Goal: Communication & Community: Answer question/provide support

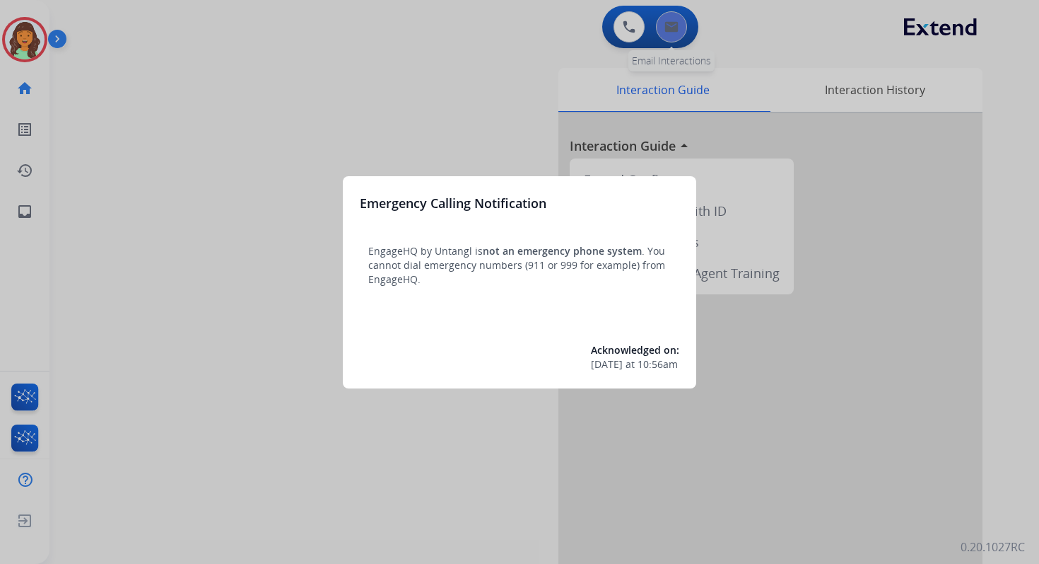
click at [676, 21] on div at bounding box center [519, 282] width 1039 height 564
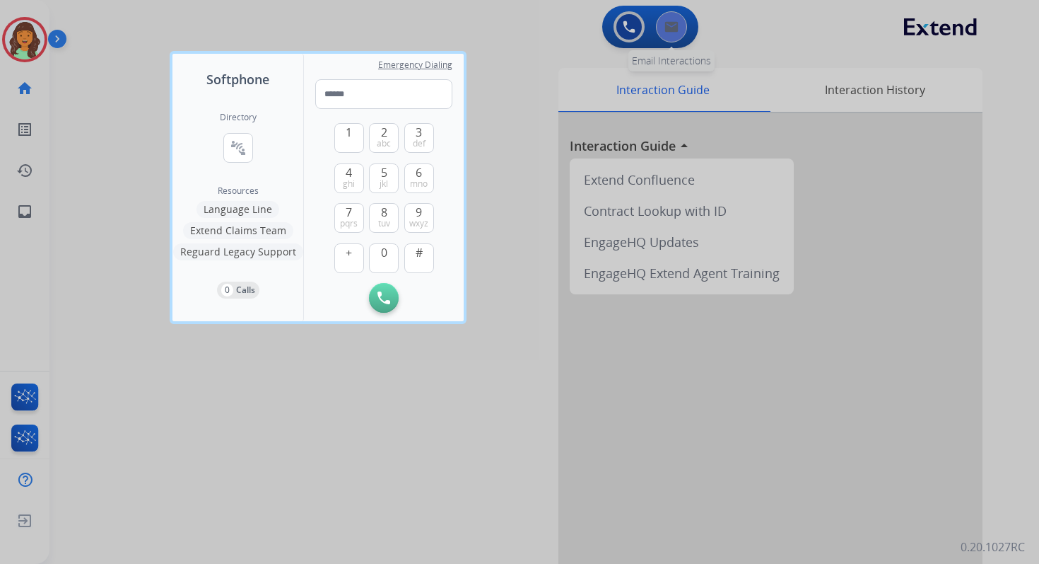
click at [676, 21] on div at bounding box center [519, 282] width 1039 height 564
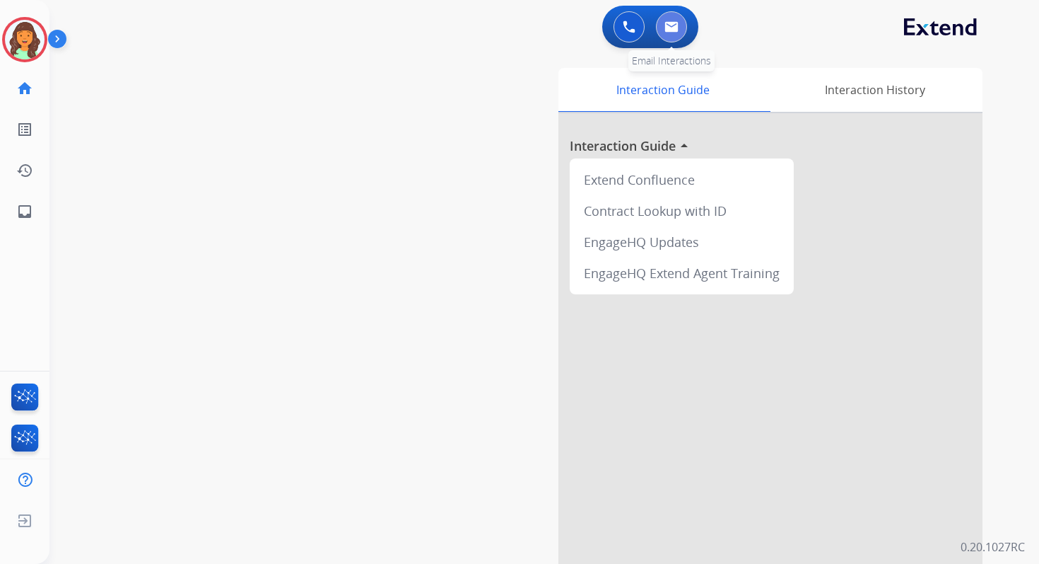
click at [676, 27] on img at bounding box center [672, 26] width 14 height 11
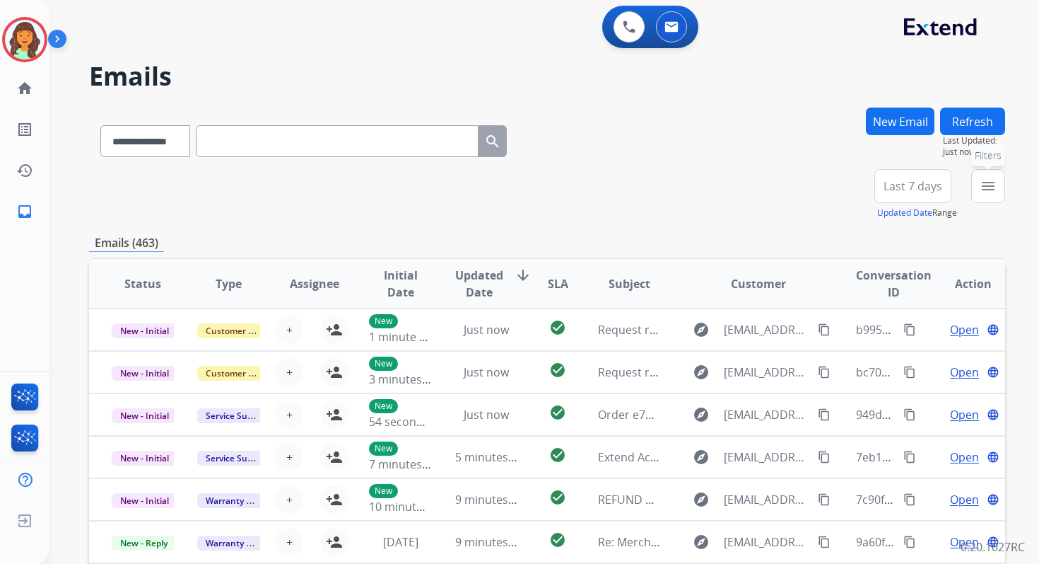
click at [991, 193] on mat-icon "menu" at bounding box center [988, 185] width 17 height 17
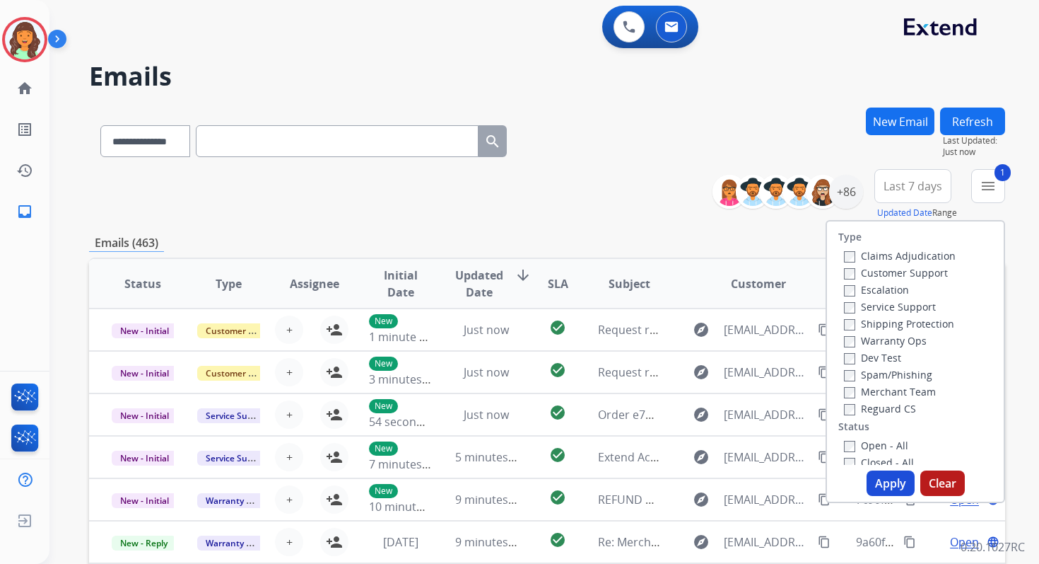
click at [844, 453] on div "Closed - All" at bounding box center [918, 461] width 148 height 17
click at [880, 489] on button "Apply" at bounding box center [891, 482] width 48 height 25
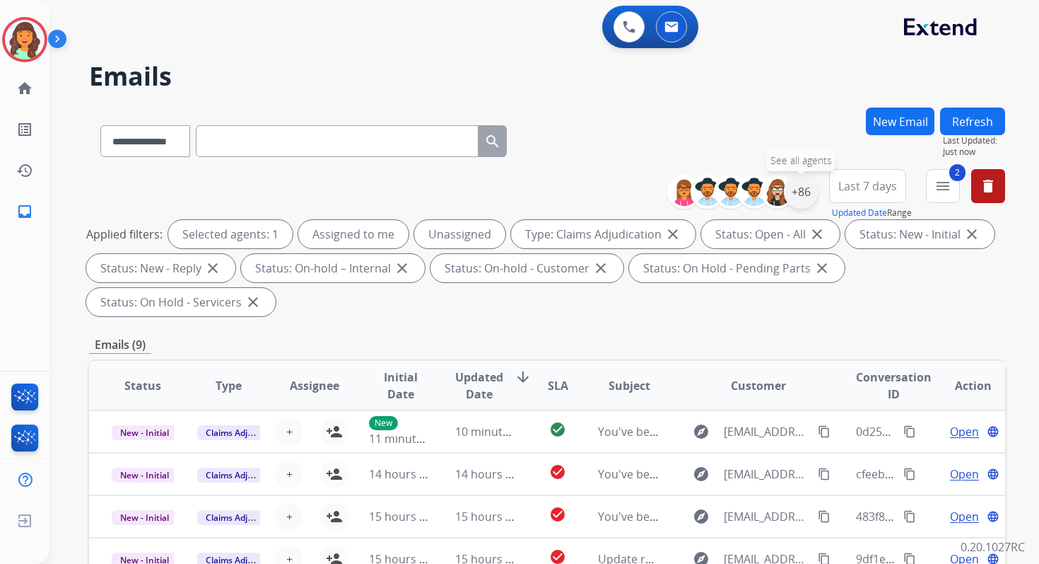
click at [809, 192] on div "+86" at bounding box center [801, 192] width 34 height 34
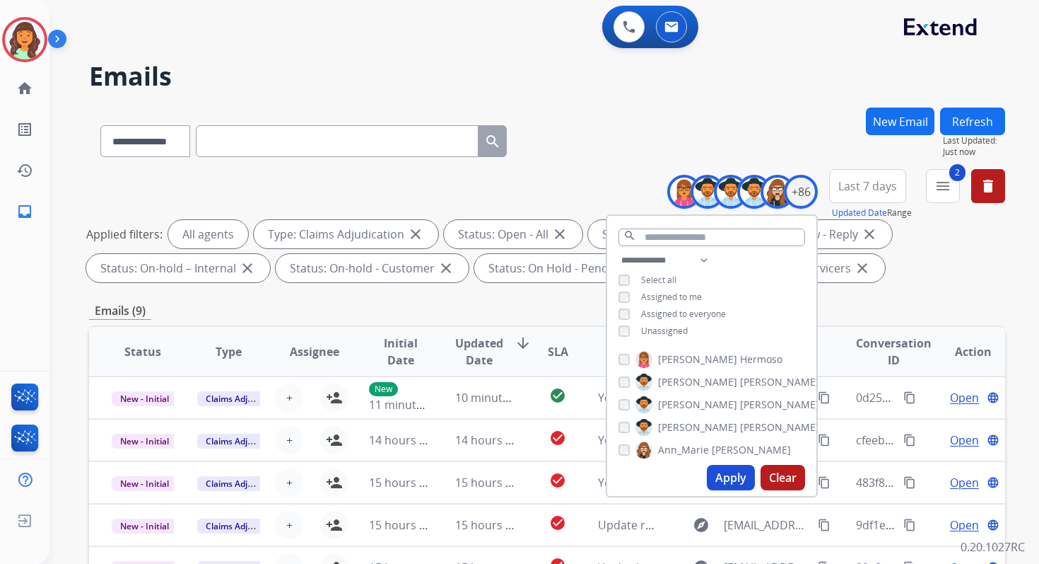
click at [725, 477] on button "Apply" at bounding box center [731, 477] width 48 height 25
click at [491, 303] on div "Emails (16)" at bounding box center [547, 311] width 916 height 18
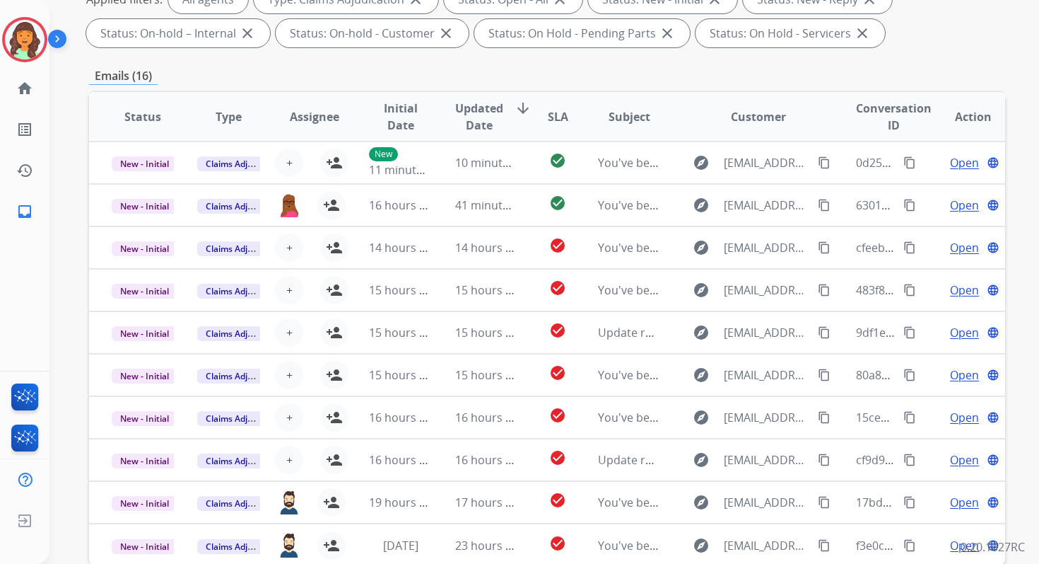
scroll to position [309, 0]
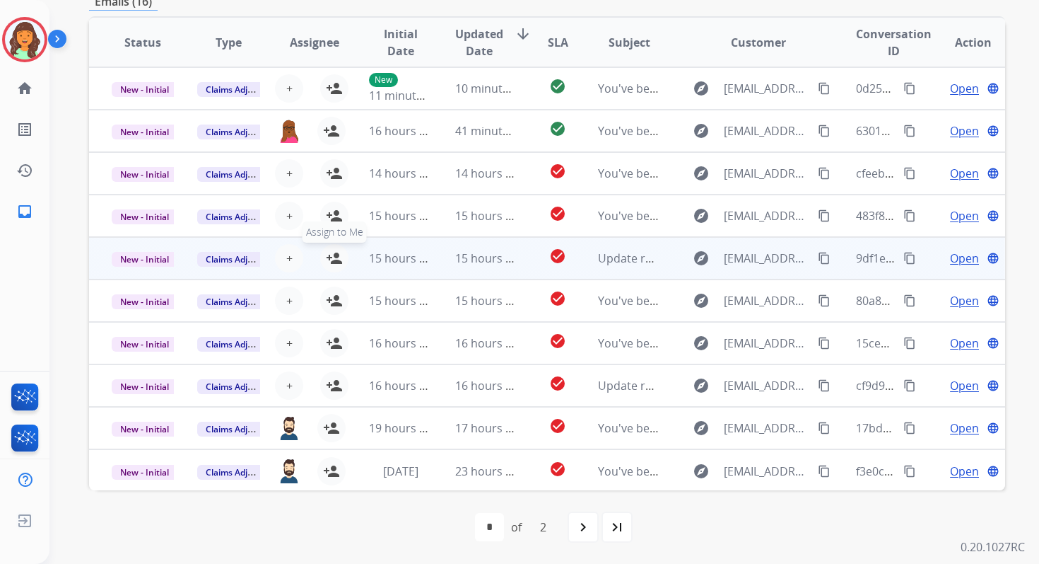
click at [337, 256] on mat-icon "person_add" at bounding box center [334, 258] width 17 height 17
click at [156, 261] on span "New - Initial" at bounding box center [145, 259] width 66 height 15
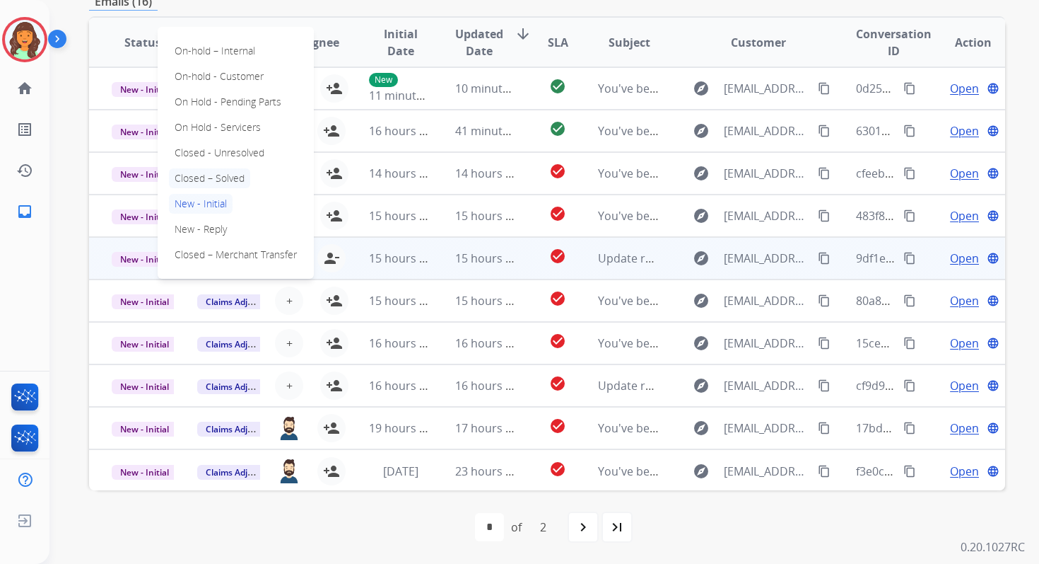
click at [217, 176] on p "Closed – Solved" at bounding box center [209, 178] width 81 height 20
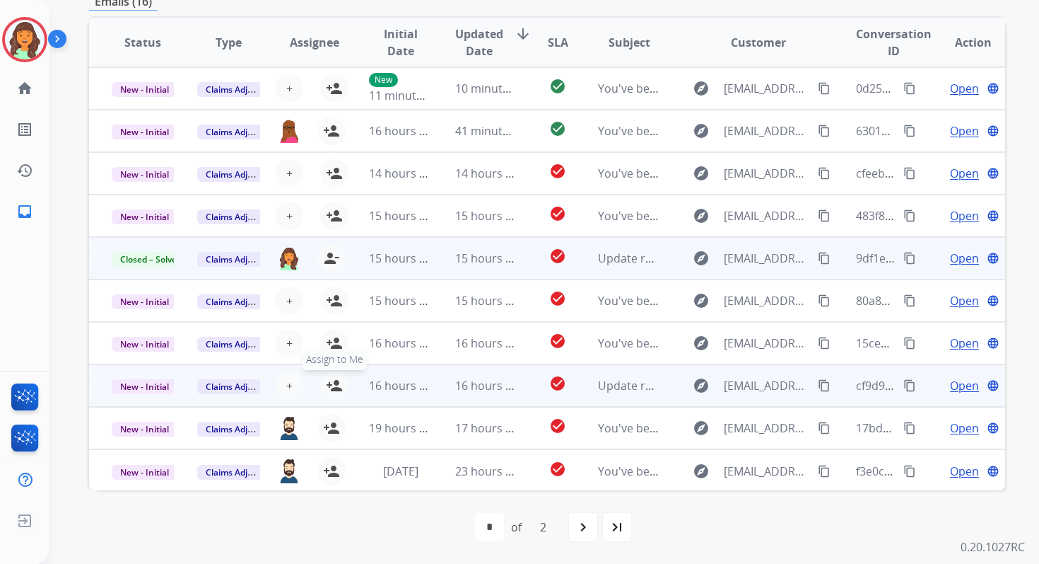
click at [333, 385] on mat-icon "person_add" at bounding box center [334, 385] width 17 height 17
click at [144, 383] on span "New - Initial" at bounding box center [145, 386] width 66 height 15
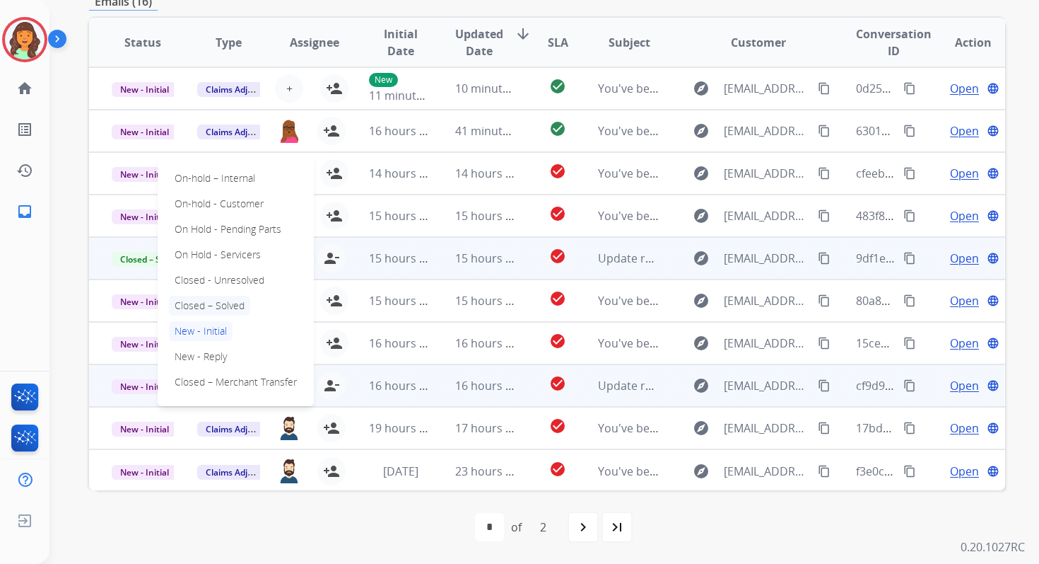
click at [202, 303] on p "Closed – Solved" at bounding box center [209, 306] width 81 height 20
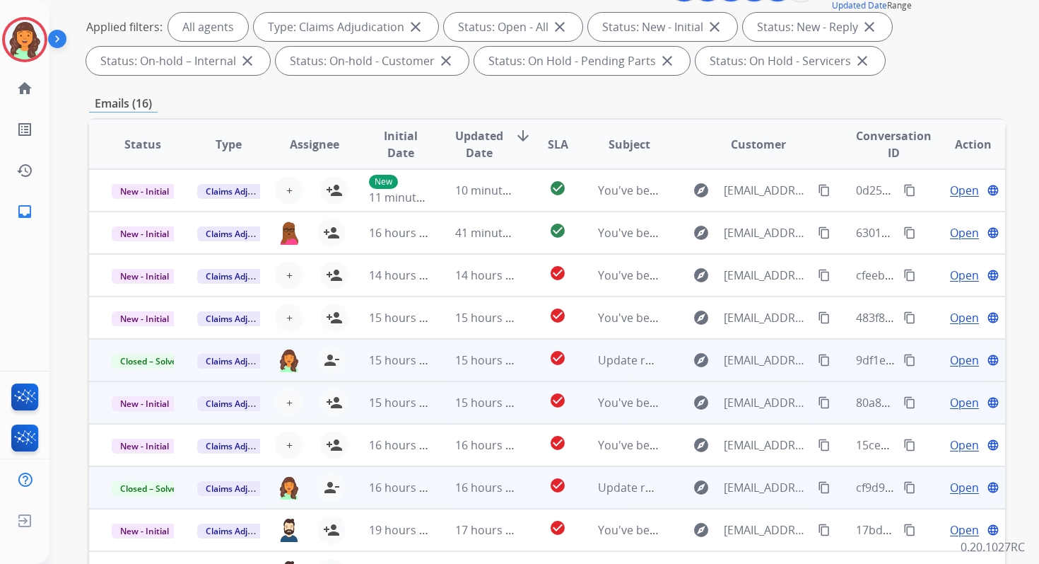
scroll to position [0, 0]
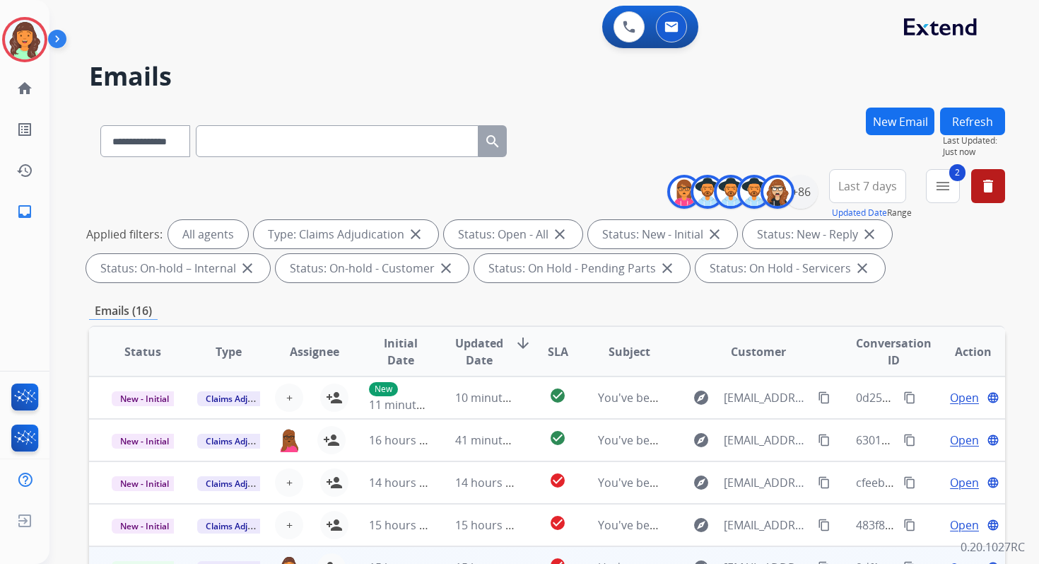
click at [969, 129] on button "Refresh" at bounding box center [972, 121] width 65 height 28
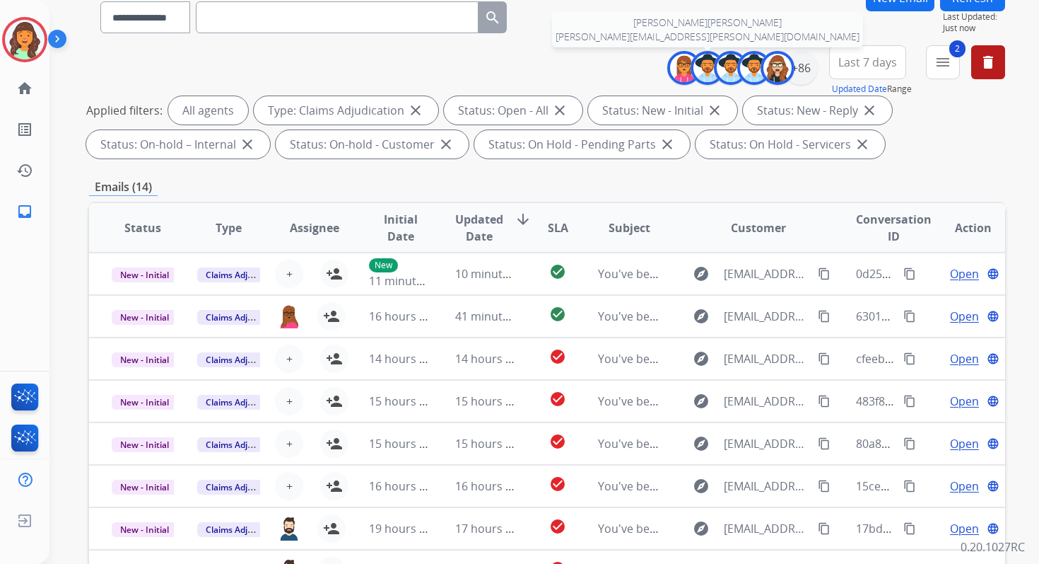
scroll to position [309, 0]
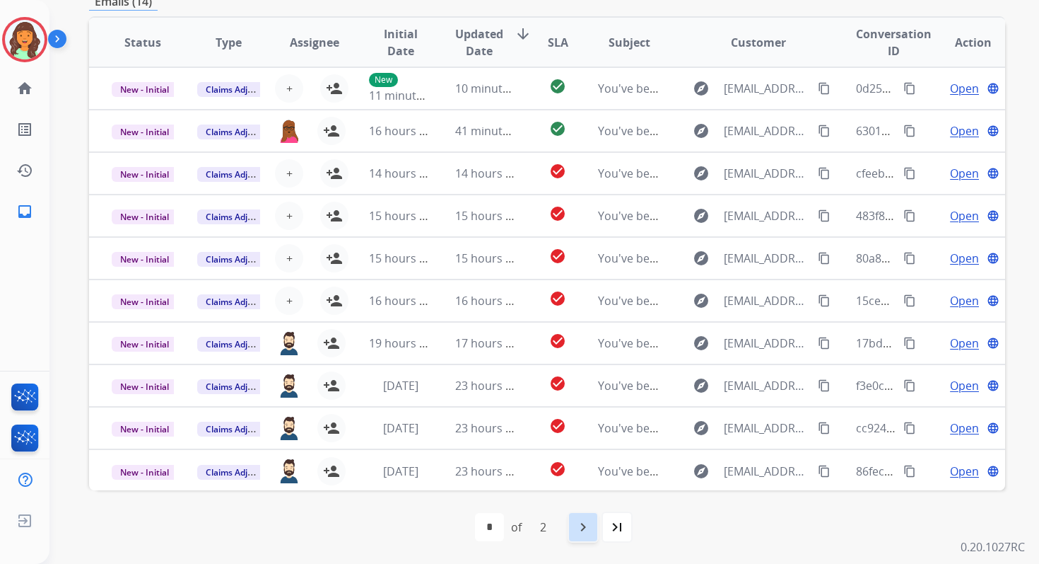
click at [588, 532] on mat-icon "navigate_next" at bounding box center [583, 526] width 17 height 17
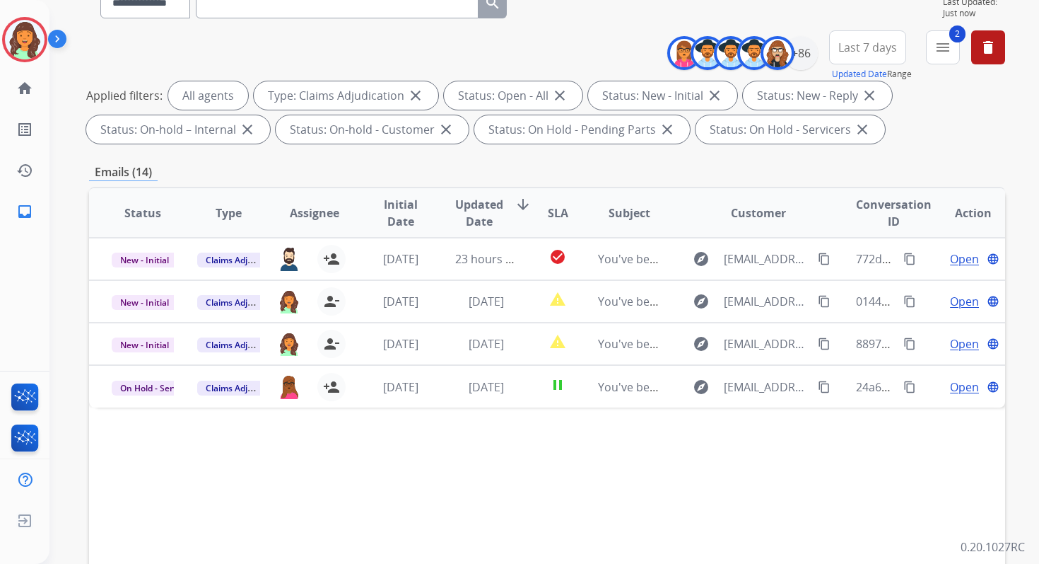
scroll to position [137, 0]
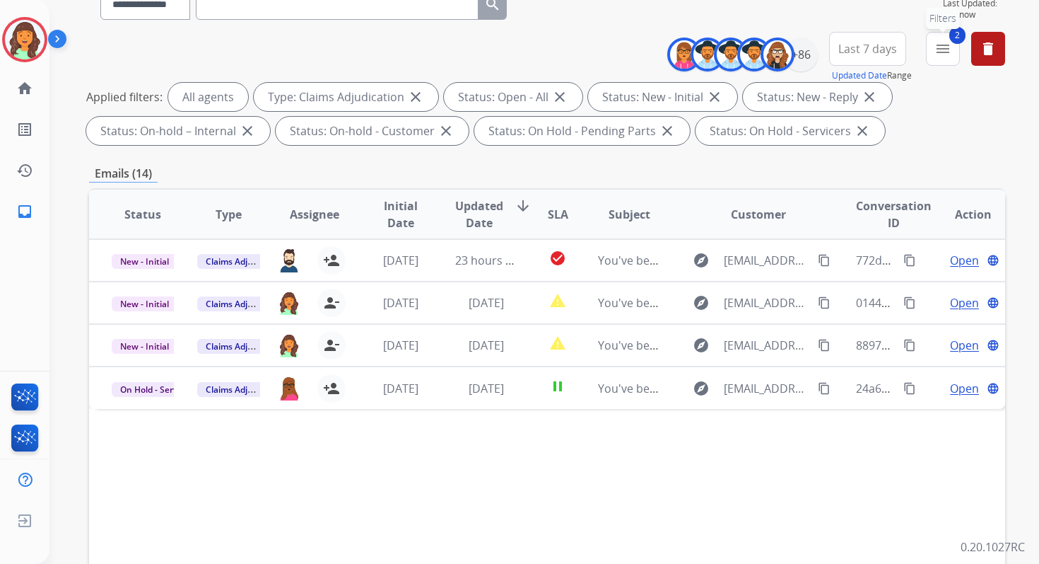
click at [937, 61] on button "2 menu Filters" at bounding box center [943, 49] width 34 height 34
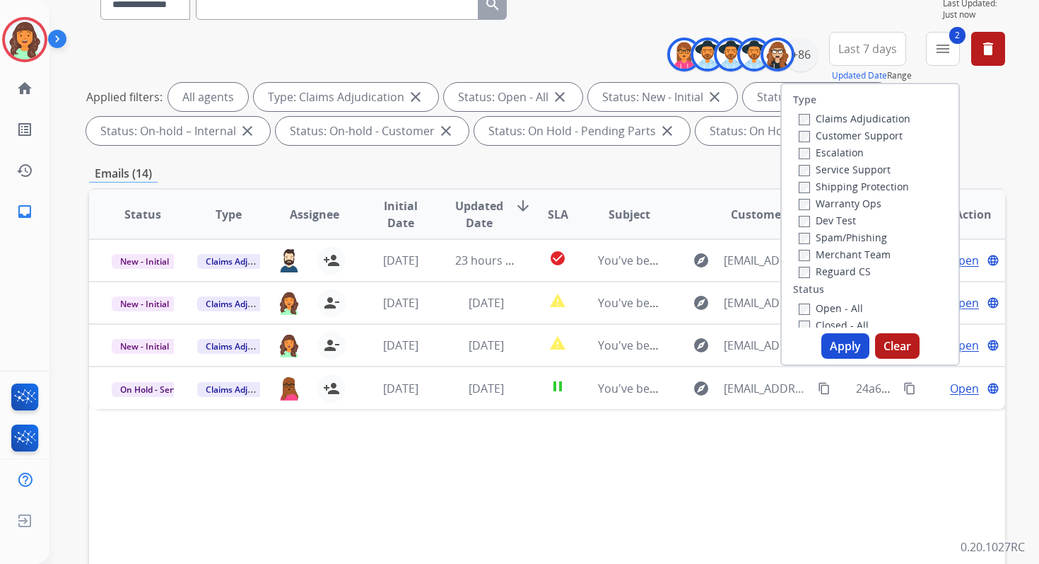
click at [842, 339] on button "Apply" at bounding box center [846, 345] width 48 height 25
select select "*"
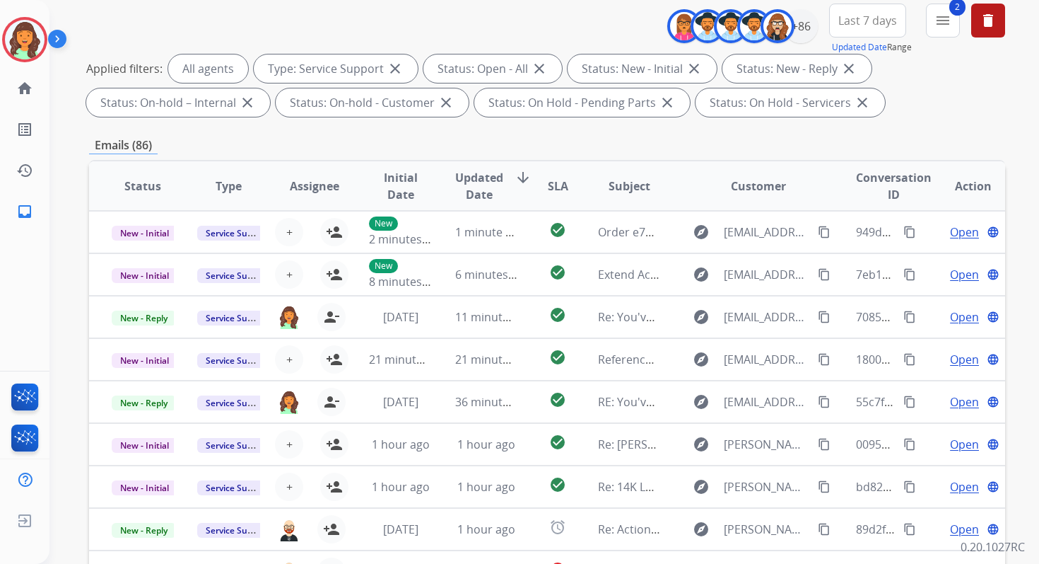
scroll to position [309, 0]
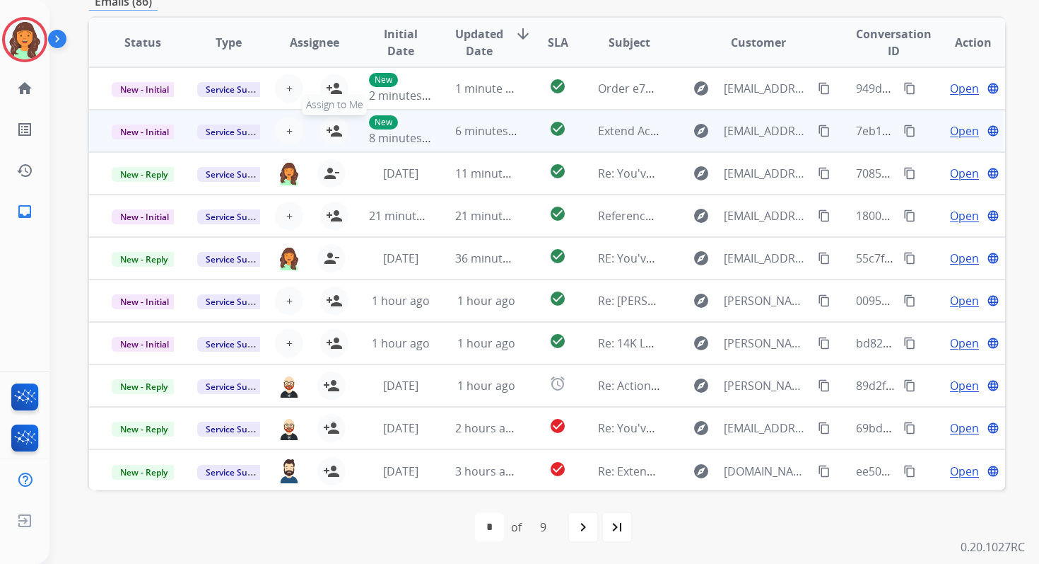
click at [334, 94] on table "Status Type Assignee Initial Date Updated Date arrow_downward SLA Subject Custo…" at bounding box center [547, 255] width 916 height 474
click at [291, 129] on button "+ Select agent" at bounding box center [289, 131] width 28 height 28
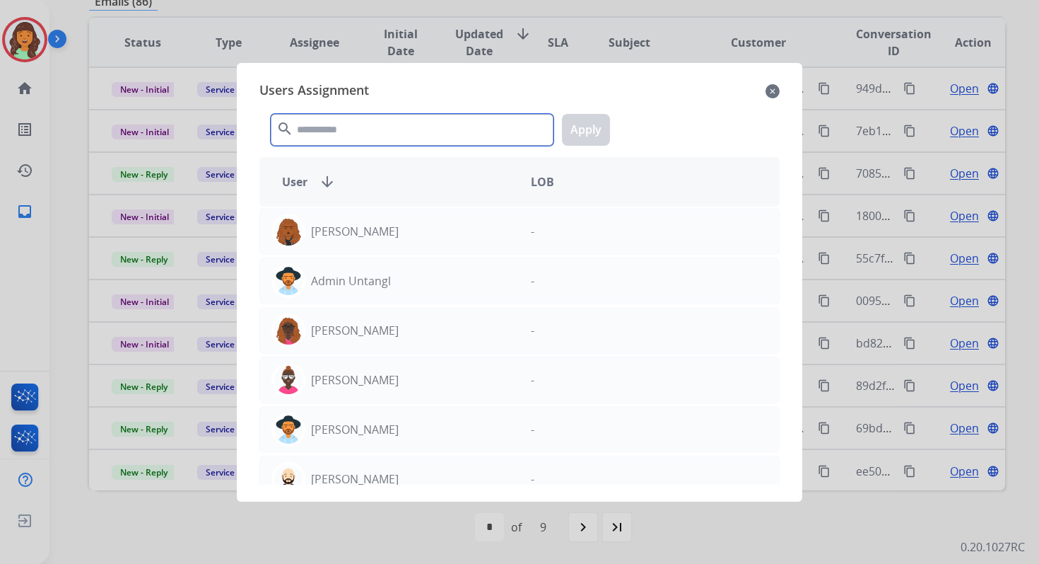
click at [329, 125] on input "text" at bounding box center [412, 130] width 283 height 32
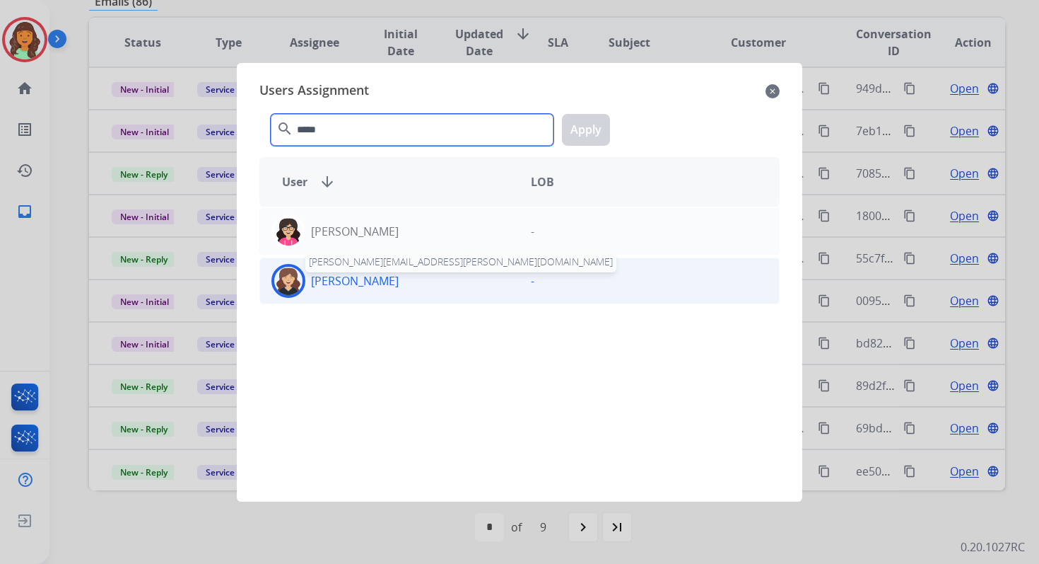
type input "*****"
click at [380, 279] on p "[PERSON_NAME]" at bounding box center [355, 280] width 88 height 17
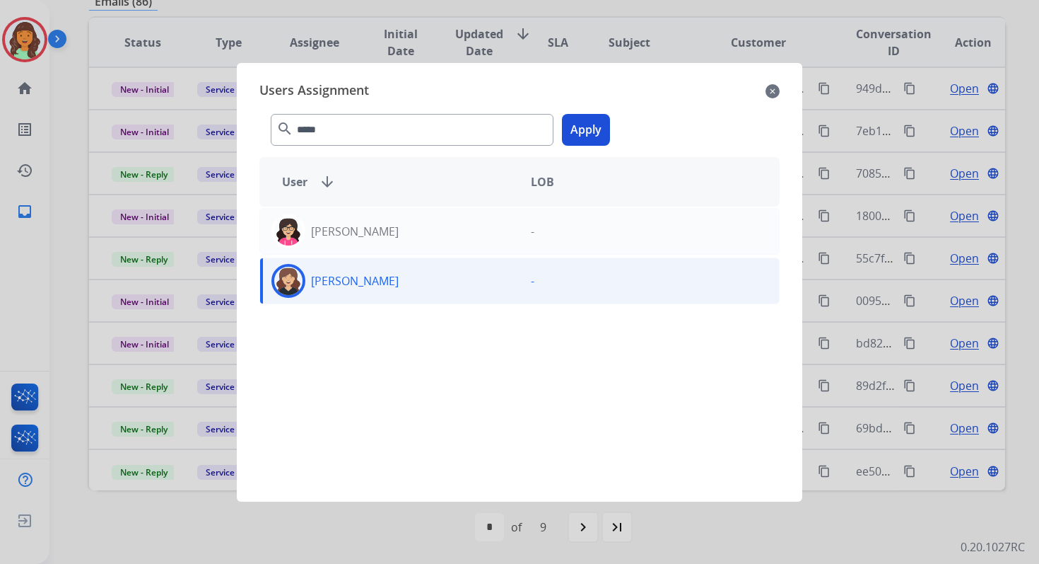
click at [589, 132] on button "Apply" at bounding box center [586, 130] width 48 height 32
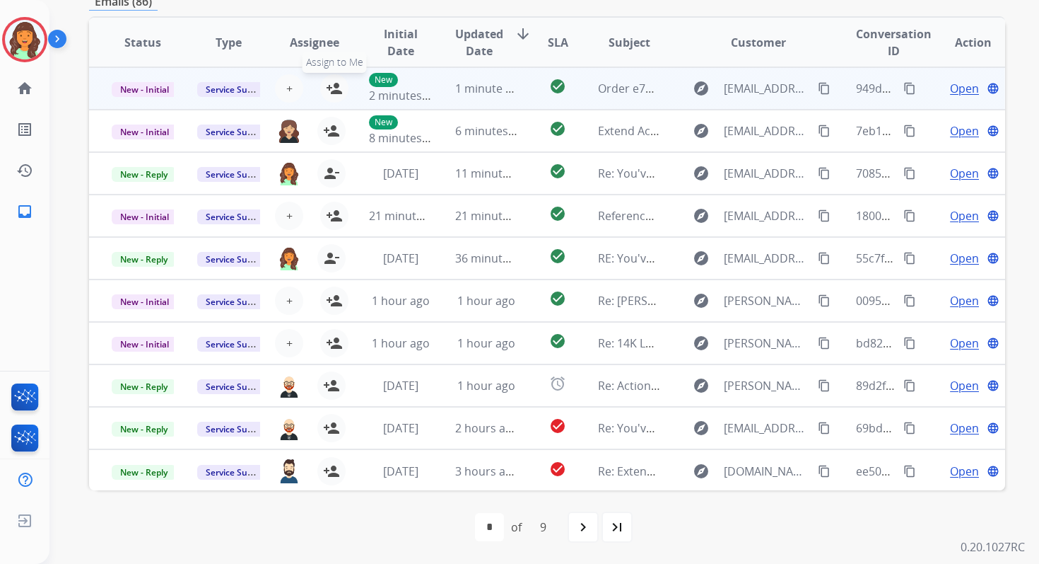
click at [338, 85] on mat-icon "person_add" at bounding box center [334, 88] width 17 height 17
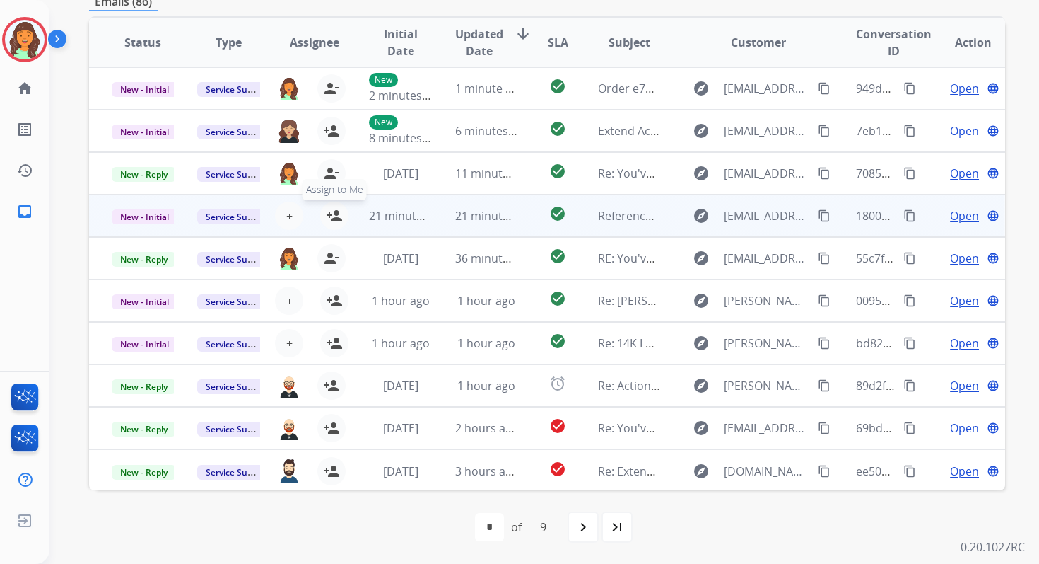
click at [336, 214] on mat-icon "person_add" at bounding box center [334, 215] width 17 height 17
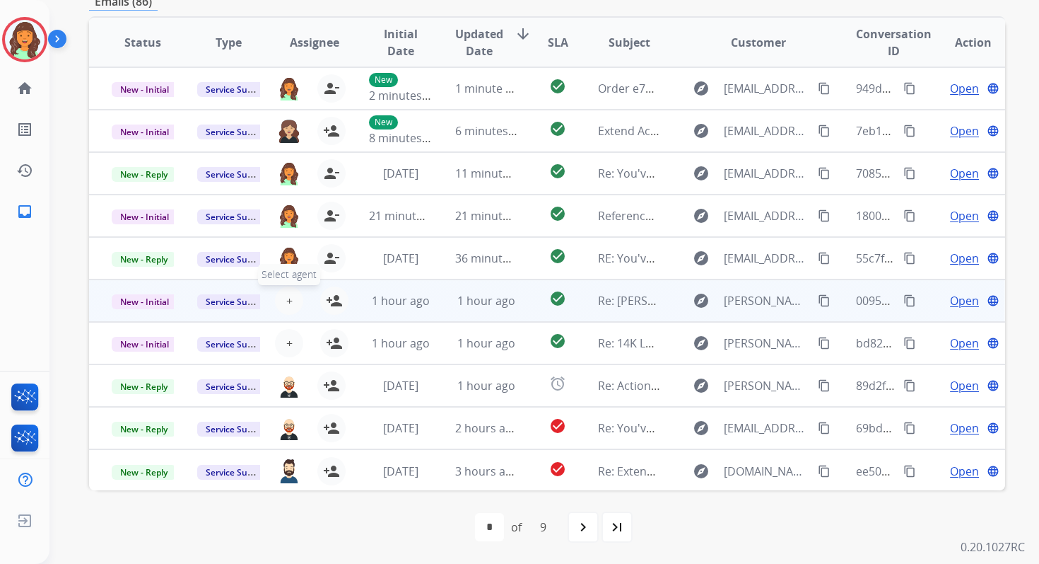
click at [287, 293] on span "+" at bounding box center [289, 300] width 6 height 17
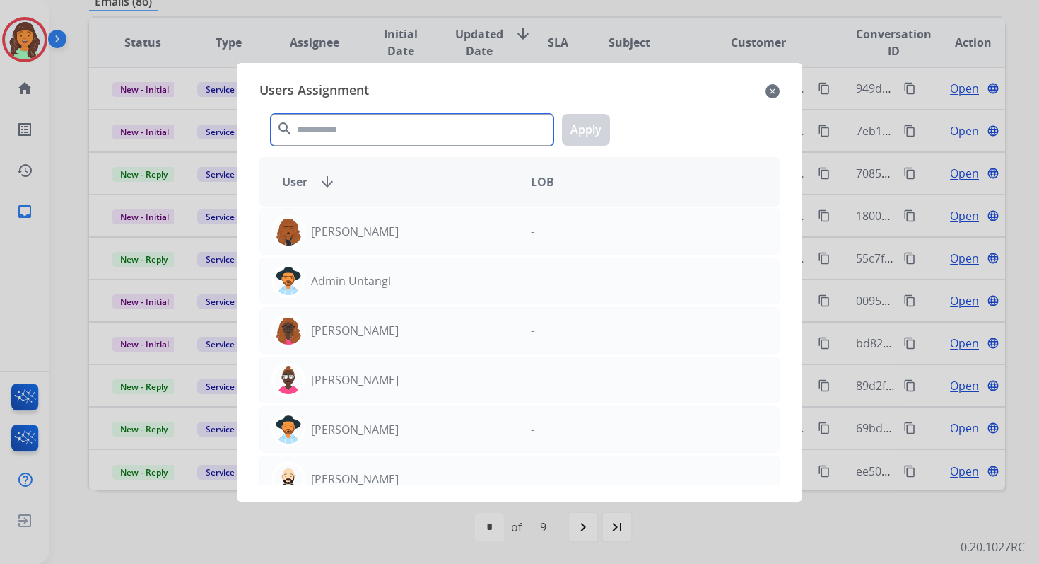
click at [369, 136] on input "text" at bounding box center [412, 130] width 283 height 32
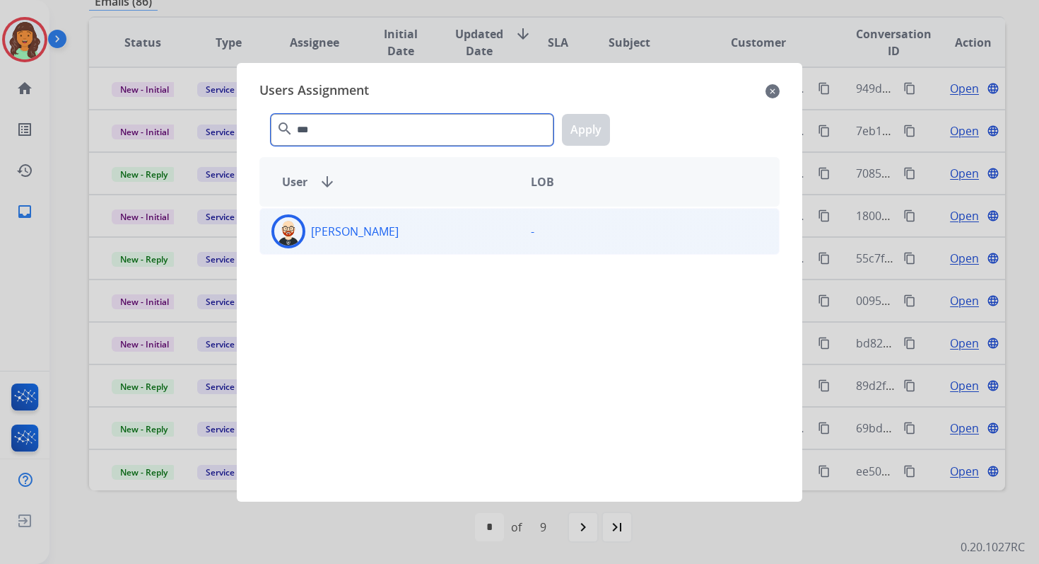
type input "***"
click at [395, 238] on div "[PERSON_NAME]" at bounding box center [389, 231] width 259 height 34
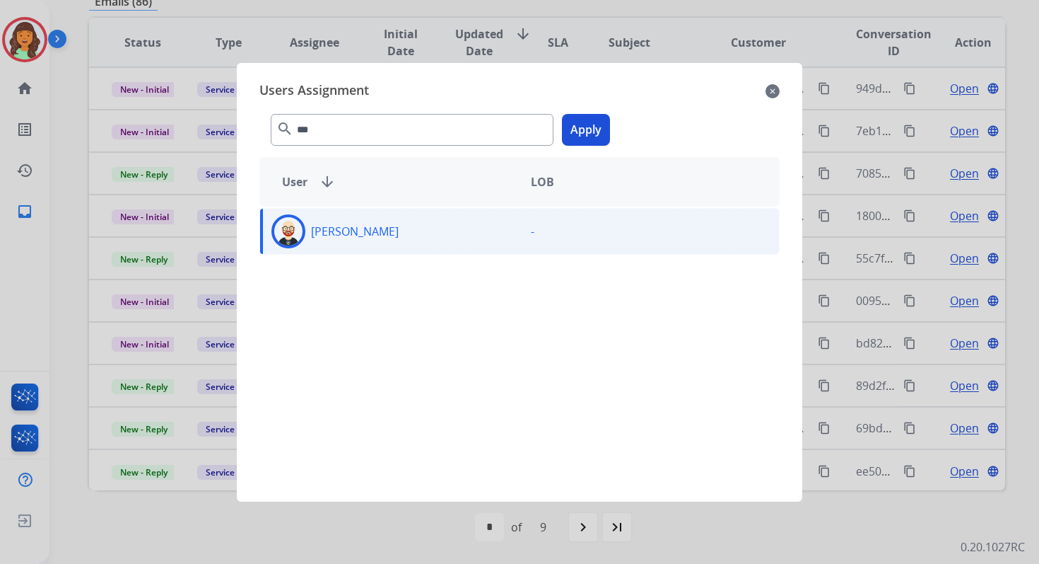
click at [580, 129] on button "Apply" at bounding box center [586, 130] width 48 height 32
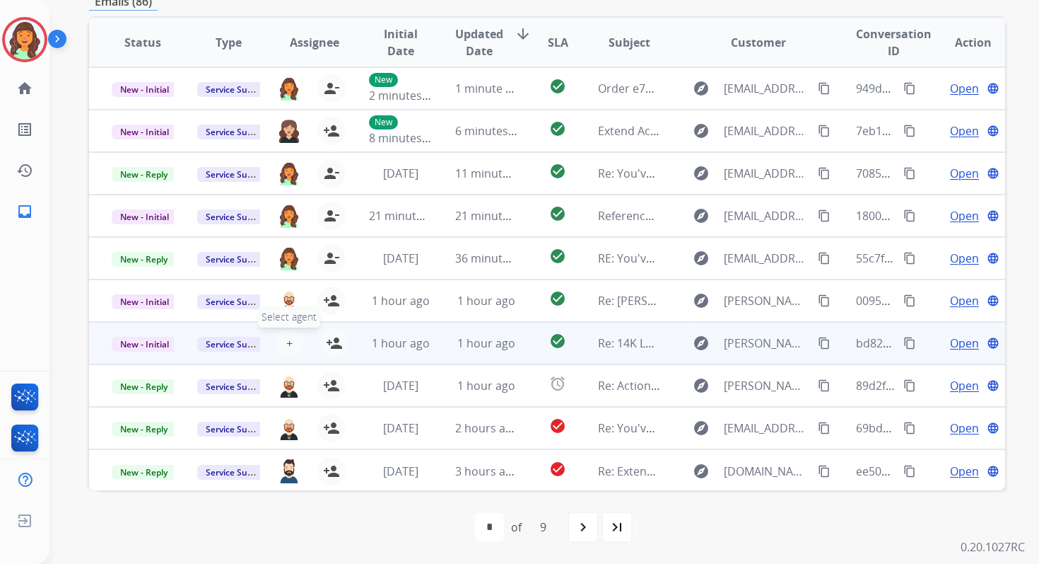
click at [287, 344] on span "+" at bounding box center [289, 342] width 6 height 17
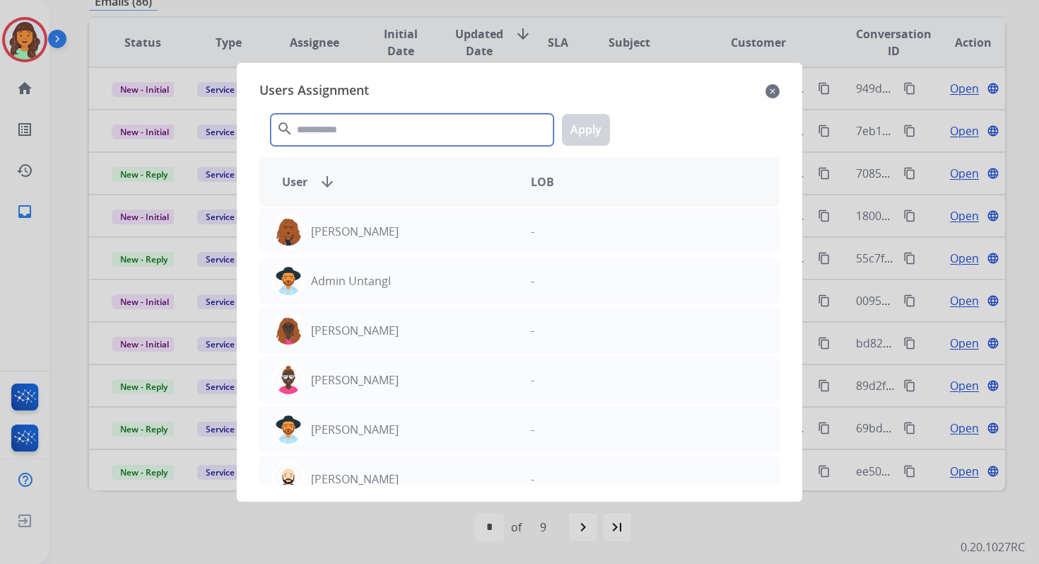
click at [361, 131] on input "text" at bounding box center [412, 130] width 283 height 32
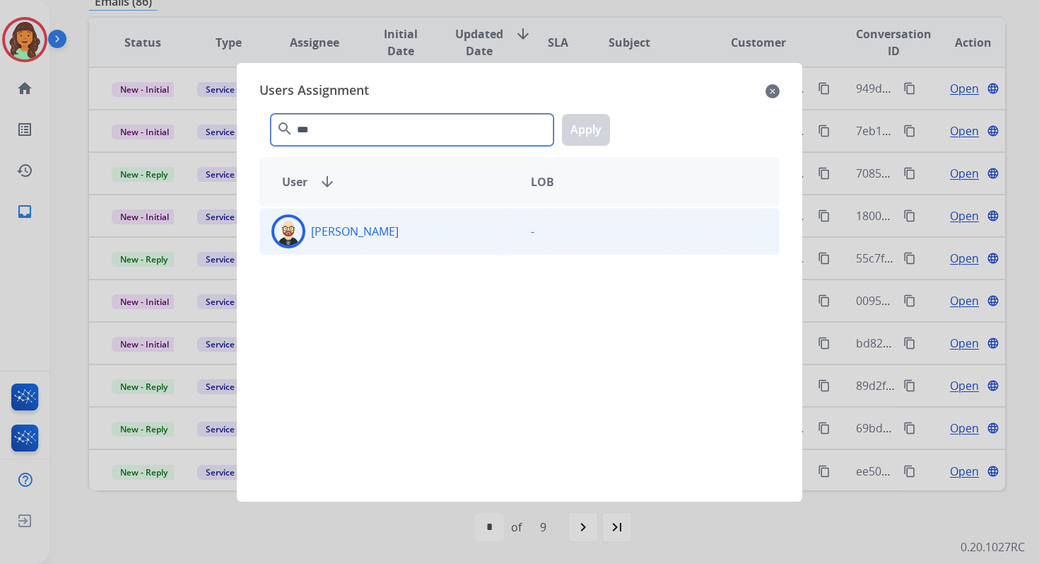
type input "***"
click at [385, 226] on div "[PERSON_NAME]" at bounding box center [389, 231] width 259 height 34
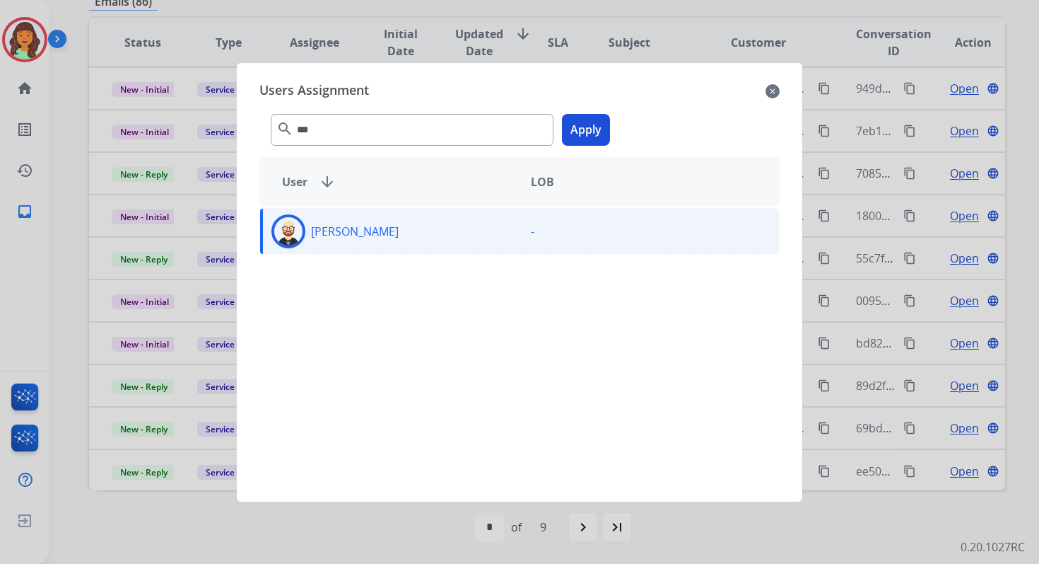
click at [585, 130] on button "Apply" at bounding box center [586, 130] width 48 height 32
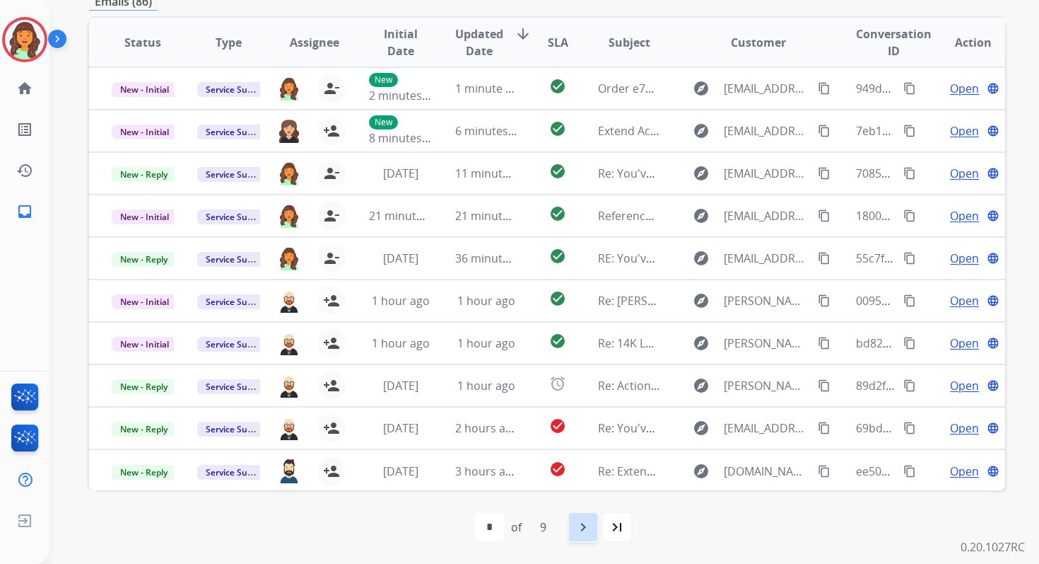
click at [587, 520] on mat-icon "navigate_next" at bounding box center [583, 526] width 17 height 17
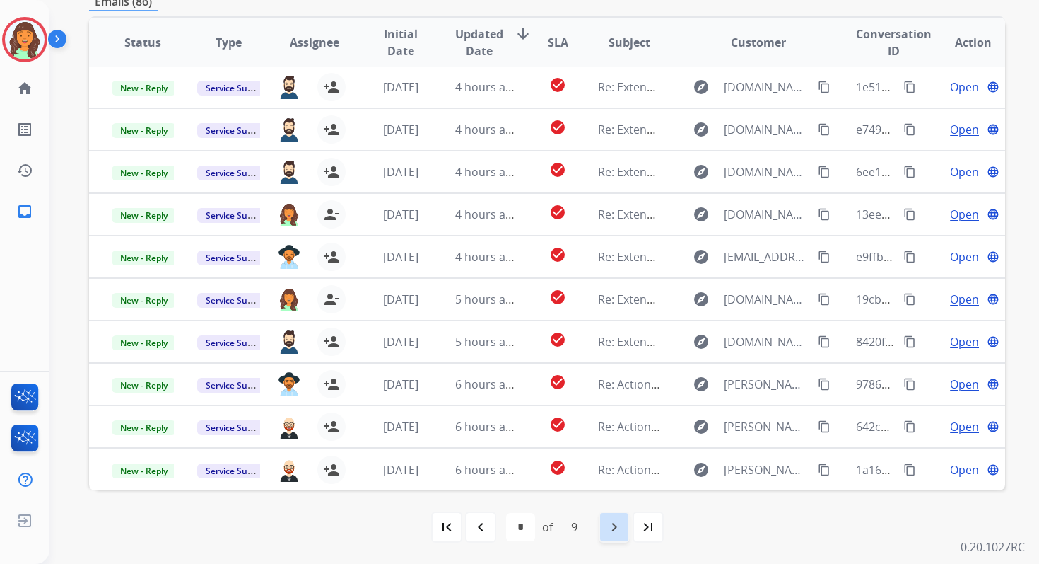
click at [607, 518] on mat-icon "navigate_next" at bounding box center [614, 526] width 17 height 17
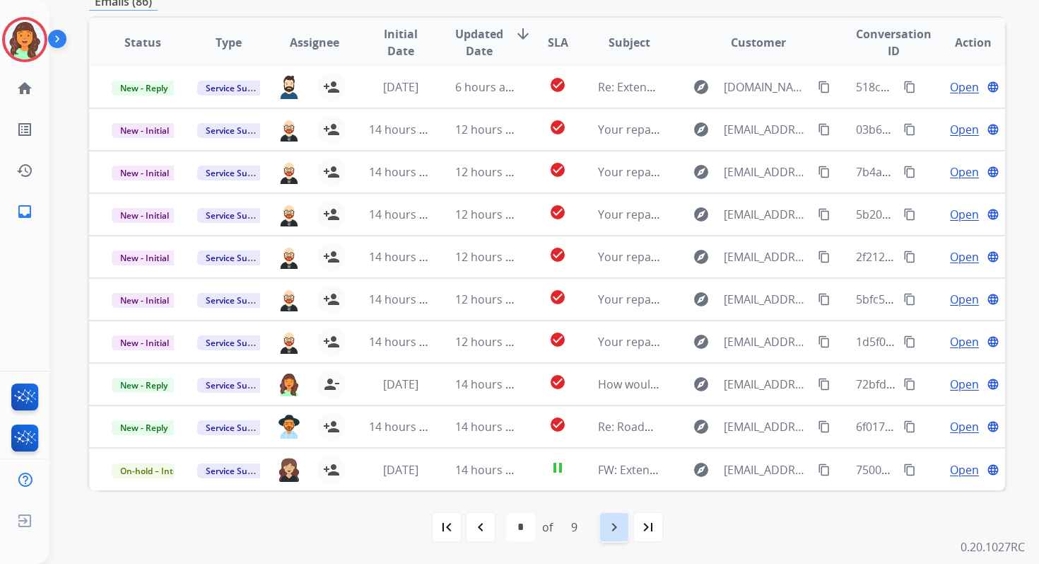
click at [609, 525] on mat-icon "navigate_next" at bounding box center [614, 526] width 17 height 17
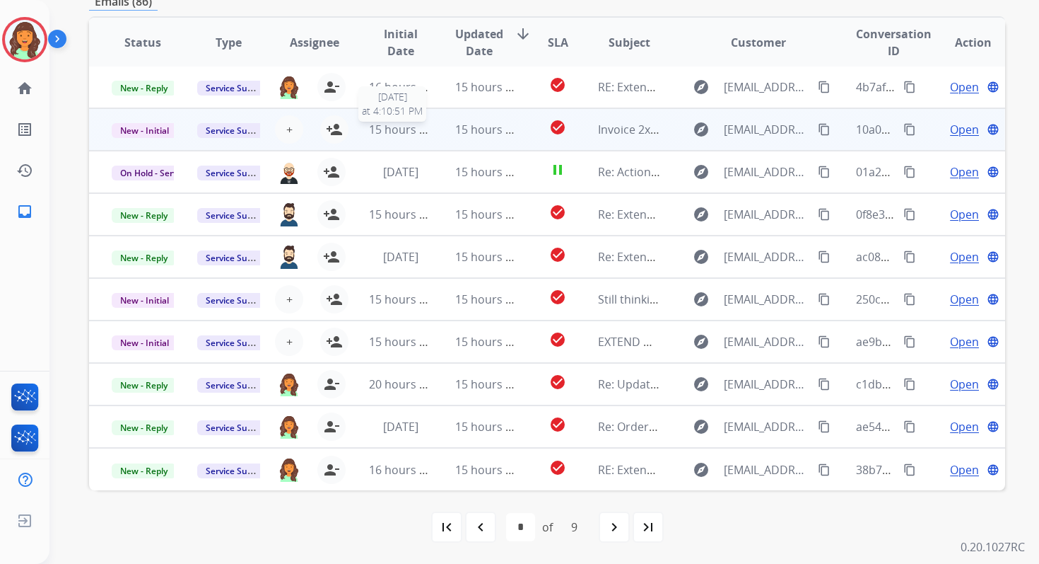
click at [415, 127] on span "15 hours ago" at bounding box center [404, 130] width 70 height 16
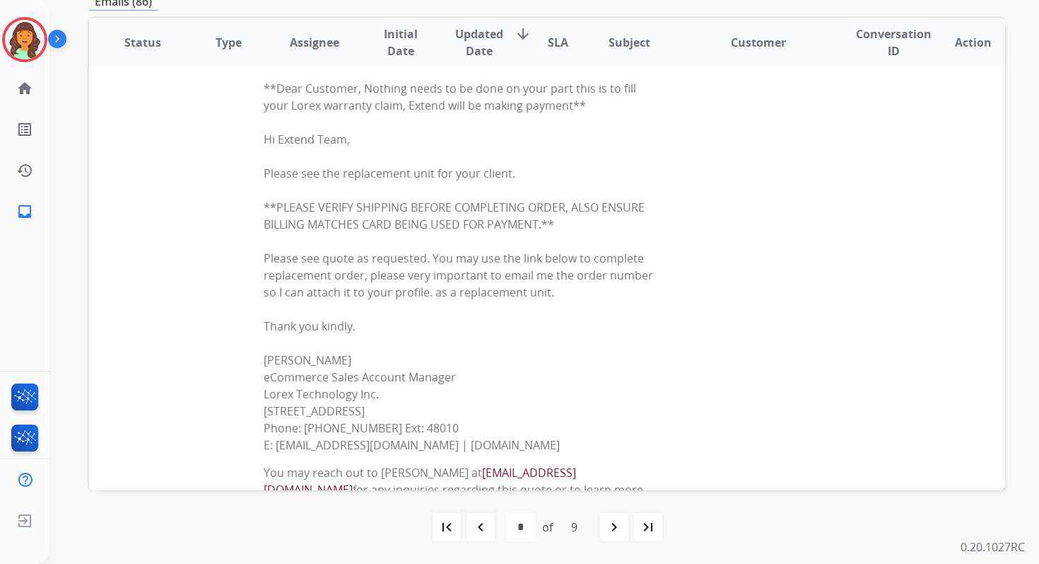
scroll to position [0, 0]
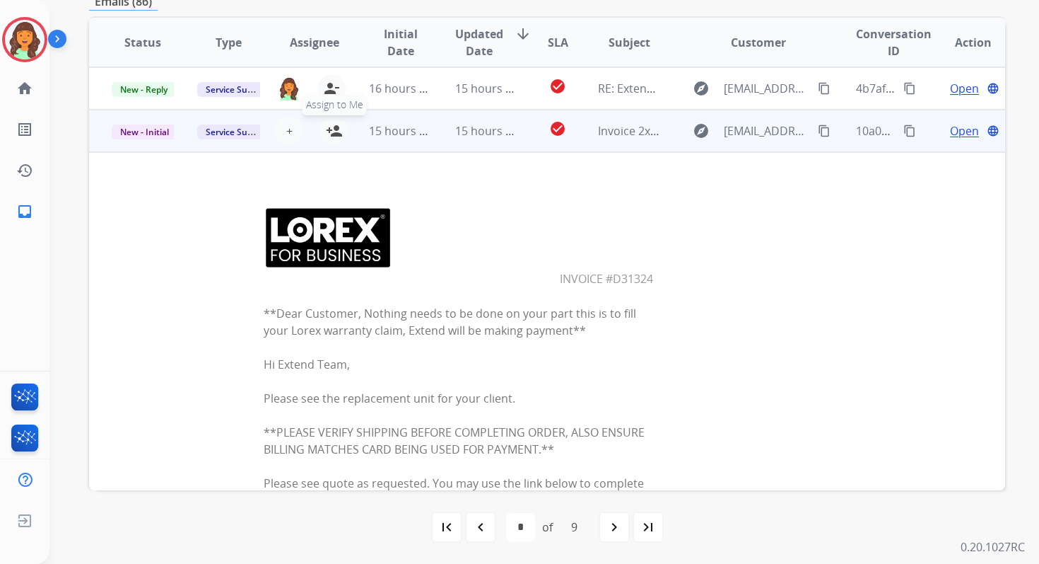
click at [333, 132] on mat-icon "person_add" at bounding box center [334, 130] width 17 height 17
click at [421, 132] on span "15 hours ago" at bounding box center [404, 131] width 70 height 16
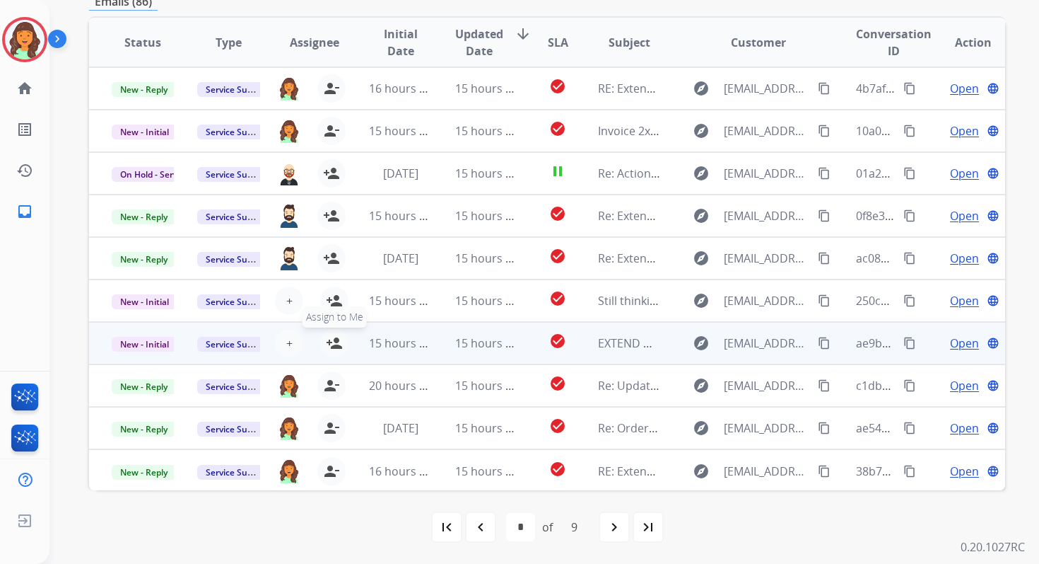
click at [339, 340] on mat-icon "person_add" at bounding box center [334, 342] width 17 height 17
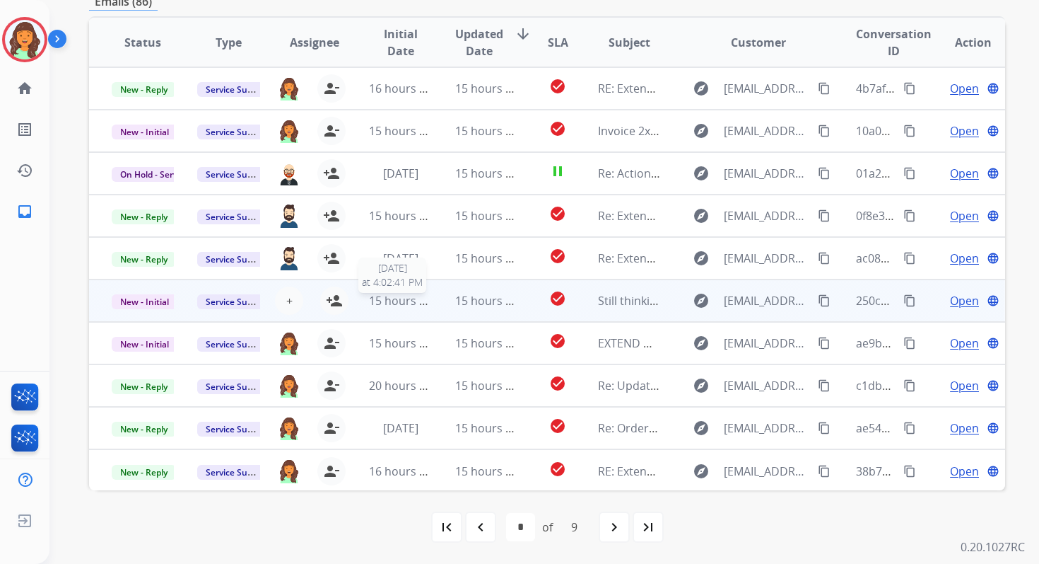
click at [422, 303] on span "15 hours ago" at bounding box center [404, 301] width 70 height 16
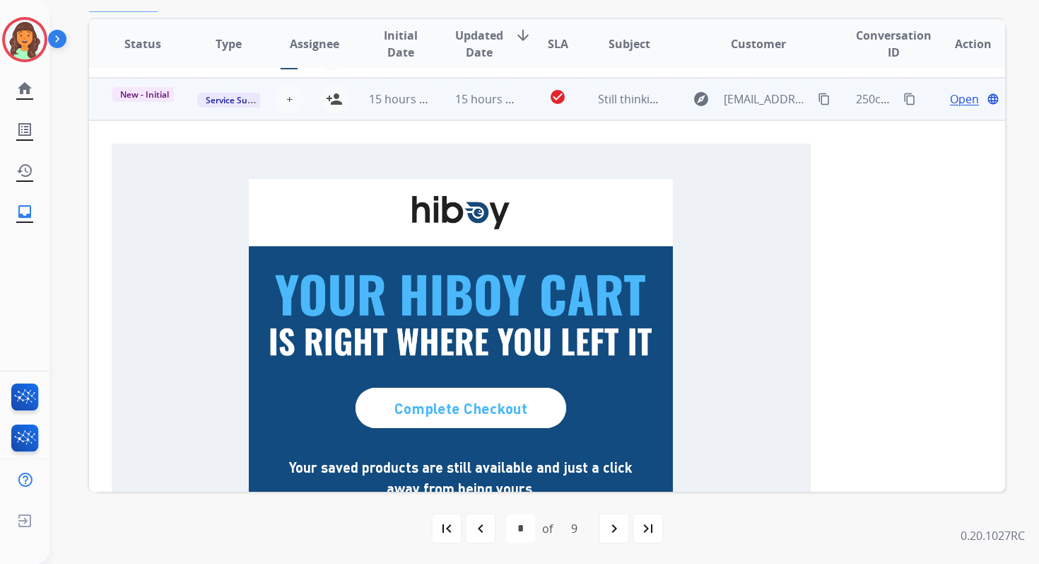
scroll to position [212, 0]
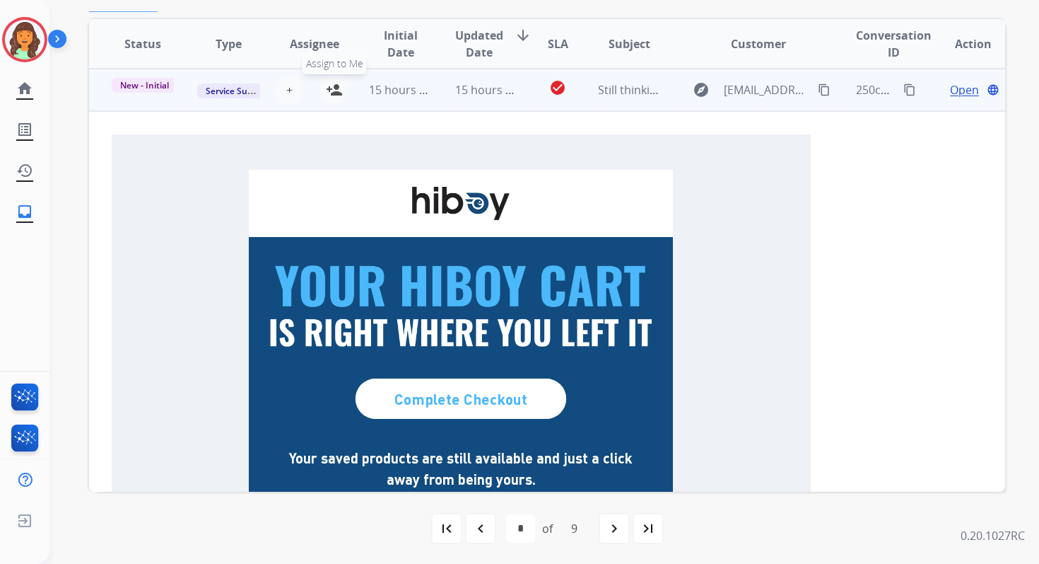
click at [334, 92] on mat-icon "person_add" at bounding box center [334, 89] width 17 height 17
click at [398, 93] on span "15 hours ago" at bounding box center [404, 90] width 70 height 16
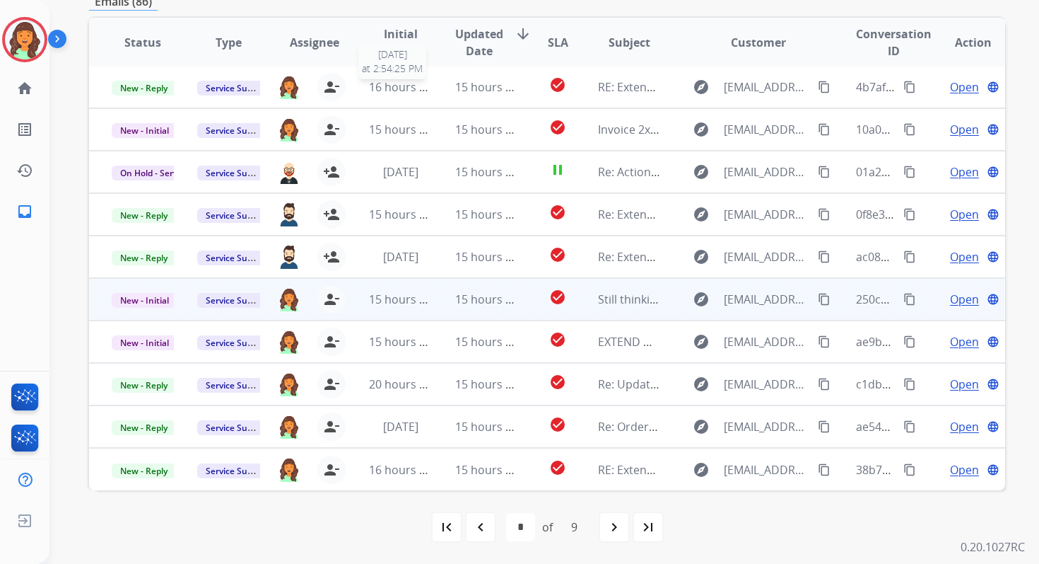
scroll to position [1, 0]
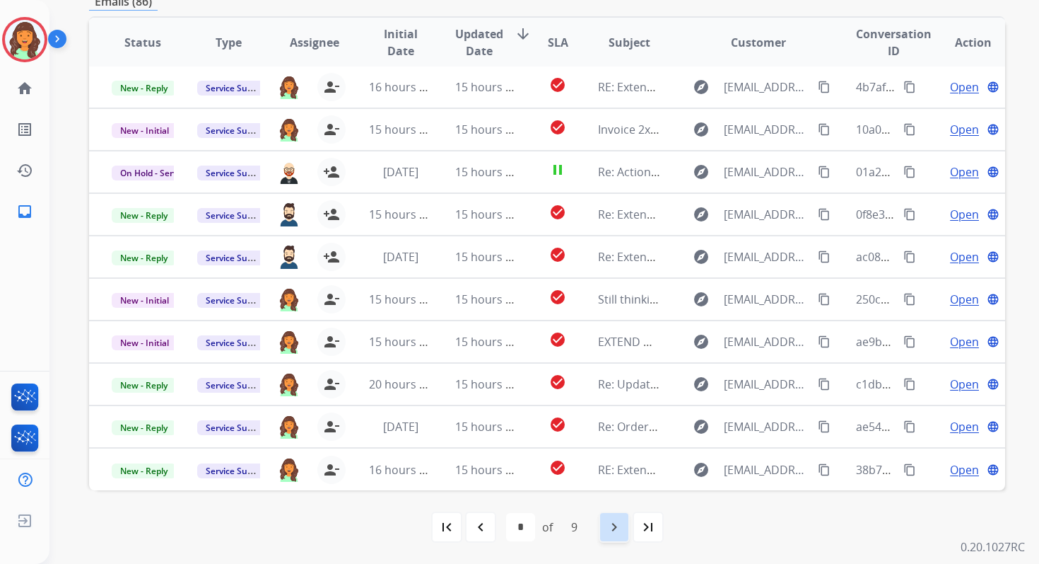
click at [610, 519] on mat-icon "navigate_next" at bounding box center [614, 526] width 17 height 17
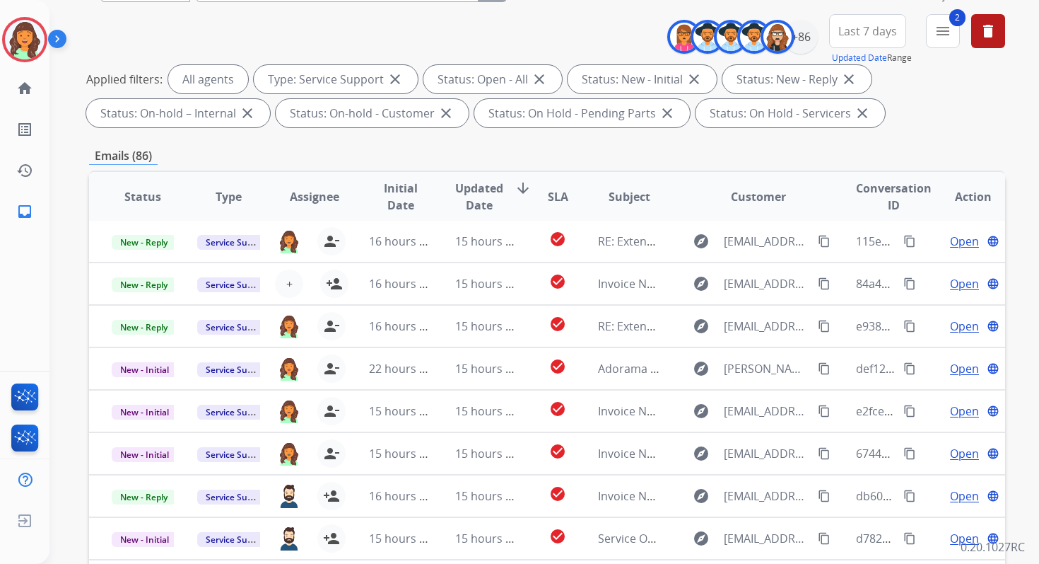
scroll to position [309, 0]
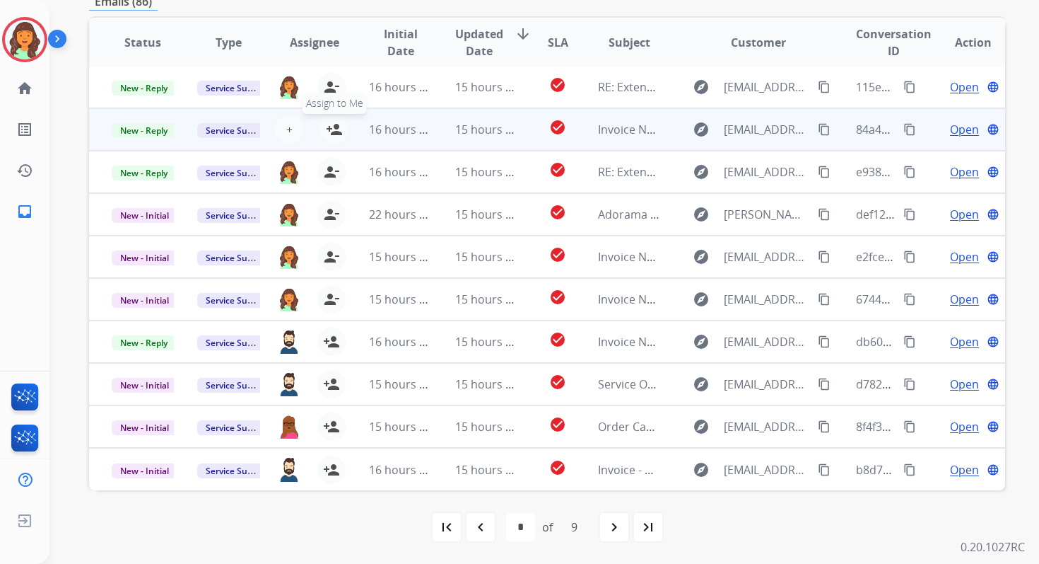
click at [335, 130] on mat-icon "person_add" at bounding box center [334, 129] width 17 height 17
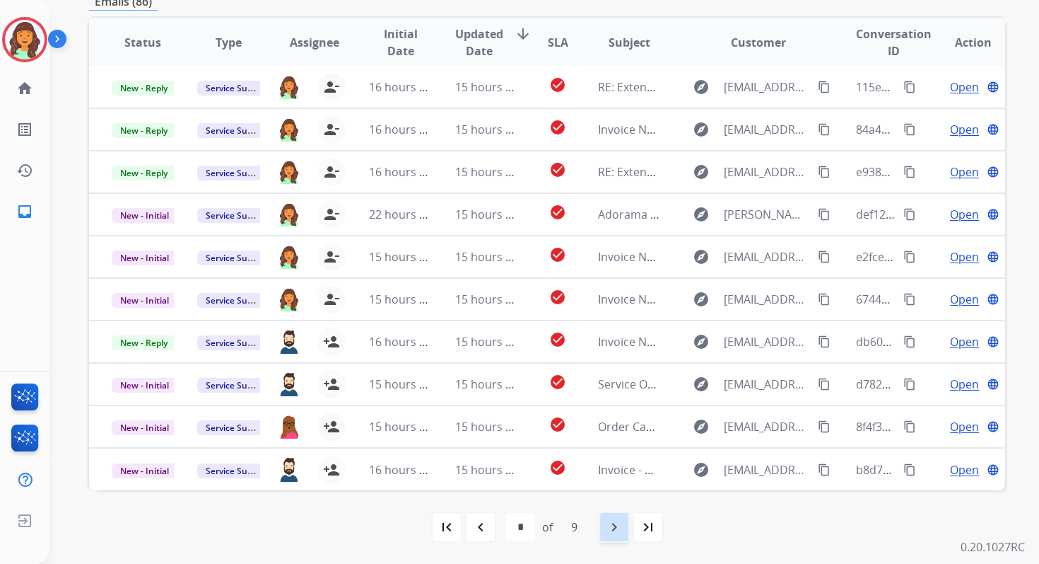
click at [614, 521] on mat-icon "navigate_next" at bounding box center [614, 526] width 17 height 17
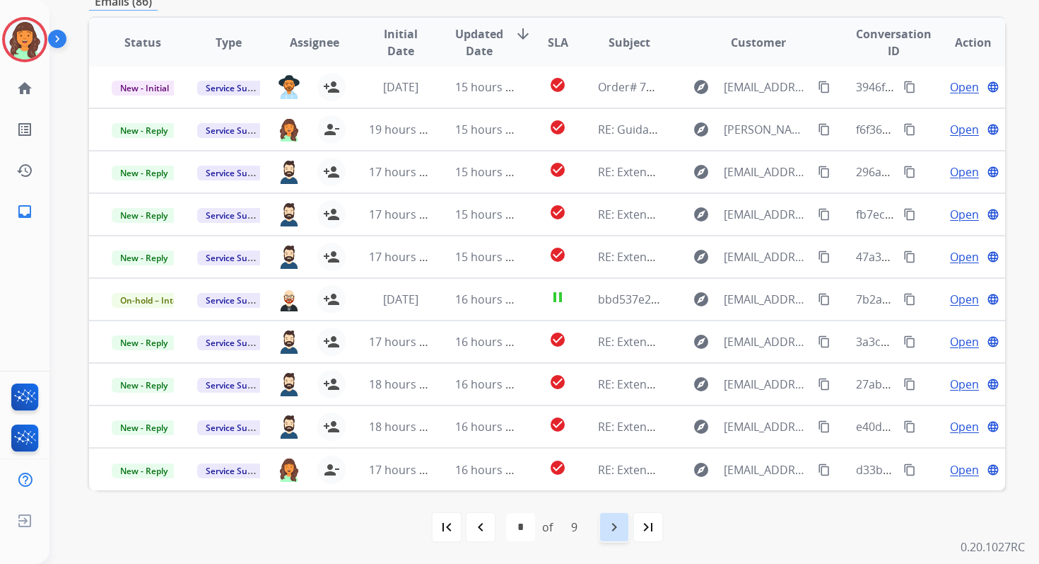
click at [618, 523] on mat-icon "navigate_next" at bounding box center [614, 526] width 17 height 17
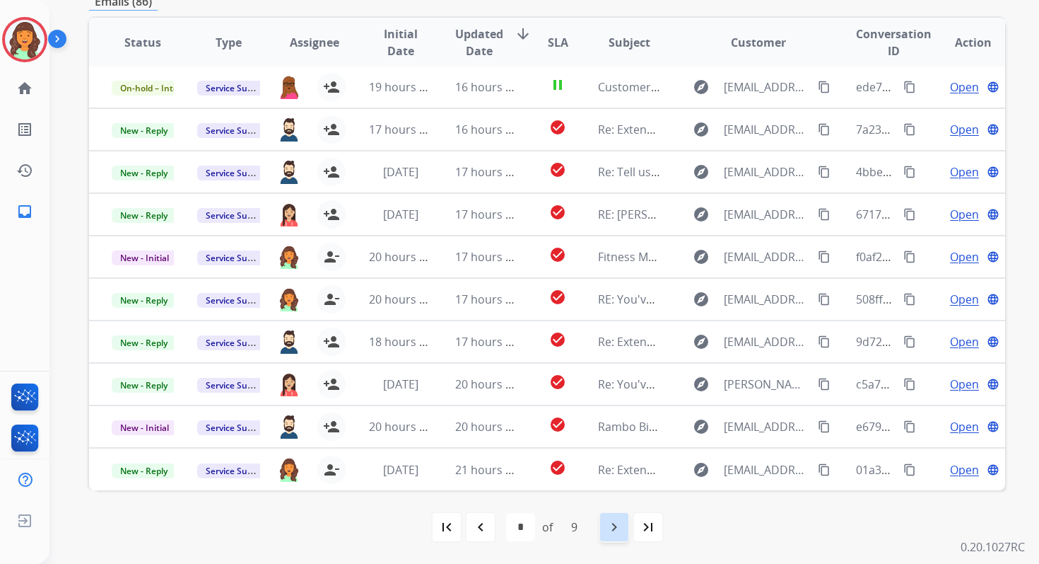
click at [618, 523] on mat-icon "navigate_next" at bounding box center [614, 526] width 17 height 17
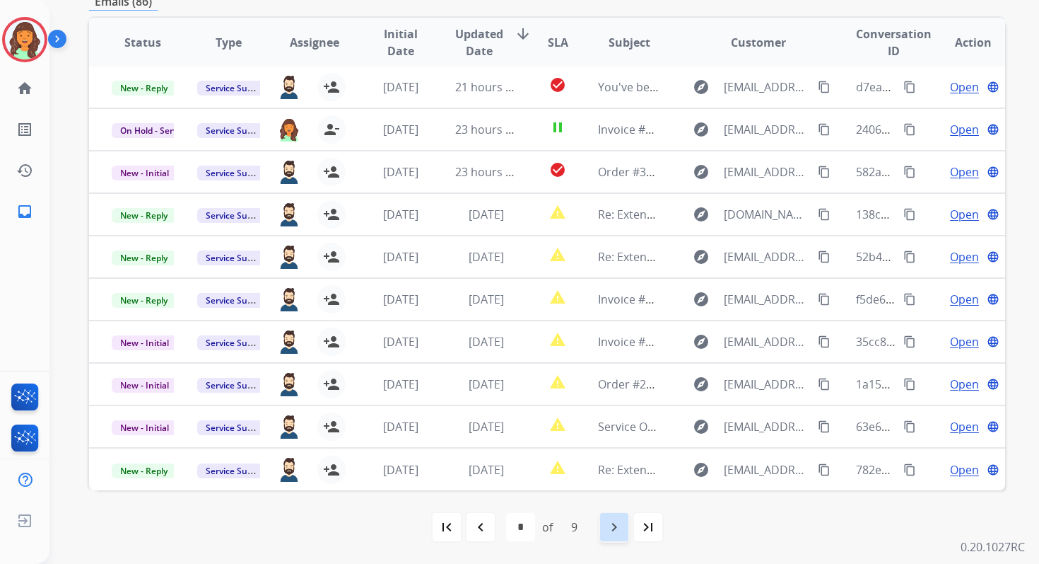
click at [618, 523] on mat-icon "navigate_next" at bounding box center [614, 526] width 17 height 17
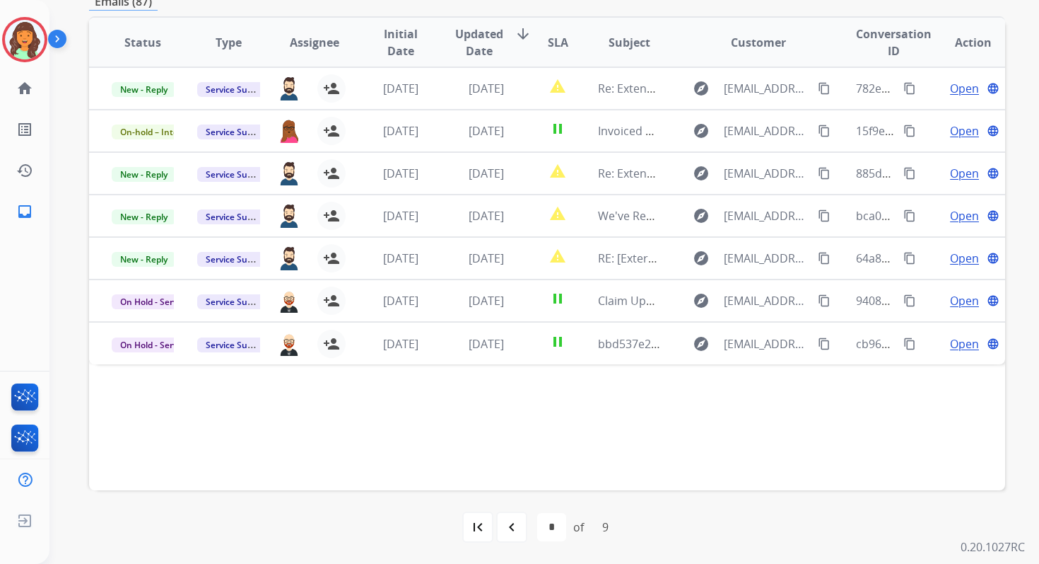
scroll to position [0, 0]
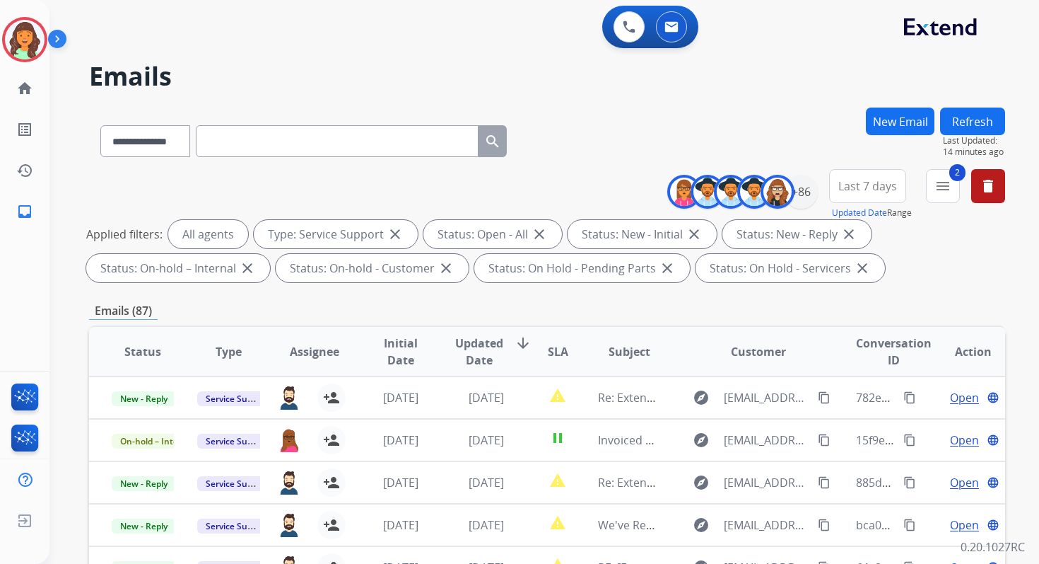
click at [946, 192] on mat-icon "menu" at bounding box center [943, 185] width 17 height 17
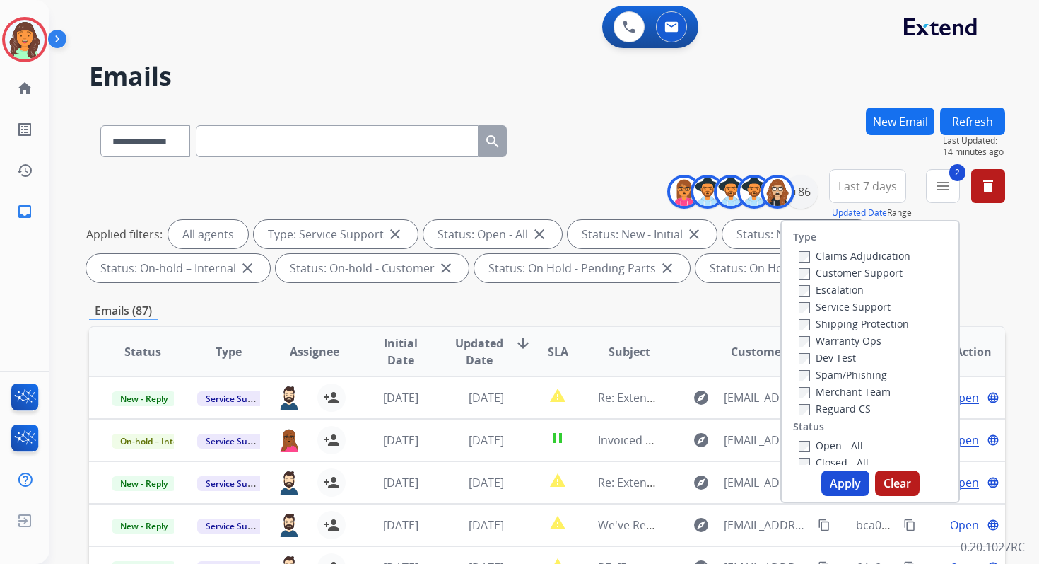
click at [838, 483] on button "Apply" at bounding box center [846, 482] width 48 height 25
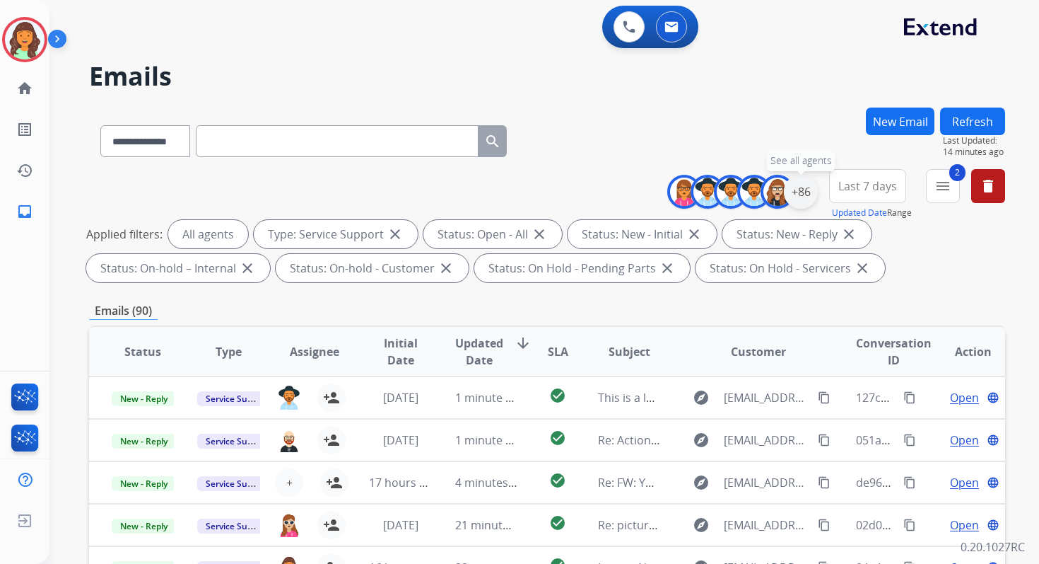
click at [804, 189] on div "+86" at bounding box center [801, 192] width 34 height 34
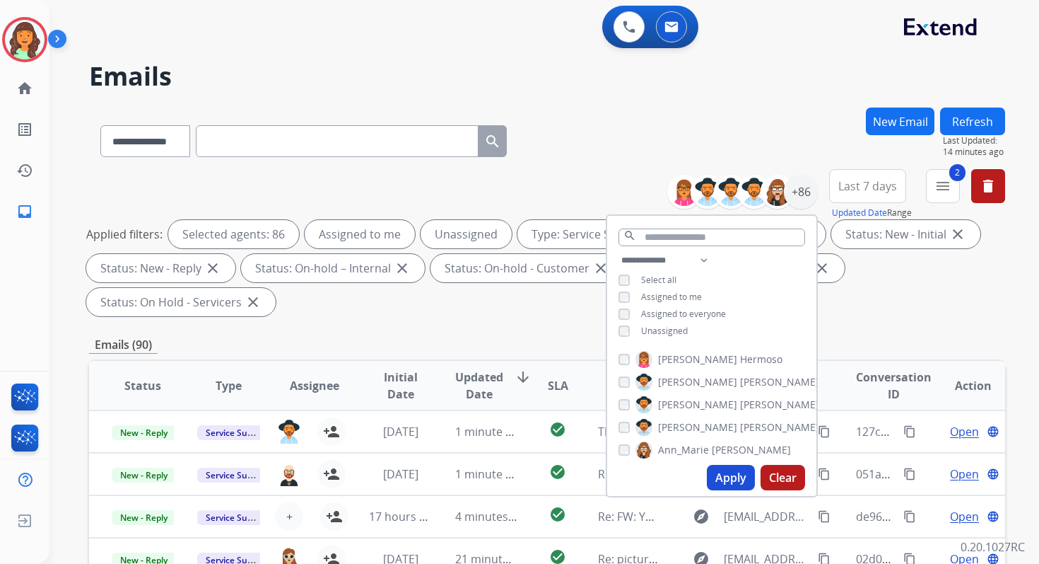
click at [728, 486] on button "Apply" at bounding box center [731, 477] width 48 height 25
click at [726, 475] on button "Apply" at bounding box center [731, 477] width 48 height 25
click at [575, 324] on div "**********" at bounding box center [547, 506] width 916 height 799
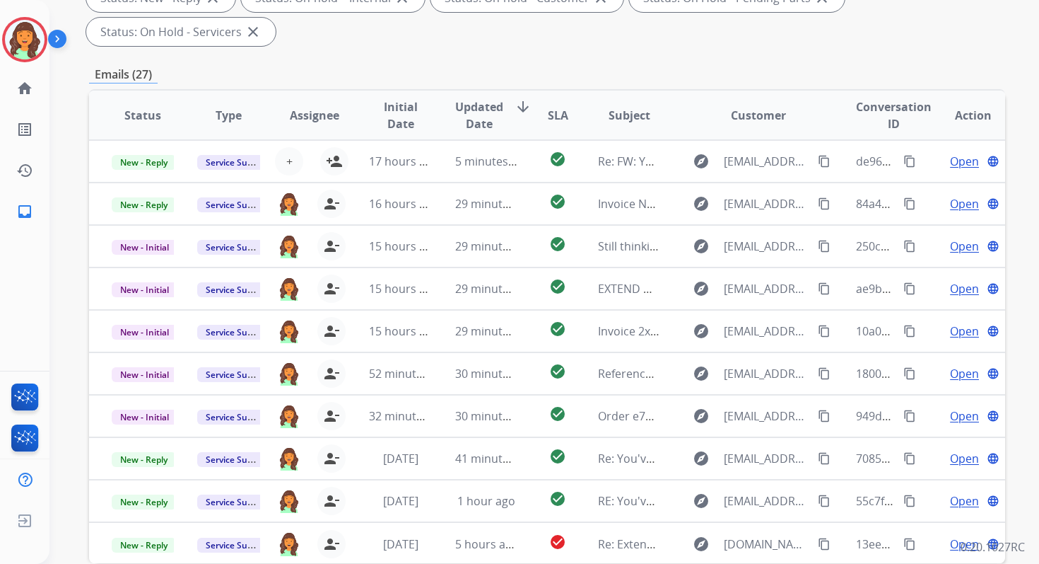
scroll to position [343, 0]
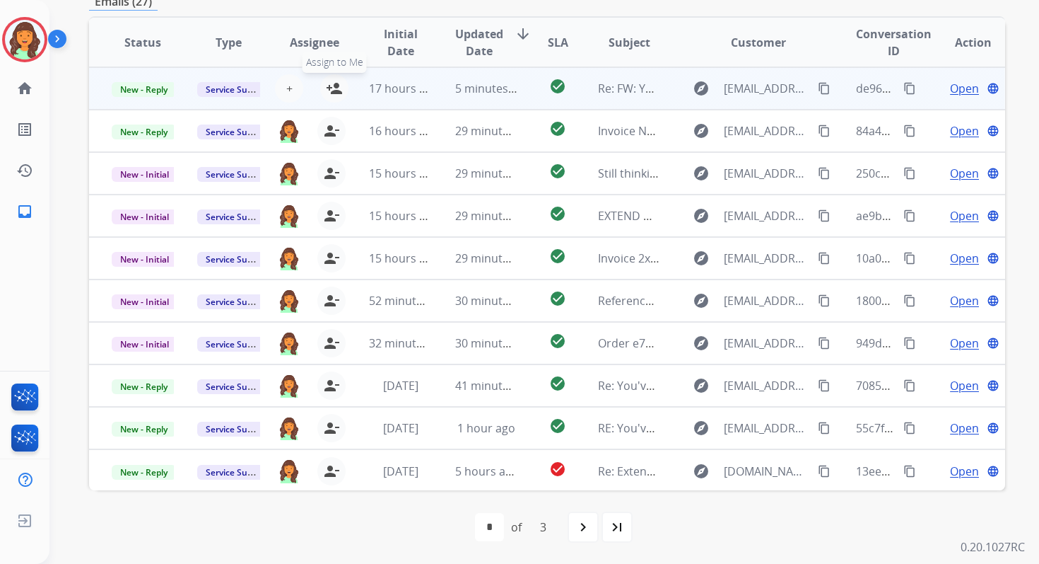
click at [334, 89] on mat-icon "person_add" at bounding box center [334, 88] width 17 height 17
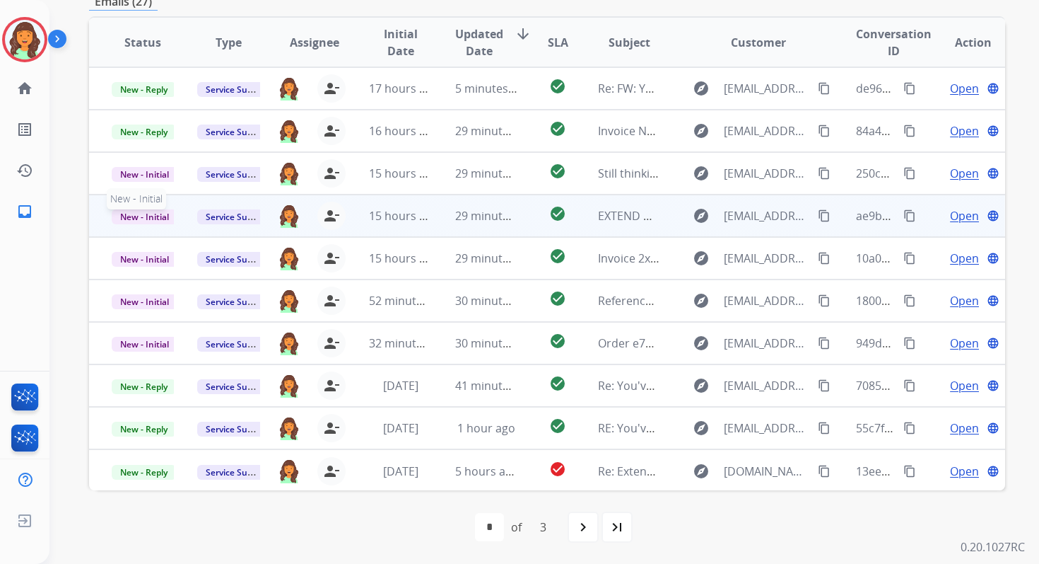
click at [159, 218] on span "New - Initial" at bounding box center [145, 216] width 66 height 15
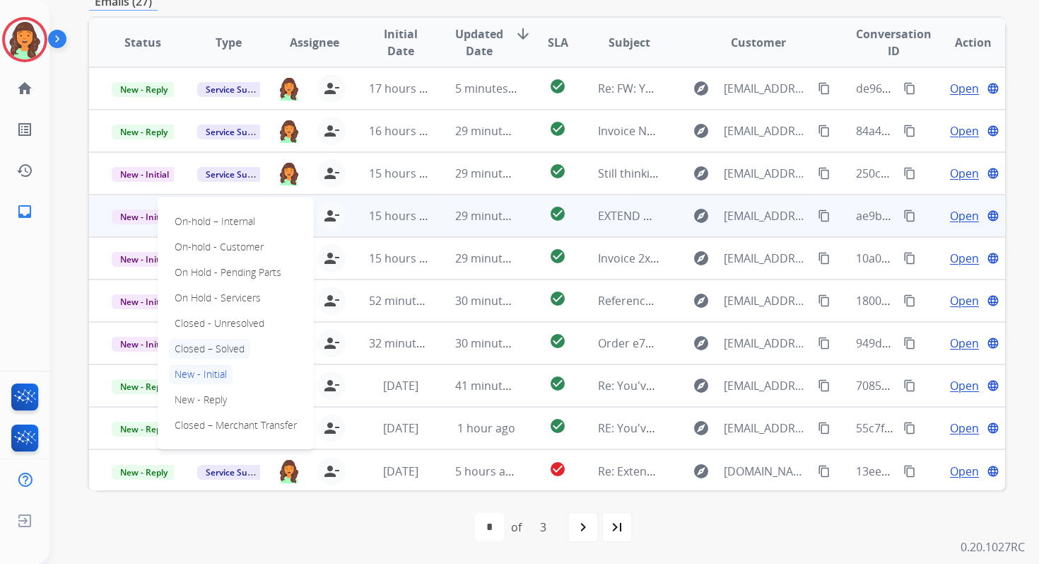
click at [216, 344] on p "Closed – Solved" at bounding box center [209, 349] width 81 height 20
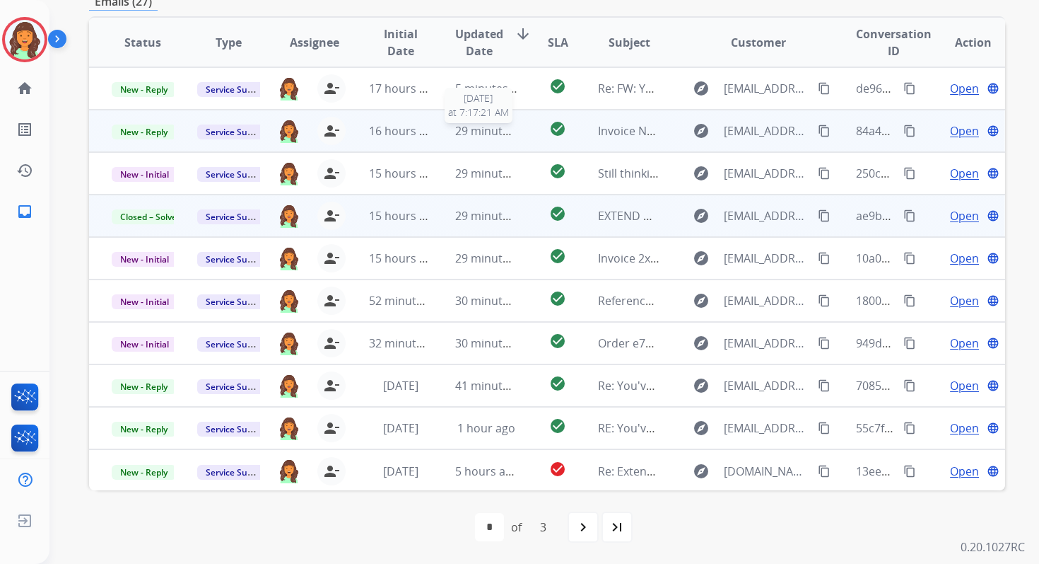
click at [470, 127] on span "29 minutes ago" at bounding box center [496, 131] width 82 height 16
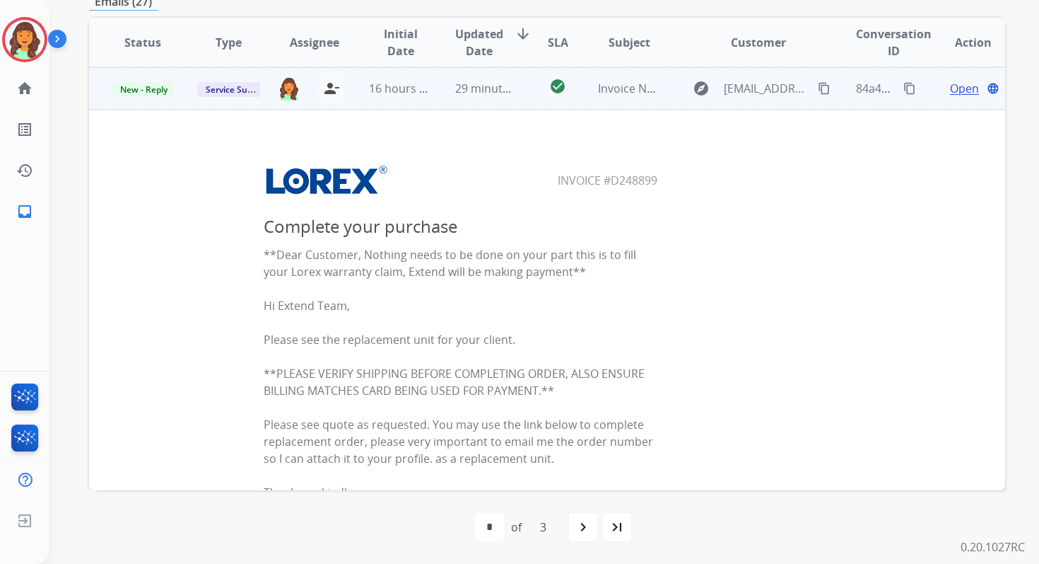
click at [477, 94] on span "29 minutes ago" at bounding box center [496, 89] width 82 height 16
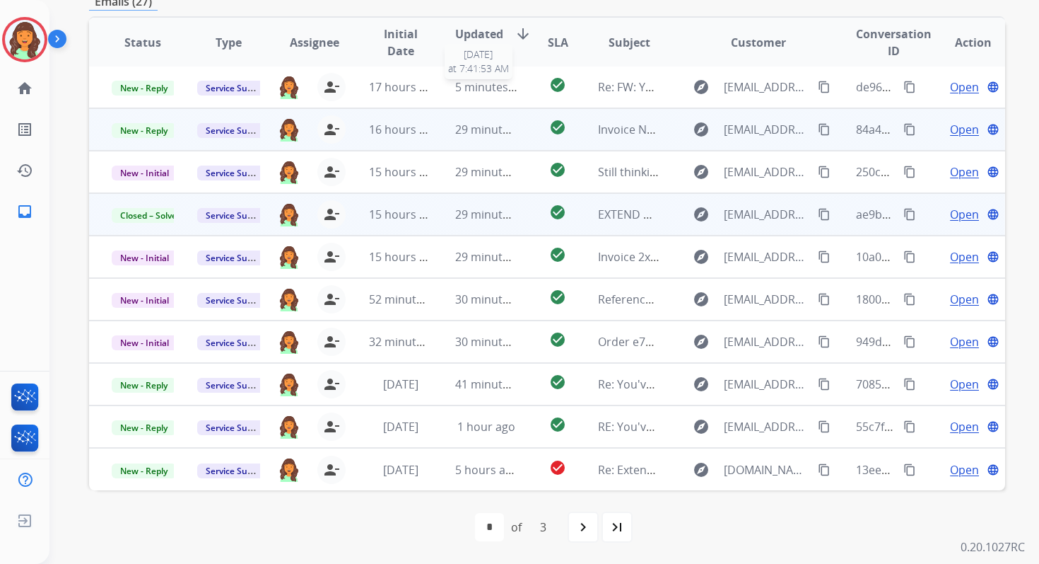
scroll to position [1, 0]
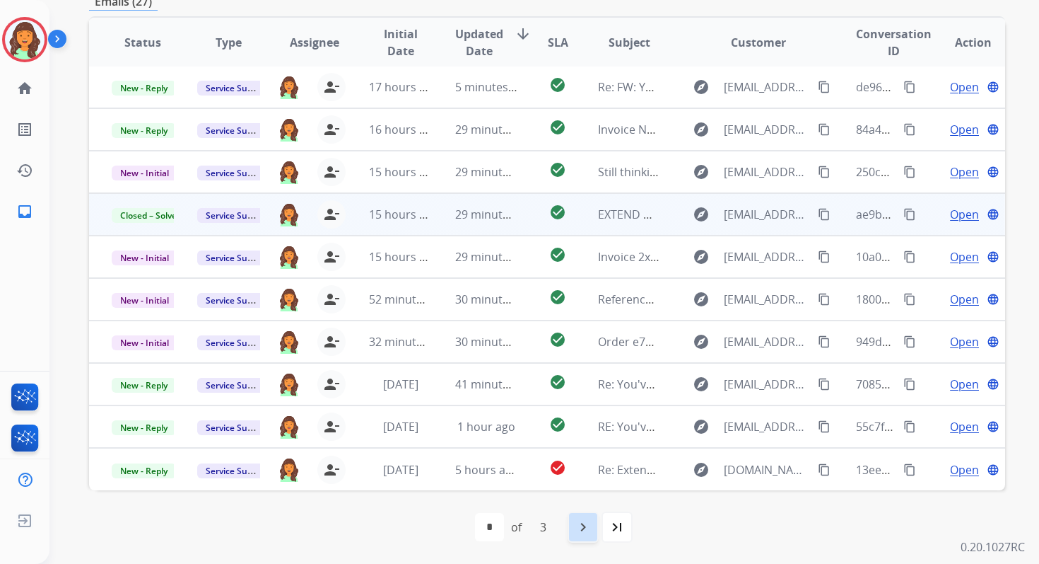
click at [579, 526] on mat-icon "navigate_next" at bounding box center [583, 526] width 17 height 17
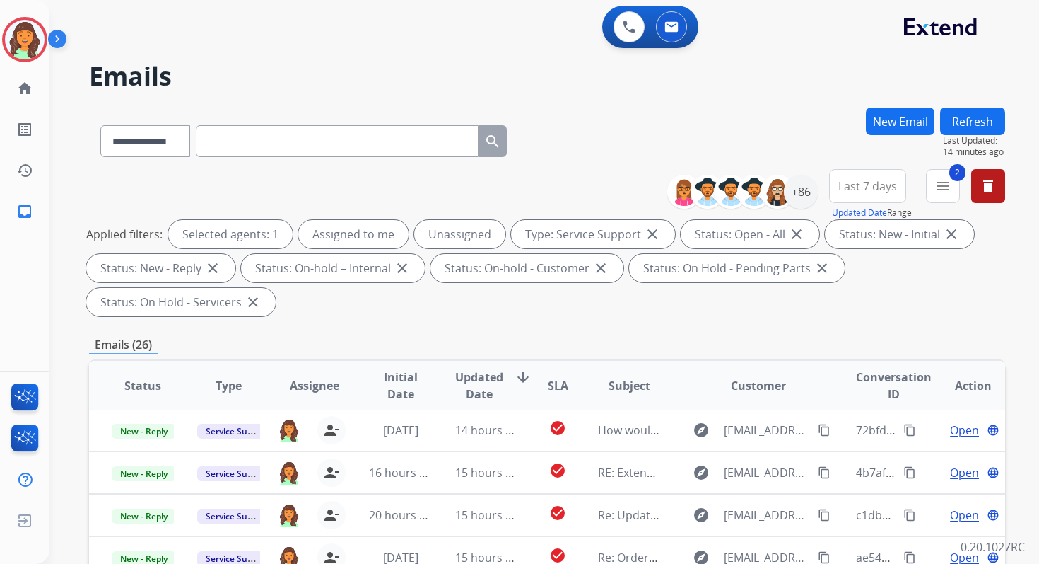
scroll to position [343, 0]
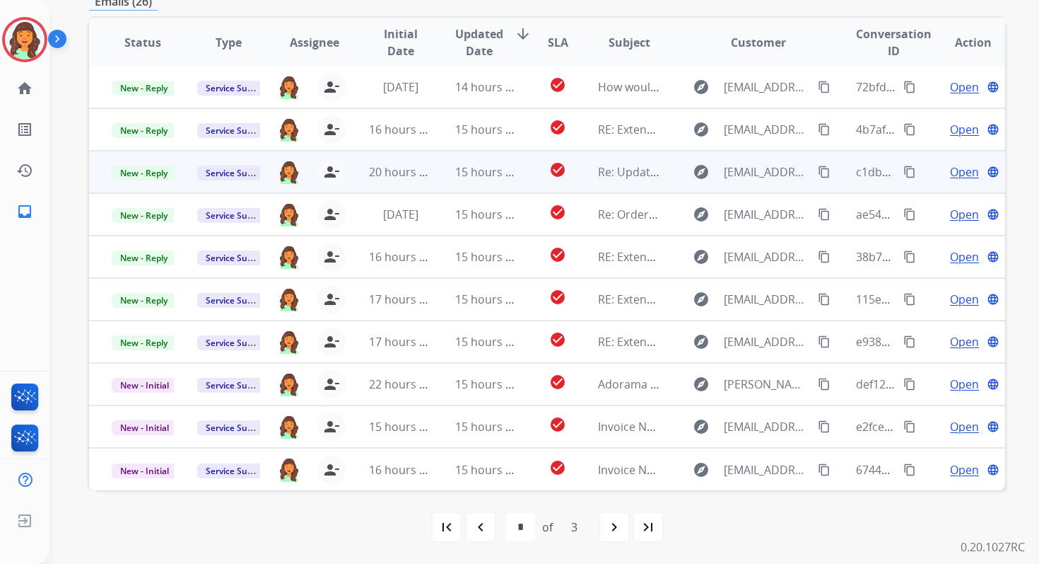
click at [455, 181] on td "15 hours ago" at bounding box center [476, 172] width 86 height 42
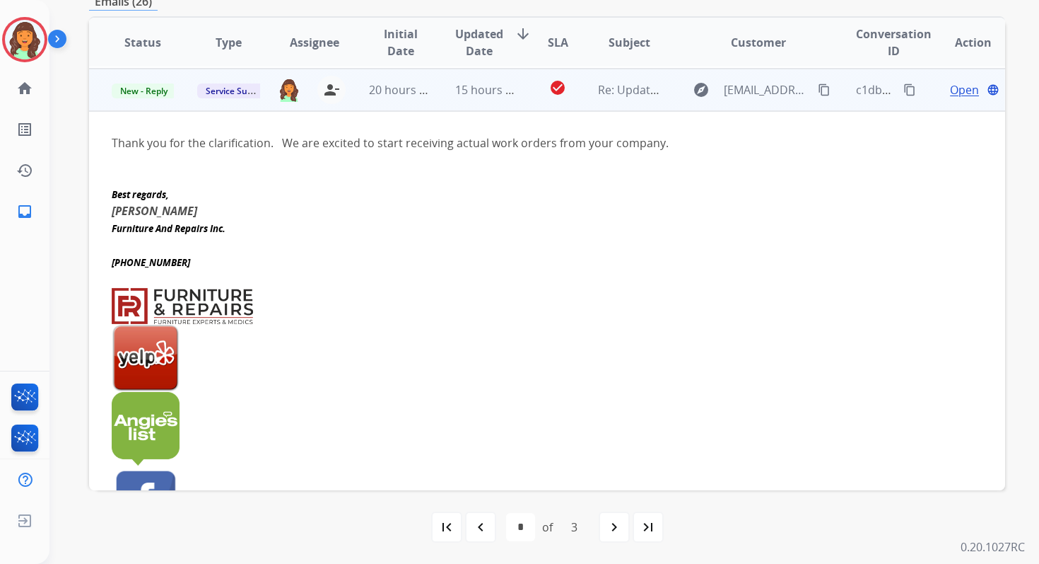
scroll to position [85, 0]
click at [904, 89] on mat-icon "content_copy" at bounding box center [910, 88] width 13 height 13
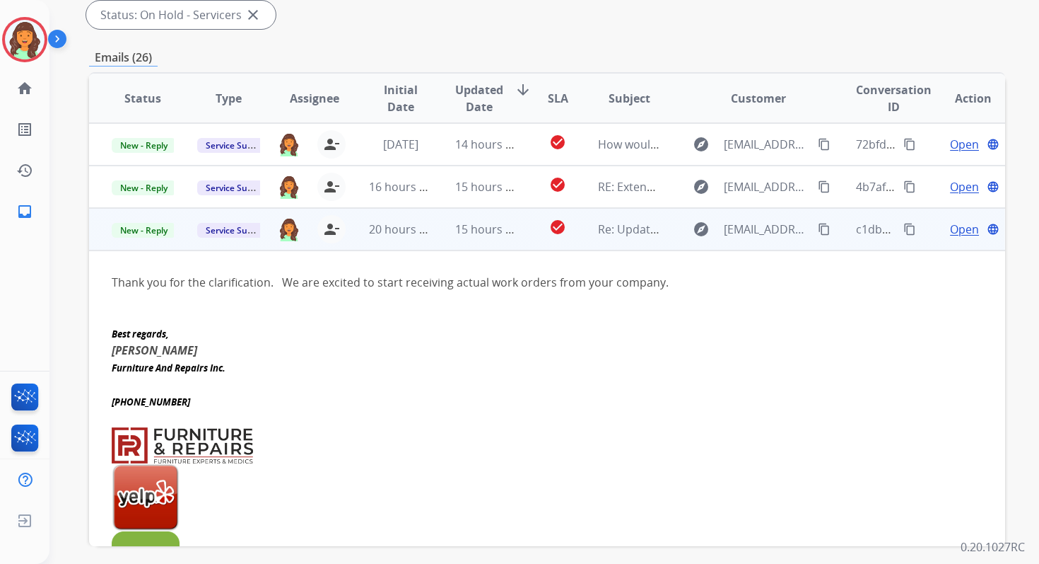
scroll to position [280, 0]
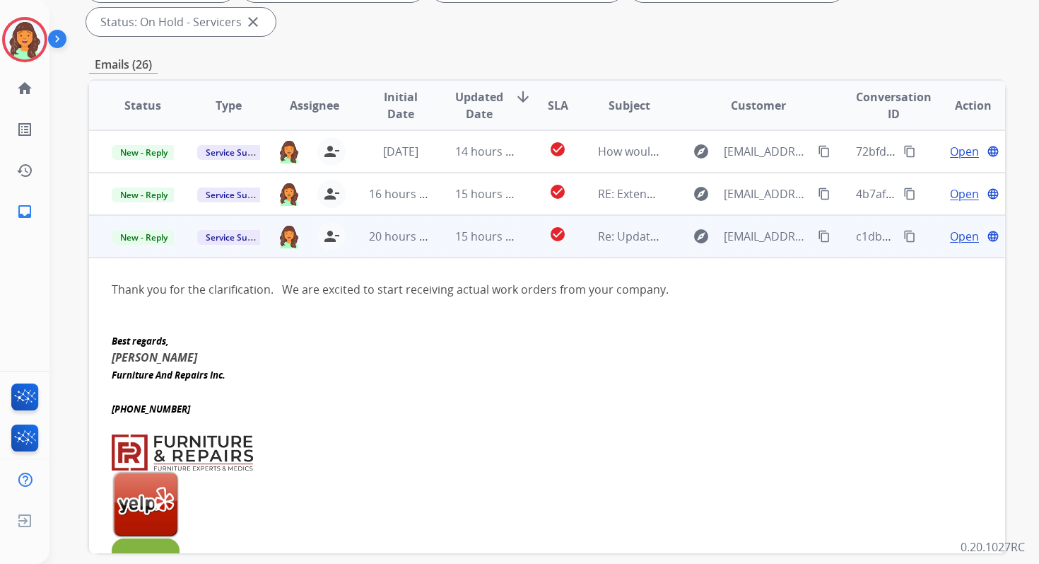
click at [904, 232] on mat-icon "content_copy" at bounding box center [910, 236] width 13 height 13
click at [818, 236] on mat-icon "content_copy" at bounding box center [824, 236] width 13 height 13
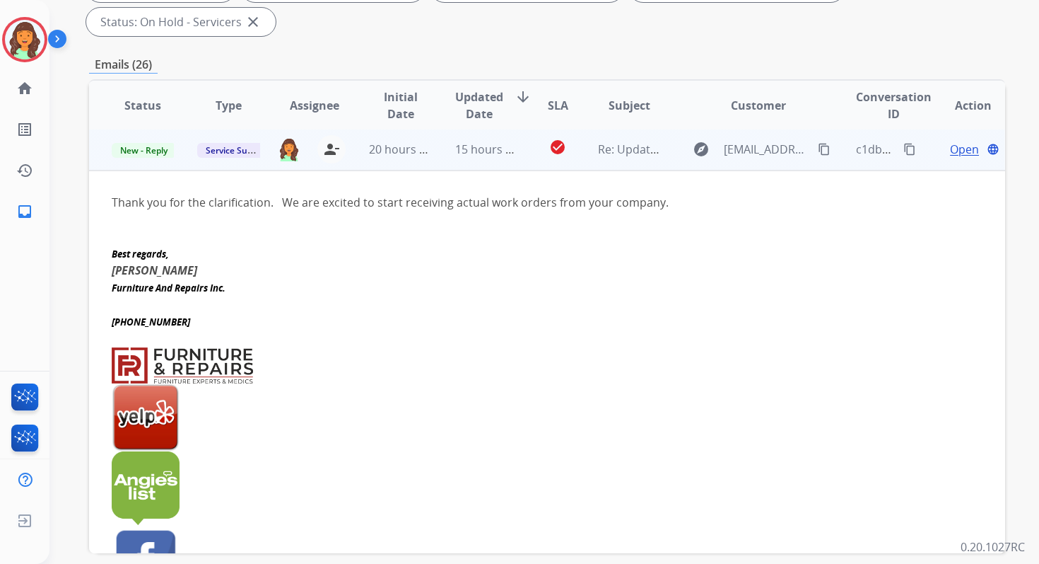
scroll to position [70, 0]
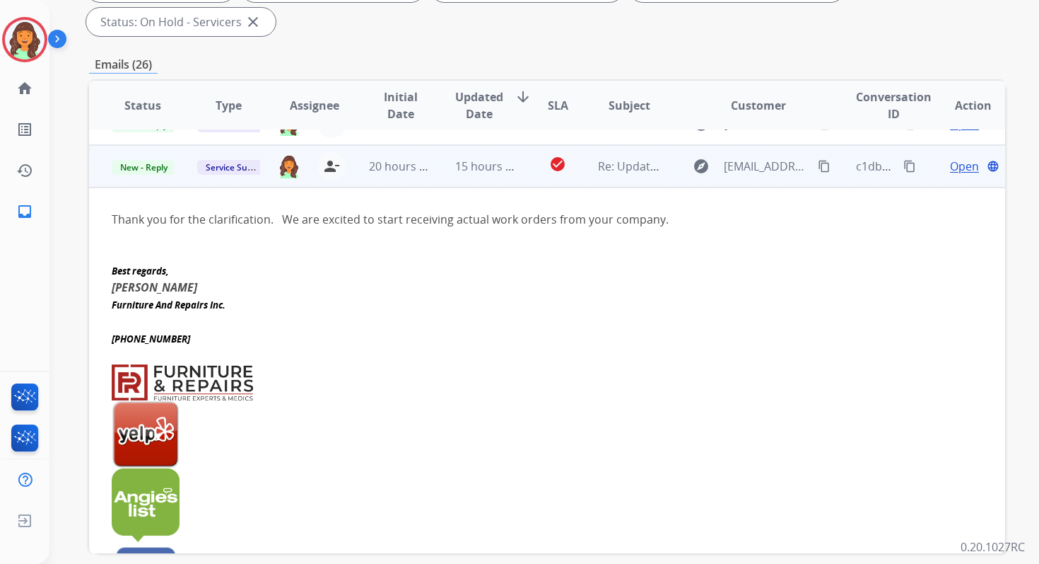
click at [954, 170] on span "Open" at bounding box center [964, 166] width 29 height 17
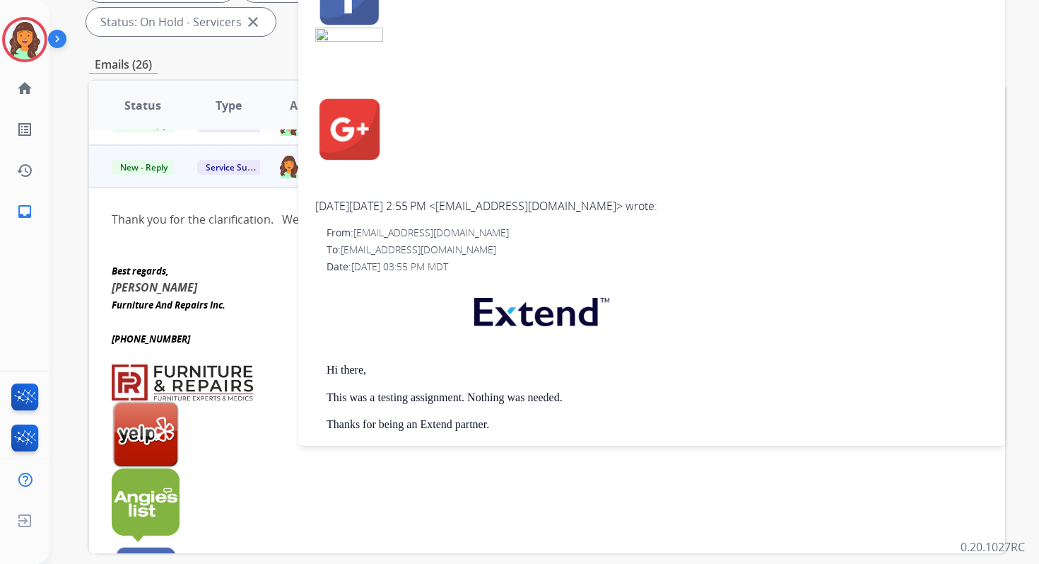
scroll to position [0, 0]
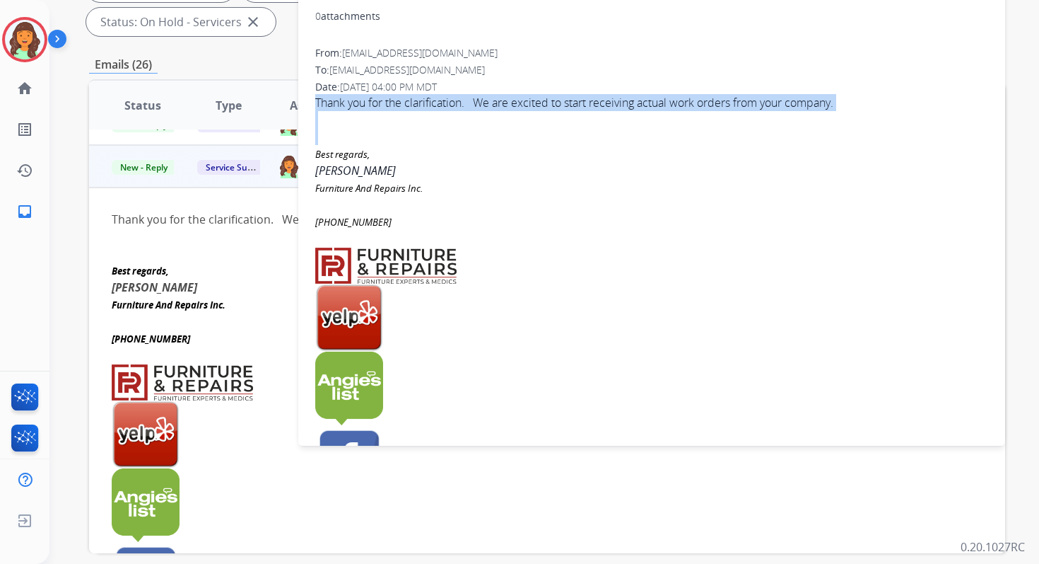
copy div "Thank you for the clarification. We are excited to start receiving actual work …"
drag, startPoint x: 315, startPoint y: 104, endPoint x: 697, endPoint y: 129, distance: 383.4
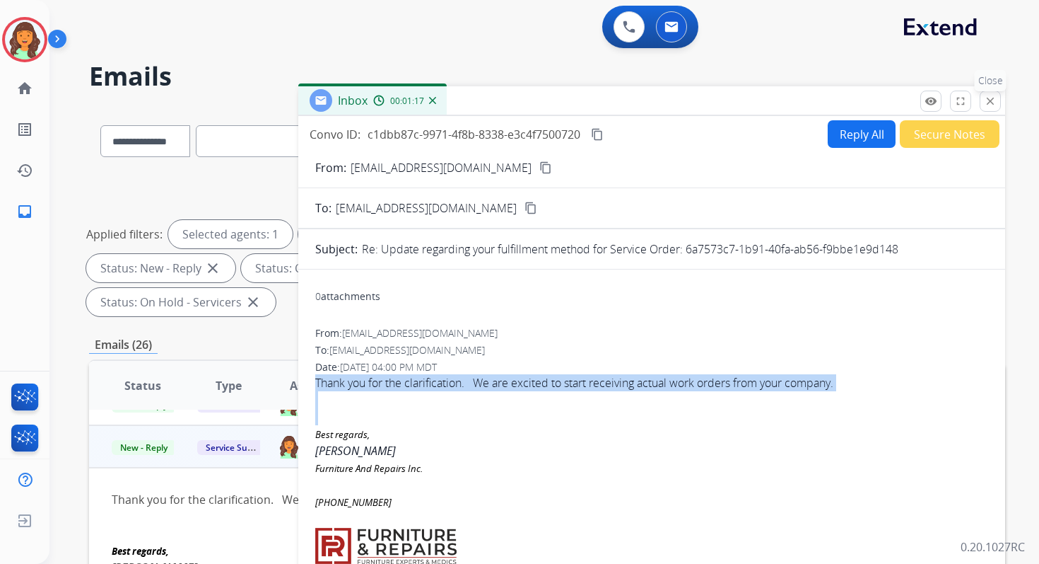
click at [992, 98] on mat-icon "close" at bounding box center [990, 101] width 13 height 13
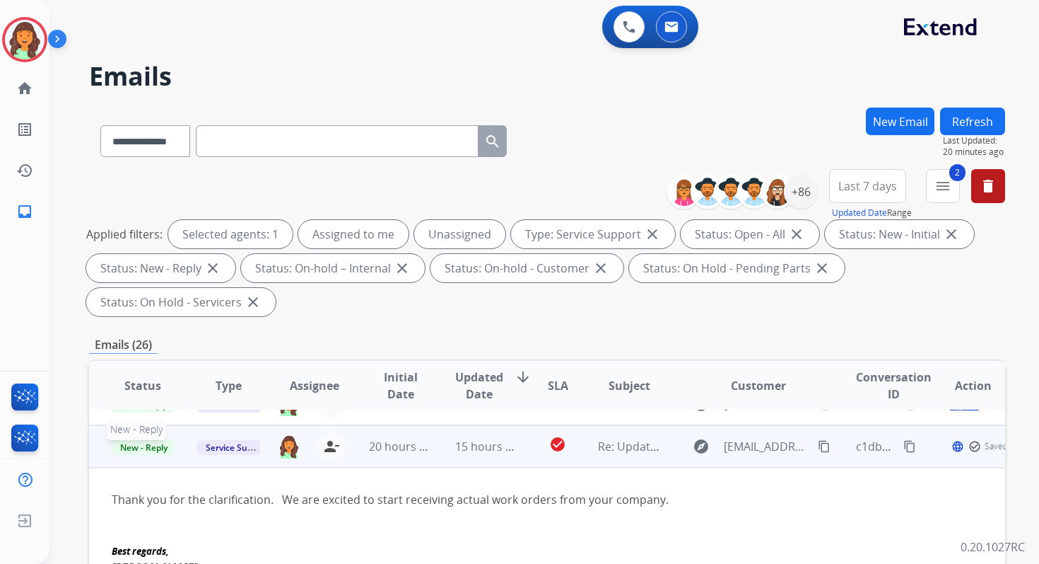
click at [156, 445] on span "New - Reply" at bounding box center [144, 447] width 64 height 15
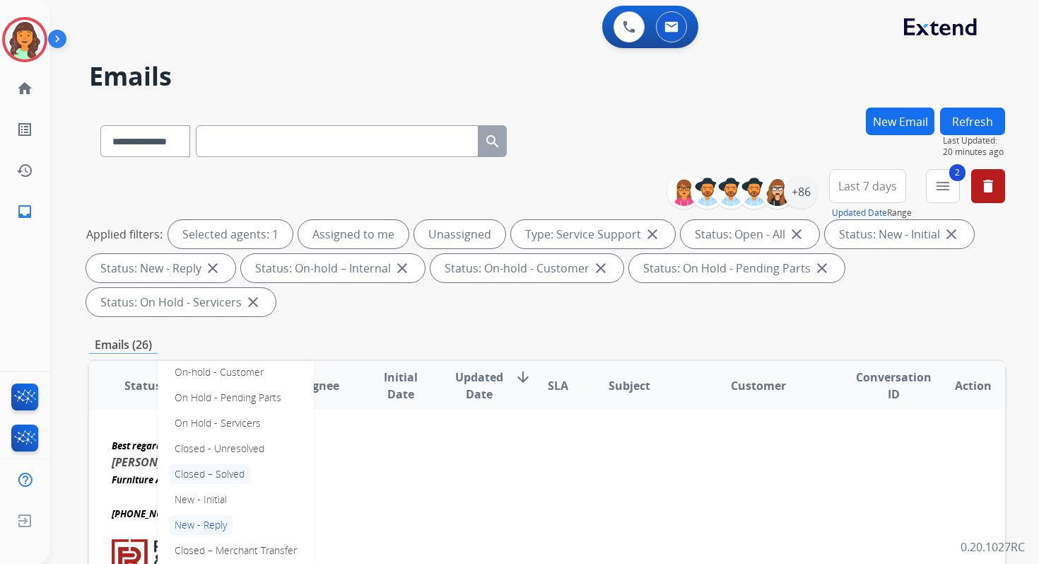
scroll to position [177, 0]
click at [209, 467] on p "Closed – Solved" at bounding box center [209, 472] width 81 height 20
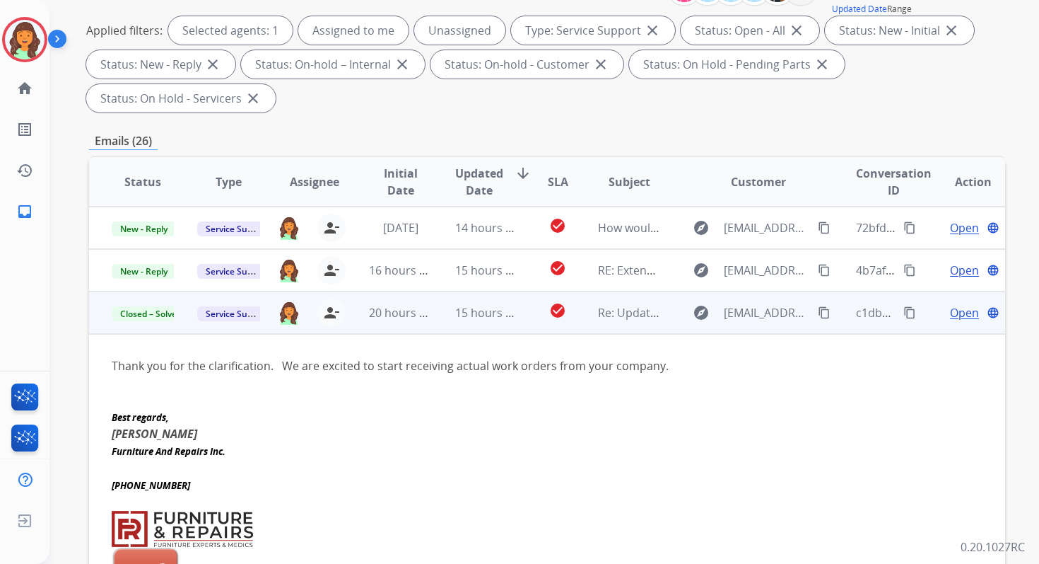
scroll to position [222, 0]
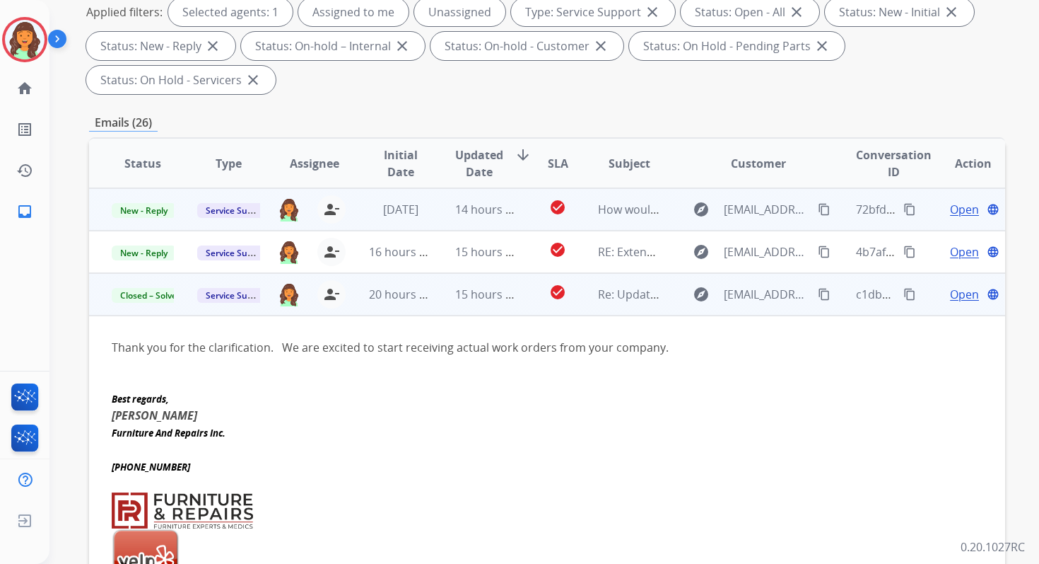
click at [498, 216] on span "14 hours ago" at bounding box center [490, 210] width 70 height 16
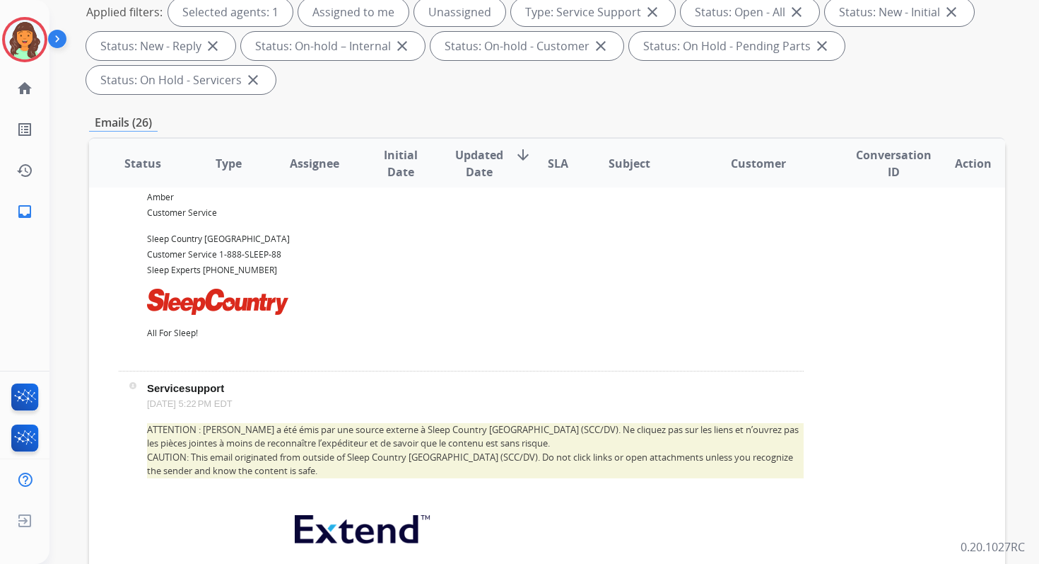
scroll to position [0, 0]
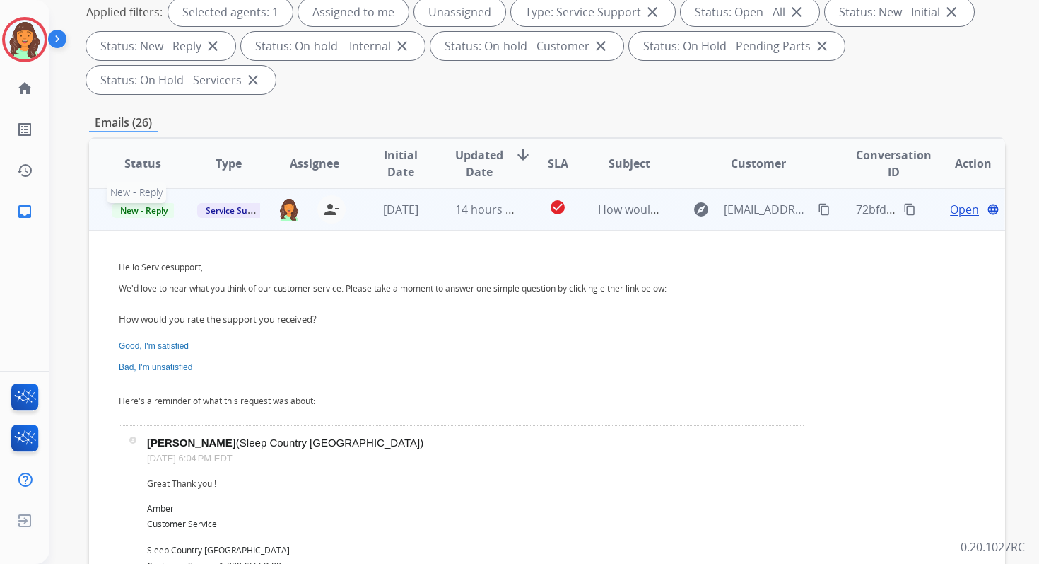
click at [129, 211] on span "New - Reply" at bounding box center [144, 210] width 64 height 15
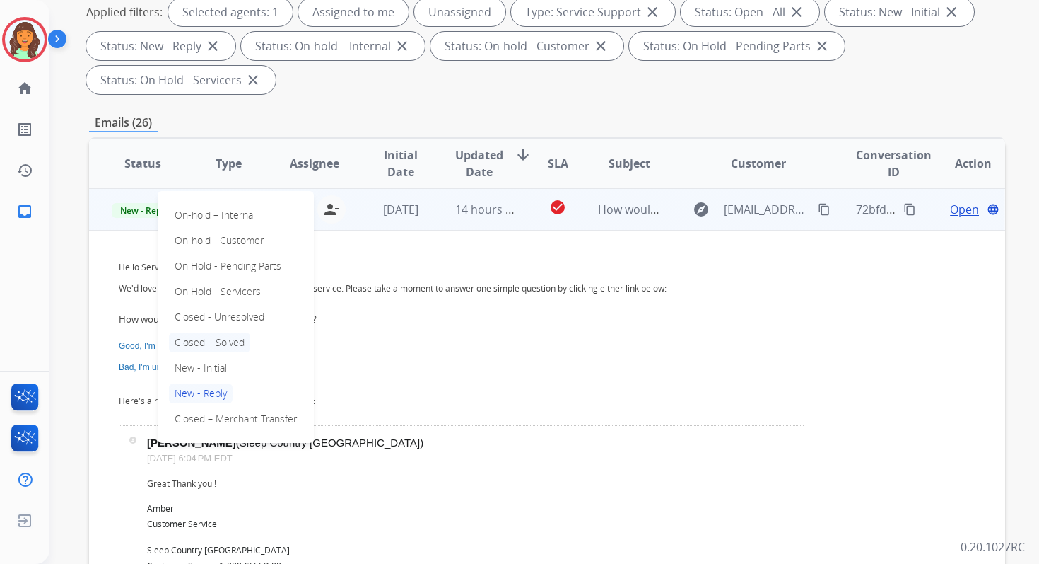
click at [202, 343] on p "Closed – Solved" at bounding box center [209, 342] width 81 height 20
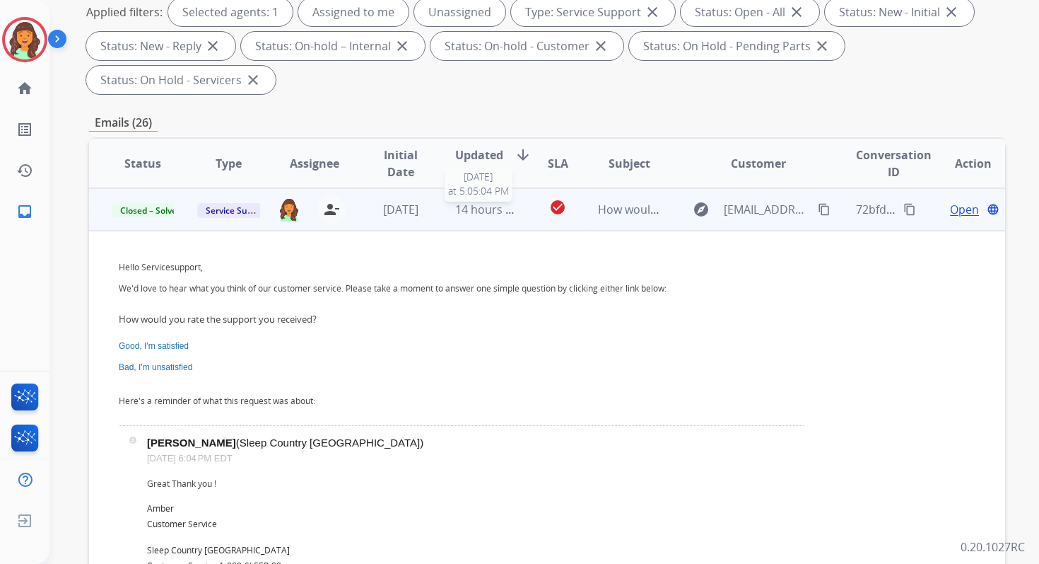
click at [488, 214] on span "14 hours ago" at bounding box center [490, 210] width 70 height 16
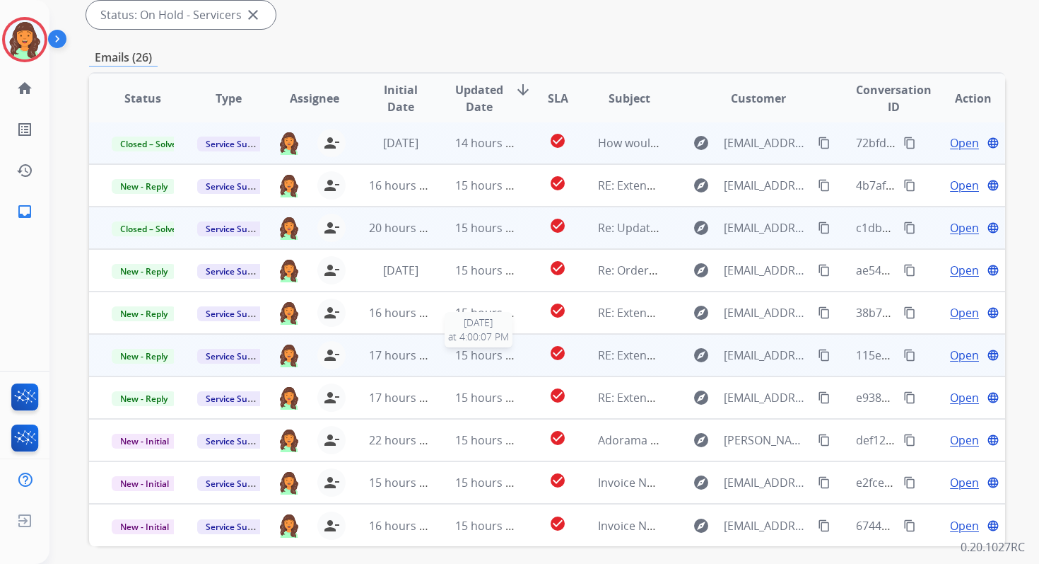
scroll to position [343, 0]
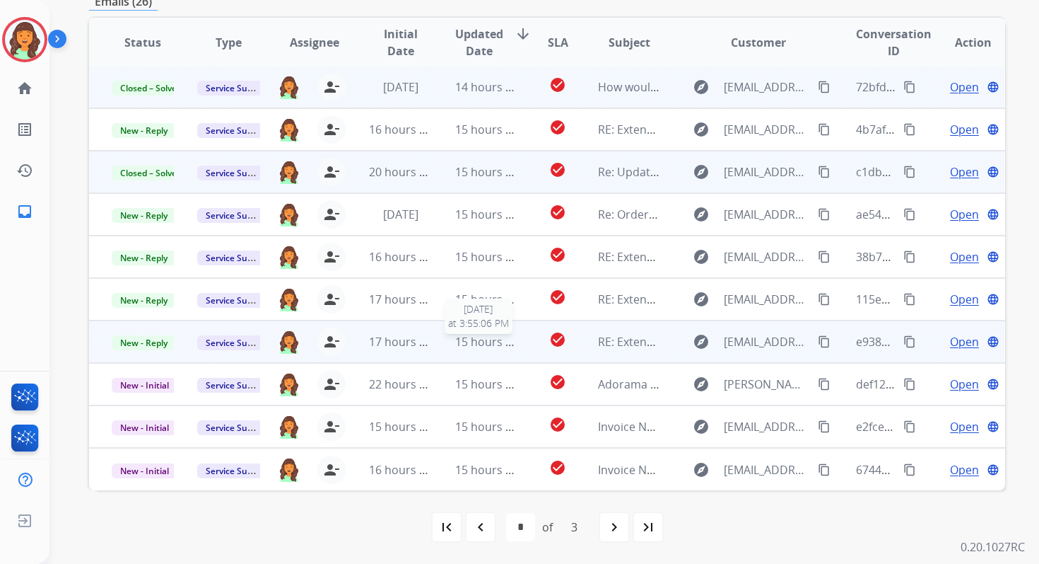
click at [492, 343] on span "15 hours ago" at bounding box center [490, 342] width 70 height 16
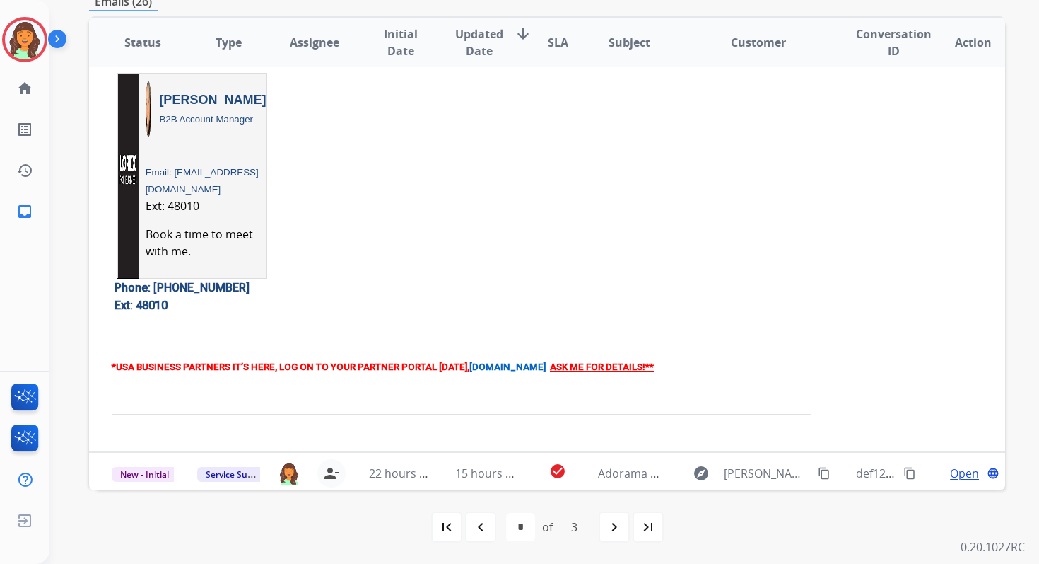
scroll to position [548, 0]
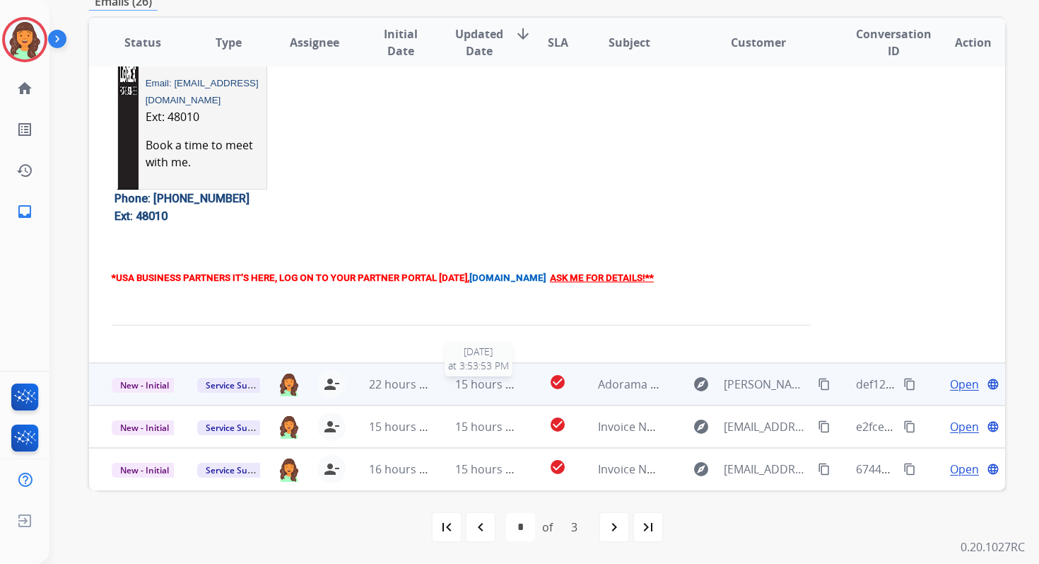
click at [487, 390] on span "15 hours ago" at bounding box center [490, 384] width 70 height 16
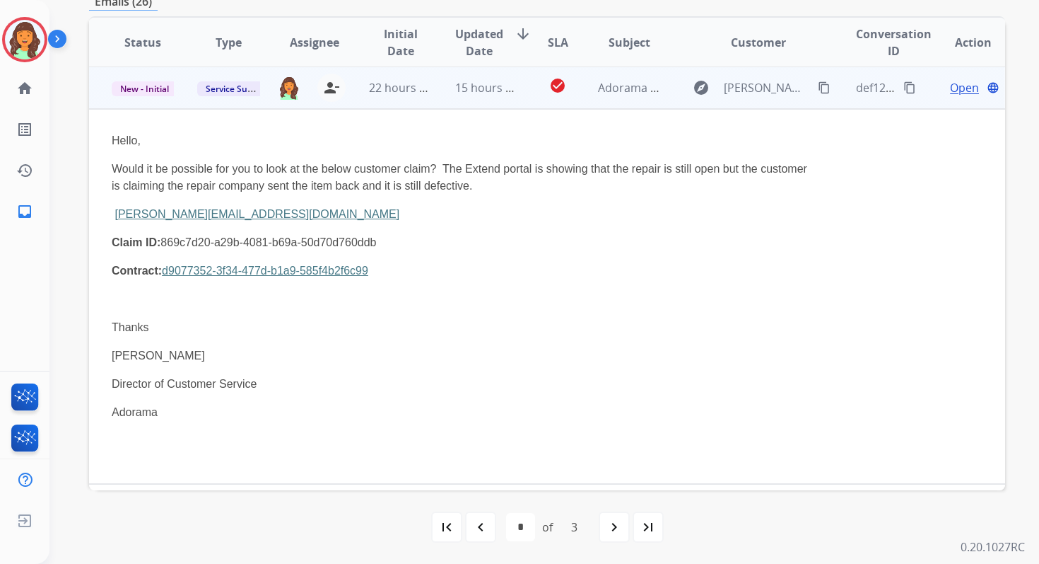
scroll to position [297, 0]
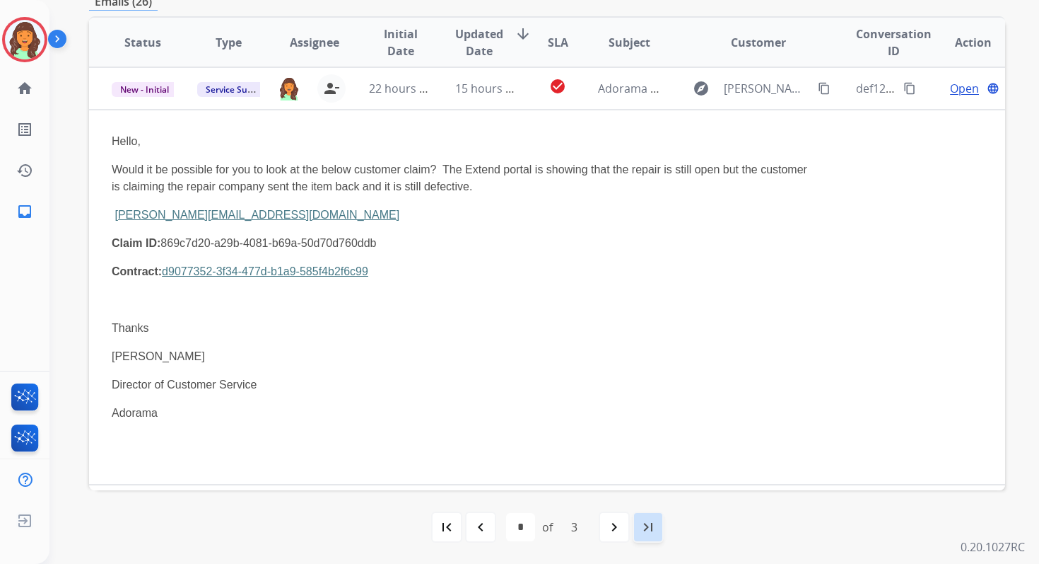
click at [644, 523] on mat-icon "last_page" at bounding box center [648, 526] width 17 height 17
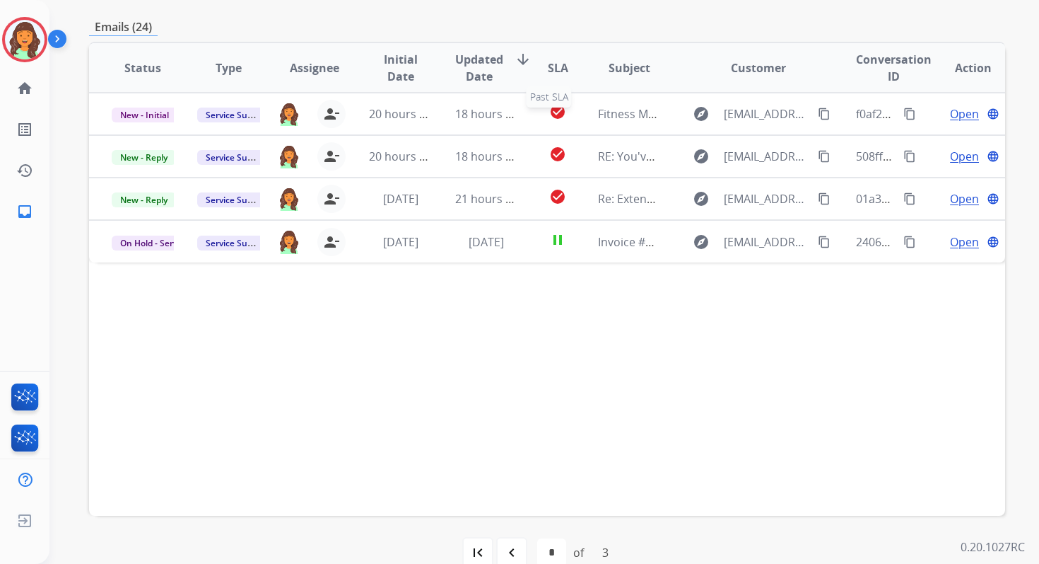
scroll to position [343, 0]
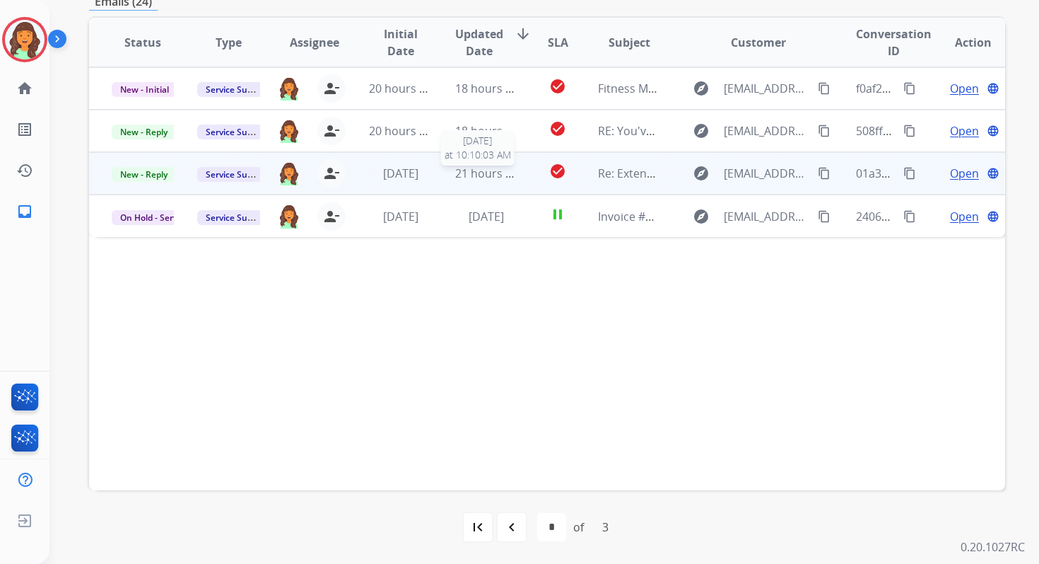
click at [497, 166] on span "21 hours ago" at bounding box center [490, 173] width 70 height 16
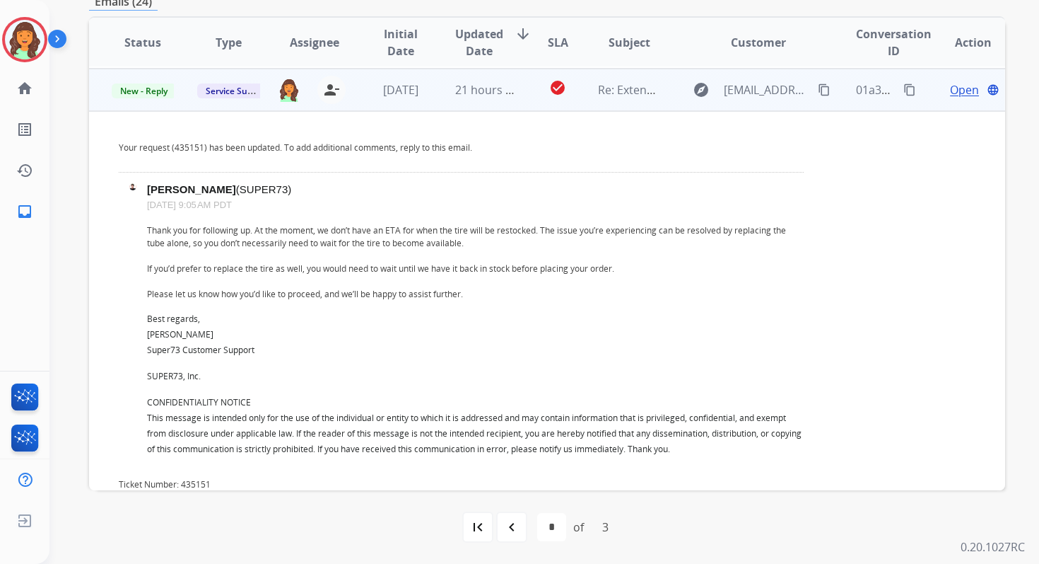
scroll to position [85, 0]
click at [153, 91] on span "New - Reply" at bounding box center [144, 89] width 64 height 15
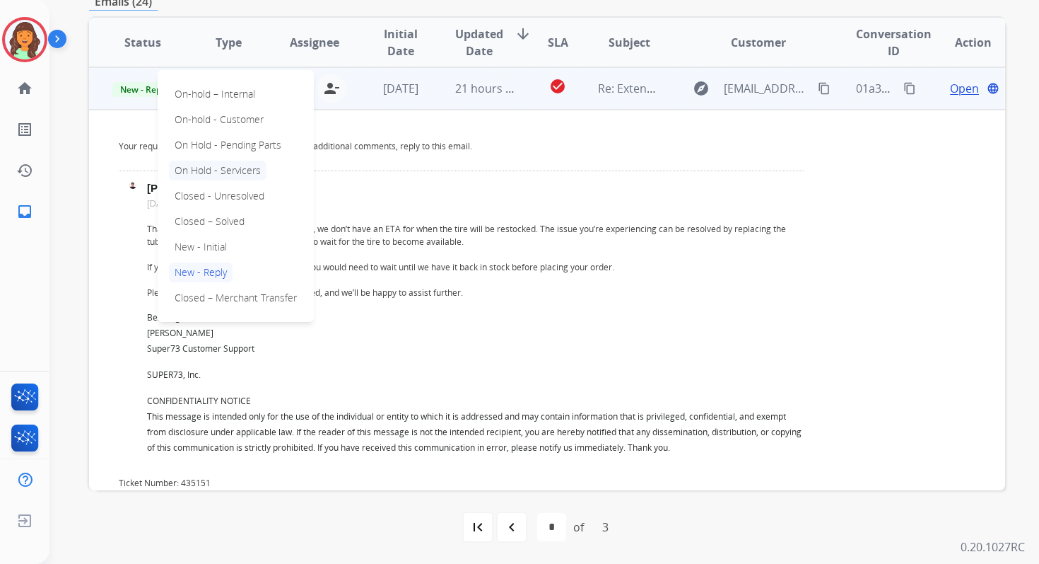
click at [233, 170] on p "On Hold - Servicers" at bounding box center [218, 171] width 98 height 20
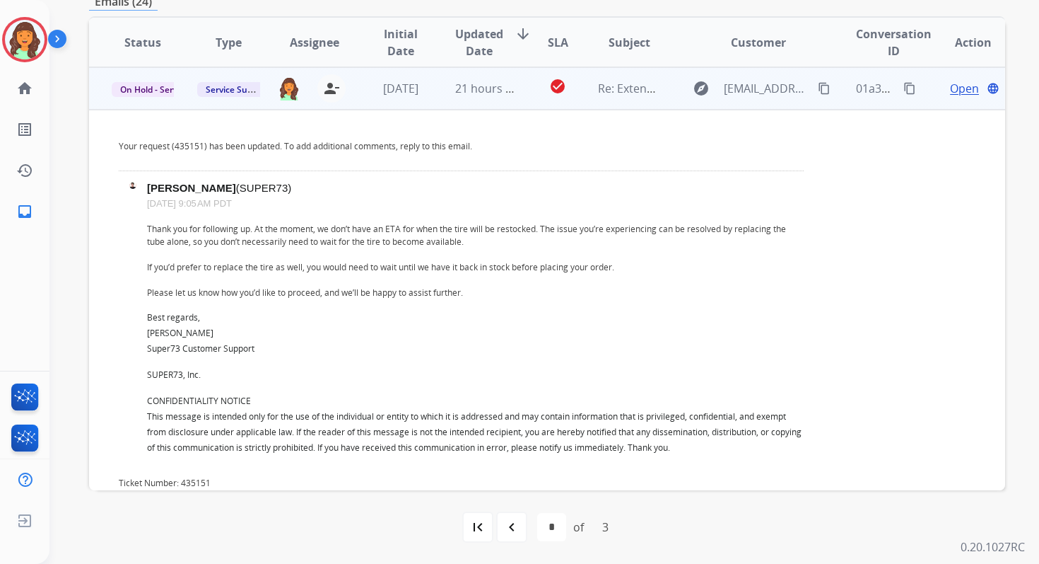
scroll to position [0, 0]
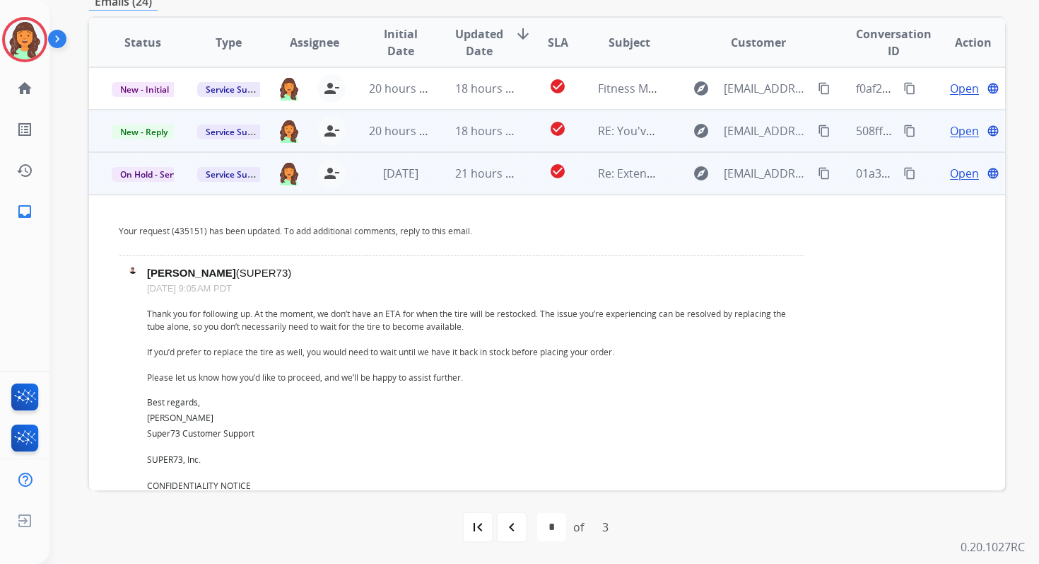
click at [441, 137] on td "18 hours ago" at bounding box center [476, 131] width 86 height 42
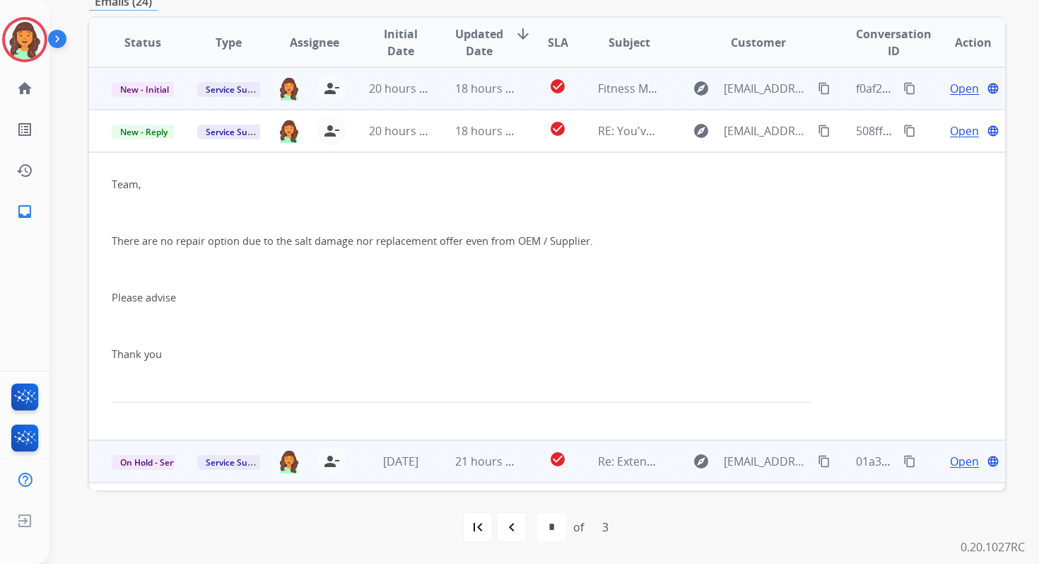
click at [494, 100] on td "18 hours ago" at bounding box center [476, 88] width 86 height 42
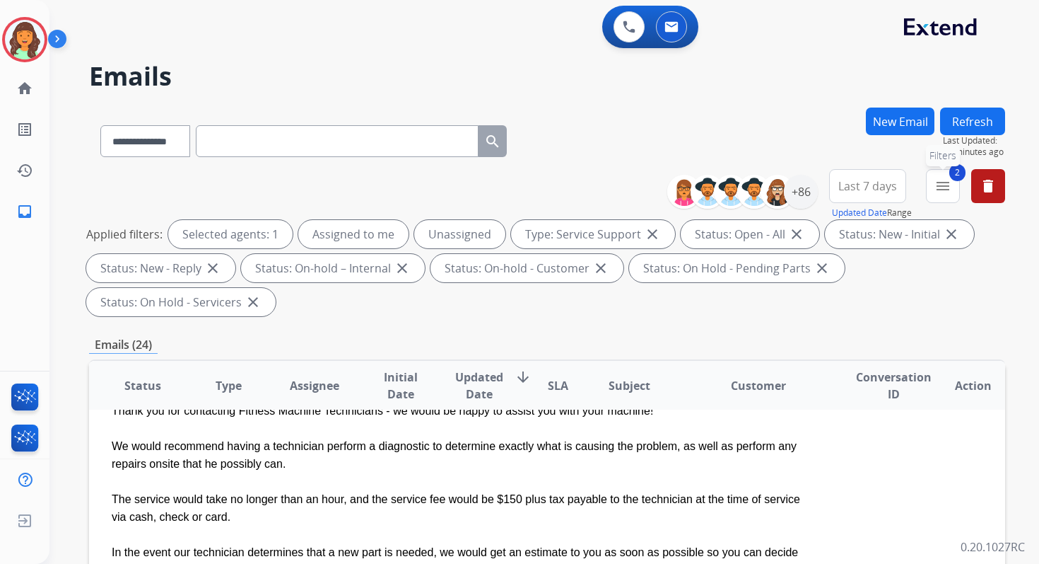
click at [935, 183] on mat-icon "menu" at bounding box center [943, 185] width 17 height 17
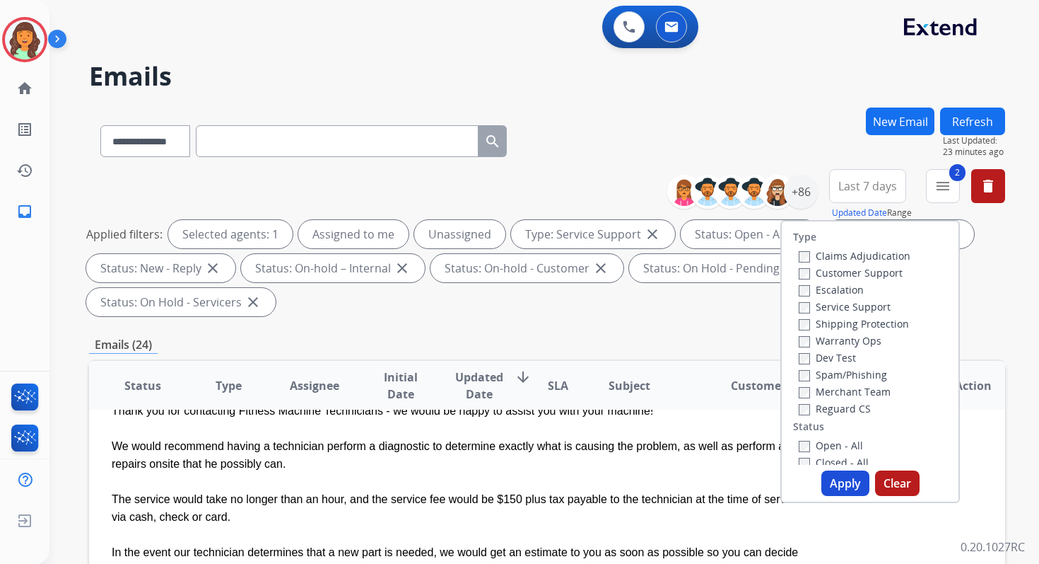
click at [827, 473] on button "Apply" at bounding box center [846, 482] width 48 height 25
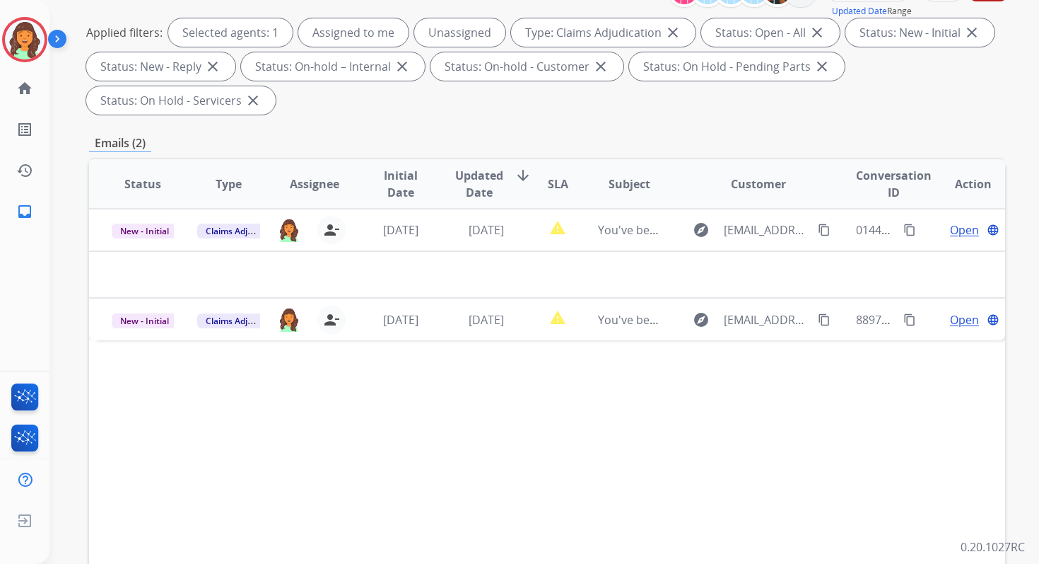
scroll to position [199, 0]
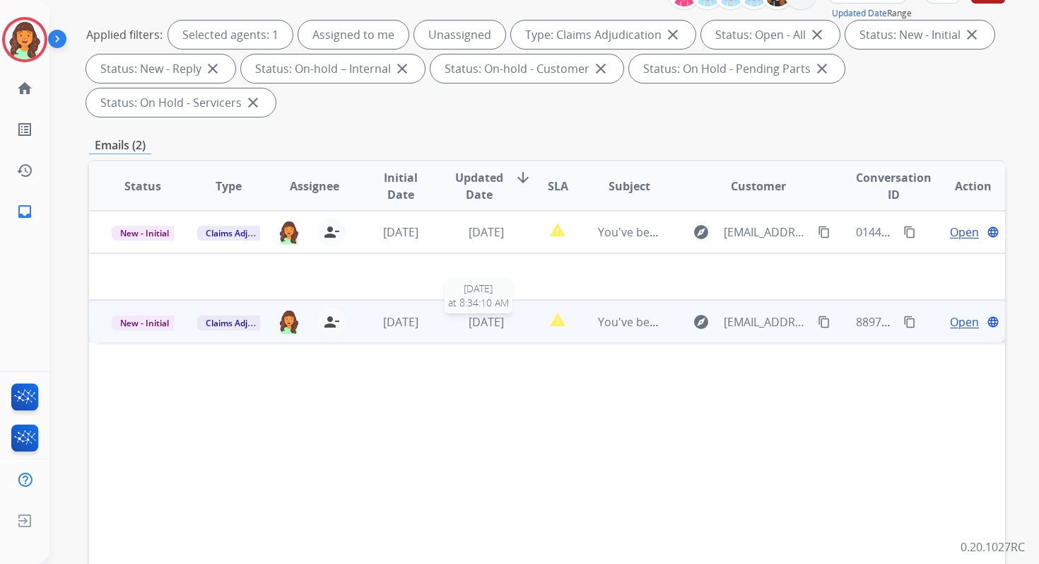
click at [510, 319] on div "[DATE]" at bounding box center [486, 321] width 62 height 17
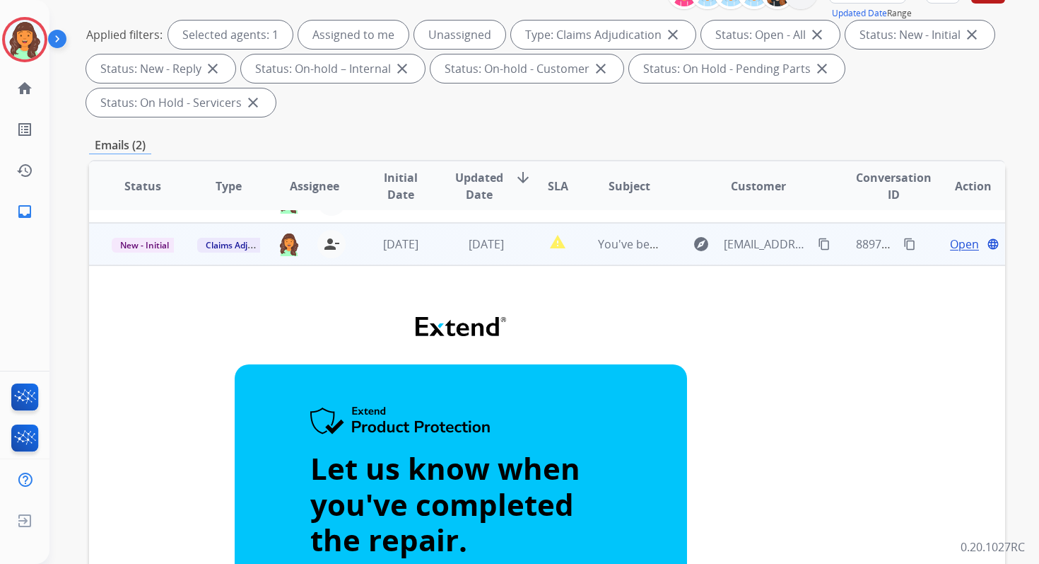
scroll to position [42, 0]
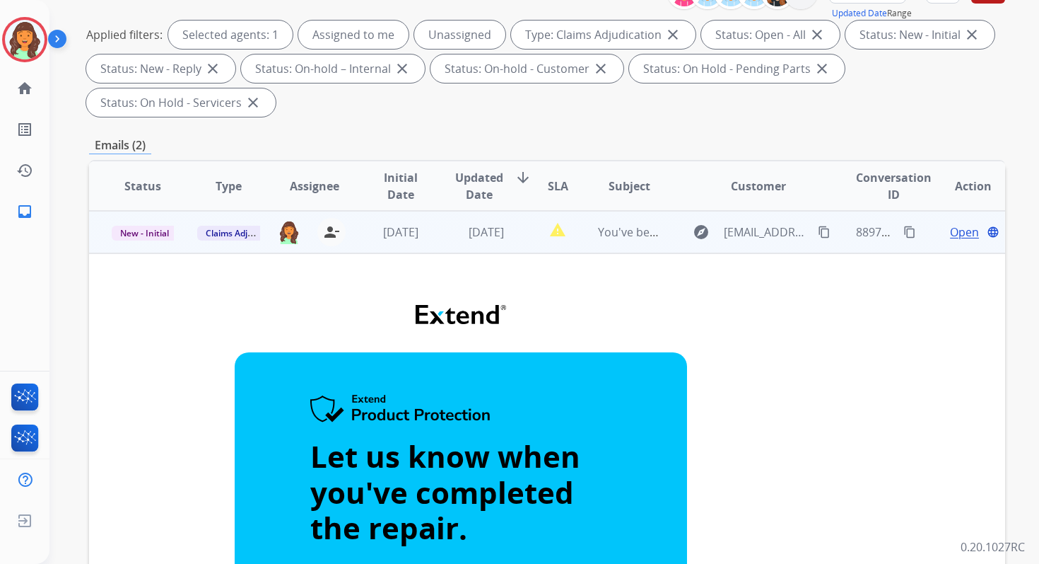
click at [528, 242] on td "report_problem" at bounding box center [546, 232] width 57 height 42
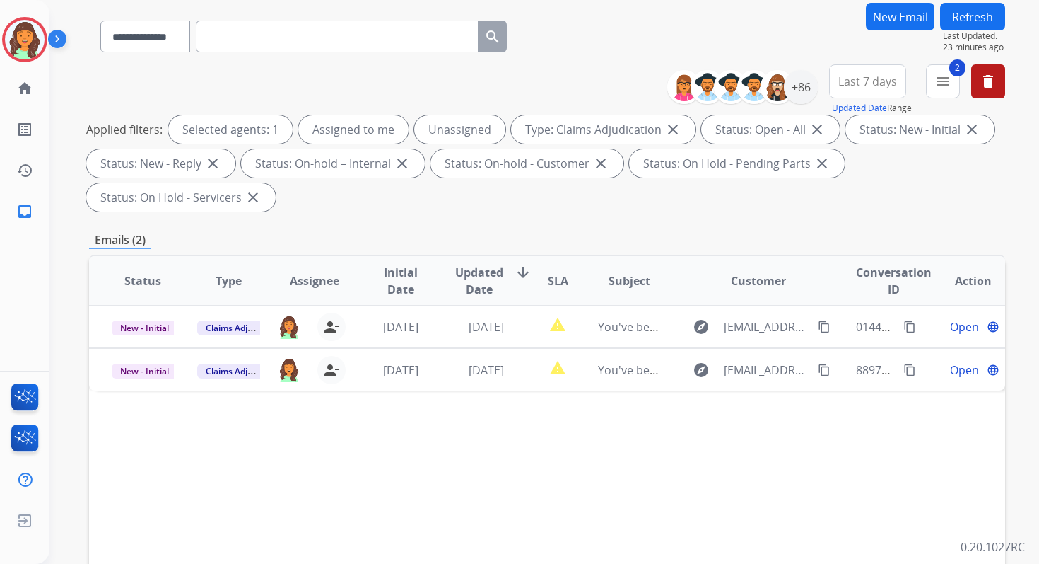
scroll to position [62, 0]
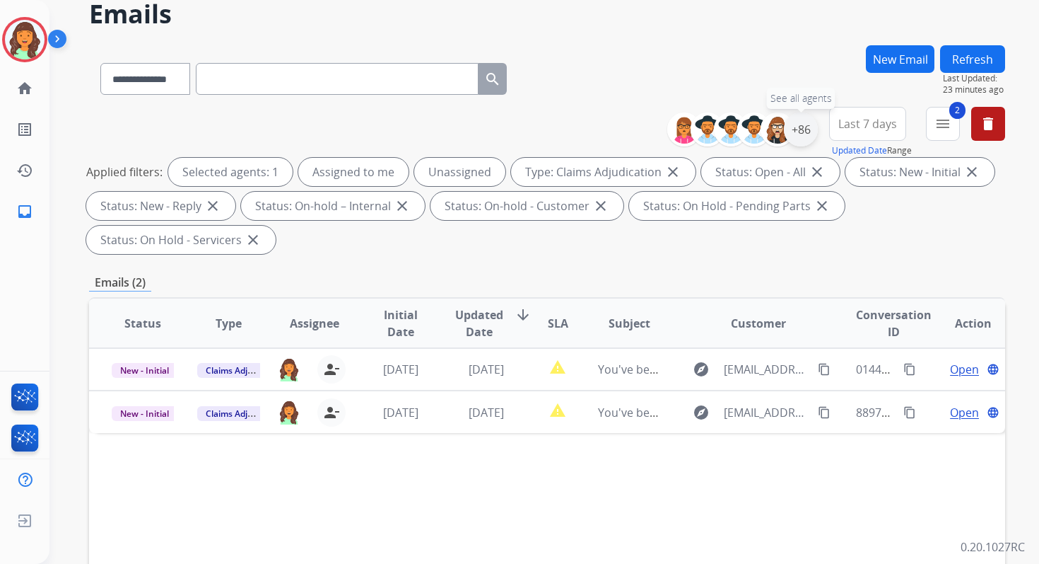
click at [796, 130] on div "+86" at bounding box center [801, 129] width 34 height 34
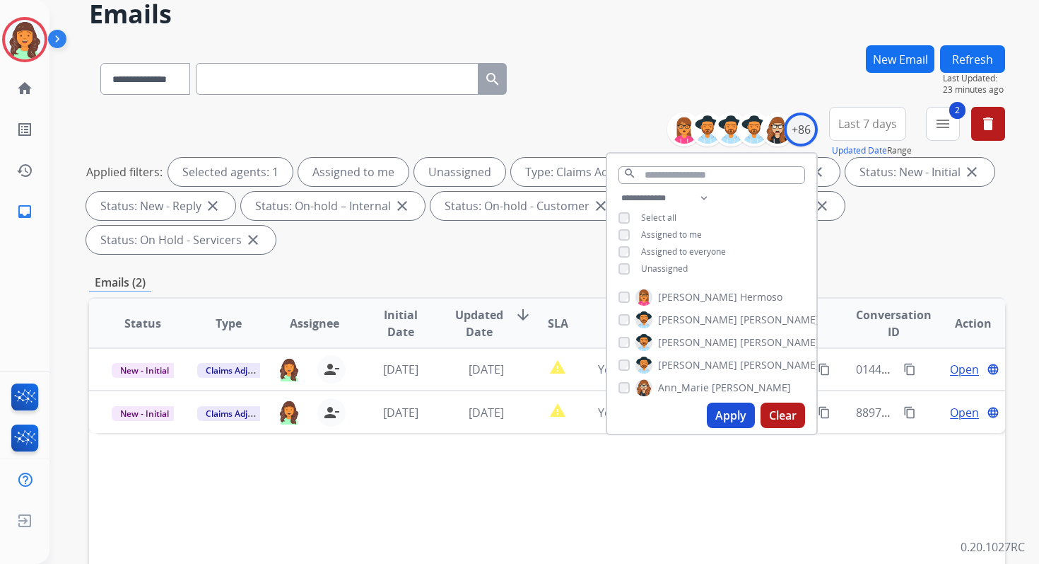
click at [628, 215] on div "Select all" at bounding box center [648, 217] width 58 height 11
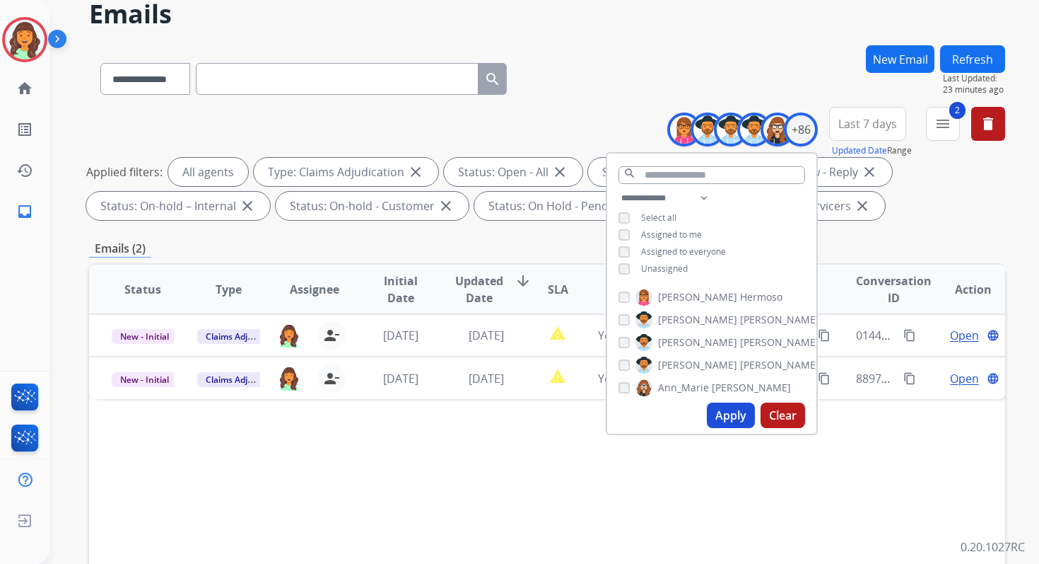
click at [720, 427] on div "Apply Clear" at bounding box center [711, 415] width 209 height 37
click at [725, 417] on button "Apply" at bounding box center [731, 414] width 48 height 25
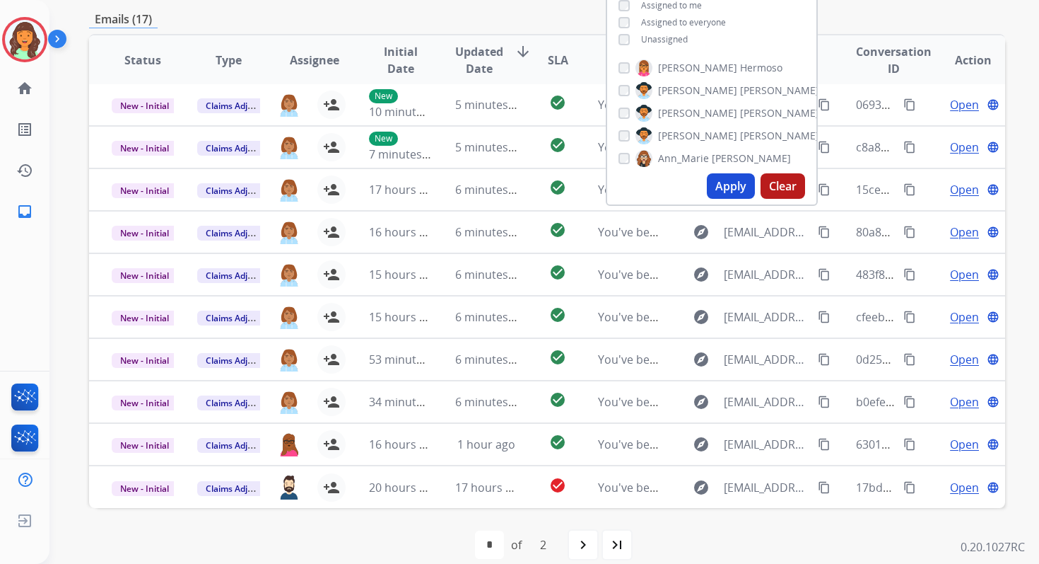
scroll to position [309, 0]
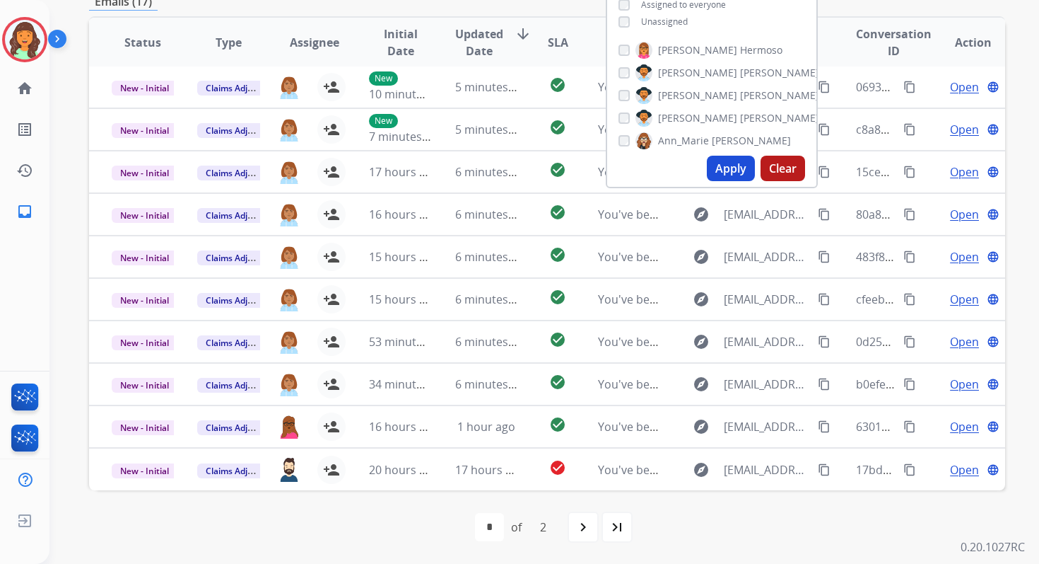
click at [363, 544] on div "first_page navigate_before * * of 2 navigate_next last_page" at bounding box center [547, 527] width 916 height 74
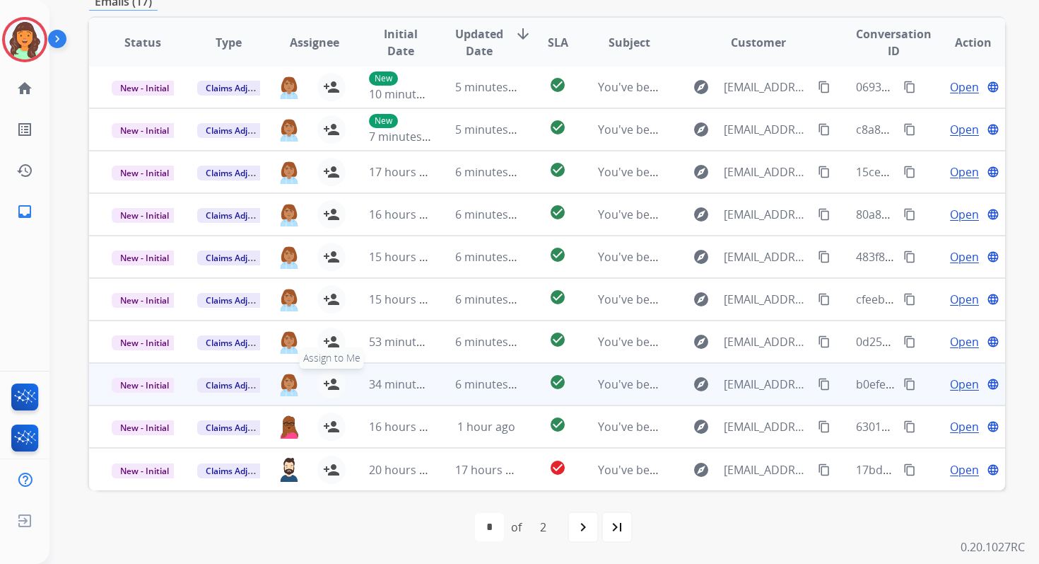
click at [332, 382] on mat-icon "person_add" at bounding box center [331, 383] width 17 height 17
click at [332, 382] on mat-icon "person_remove" at bounding box center [331, 383] width 17 height 17
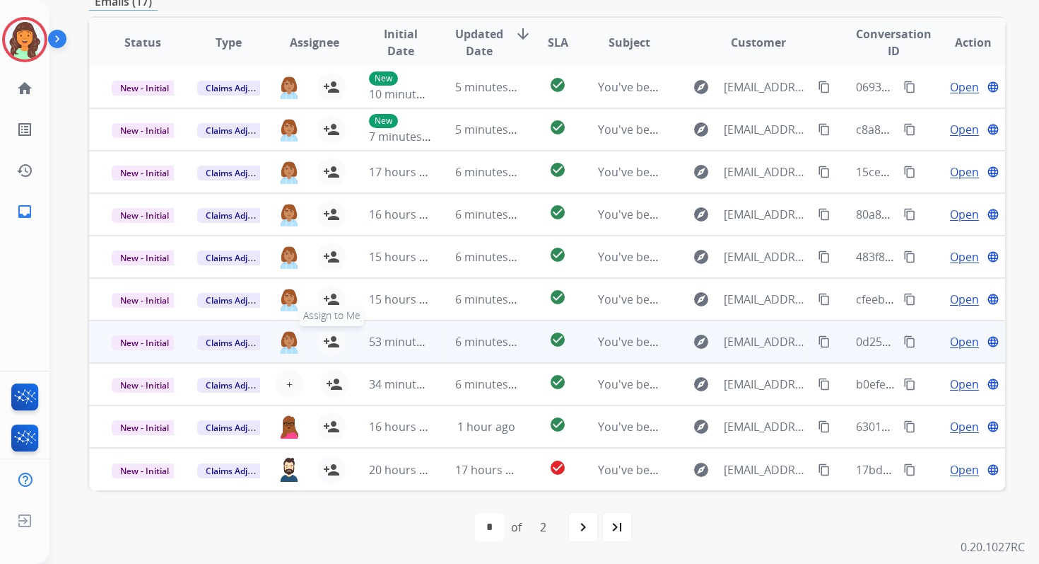
click at [329, 344] on mat-icon "person_add" at bounding box center [331, 341] width 17 height 17
click at [329, 344] on mat-icon "person_remove" at bounding box center [331, 341] width 17 height 17
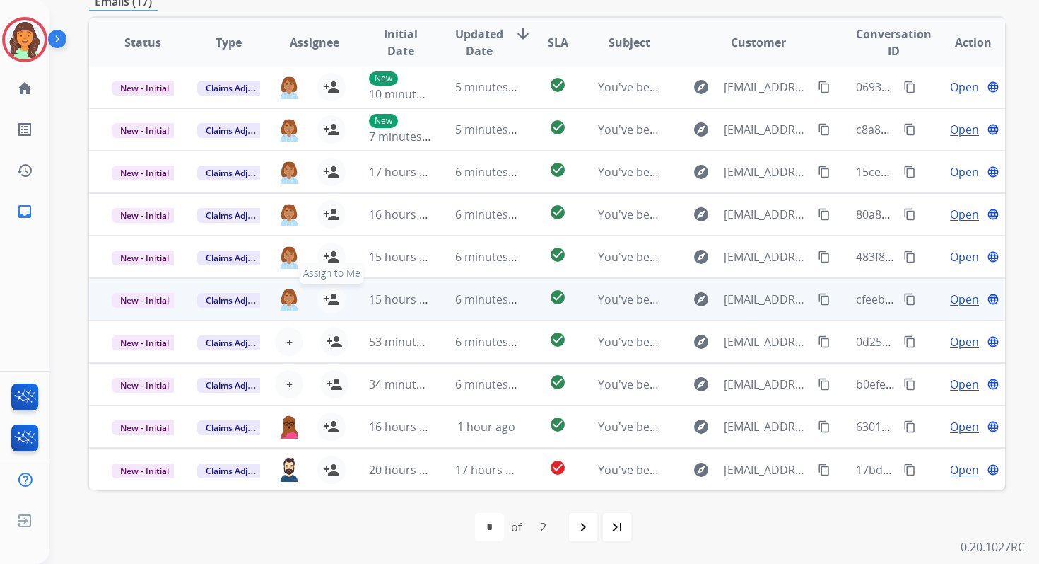
click at [330, 302] on mat-icon "person_add" at bounding box center [331, 299] width 17 height 17
click at [330, 302] on mat-icon "person_remove" at bounding box center [331, 299] width 17 height 17
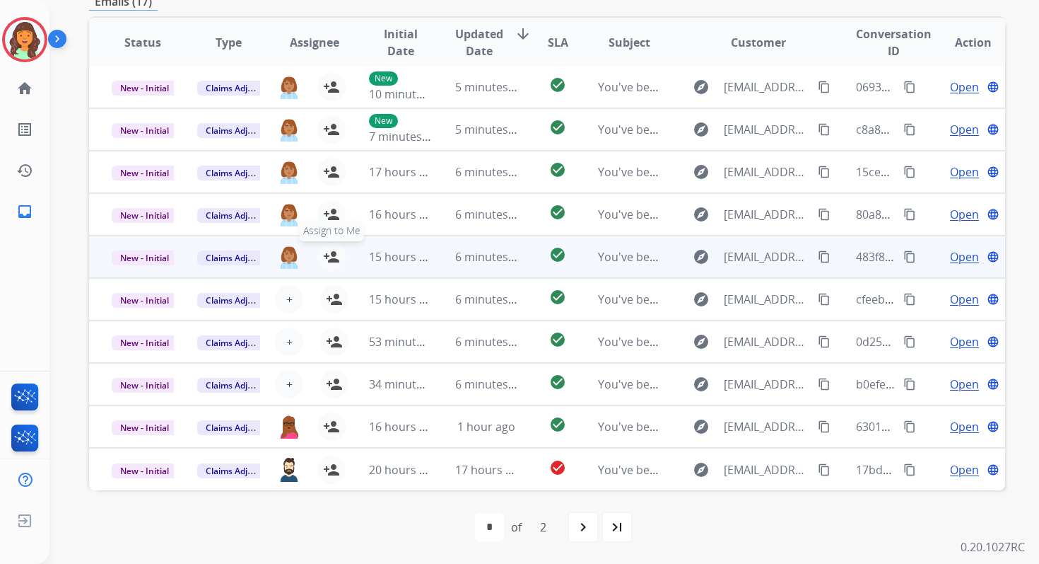
click at [335, 254] on mat-icon "person_add" at bounding box center [331, 256] width 17 height 17
click at [335, 254] on mat-icon "person_remove" at bounding box center [331, 256] width 17 height 17
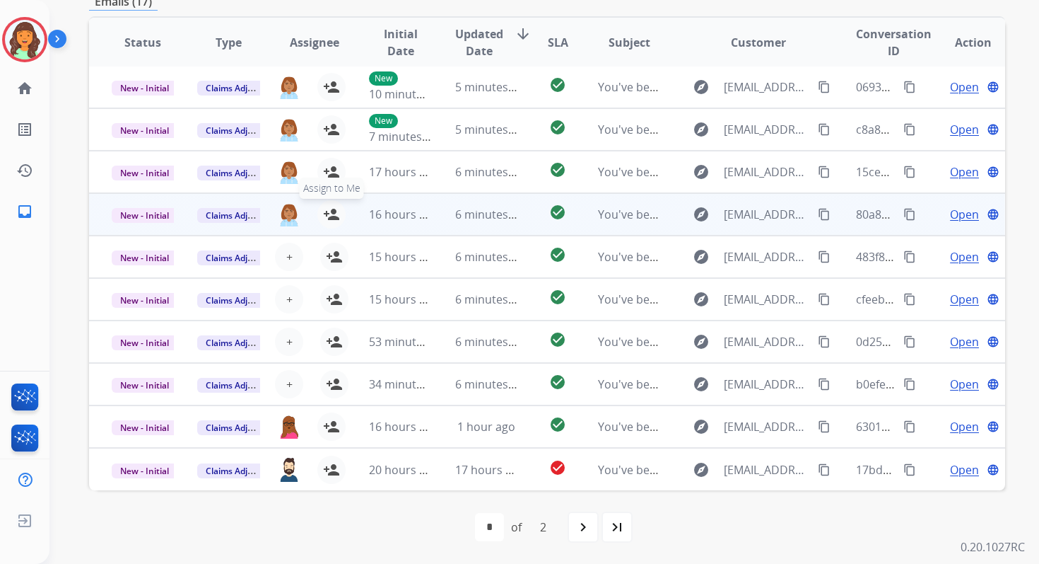
click at [334, 214] on mat-icon "person_add" at bounding box center [331, 214] width 17 height 17
click at [334, 214] on mat-icon "person_remove" at bounding box center [331, 214] width 17 height 17
click at [334, 178] on table "Status Type Assignee Initial Date Updated Date arrow_downward SLA Subject Custo…" at bounding box center [547, 253] width 916 height 474
click at [334, 178] on mat-icon "person_add" at bounding box center [331, 171] width 17 height 17
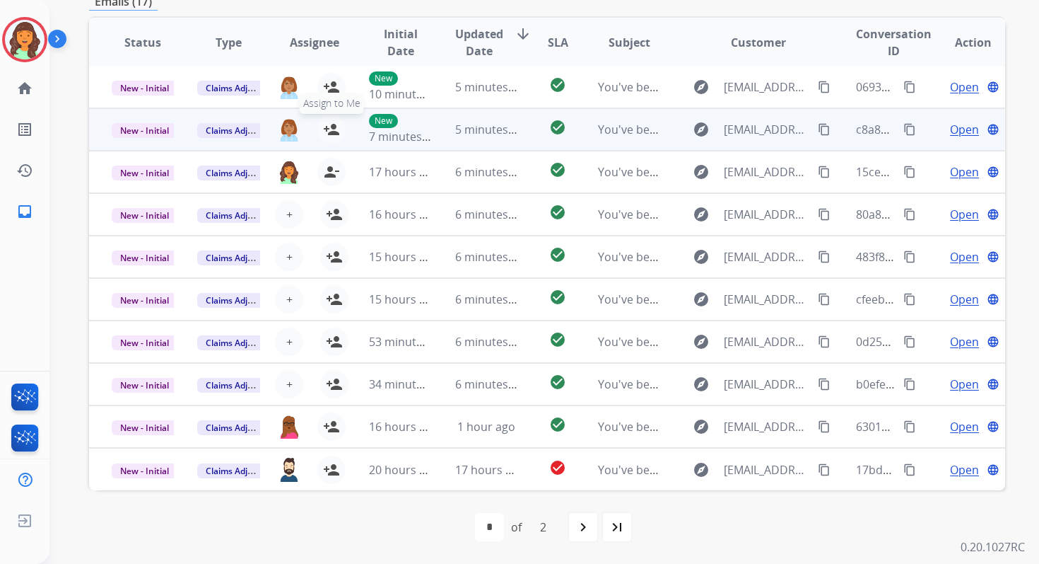
click at [337, 127] on button "person_add Assign to Me" at bounding box center [331, 129] width 28 height 28
click at [337, 127] on button "person_remove [PERSON_NAME] to Me" at bounding box center [331, 129] width 28 height 28
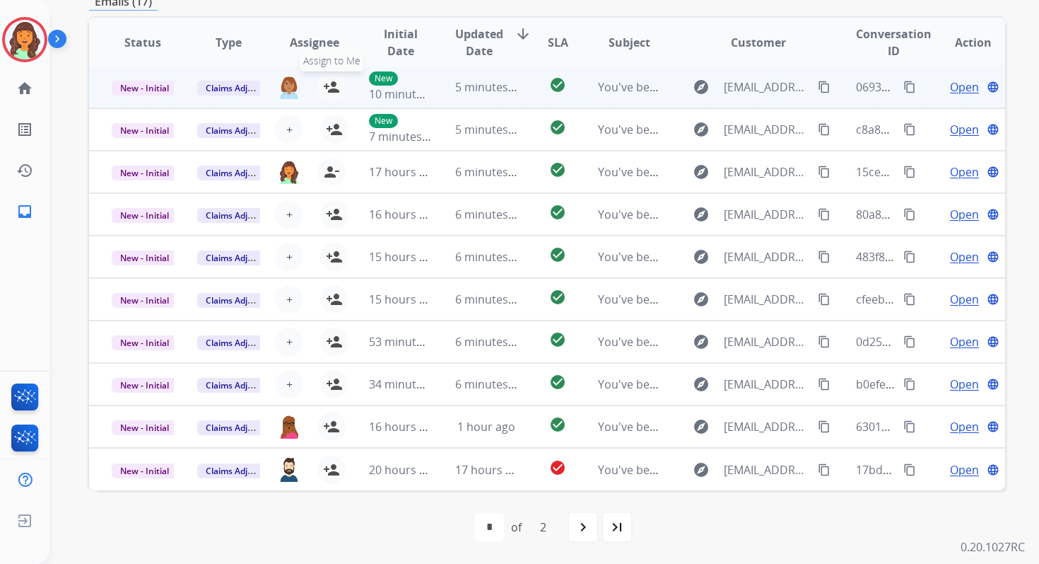
click at [332, 83] on mat-icon "person_add" at bounding box center [331, 86] width 17 height 17
click at [332, 83] on mat-icon "person_remove" at bounding box center [331, 86] width 17 height 17
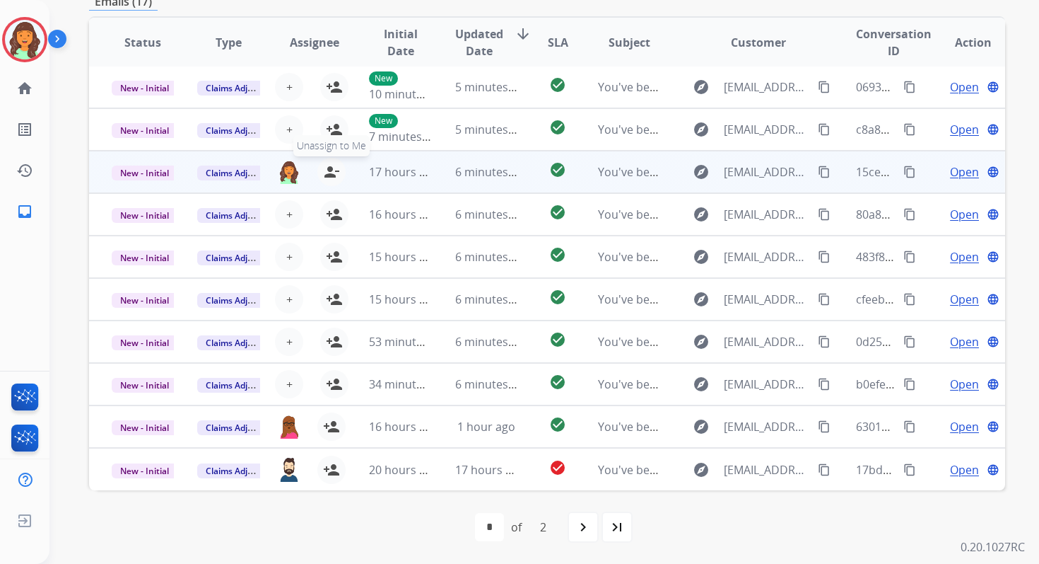
click at [330, 173] on mat-icon "person_remove" at bounding box center [331, 171] width 17 height 17
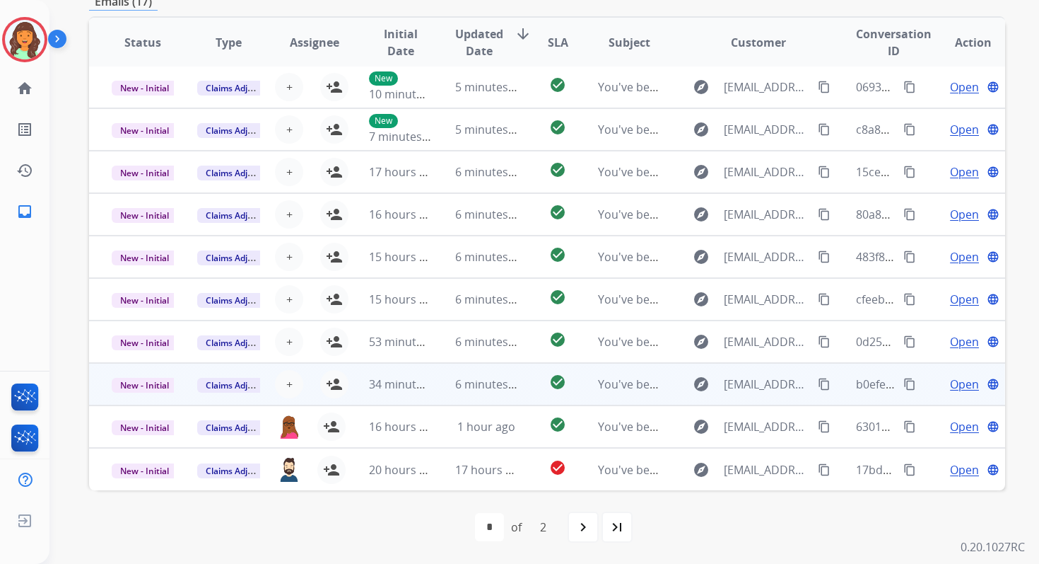
click at [904, 385] on mat-icon "content_copy" at bounding box center [910, 384] width 13 height 13
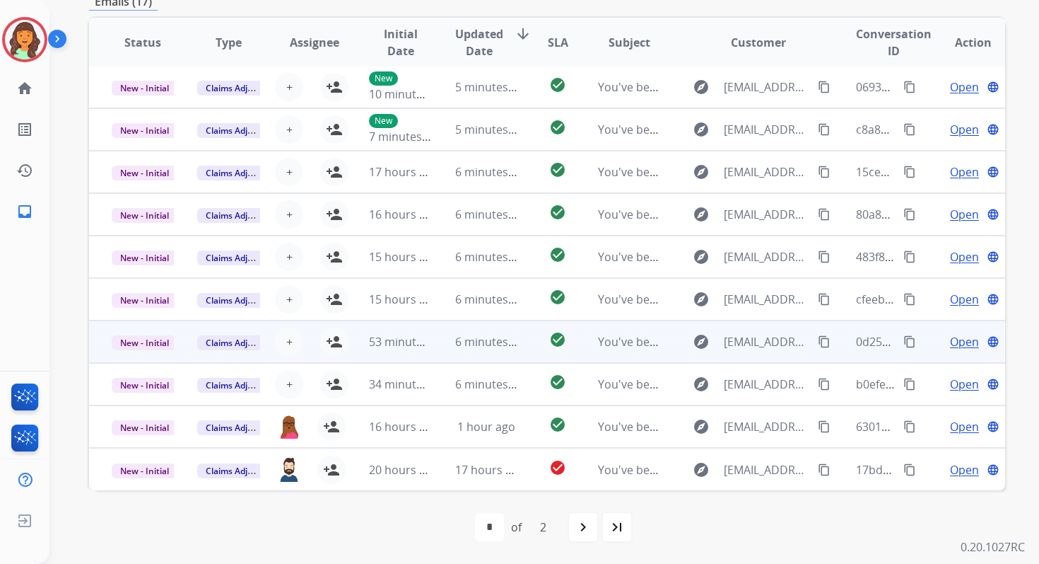
click at [904, 338] on mat-icon "content_copy" at bounding box center [910, 341] width 13 height 13
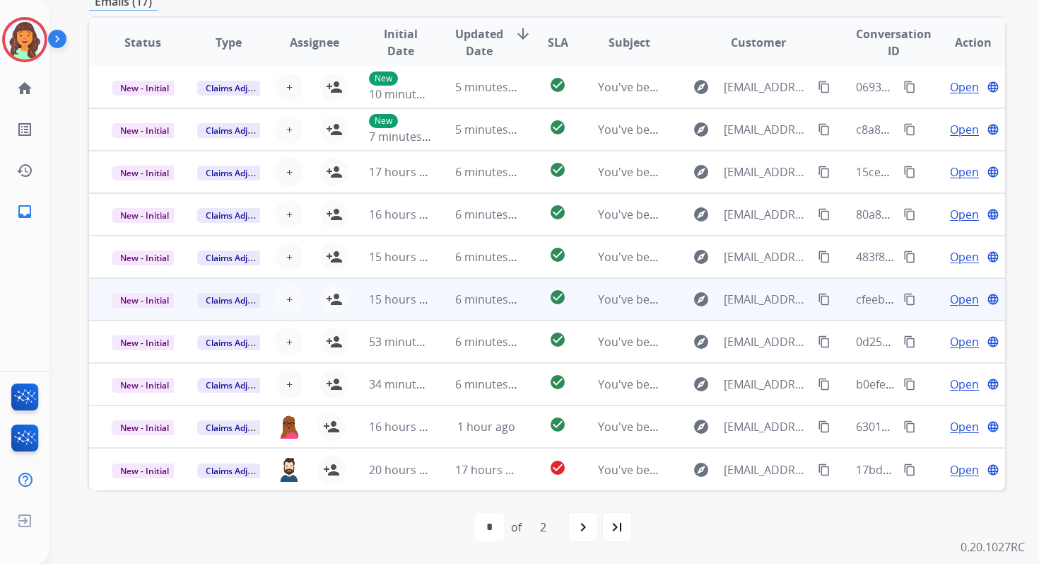
click at [904, 298] on mat-icon "content_copy" at bounding box center [910, 299] width 13 height 13
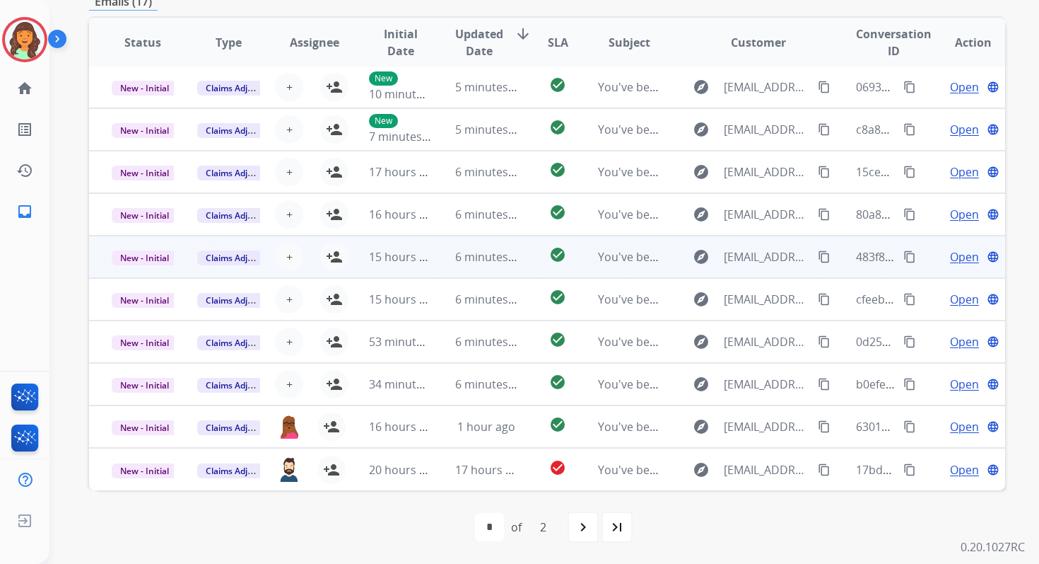
click at [902, 255] on button "content_copy" at bounding box center [910, 256] width 17 height 17
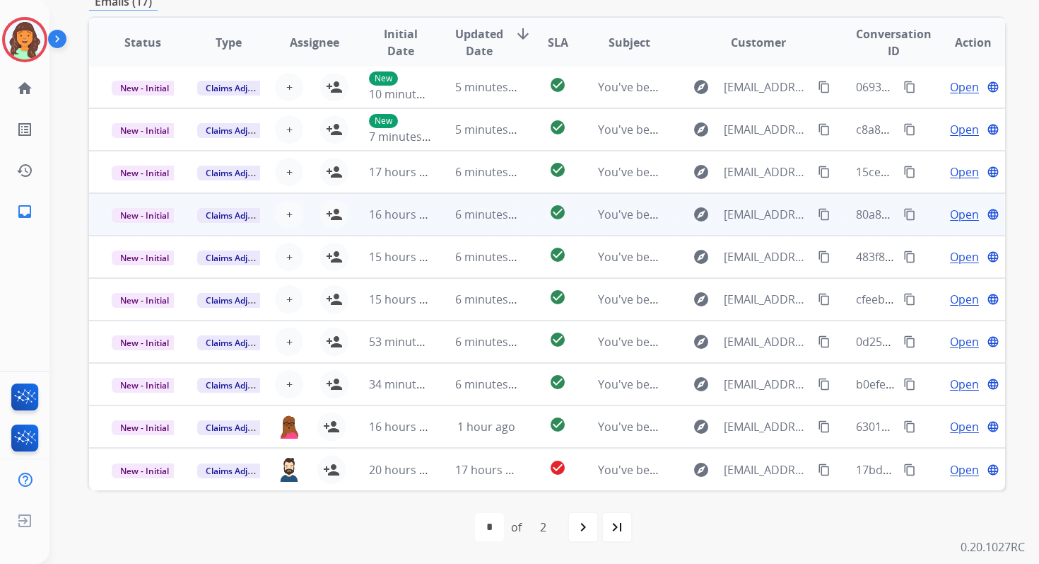
click at [904, 213] on mat-icon "content_copy" at bounding box center [910, 214] width 13 height 13
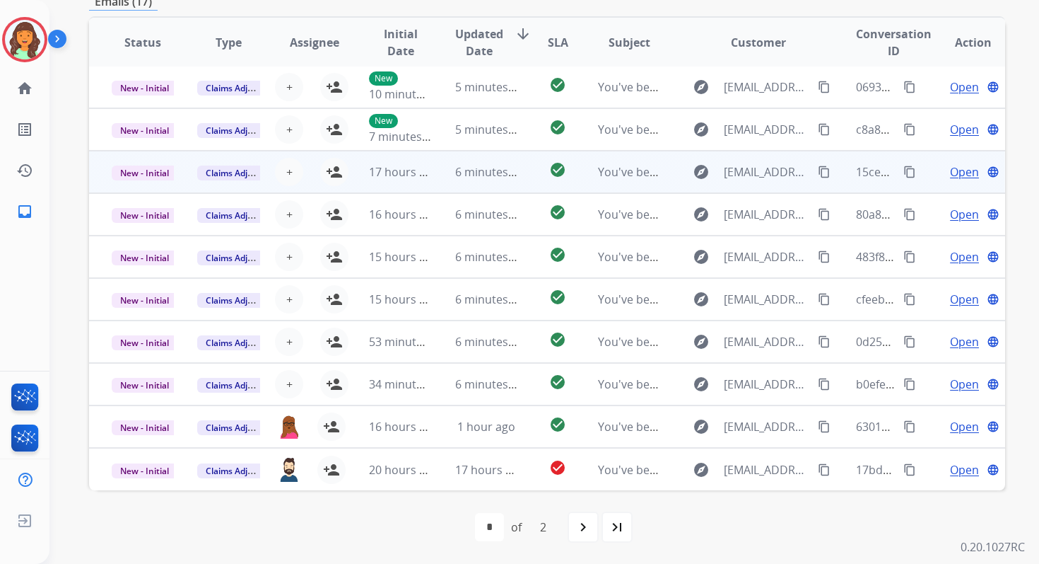
click at [904, 173] on mat-icon "content_copy" at bounding box center [910, 171] width 13 height 13
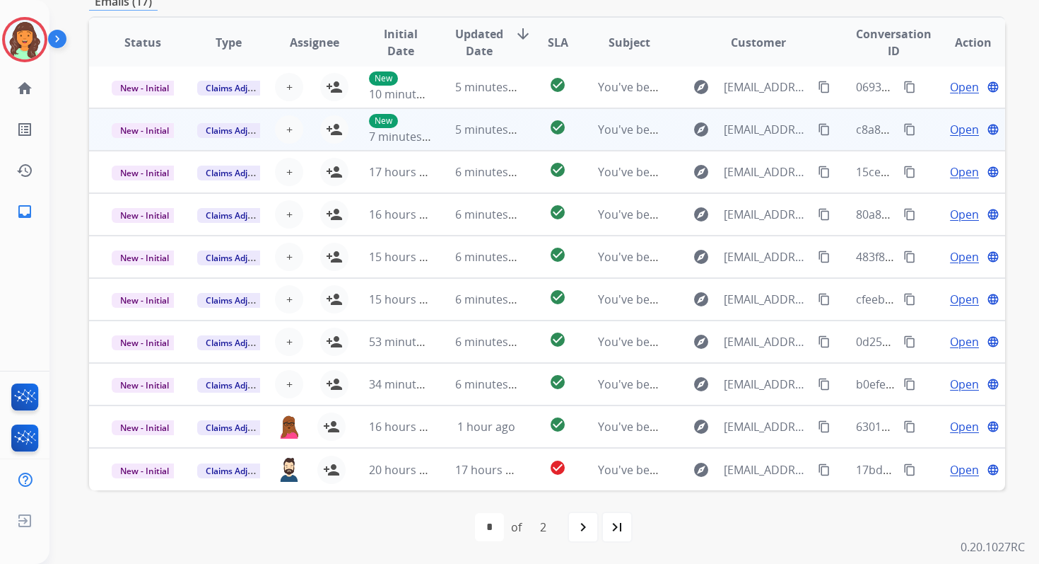
click at [904, 130] on mat-icon "content_copy" at bounding box center [910, 129] width 13 height 13
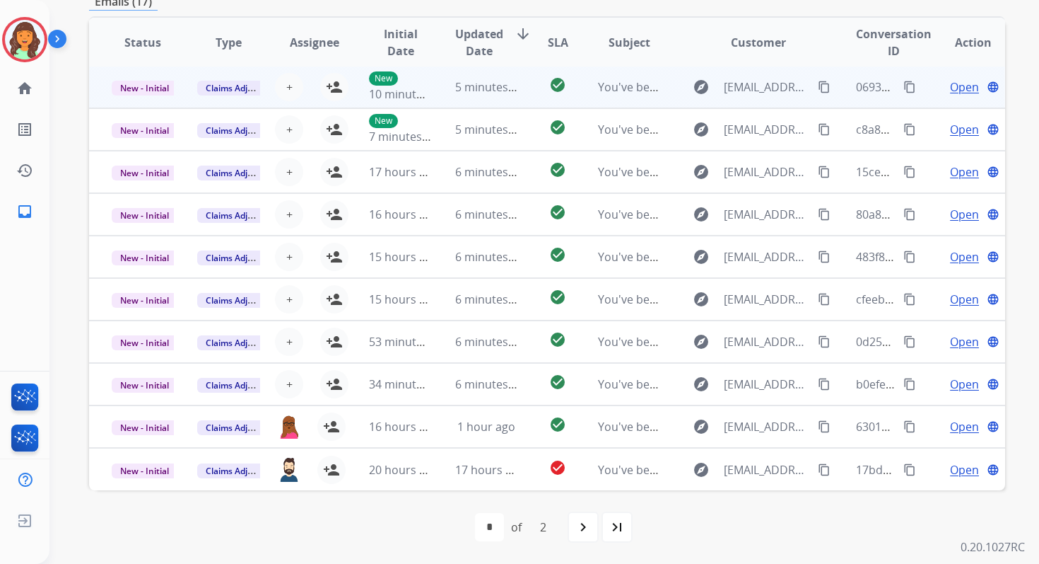
click at [904, 83] on mat-icon "content_copy" at bounding box center [910, 87] width 13 height 13
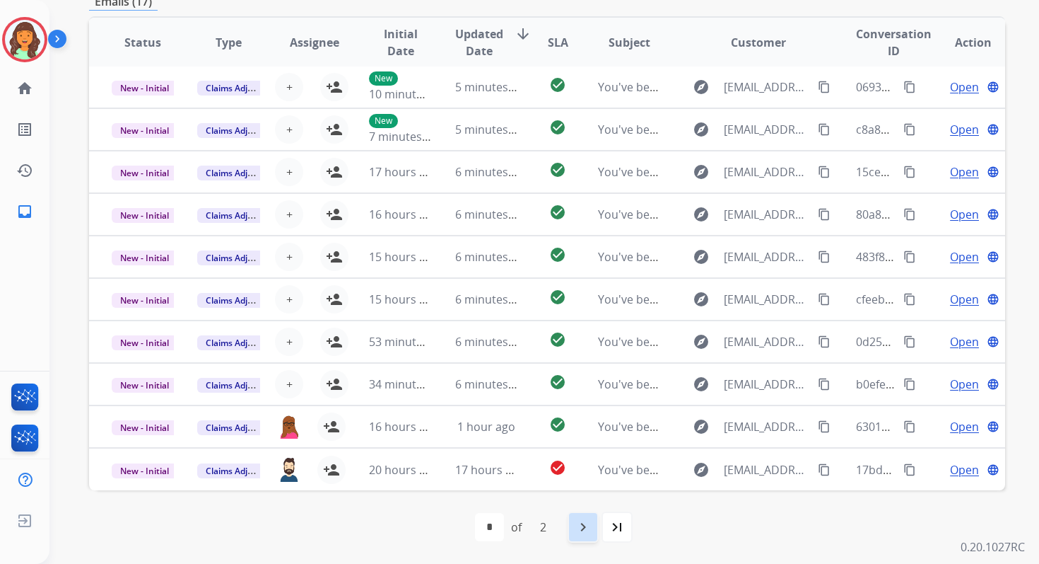
click at [585, 537] on div "navigate_next" at bounding box center [583, 526] width 31 height 31
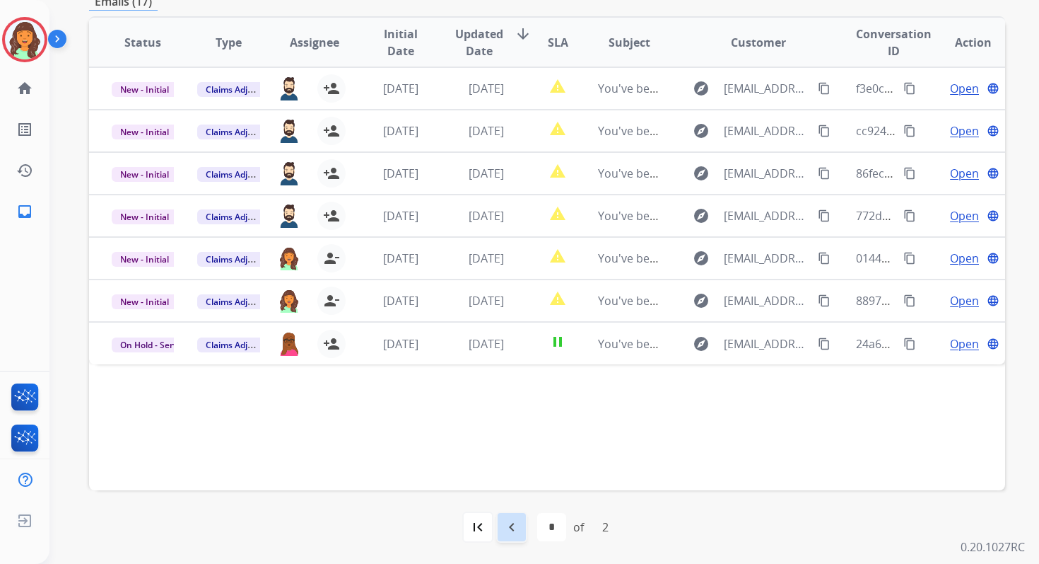
click at [518, 527] on mat-icon "navigate_before" at bounding box center [511, 526] width 17 height 17
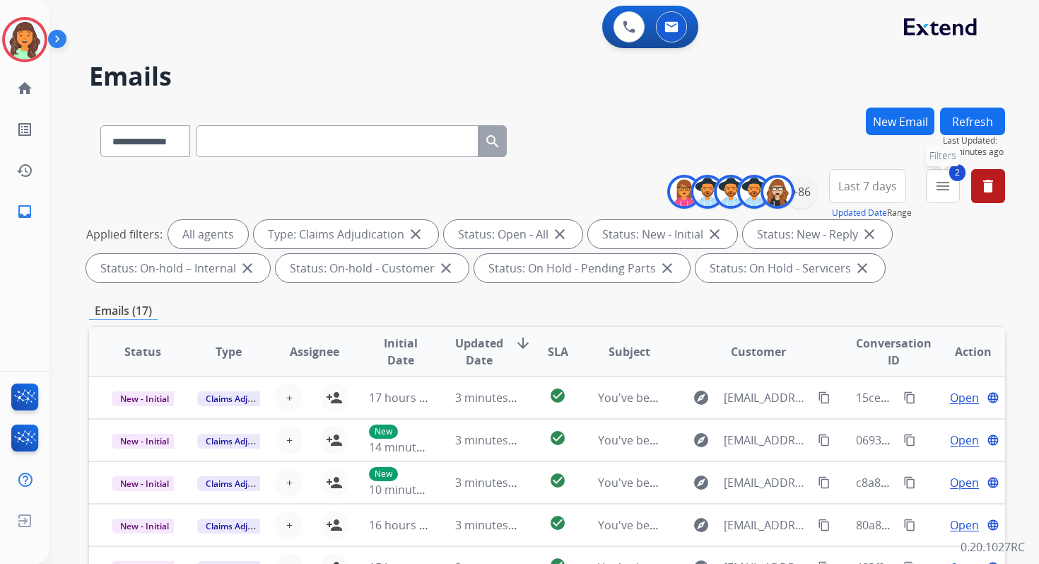
click at [933, 190] on button "2 menu Filters" at bounding box center [943, 186] width 34 height 34
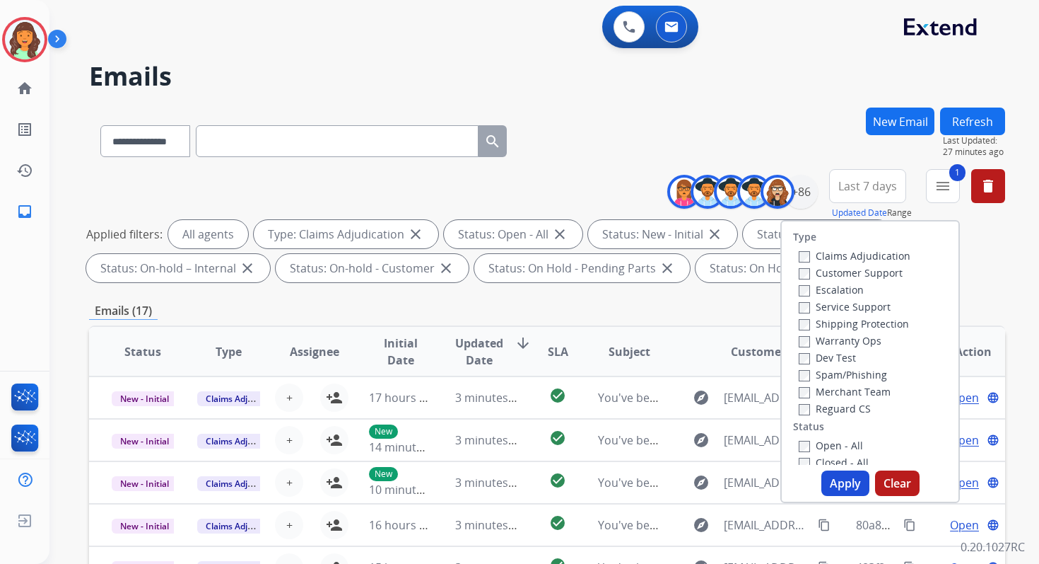
click at [833, 485] on button "Apply" at bounding box center [846, 482] width 48 height 25
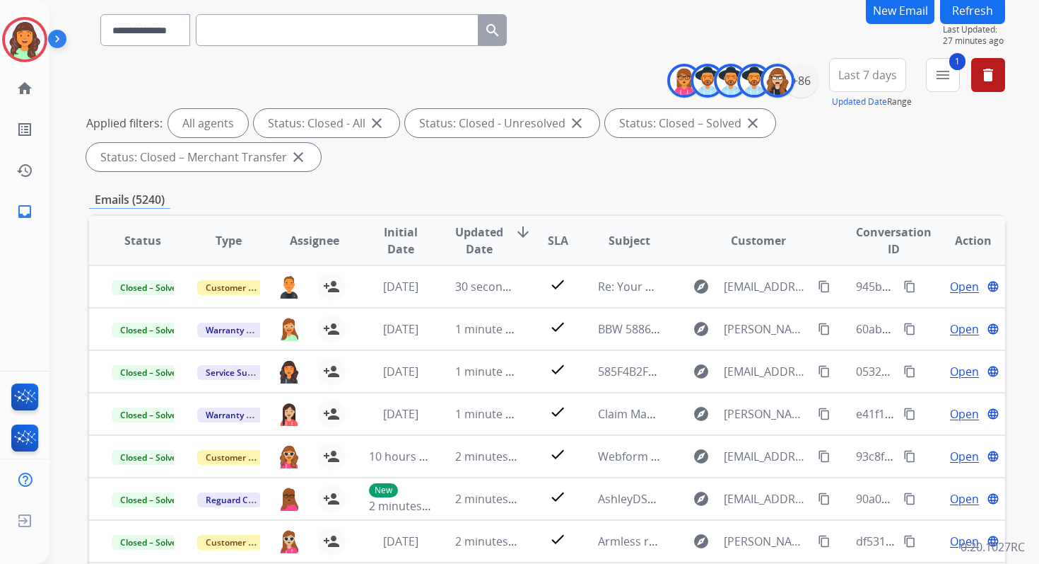
scroll to position [43, 0]
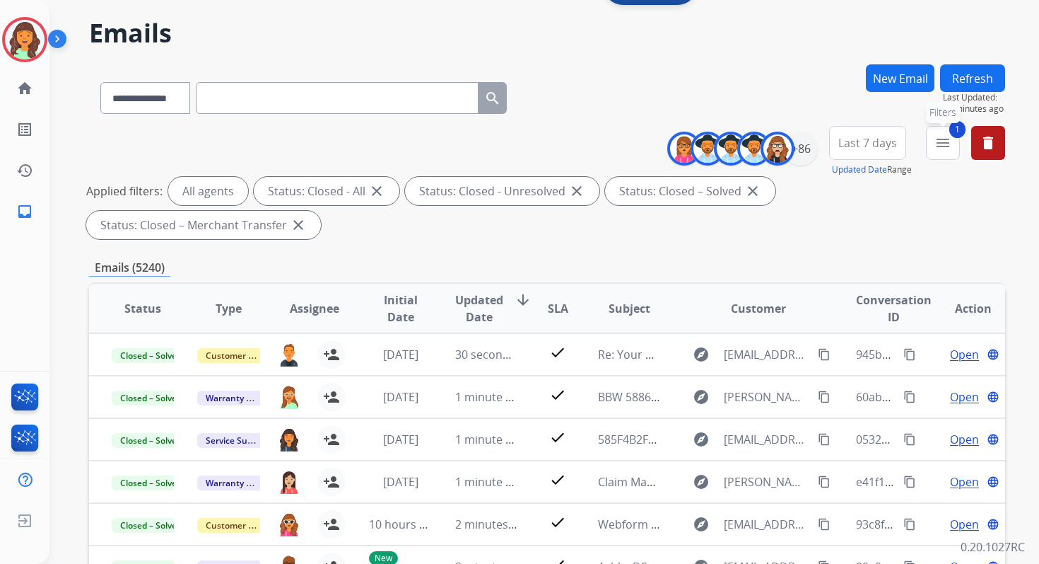
click at [930, 144] on button "1 menu Filters" at bounding box center [943, 143] width 34 height 34
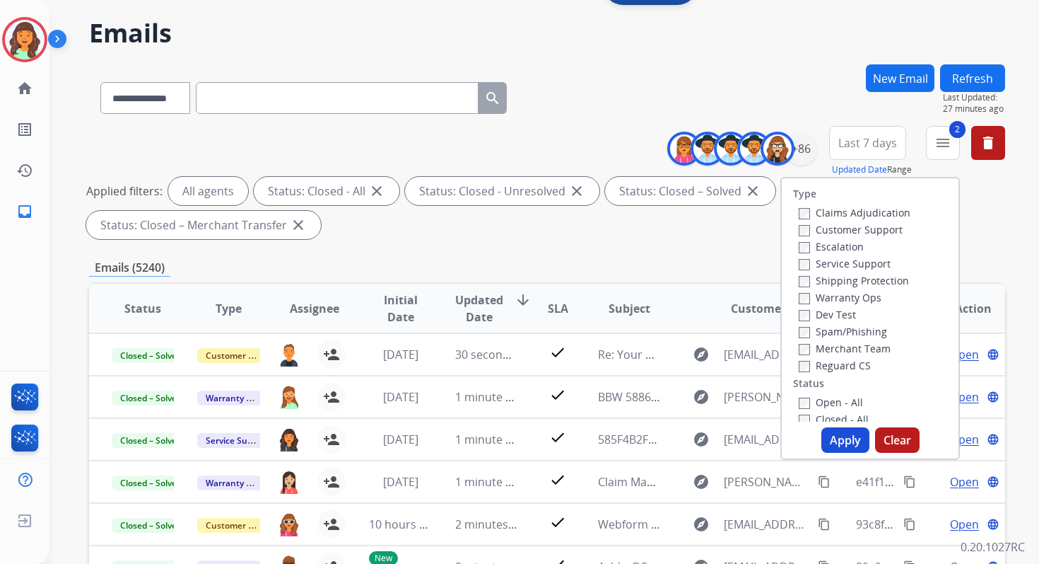
click at [834, 440] on button "Apply" at bounding box center [846, 439] width 48 height 25
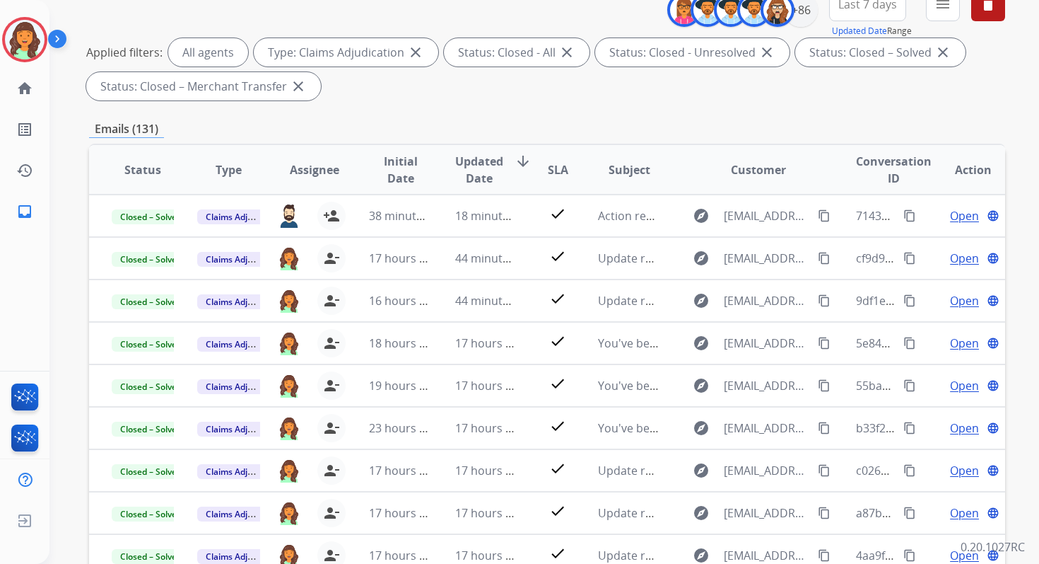
scroll to position [309, 0]
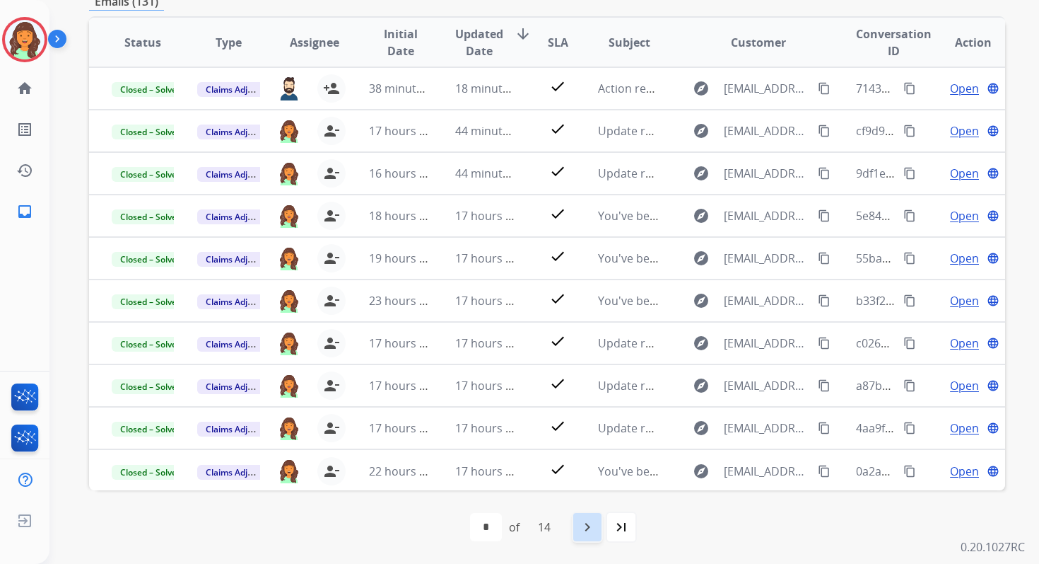
click at [602, 534] on div "navigate_next" at bounding box center [587, 526] width 31 height 31
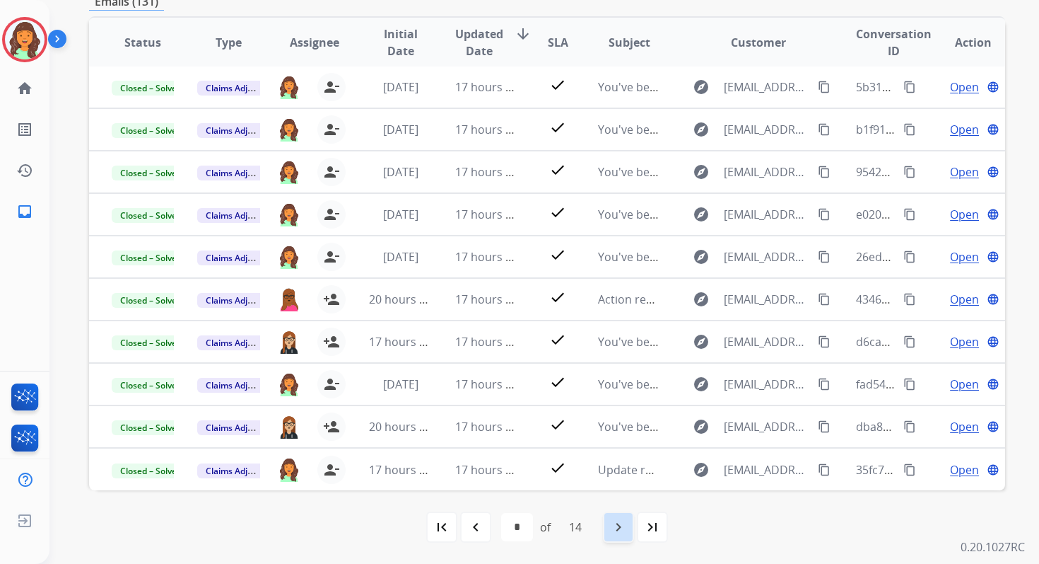
click at [620, 521] on mat-icon "navigate_next" at bounding box center [618, 526] width 17 height 17
click at [627, 522] on mat-icon "navigate_next" at bounding box center [618, 526] width 17 height 17
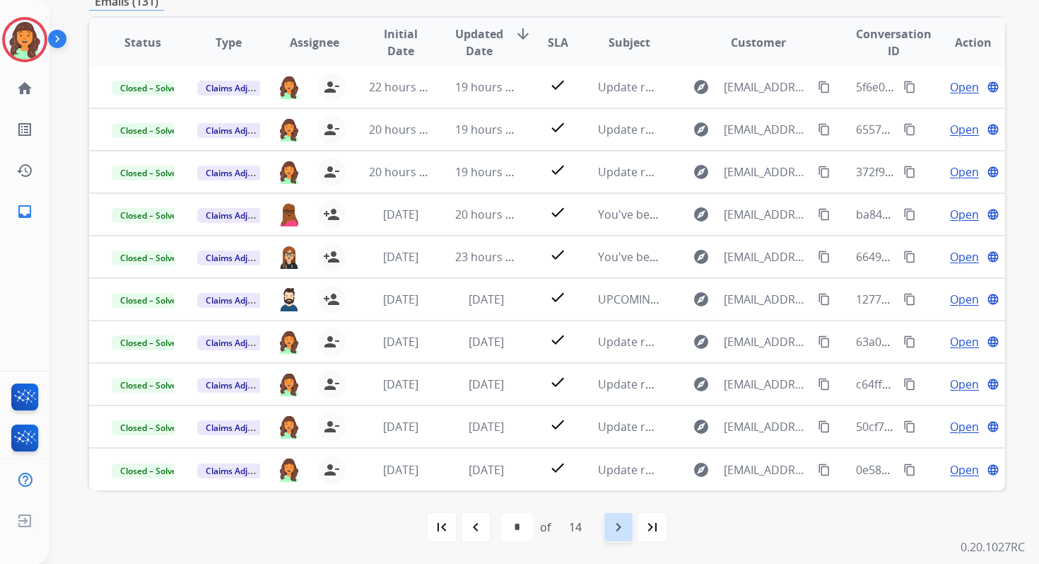
click at [627, 522] on mat-icon "navigate_next" at bounding box center [618, 526] width 17 height 17
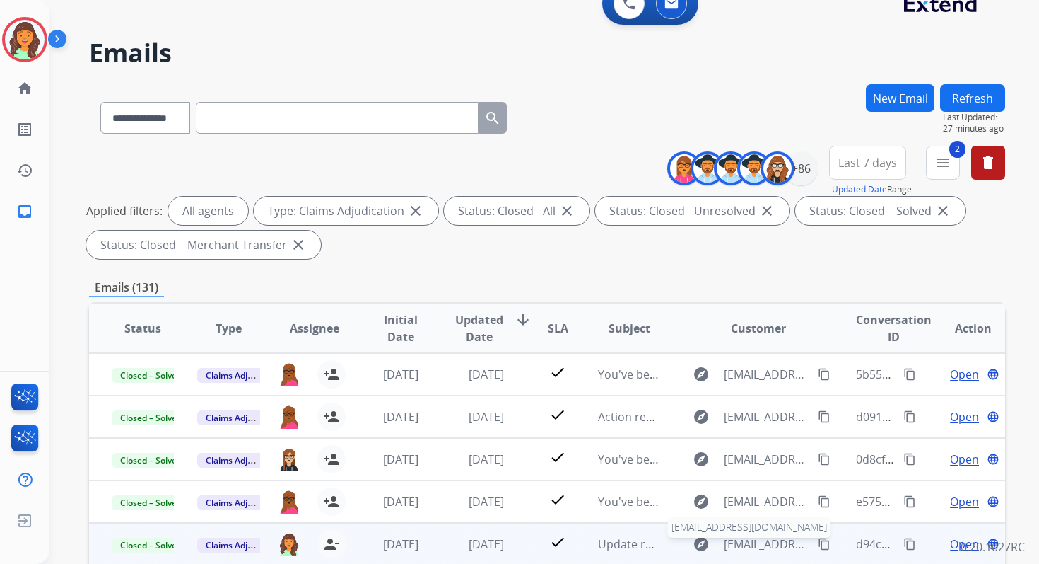
scroll to position [0, 0]
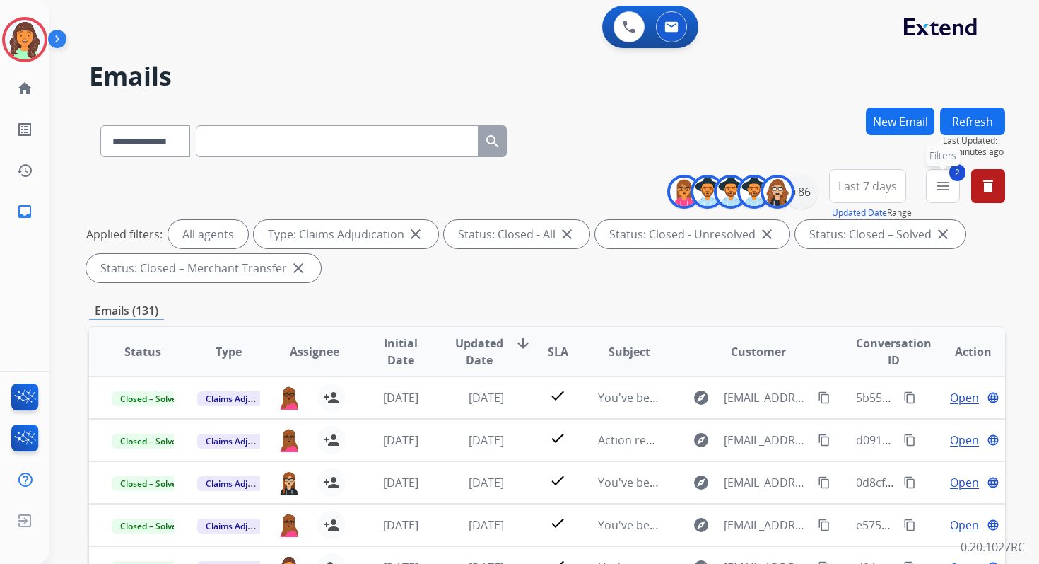
click at [942, 182] on mat-icon "menu" at bounding box center [943, 185] width 17 height 17
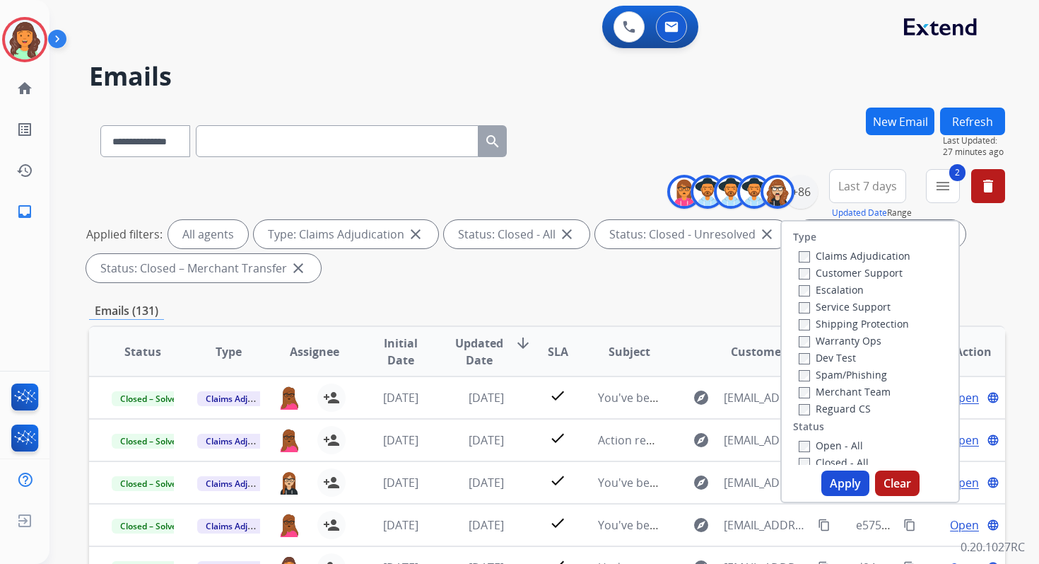
click at [830, 480] on button "Apply" at bounding box center [846, 482] width 48 height 25
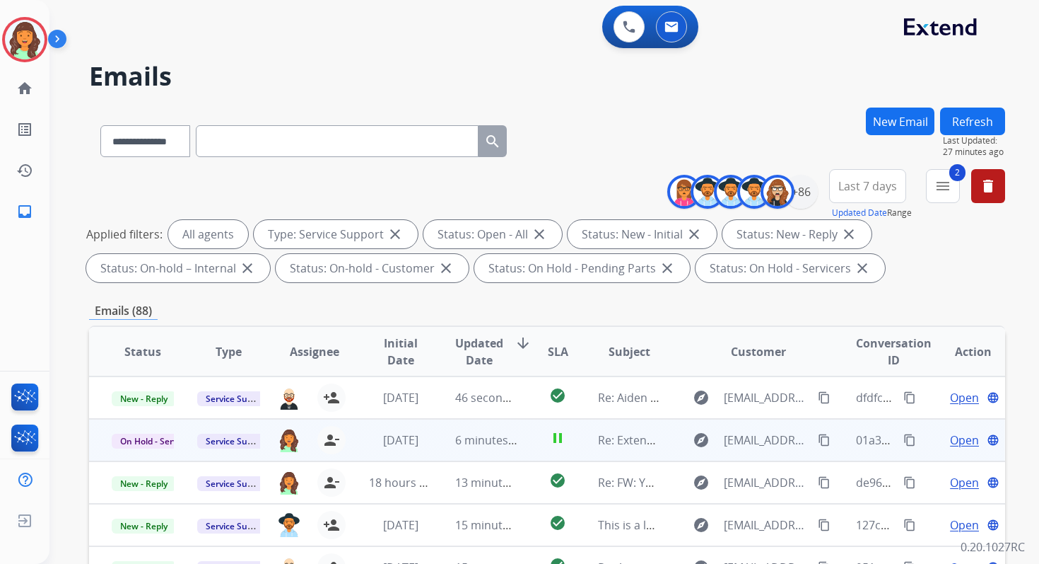
click at [795, 208] on div "+86" at bounding box center [748, 192] width 140 height 34
click at [588, 308] on div "Emails (88)" at bounding box center [547, 311] width 916 height 18
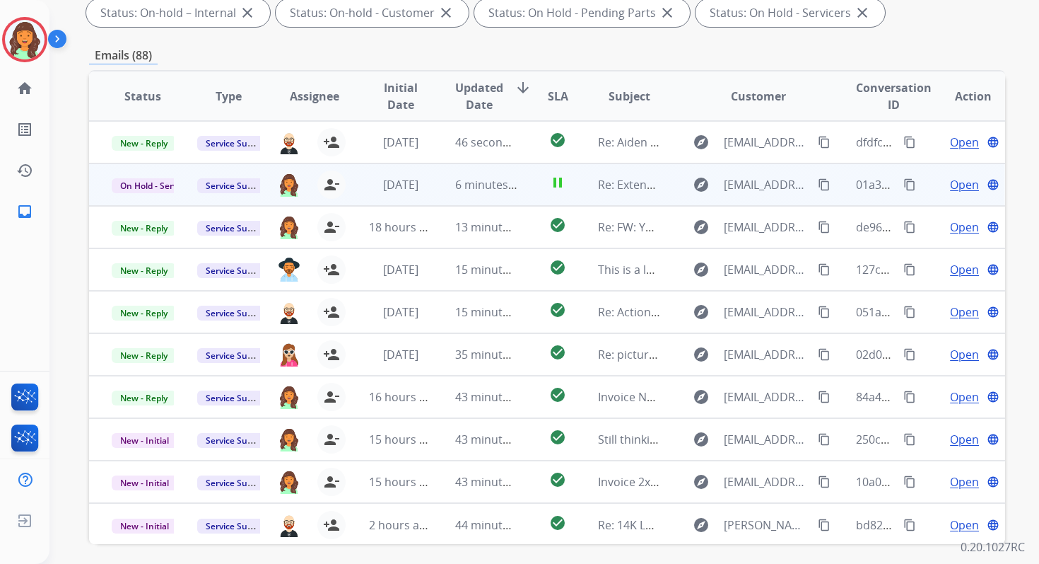
scroll to position [309, 0]
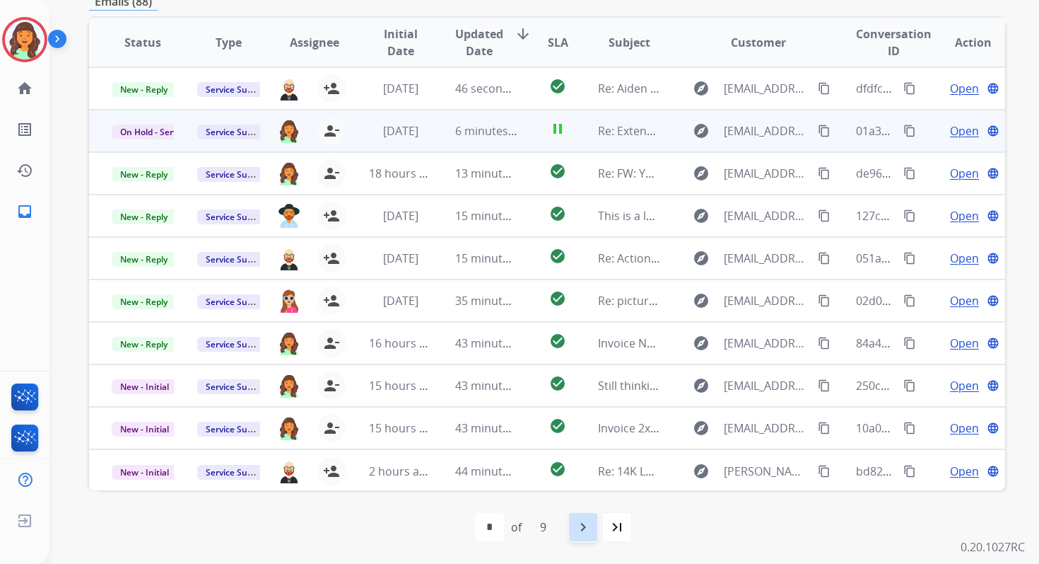
click at [585, 532] on mat-icon "navigate_next" at bounding box center [583, 526] width 17 height 17
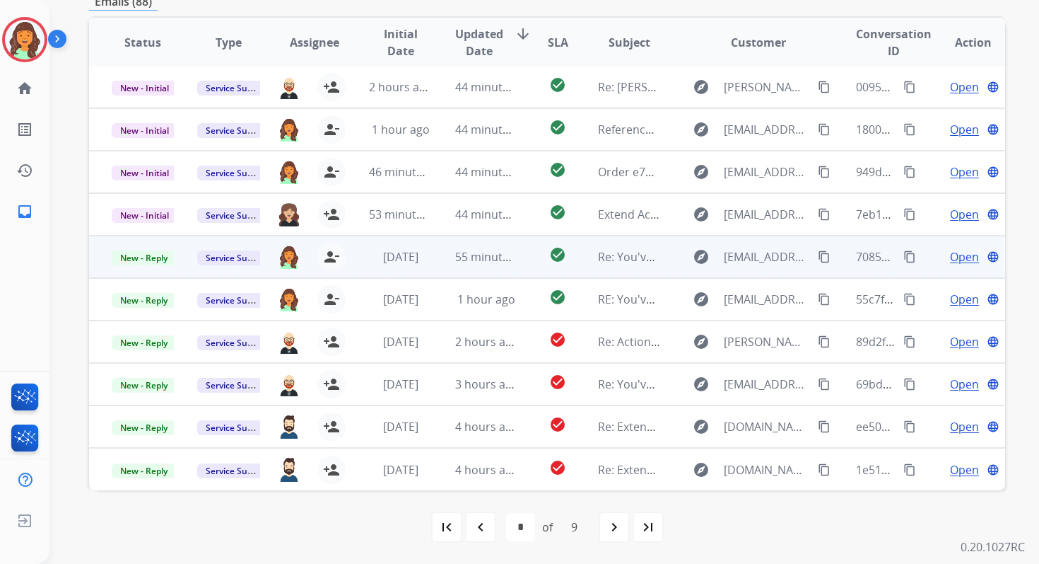
scroll to position [0, 0]
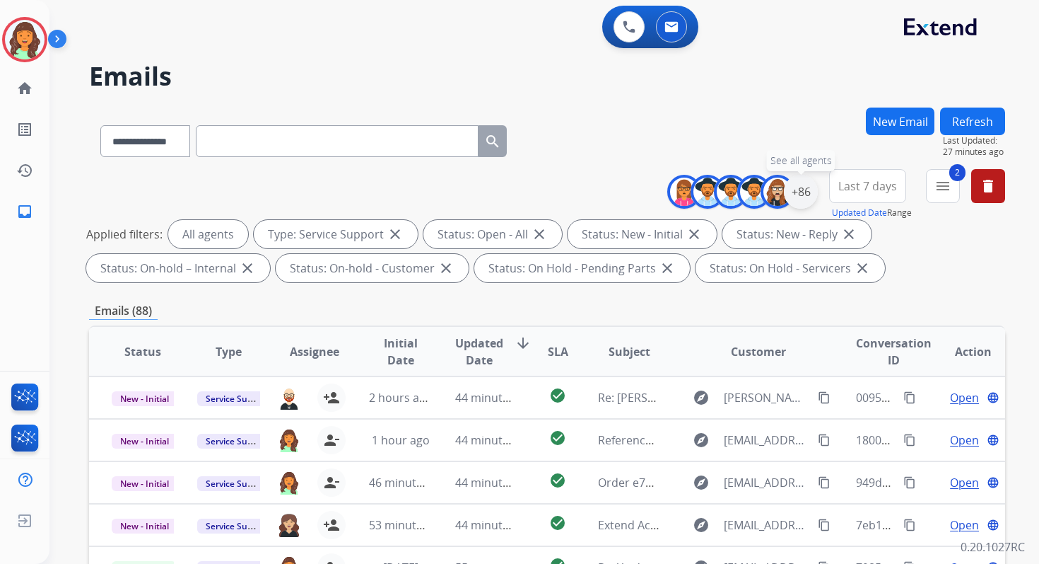
click at [801, 196] on div "+86" at bounding box center [801, 192] width 34 height 34
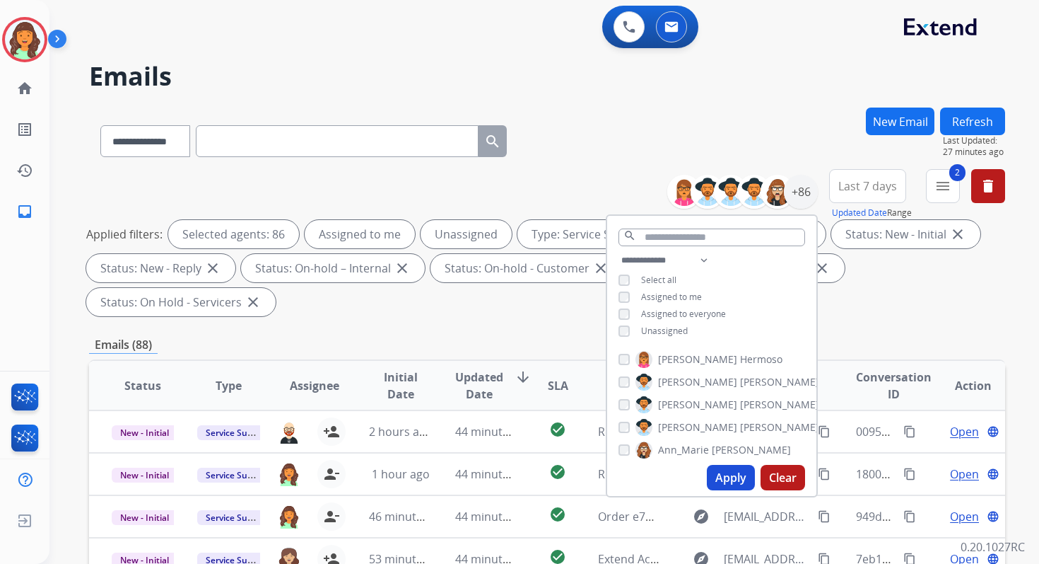
click at [742, 477] on button "Apply" at bounding box center [731, 477] width 48 height 25
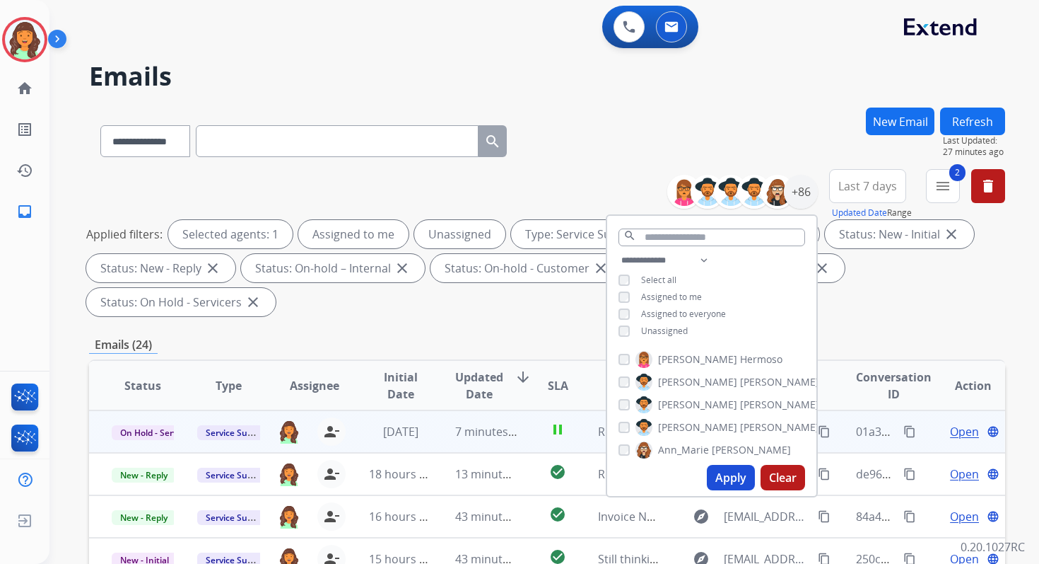
click at [488, 315] on div "Applied filters: Selected agents: 1 Assigned to me Unassigned Type: Service Sup…" at bounding box center [544, 268] width 916 height 96
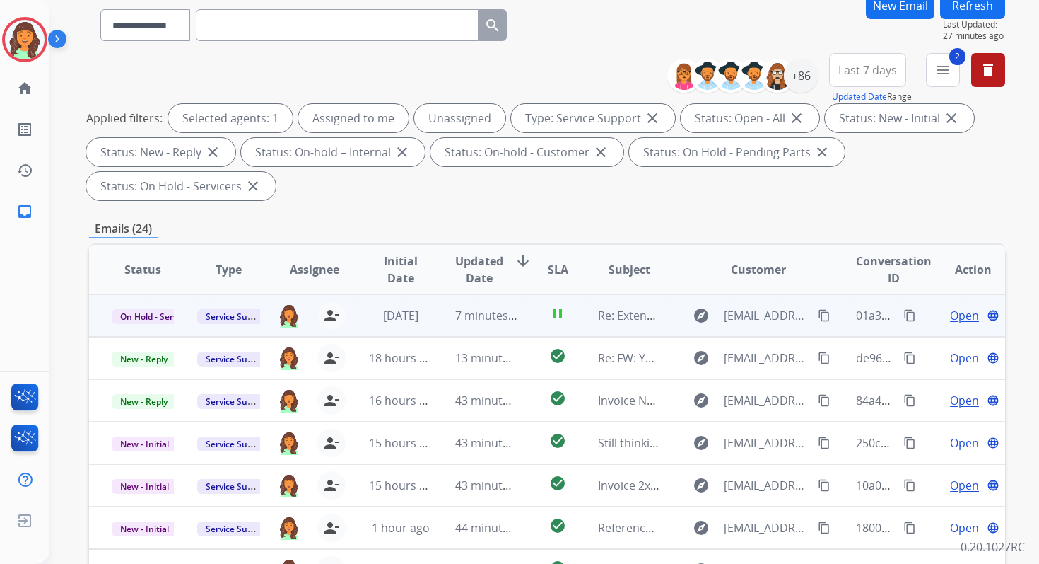
scroll to position [343, 0]
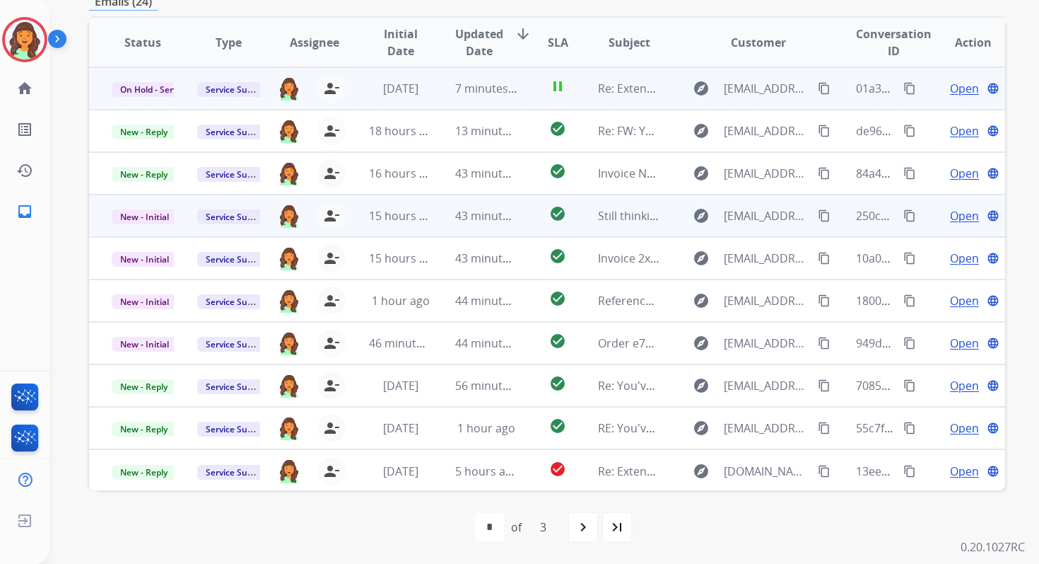
click at [479, 223] on div "43 minutes ago" at bounding box center [486, 215] width 62 height 17
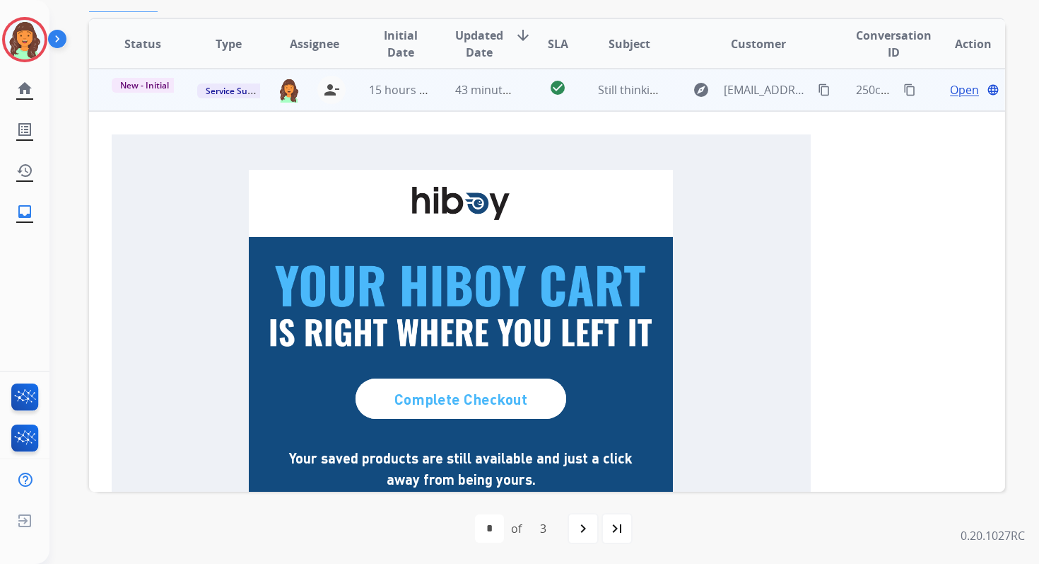
click at [151, 75] on td "New - Initial" at bounding box center [132, 90] width 86 height 42
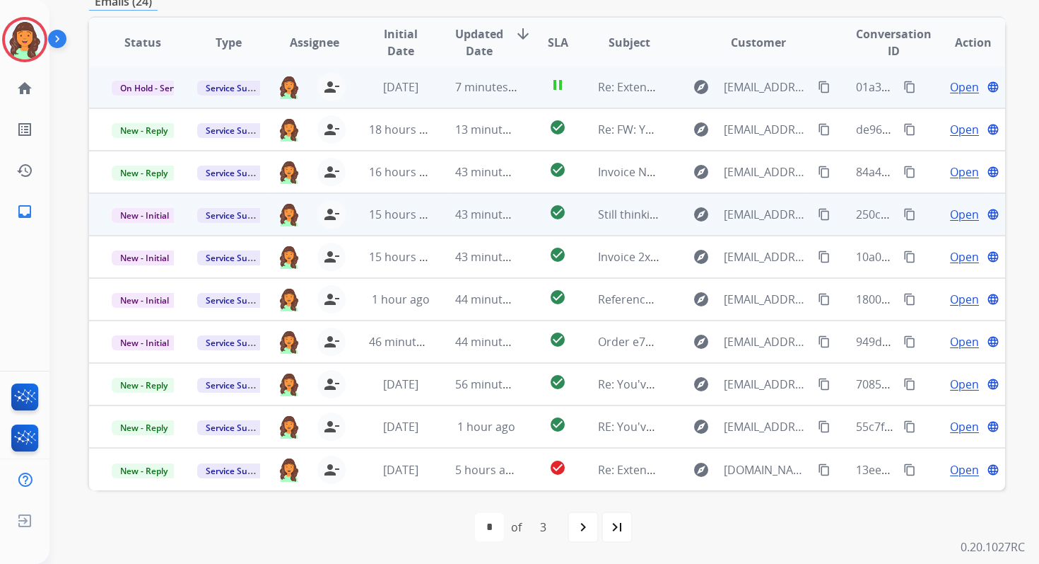
scroll to position [1, 0]
click at [162, 212] on span "New - Initial" at bounding box center [145, 215] width 66 height 15
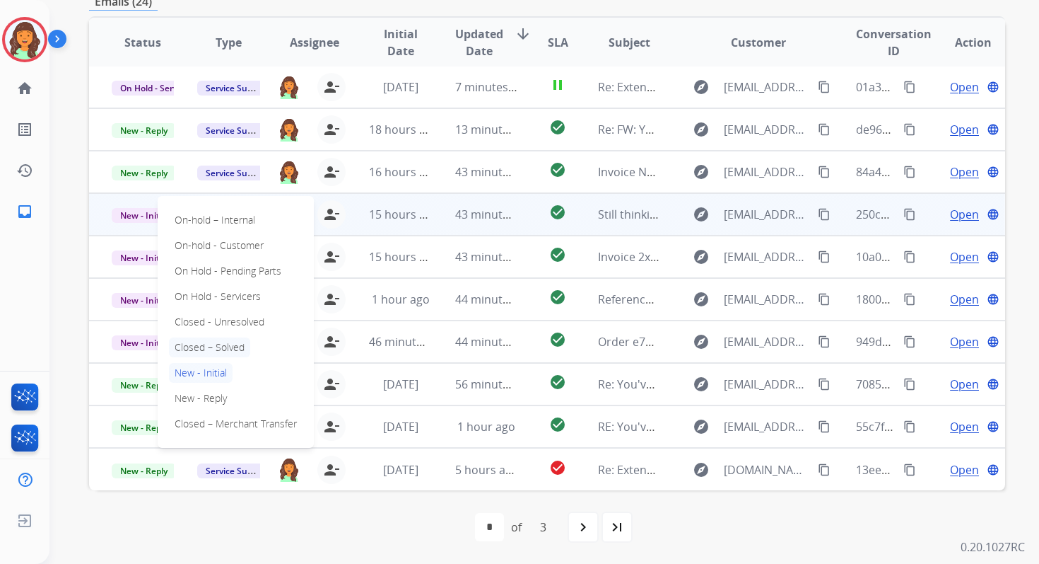
click at [201, 347] on p "Closed – Solved" at bounding box center [209, 347] width 81 height 20
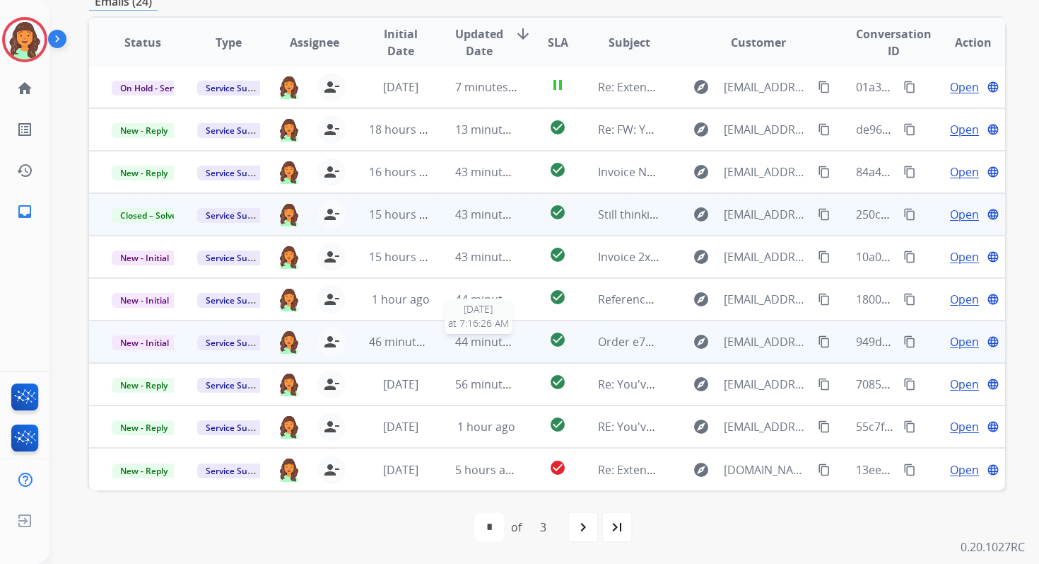
click at [489, 344] on span "44 minutes ago" at bounding box center [496, 342] width 82 height 16
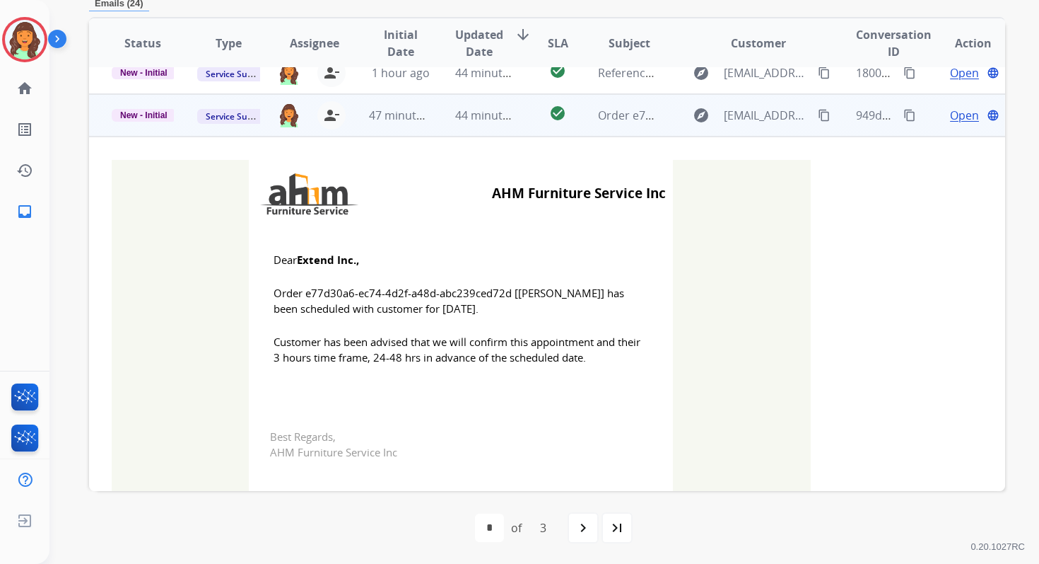
scroll to position [255, 0]
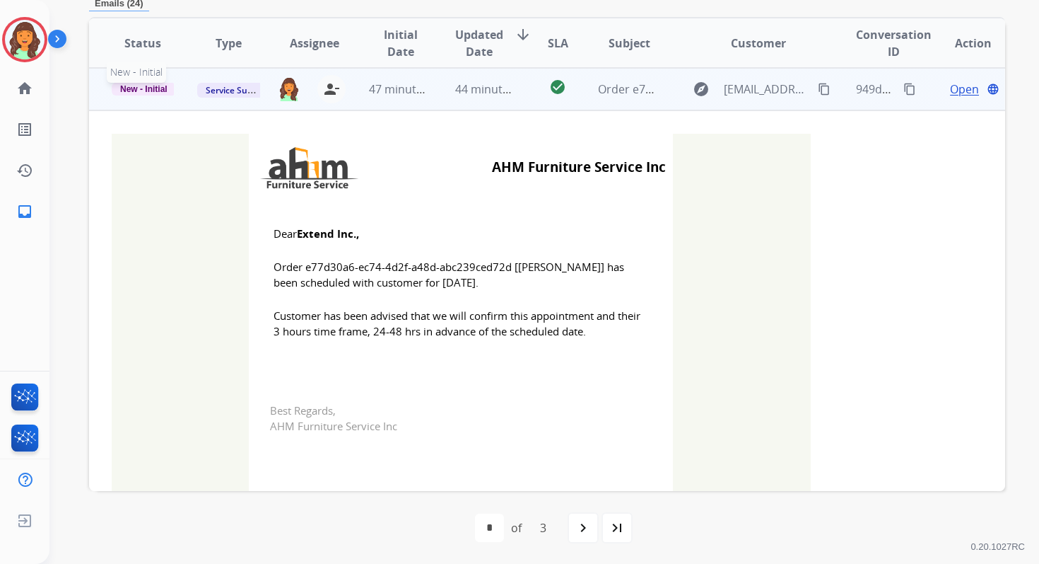
click at [148, 83] on span "New - Initial" at bounding box center [144, 89] width 64 height 13
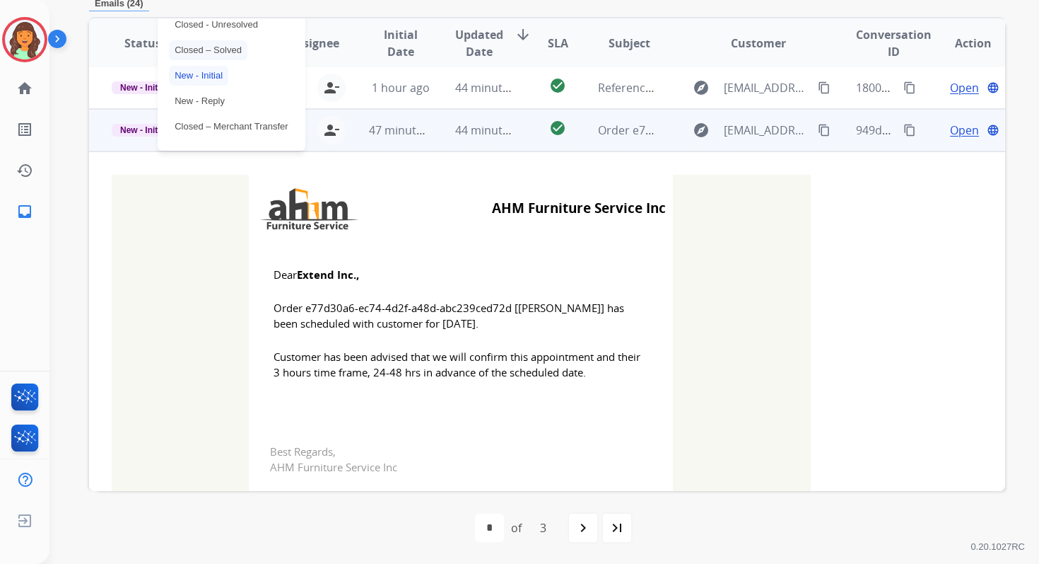
click at [189, 52] on p "Closed – Solved" at bounding box center [208, 50] width 78 height 20
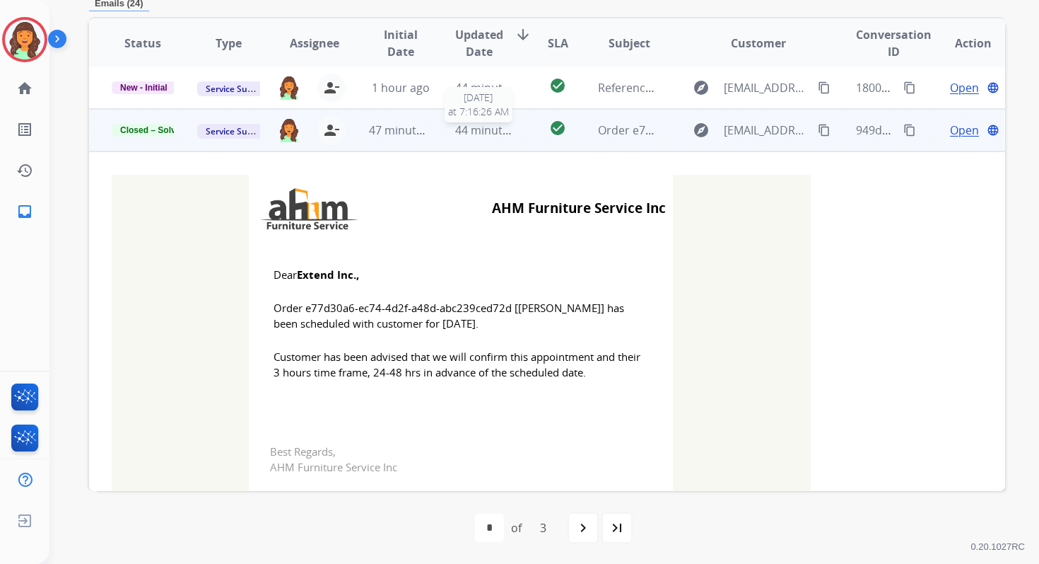
click at [455, 129] on span "44 minutes ago" at bounding box center [496, 130] width 82 height 16
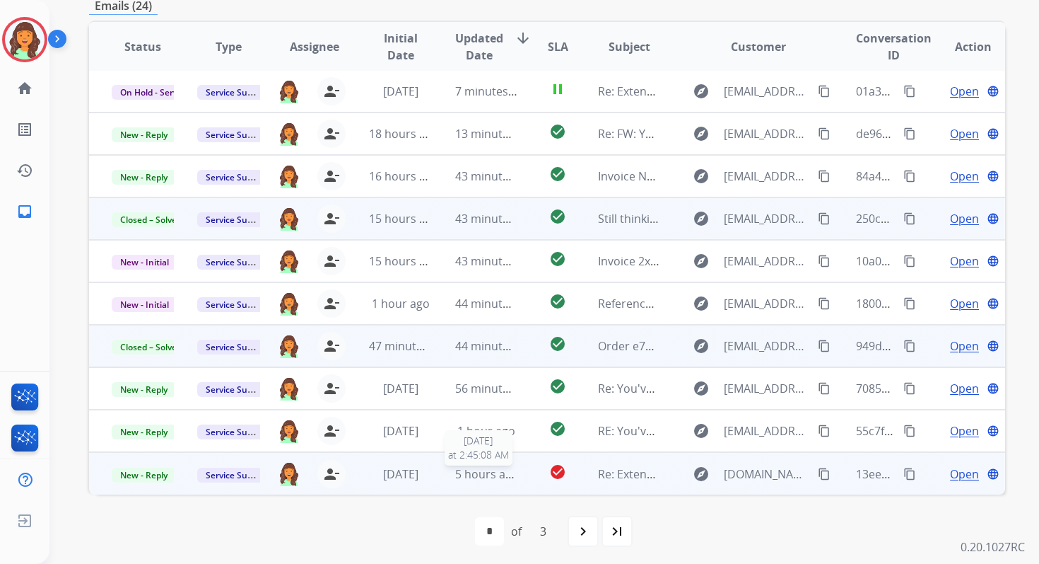
click at [492, 473] on span "5 hours ago" at bounding box center [487, 474] width 64 height 16
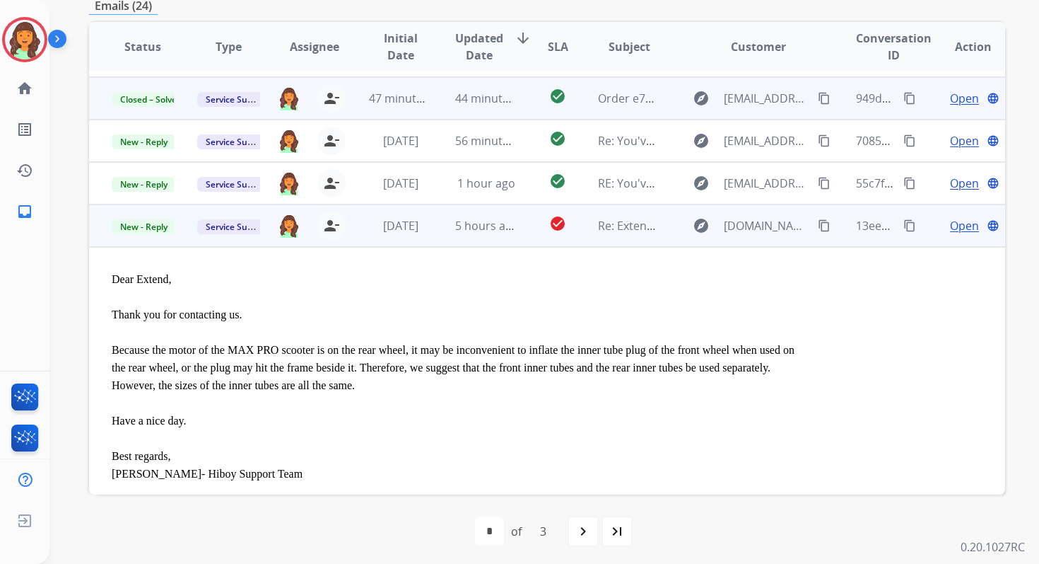
scroll to position [295, 0]
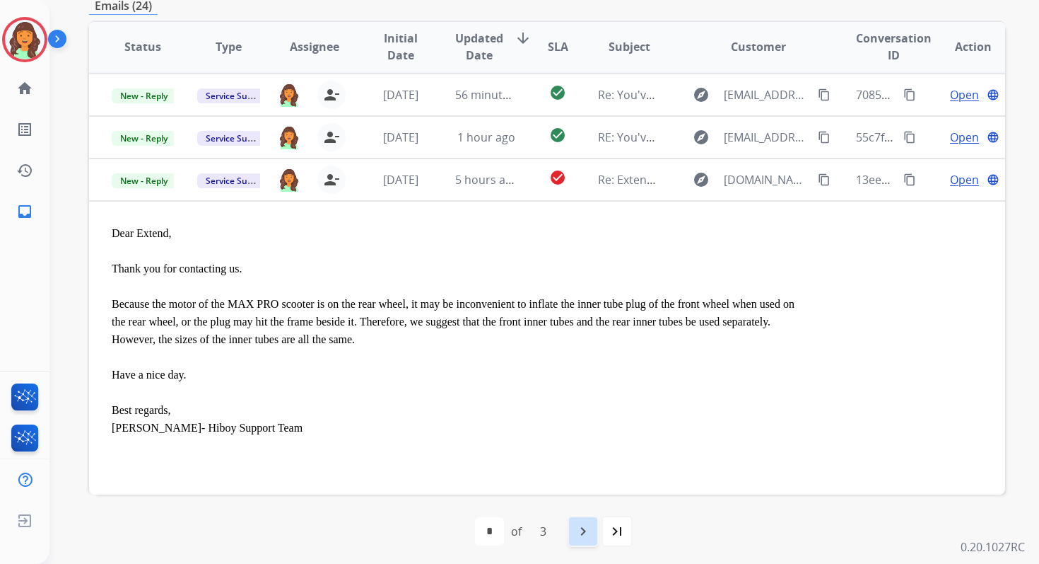
click at [592, 523] on div "navigate_next" at bounding box center [583, 530] width 31 height 31
select select "*"
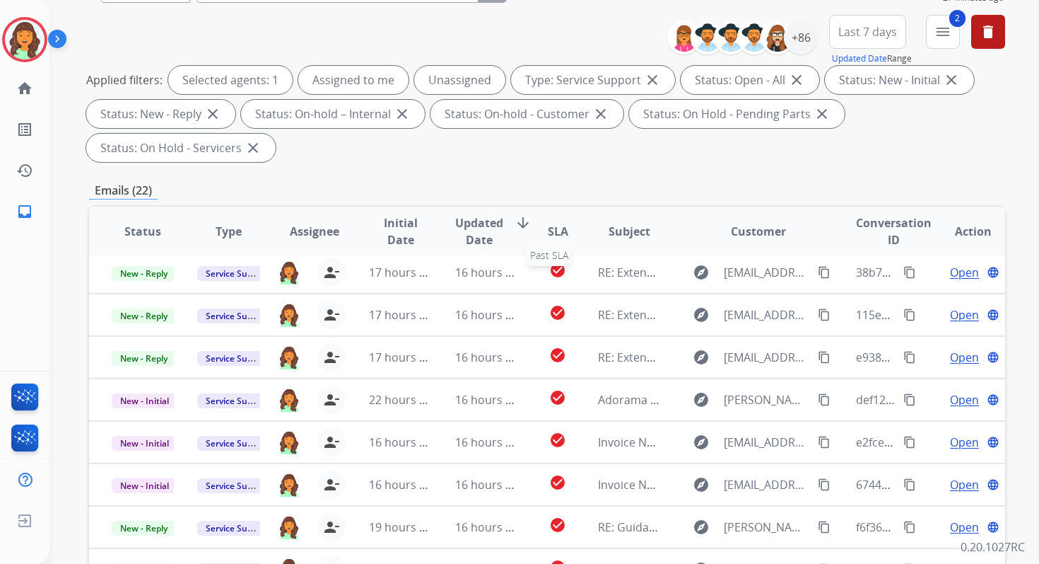
scroll to position [343, 0]
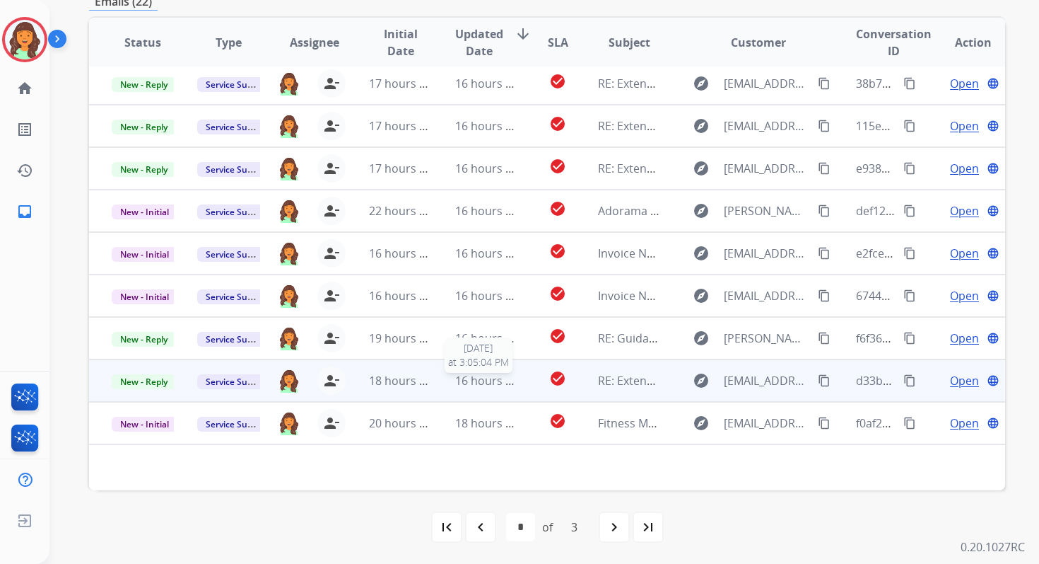
click at [462, 375] on span "16 hours ago" at bounding box center [490, 381] width 70 height 16
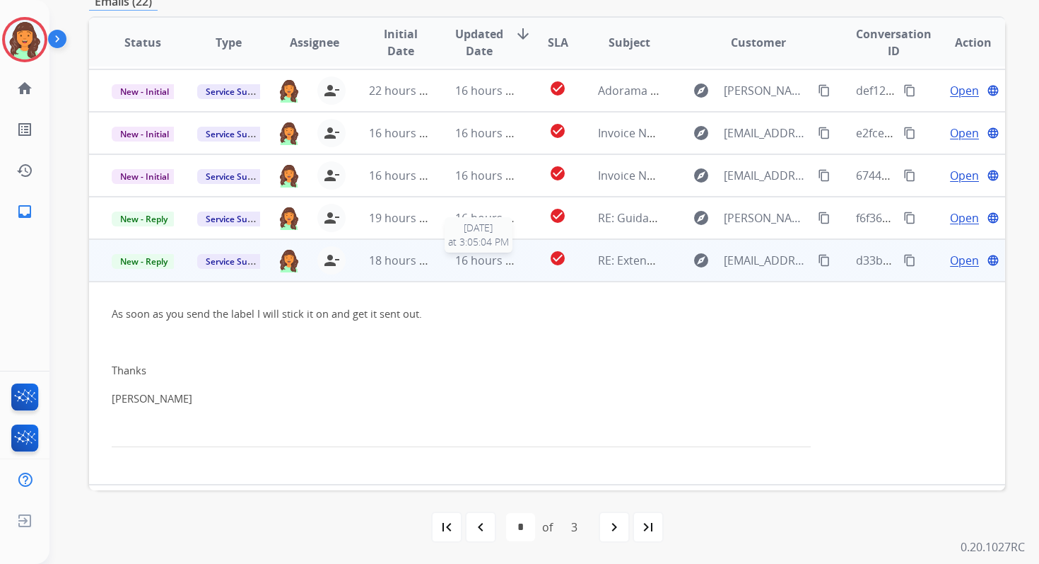
scroll to position [204, 0]
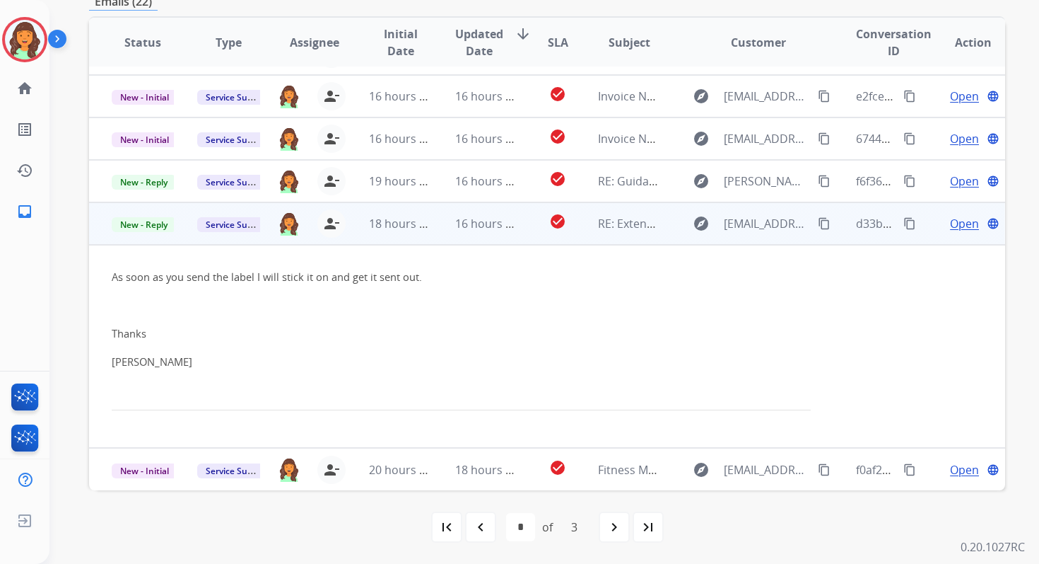
click at [950, 228] on span "Open" at bounding box center [964, 223] width 29 height 17
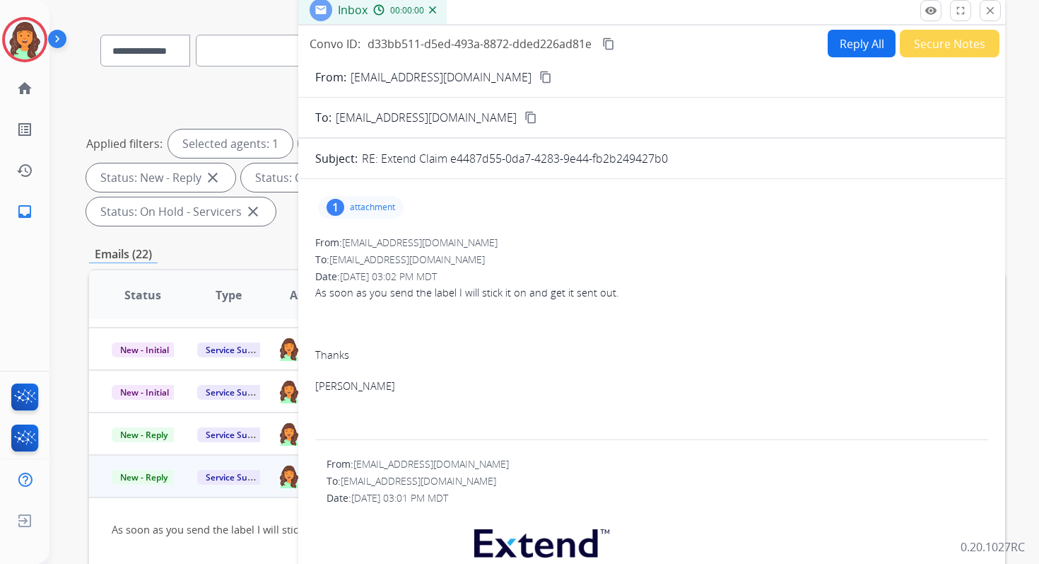
scroll to position [63, 0]
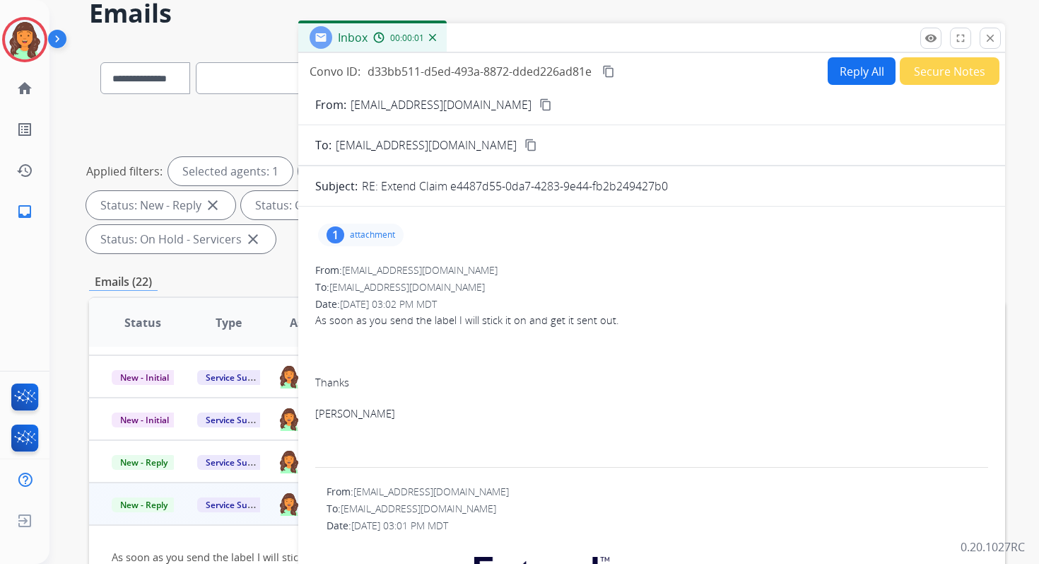
click at [365, 236] on p "attachment" at bounding box center [372, 234] width 45 height 11
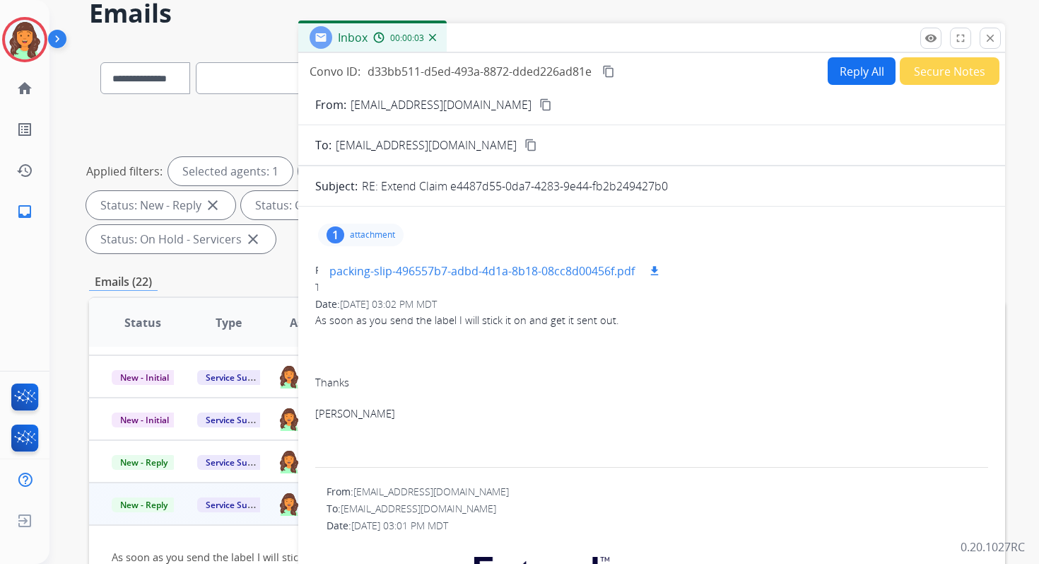
click at [653, 266] on mat-icon "download" at bounding box center [654, 270] width 13 height 13
click at [849, 79] on button "Reply All" at bounding box center [862, 71] width 68 height 28
select select "**********"
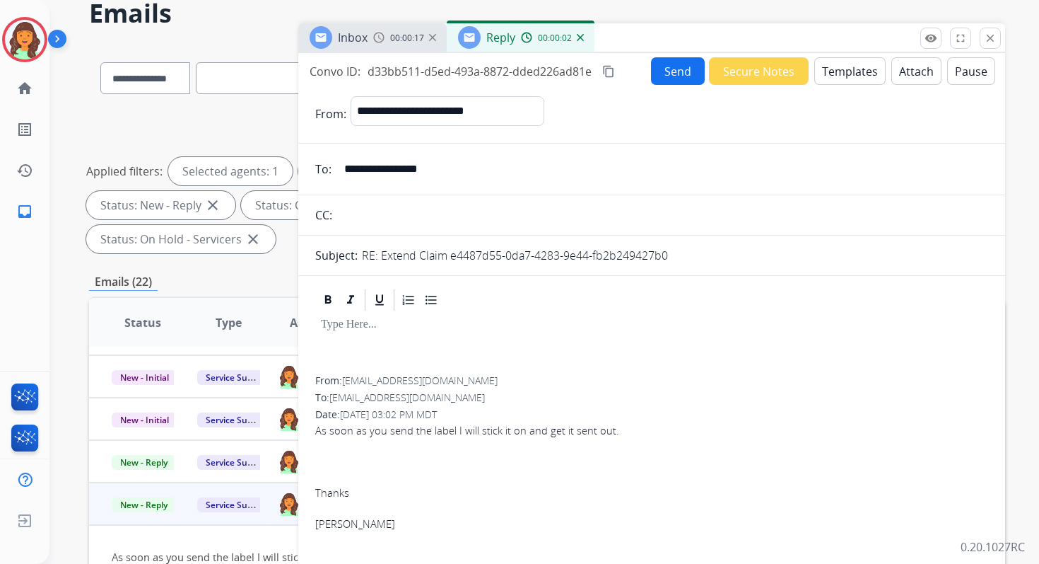
click at [910, 66] on button "Attach" at bounding box center [917, 71] width 50 height 28
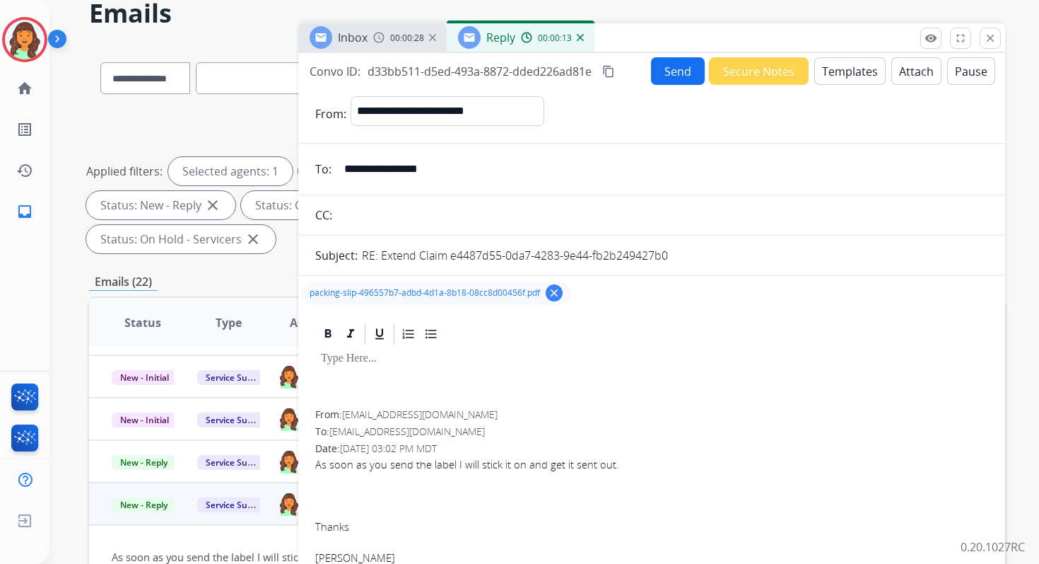
click at [830, 68] on button "Templates" at bounding box center [850, 71] width 71 height 28
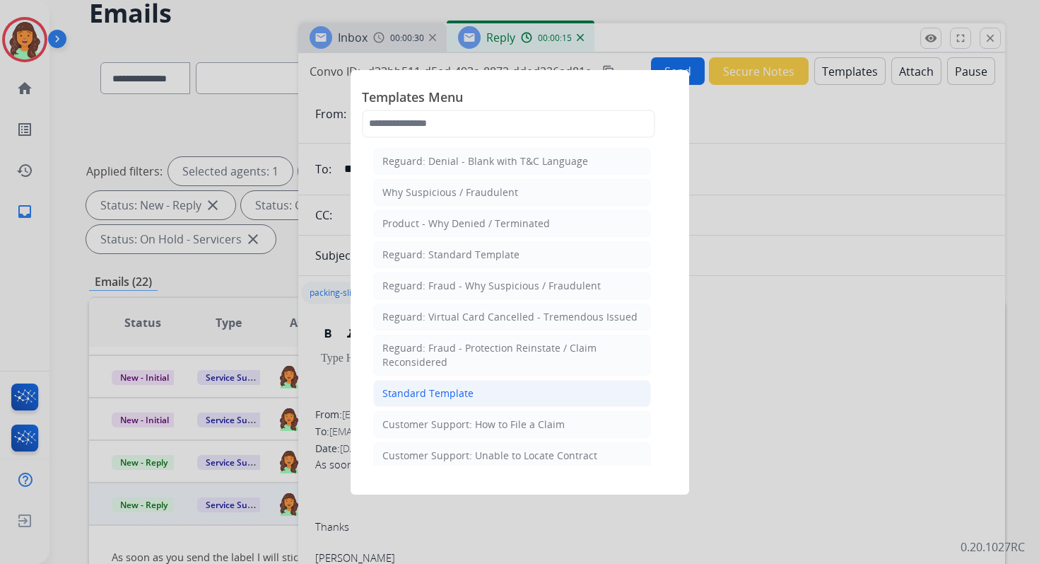
click at [432, 390] on div "Standard Template" at bounding box center [428, 393] width 91 height 14
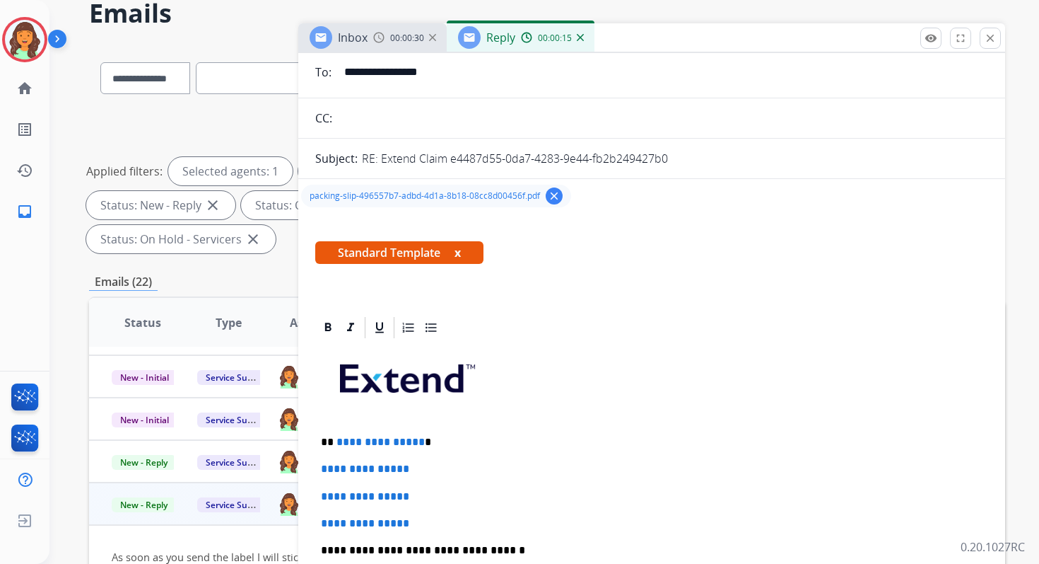
scroll to position [142, 0]
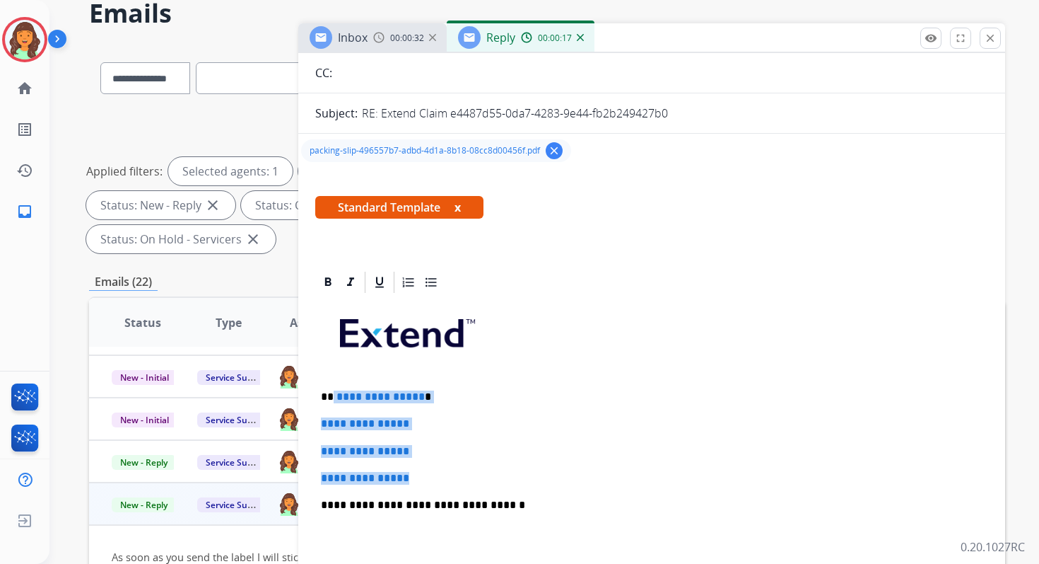
drag, startPoint x: 333, startPoint y: 398, endPoint x: 431, endPoint y: 482, distance: 128.8
click at [431, 482] on div "**********" at bounding box center [651, 538] width 673 height 486
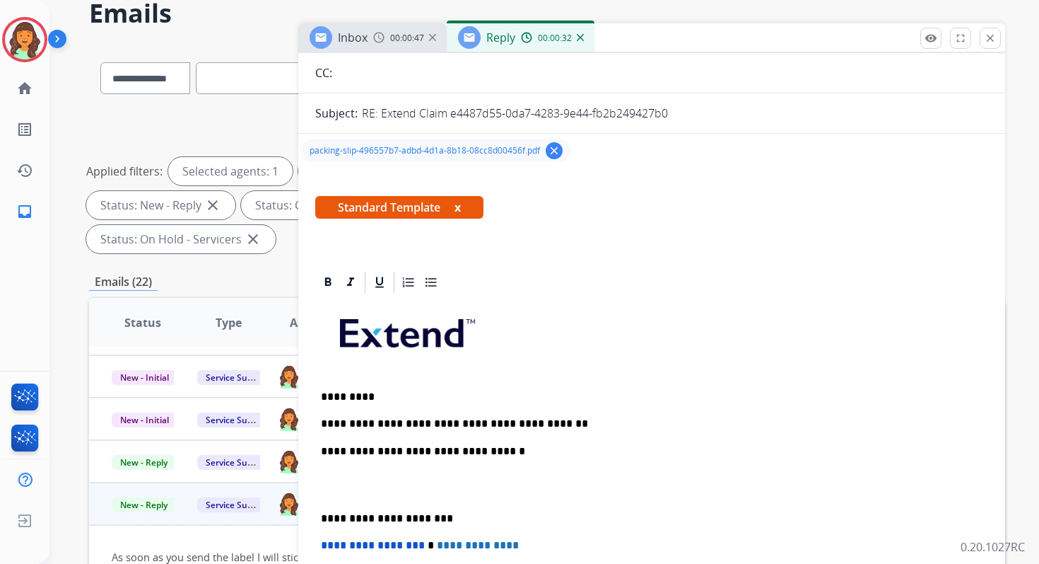
click at [474, 450] on p "**********" at bounding box center [646, 451] width 650 height 13
click at [378, 519] on p "**********" at bounding box center [646, 518] width 650 height 13
click at [326, 545] on span "**********" at bounding box center [373, 544] width 104 height 11
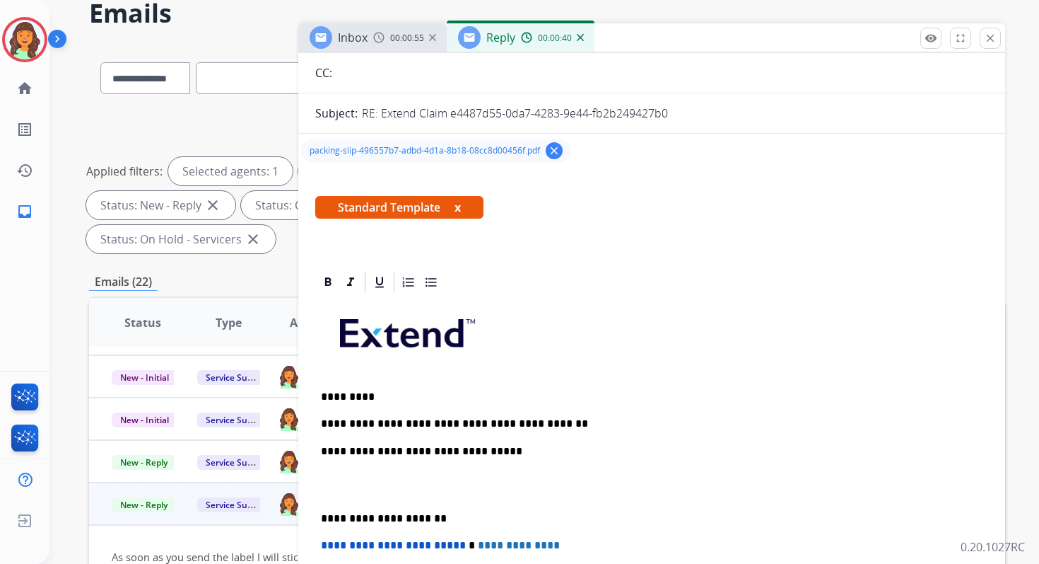
scroll to position [0, 0]
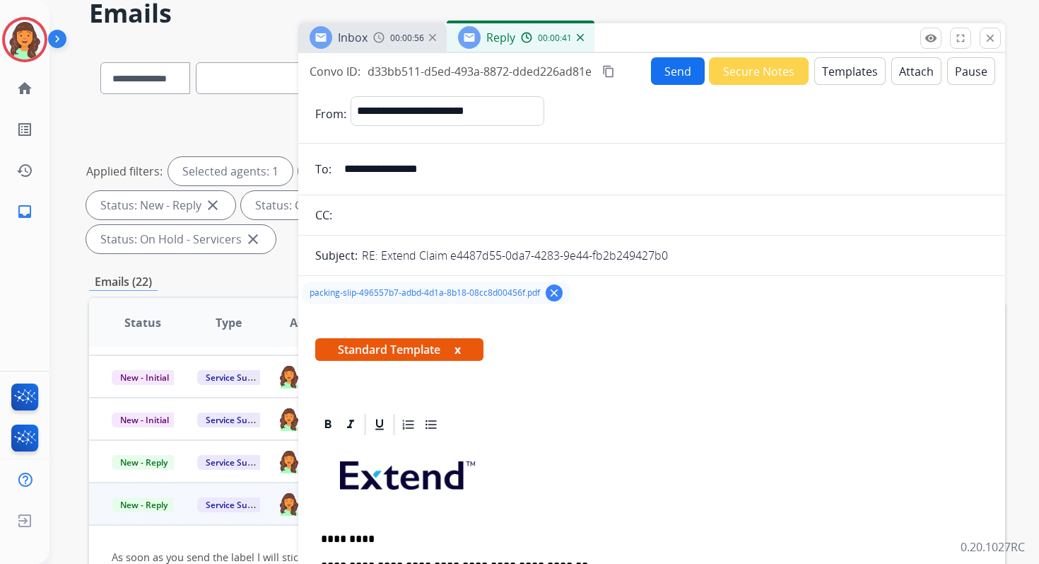
click at [670, 81] on button "Send" at bounding box center [678, 71] width 54 height 28
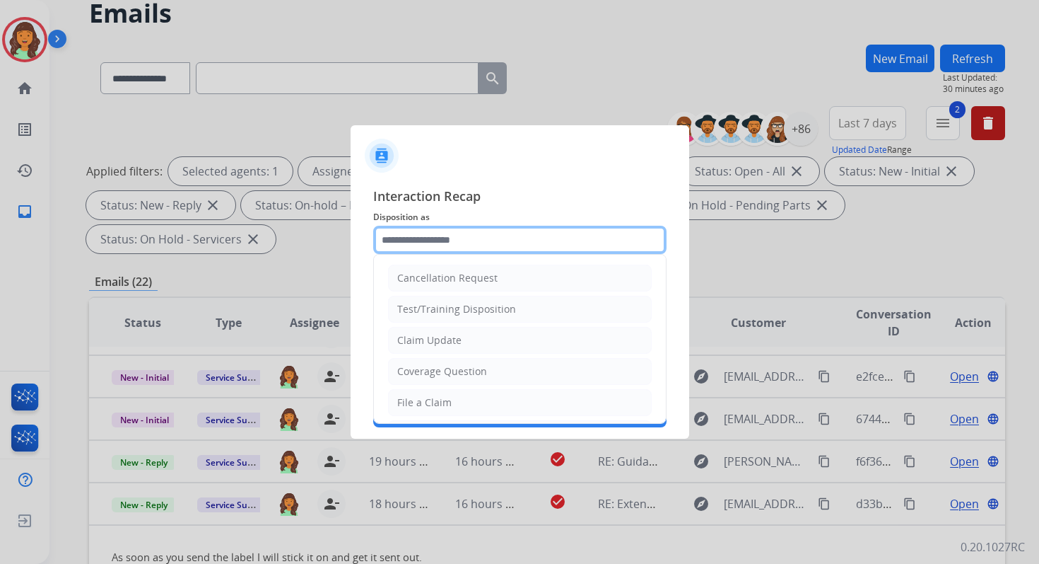
click at [451, 243] on input "text" at bounding box center [519, 240] width 293 height 28
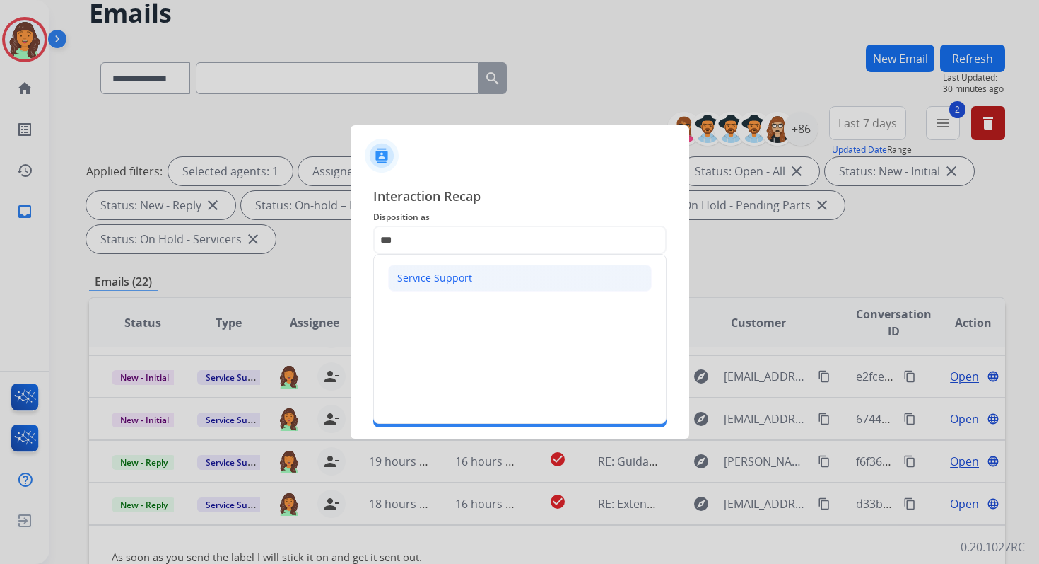
click at [447, 273] on div "Service Support" at bounding box center [434, 278] width 75 height 14
type input "**********"
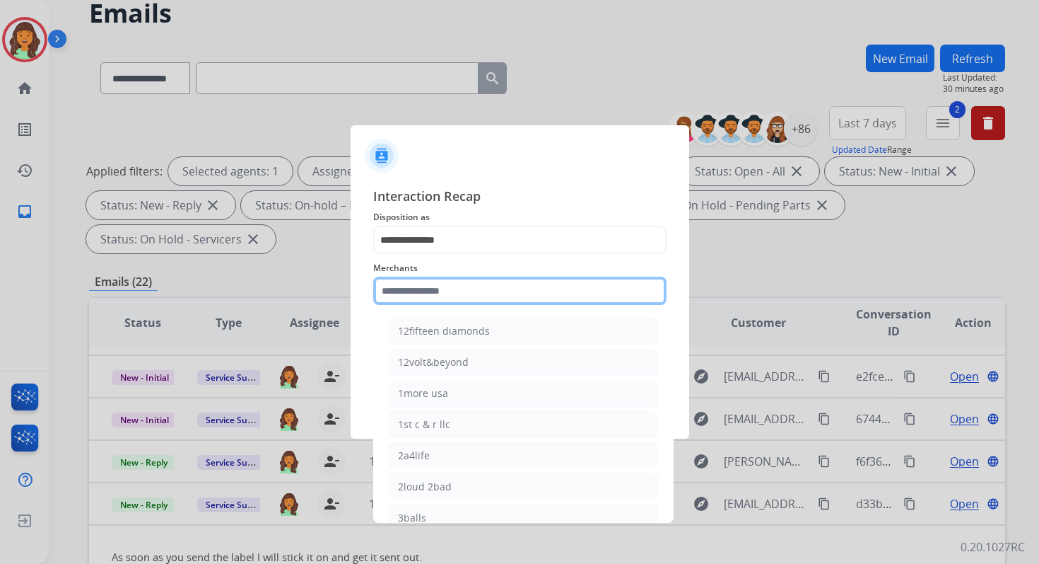
click at [449, 281] on input "text" at bounding box center [519, 290] width 293 height 28
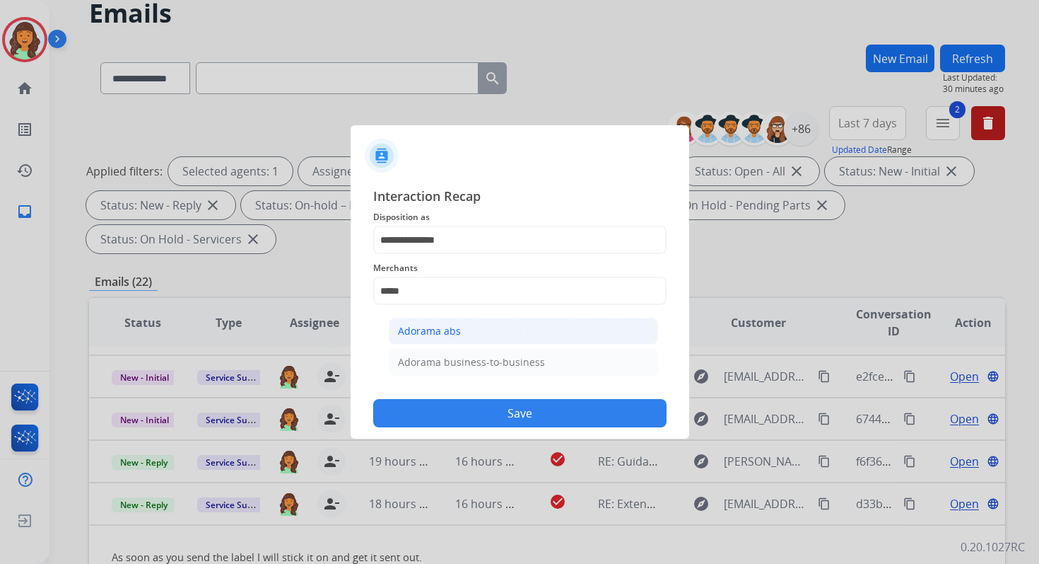
click at [465, 332] on li "Adorama abs" at bounding box center [523, 330] width 269 height 27
type input "**********"
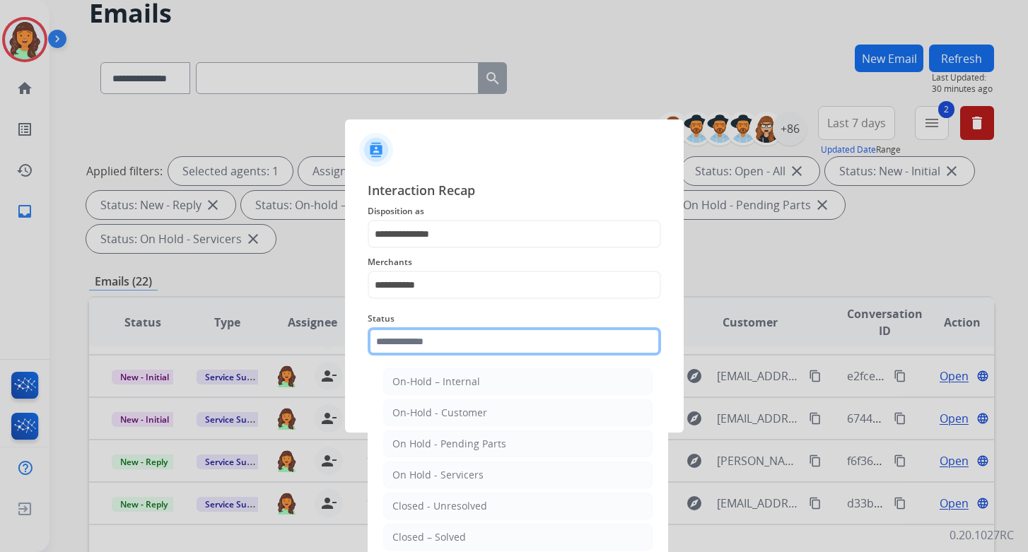
click at [465, 349] on input "text" at bounding box center [514, 341] width 293 height 28
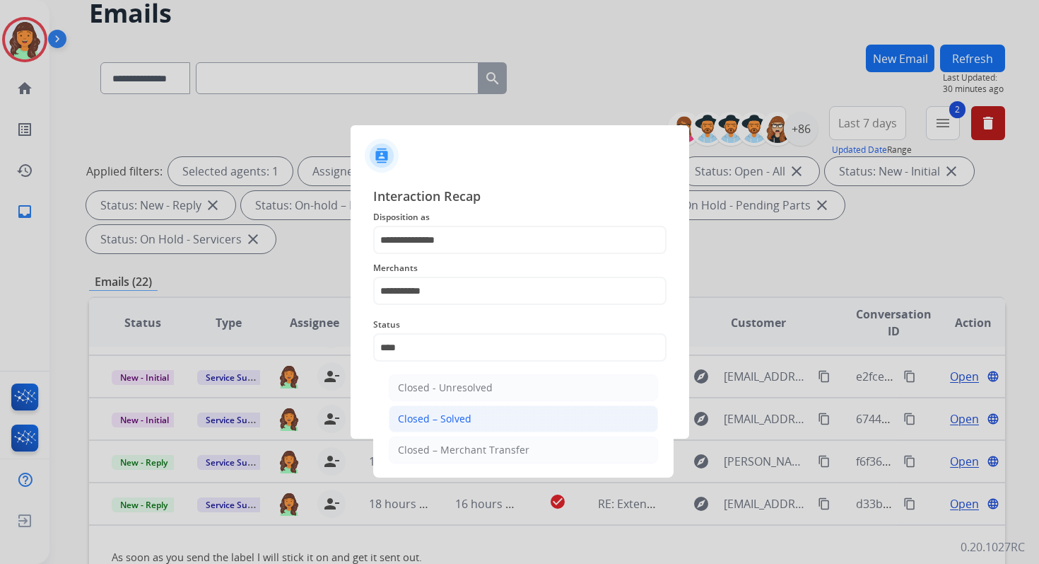
click at [487, 418] on li "Closed – Solved" at bounding box center [523, 418] width 269 height 27
type input "**********"
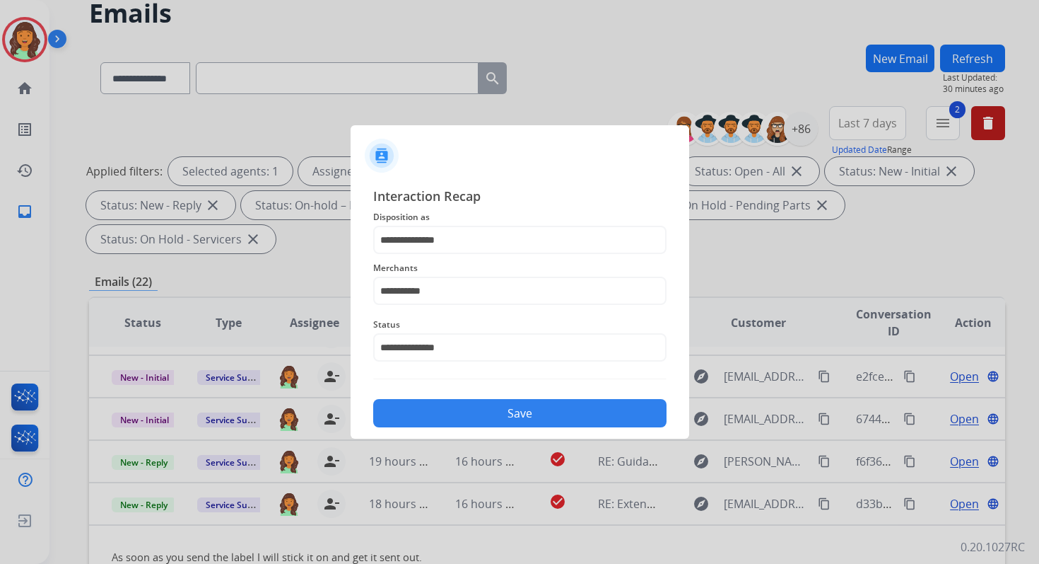
click at [487, 418] on button "Save" at bounding box center [519, 413] width 293 height 28
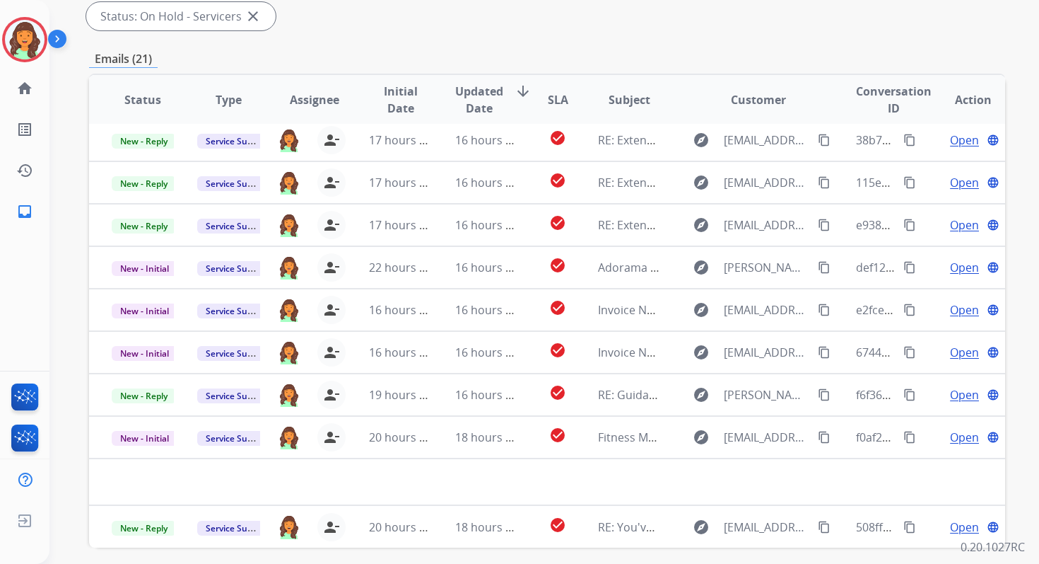
scroll to position [343, 0]
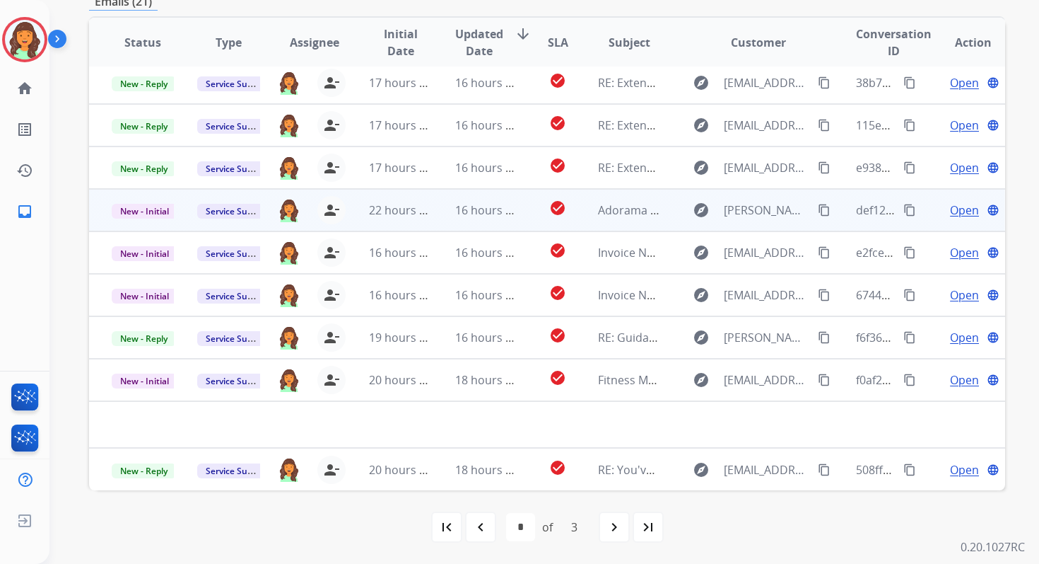
click at [443, 212] on td "16 hours ago" at bounding box center [476, 210] width 86 height 42
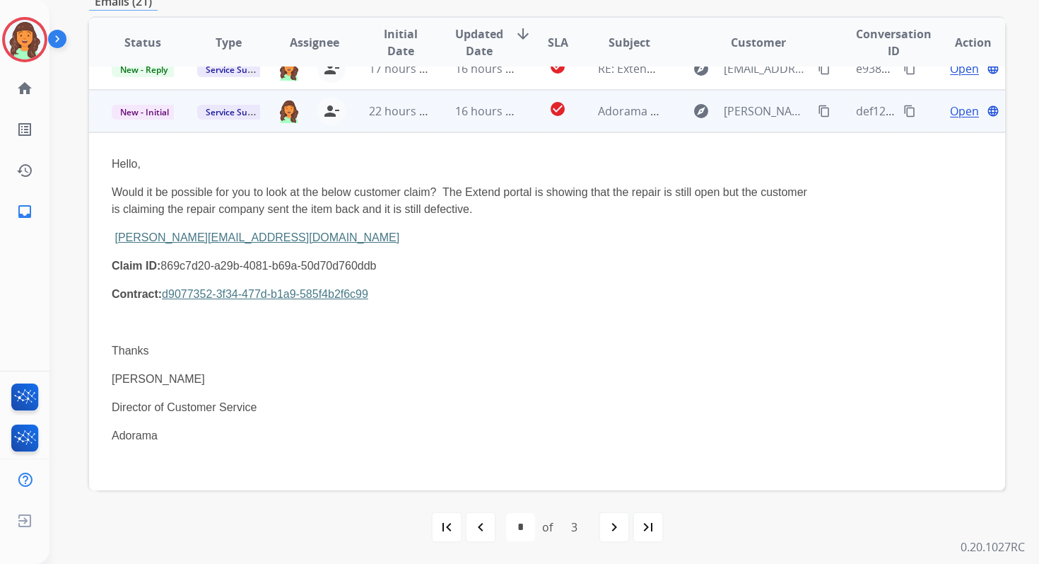
scroll to position [170, 0]
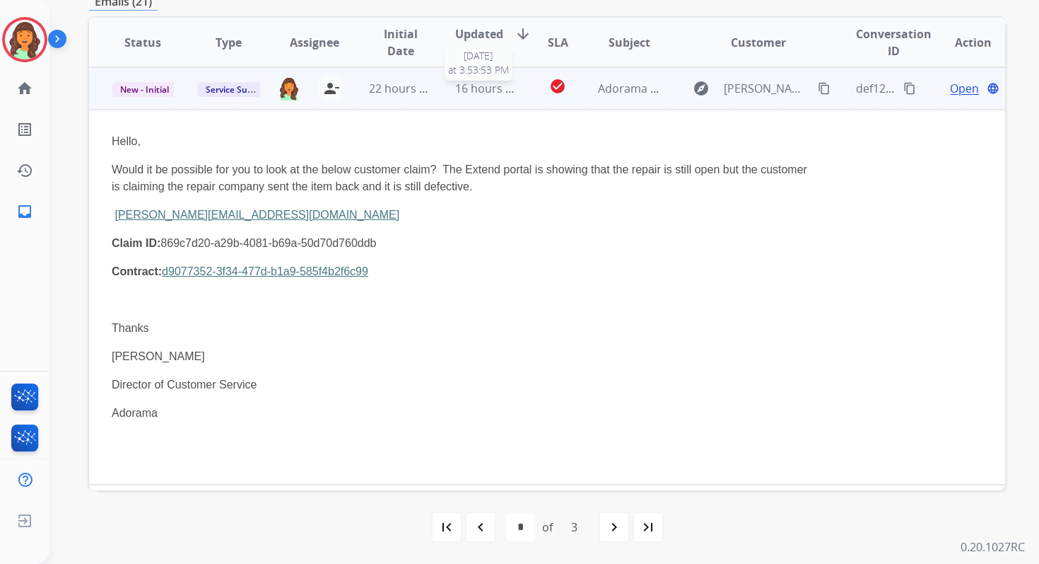
click at [484, 93] on span "16 hours ago" at bounding box center [490, 89] width 70 height 16
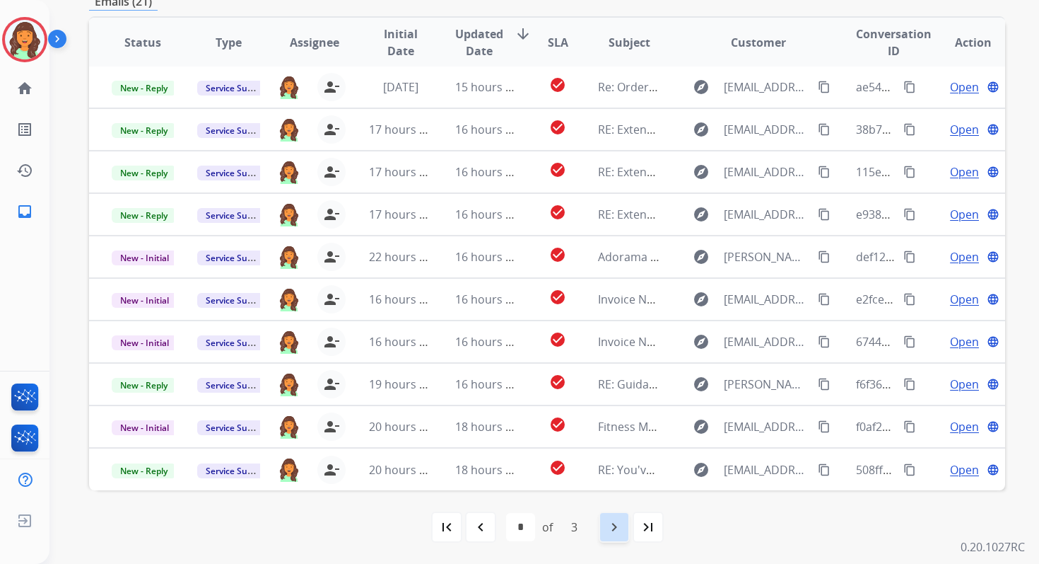
click at [610, 525] on mat-icon "navigate_next" at bounding box center [614, 526] width 17 height 17
select select "*"
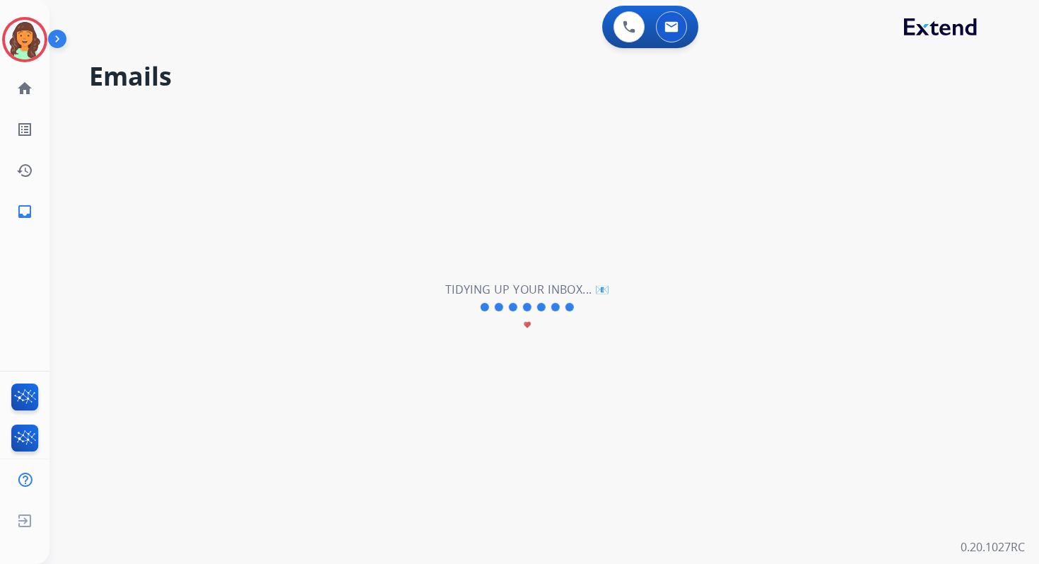
scroll to position [0, 0]
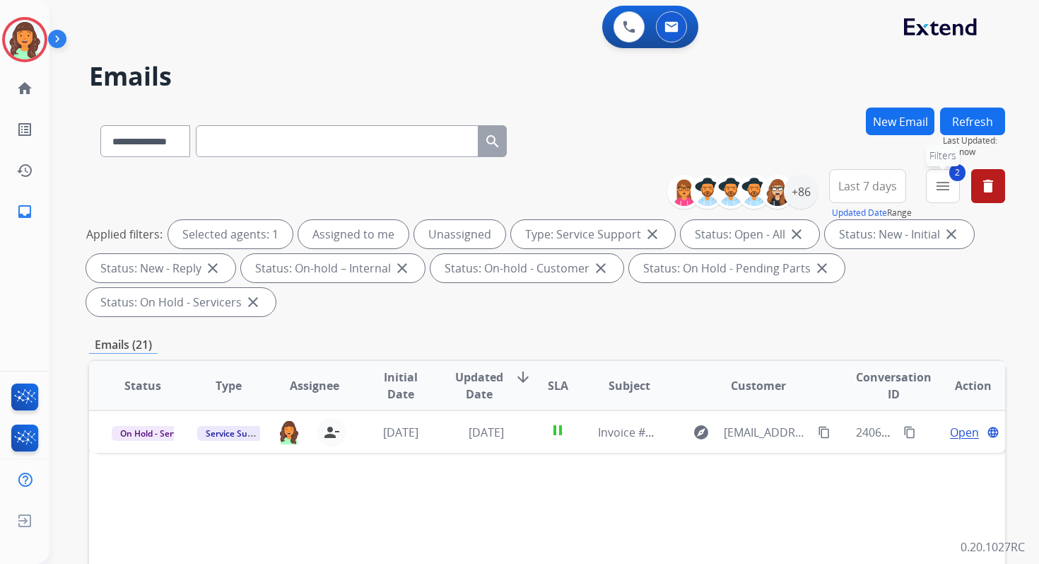
click at [942, 191] on mat-icon "menu" at bounding box center [943, 185] width 17 height 17
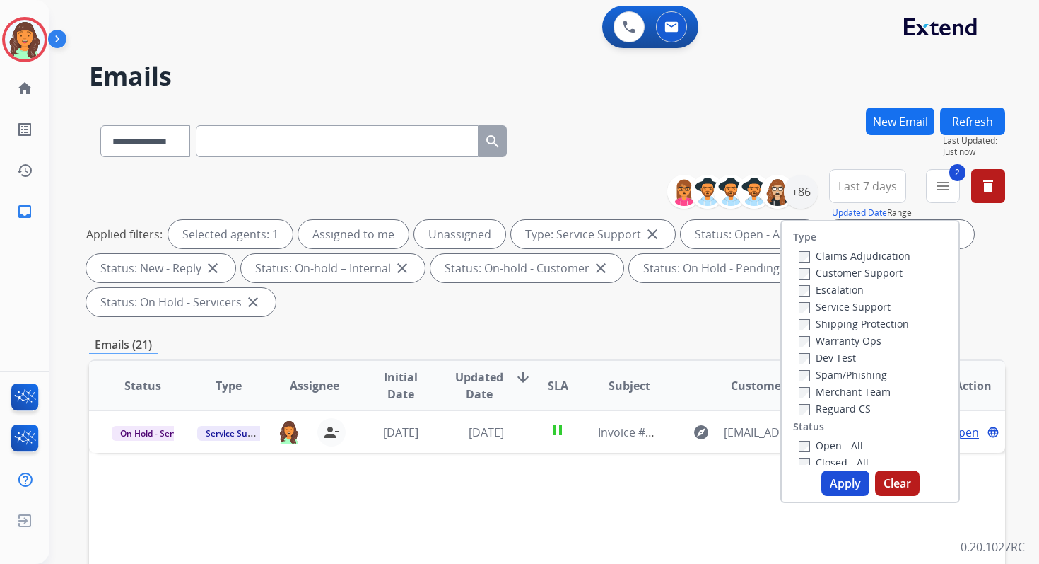
click at [833, 480] on button "Apply" at bounding box center [846, 482] width 48 height 25
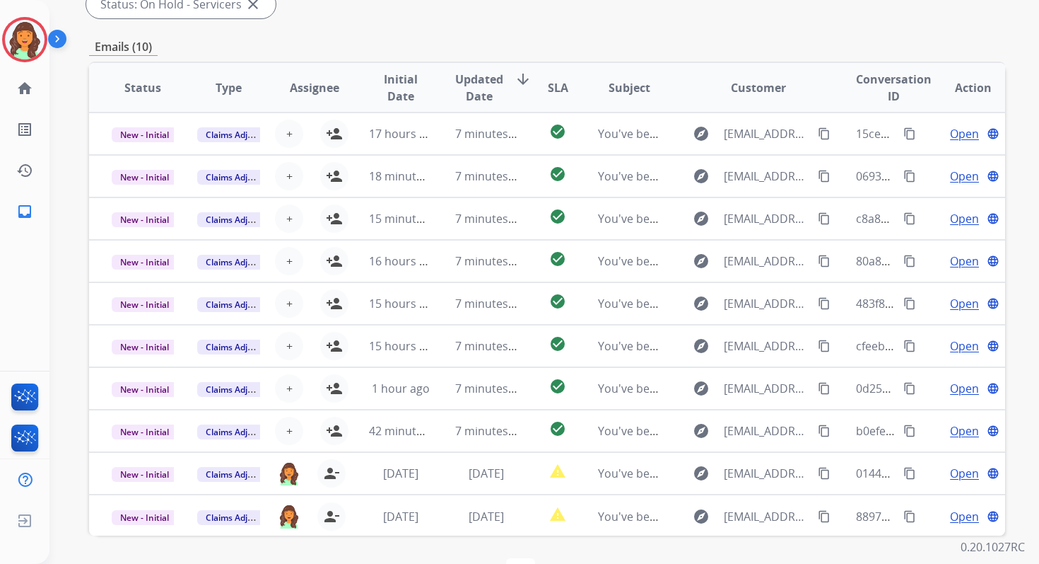
scroll to position [343, 0]
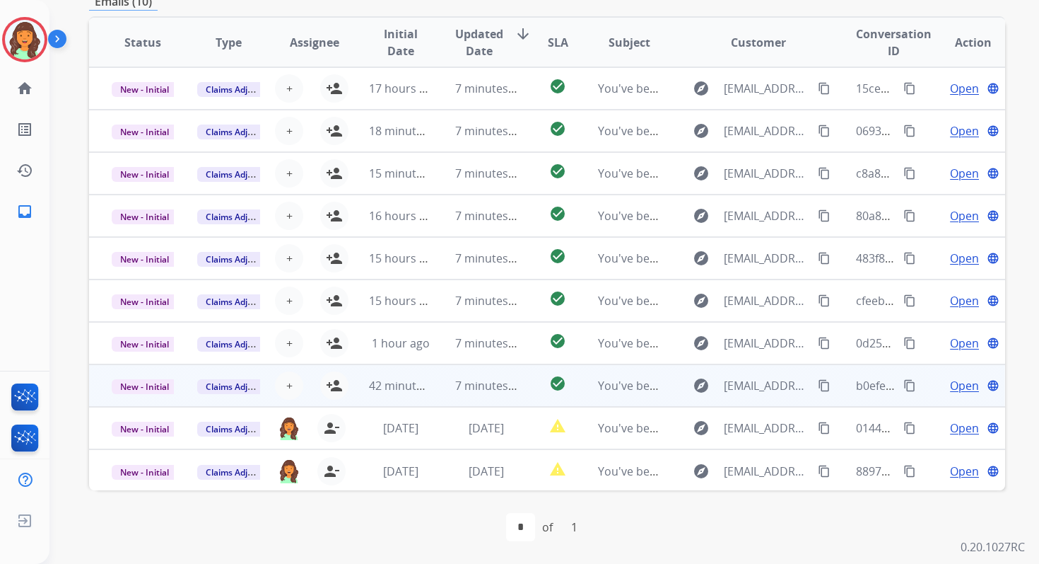
click at [448, 383] on td "7 minutes ago" at bounding box center [476, 385] width 86 height 42
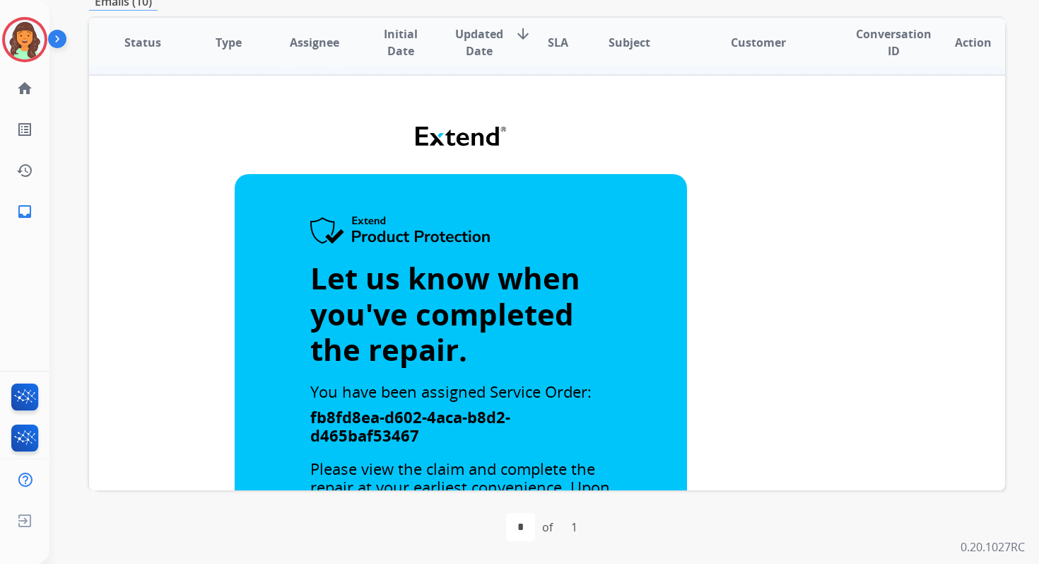
scroll to position [173, 0]
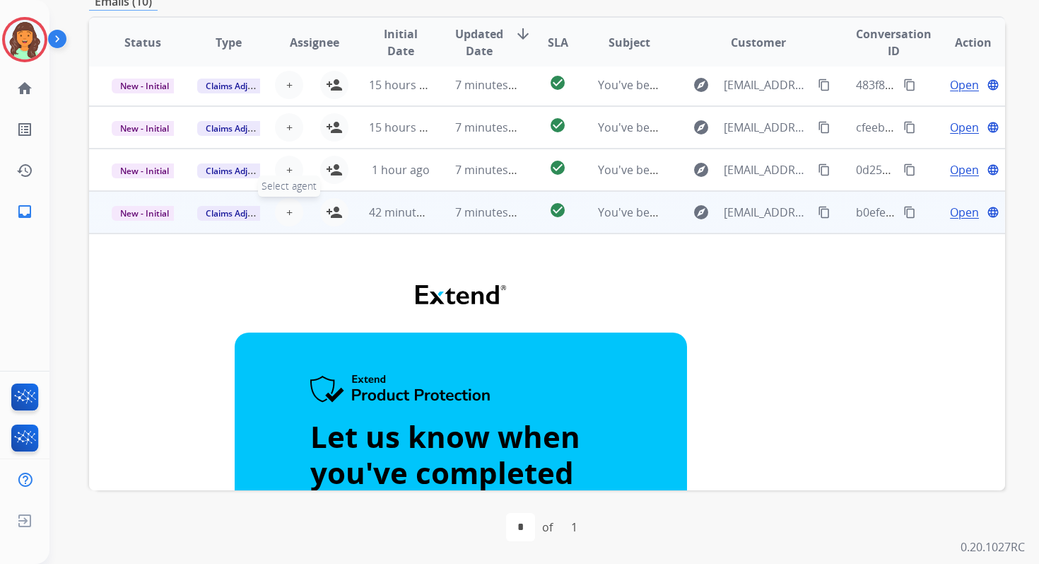
click at [290, 213] on button "+ Select agent" at bounding box center [289, 212] width 28 height 28
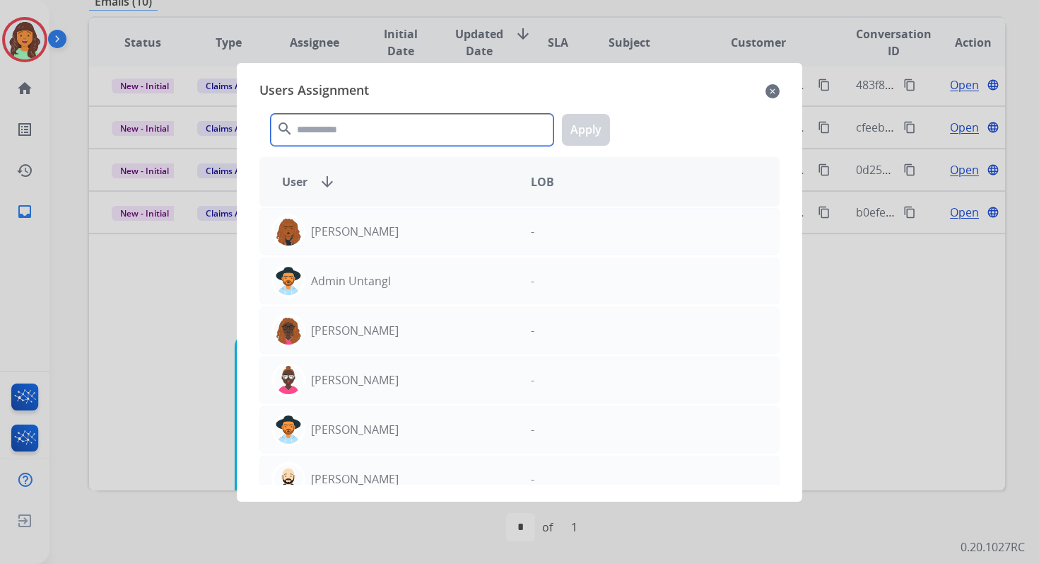
click at [361, 124] on input "text" at bounding box center [412, 130] width 283 height 32
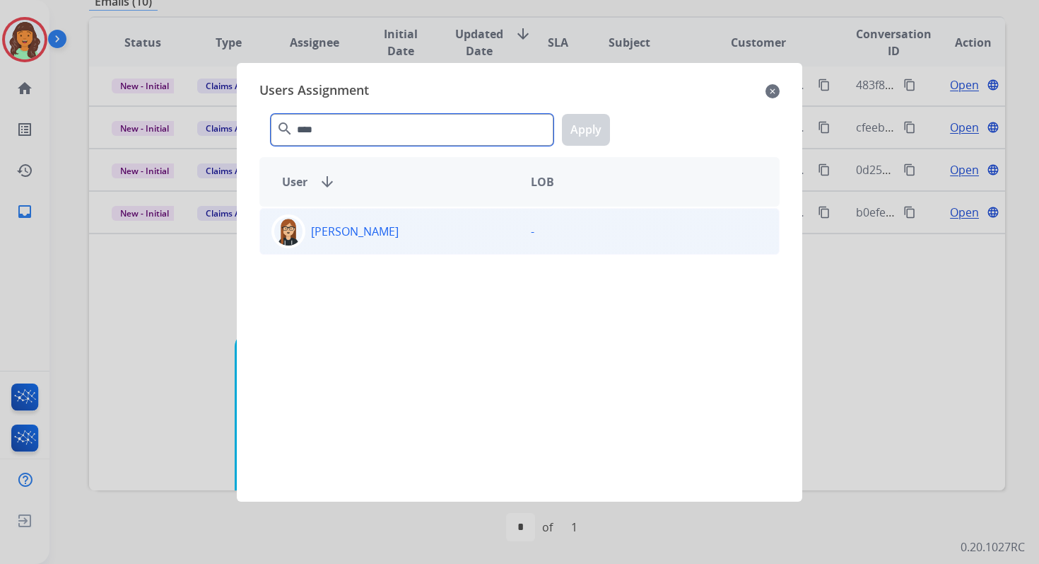
type input "****"
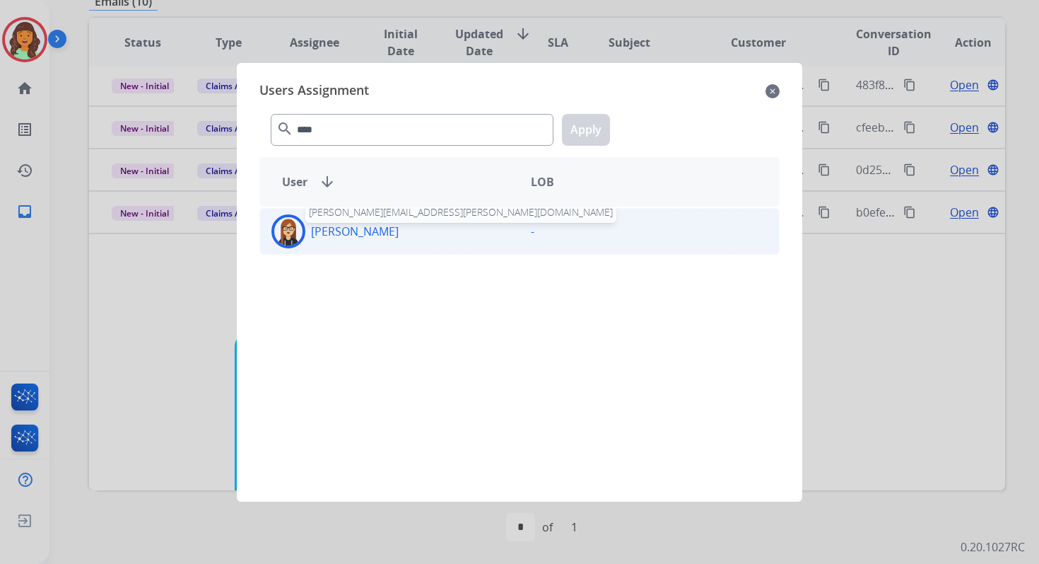
click at [358, 234] on p "[PERSON_NAME]" at bounding box center [355, 231] width 88 height 17
click at [587, 125] on button "Apply" at bounding box center [586, 130] width 48 height 32
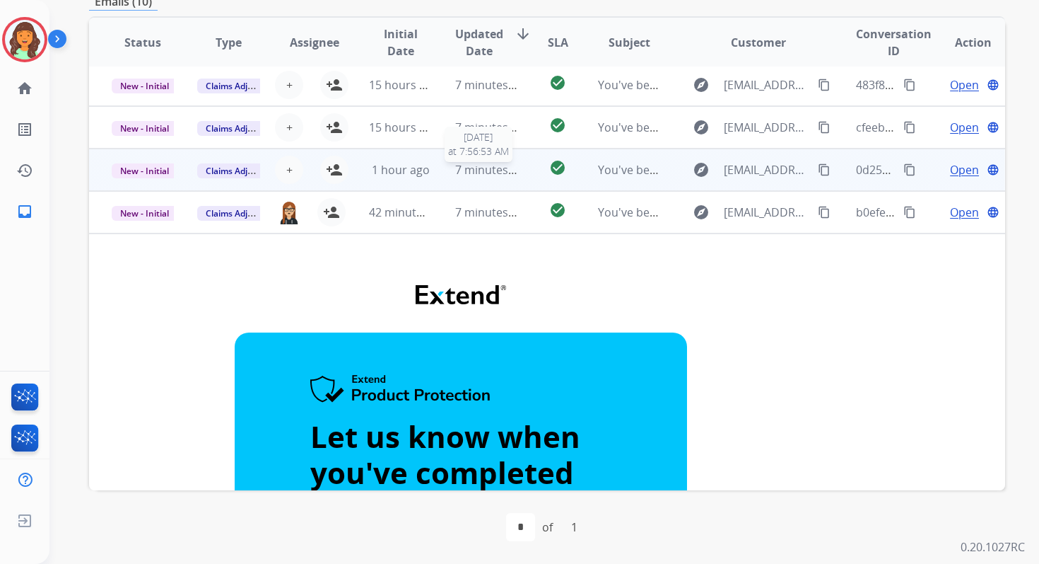
click at [460, 177] on div "7 minutes ago" at bounding box center [486, 169] width 62 height 17
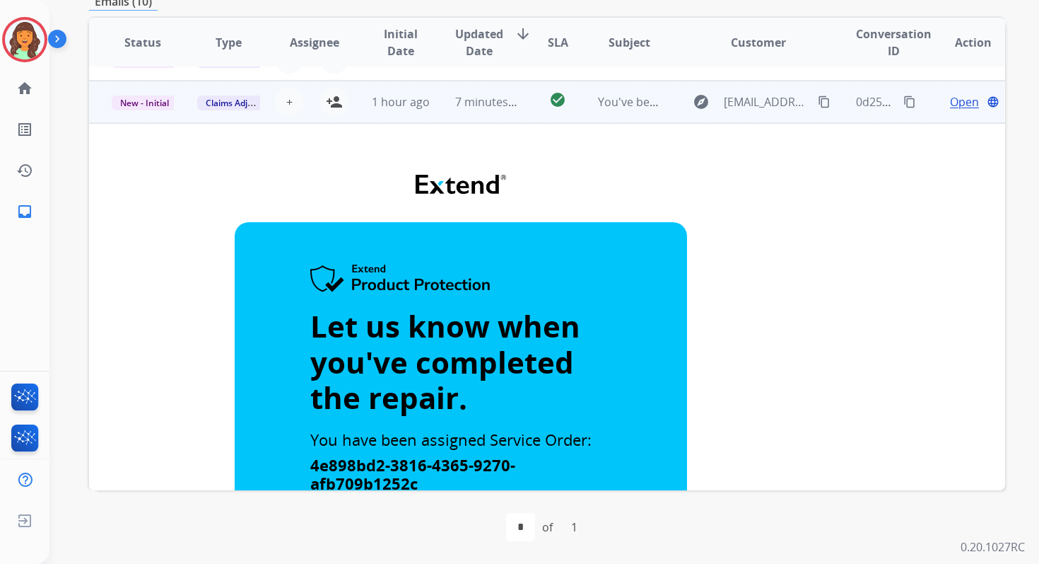
scroll to position [0, 0]
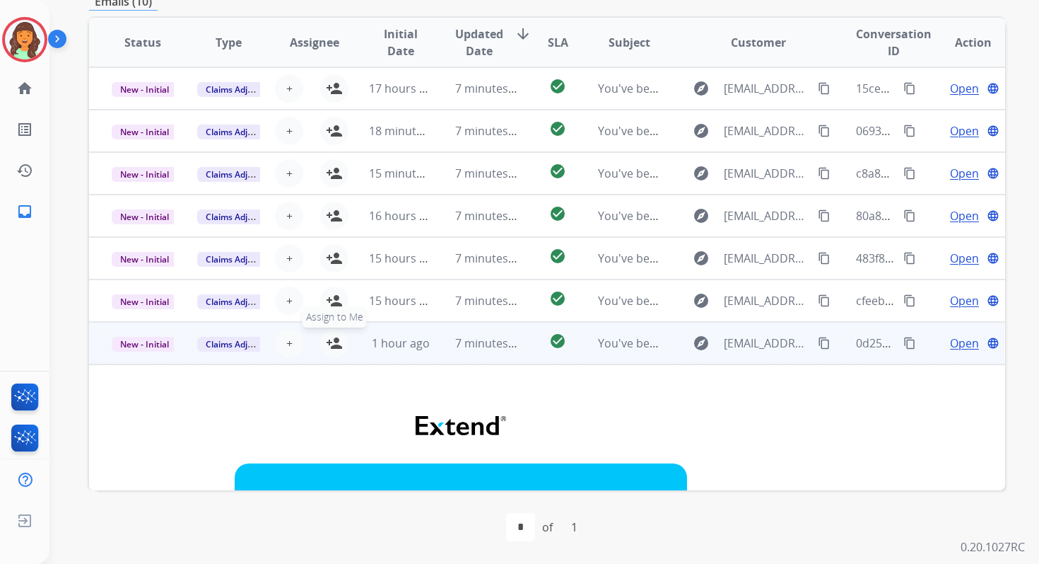
click at [327, 349] on mat-icon "person_add" at bounding box center [334, 342] width 17 height 17
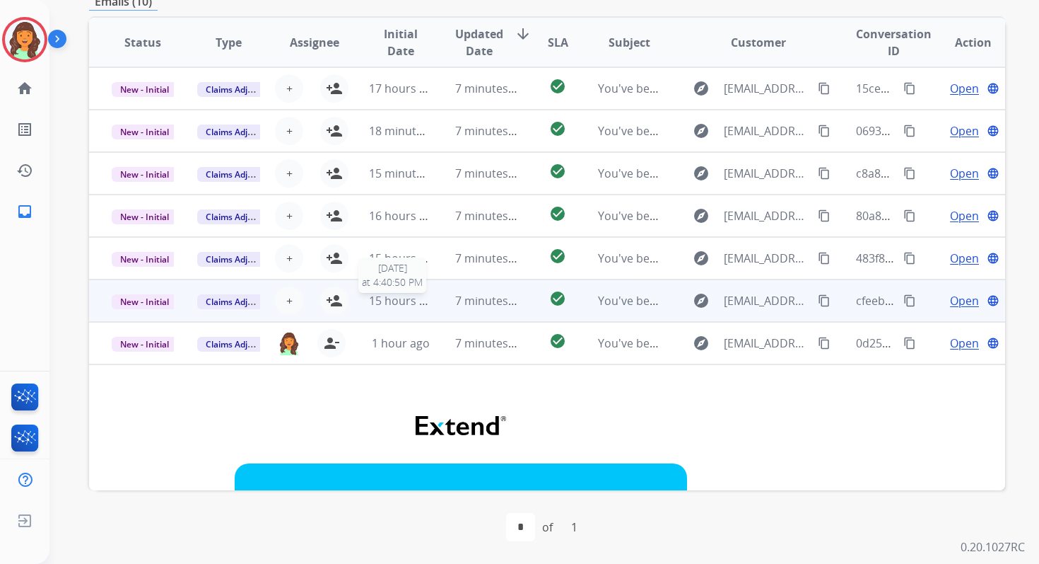
click at [425, 301] on span "15 hours ago" at bounding box center [404, 301] width 70 height 16
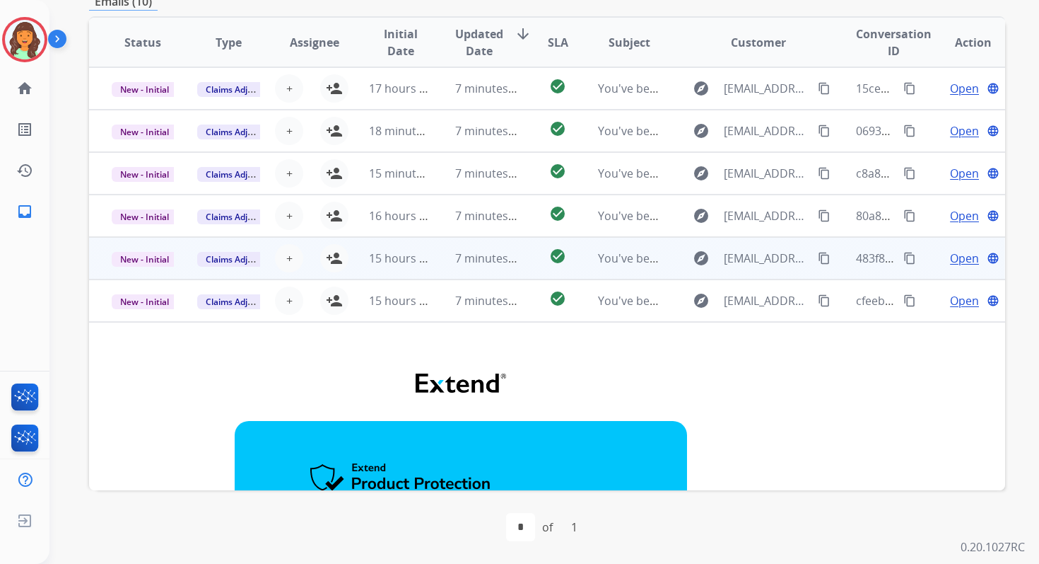
click at [443, 255] on td "7 minutes ago" at bounding box center [476, 258] width 86 height 42
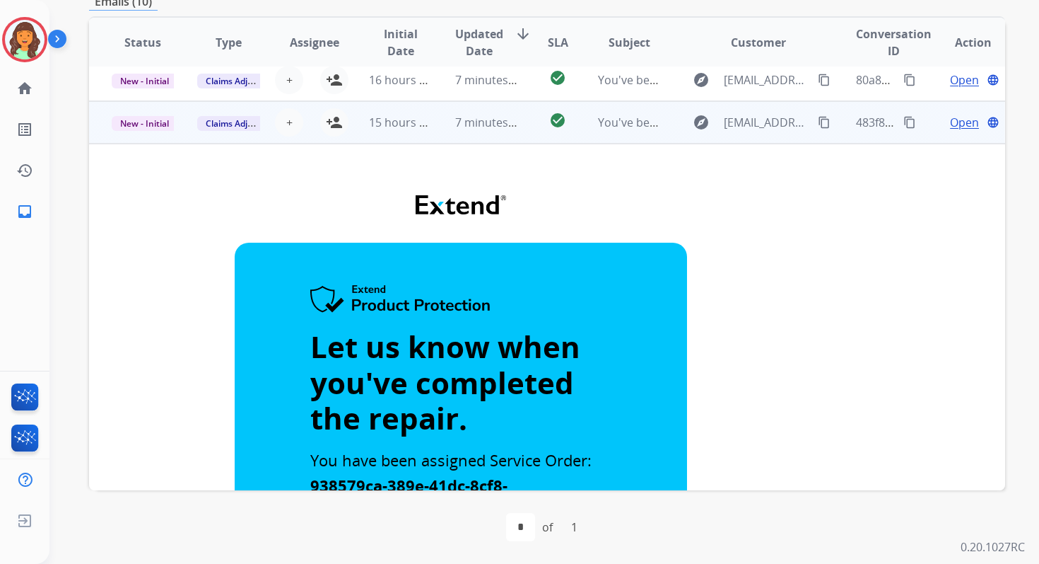
scroll to position [45, 0]
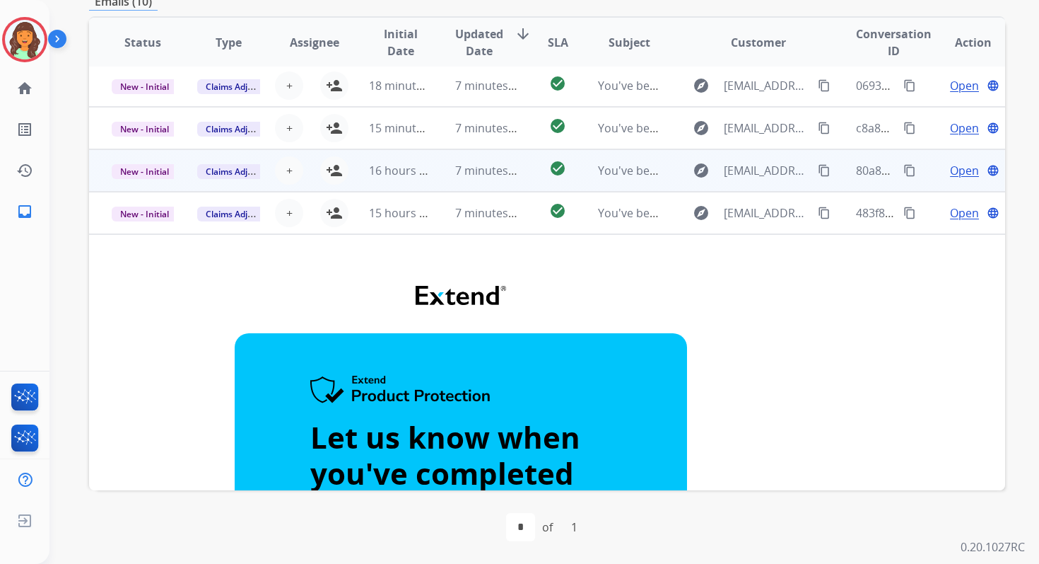
click at [448, 176] on td "7 minutes ago" at bounding box center [476, 170] width 86 height 42
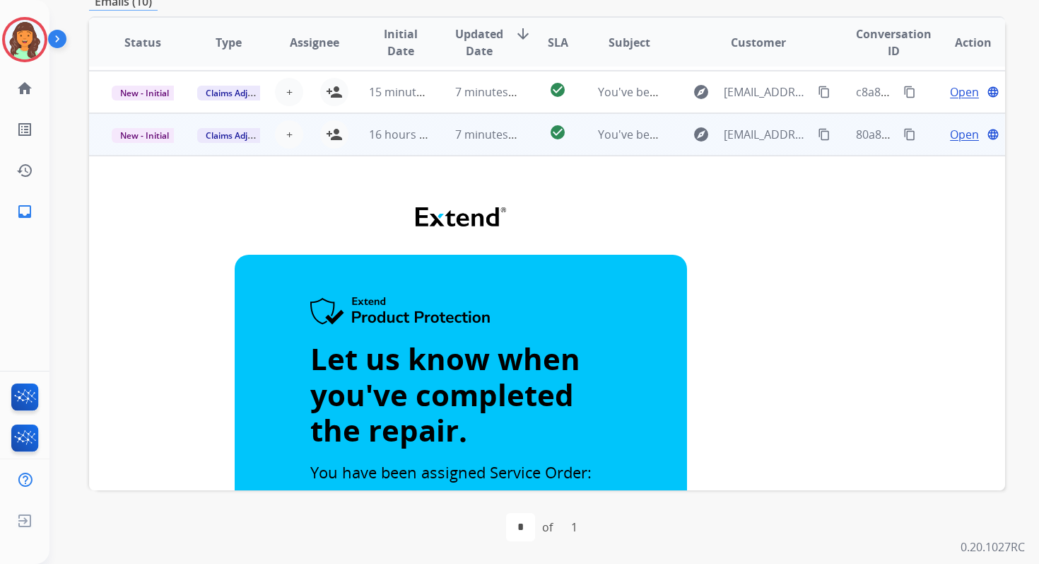
scroll to position [0, 0]
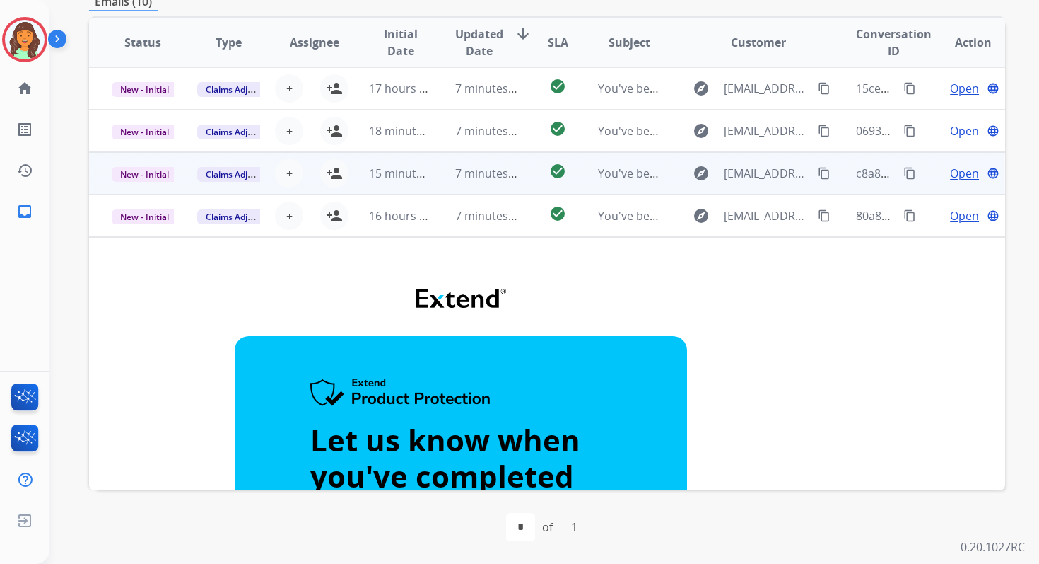
click at [455, 176] on span "7 minutes ago" at bounding box center [493, 173] width 76 height 16
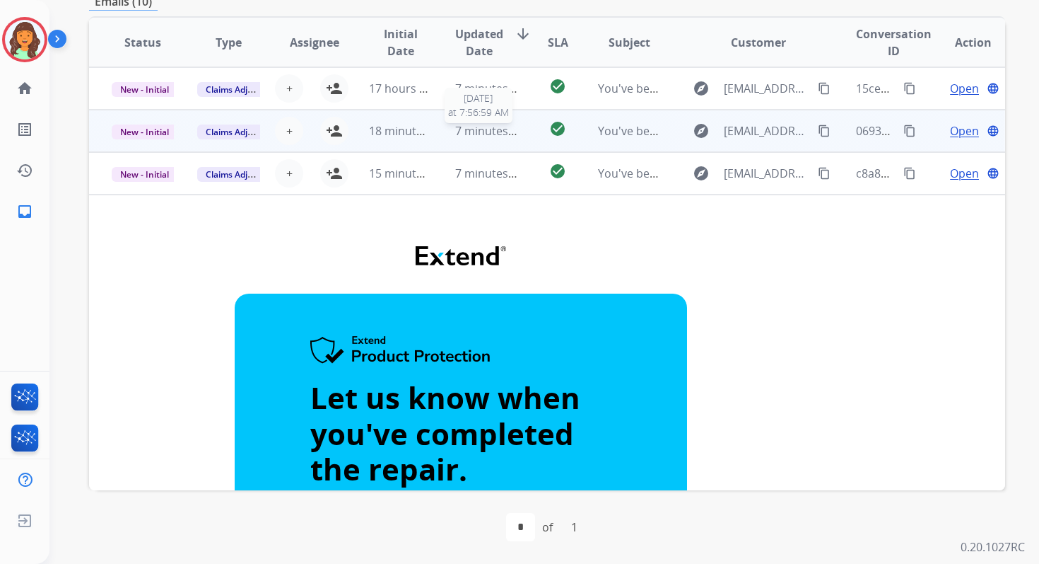
click at [483, 129] on span "7 minutes ago" at bounding box center [493, 131] width 76 height 16
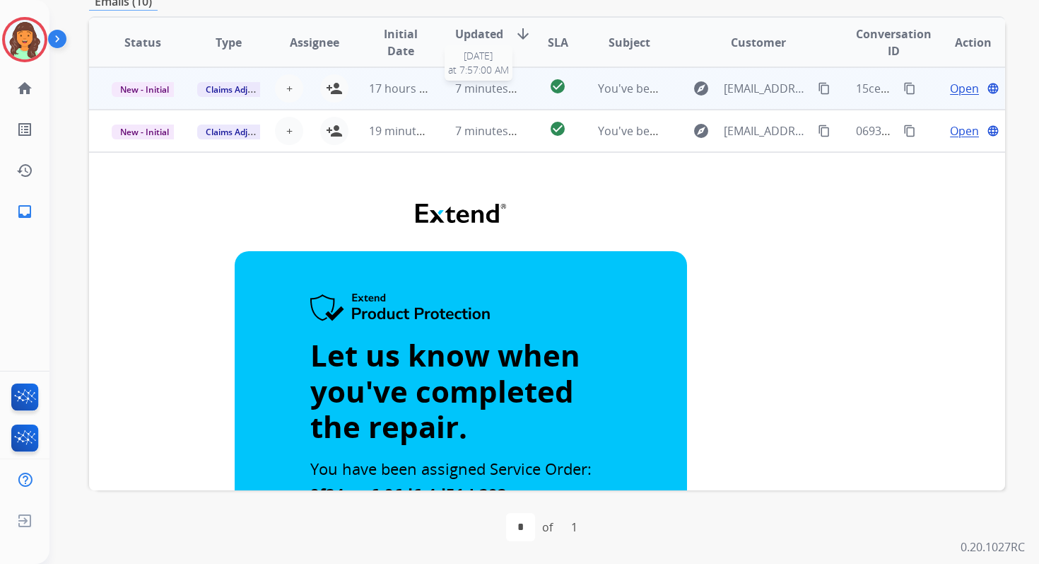
click at [478, 81] on span "7 minutes ago" at bounding box center [493, 89] width 76 height 16
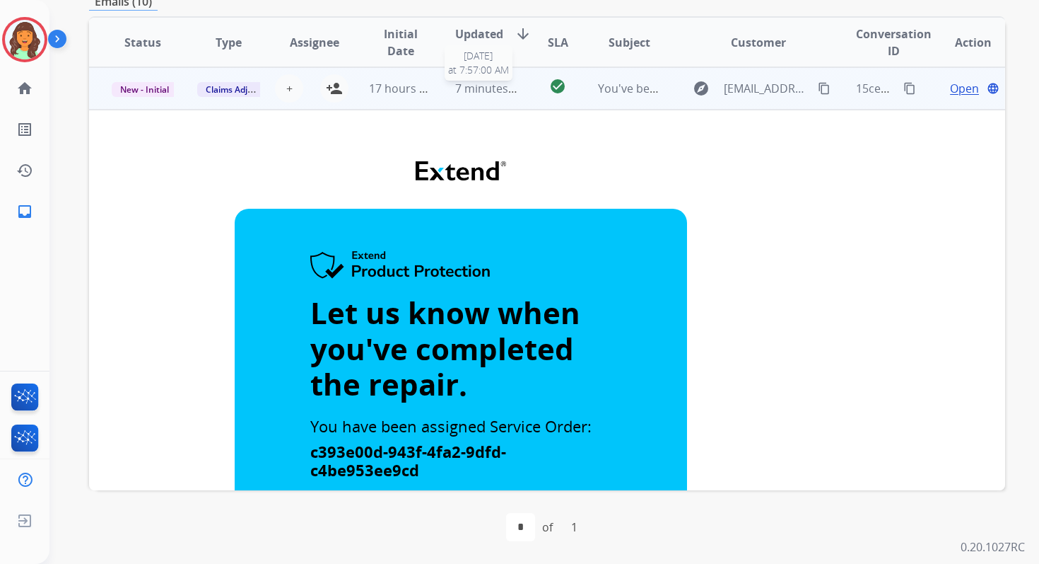
click at [487, 86] on span "7 minutes ago" at bounding box center [493, 89] width 76 height 16
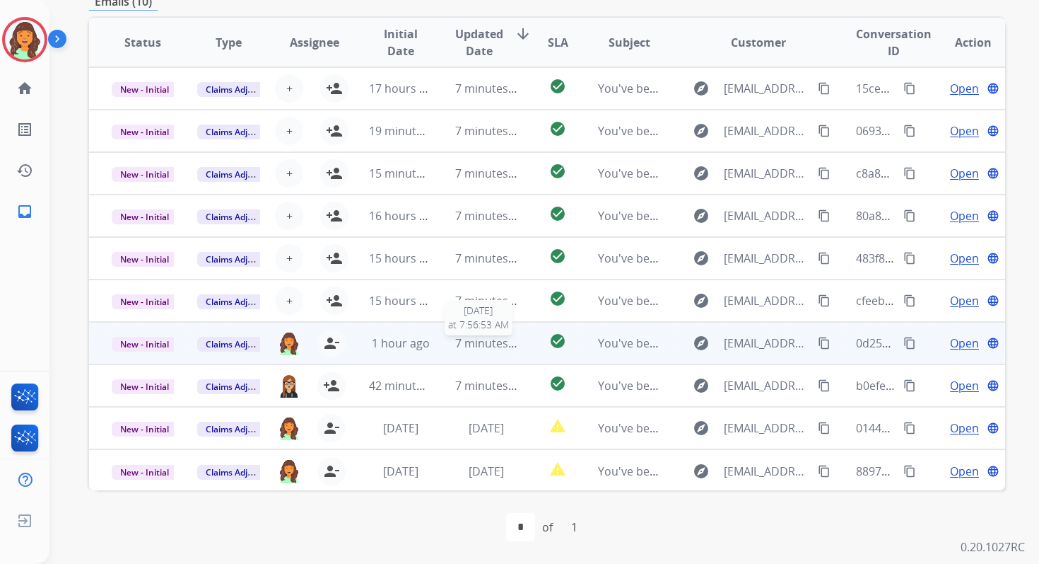
click at [457, 343] on span "7 minutes ago" at bounding box center [493, 343] width 76 height 16
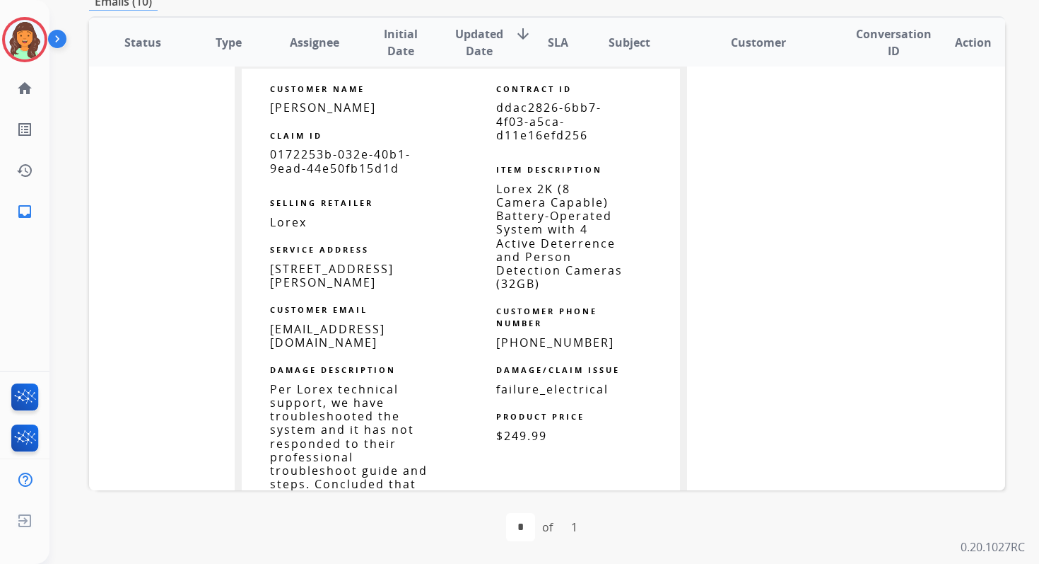
scroll to position [950, 0]
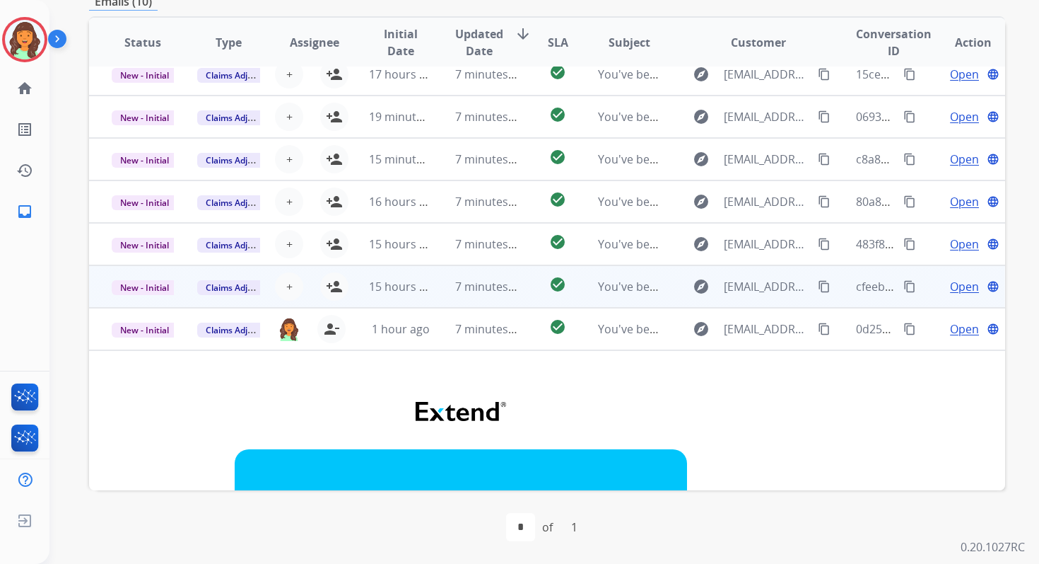
click at [445, 285] on td "7 minutes ago" at bounding box center [476, 286] width 86 height 42
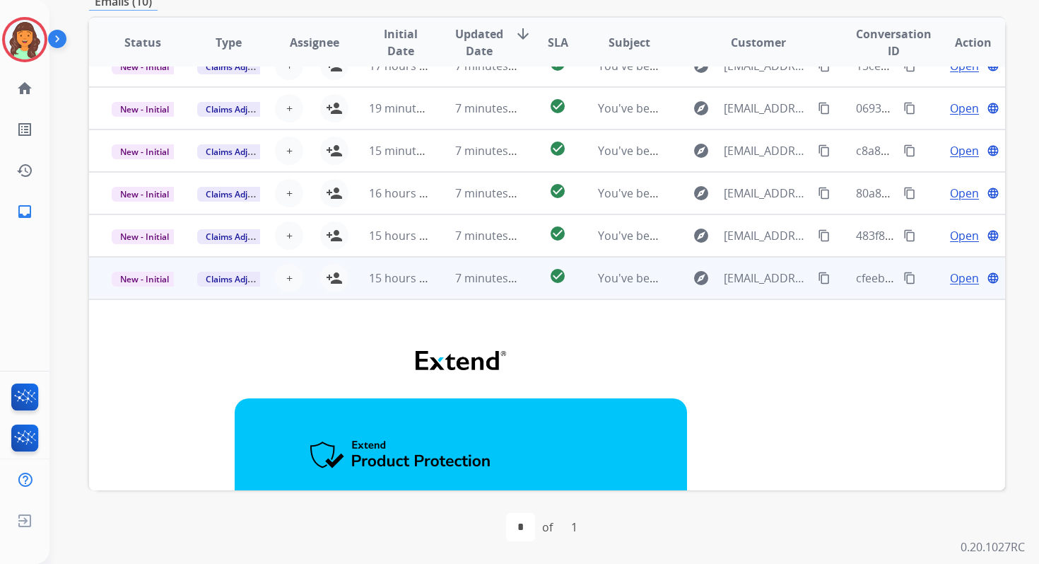
scroll to position [0, 0]
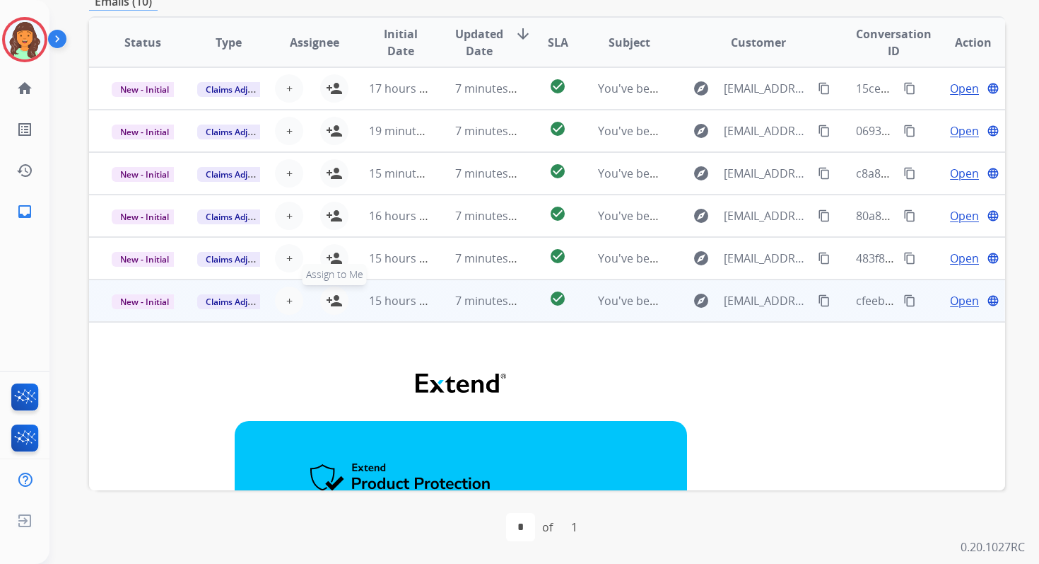
click at [339, 301] on mat-icon "person_add" at bounding box center [334, 300] width 17 height 17
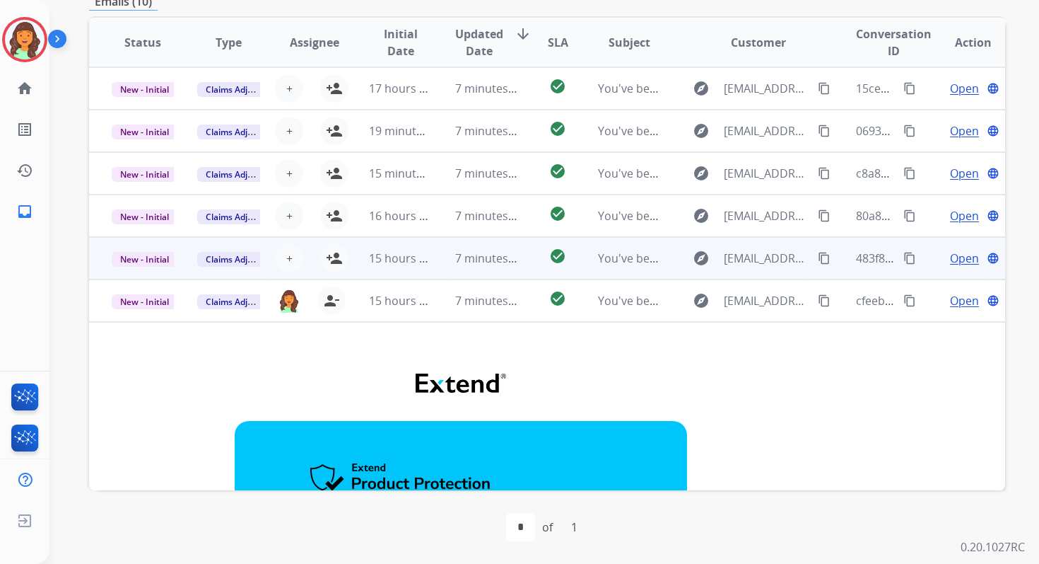
click at [414, 272] on td "15 hours ago" at bounding box center [389, 258] width 86 height 42
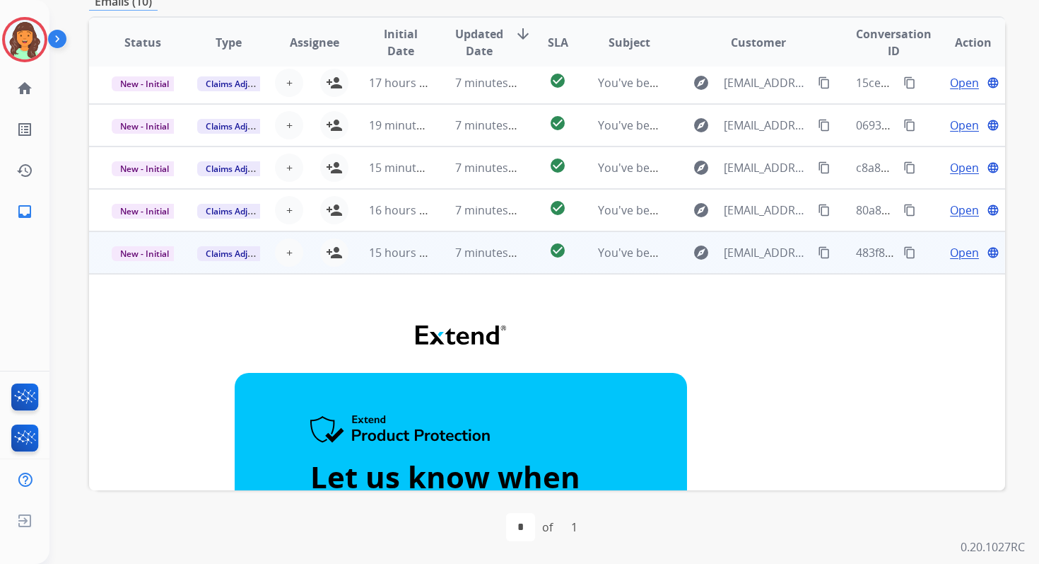
scroll to position [5, 0]
click at [339, 252] on mat-icon "person_add" at bounding box center [334, 253] width 17 height 17
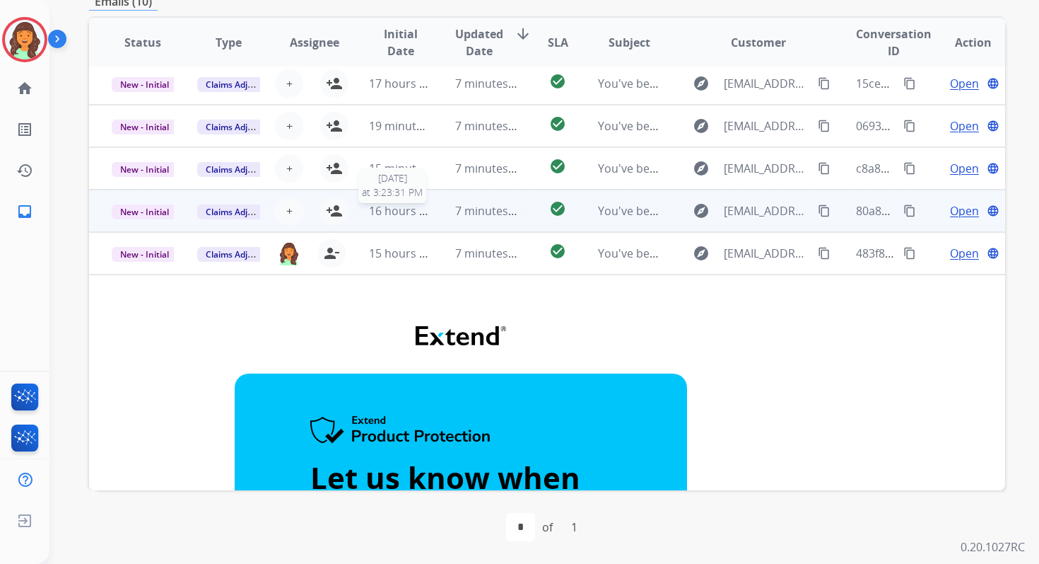
click at [428, 210] on td "16 hours ago [DATE] 3:23:31 PM" at bounding box center [389, 210] width 86 height 42
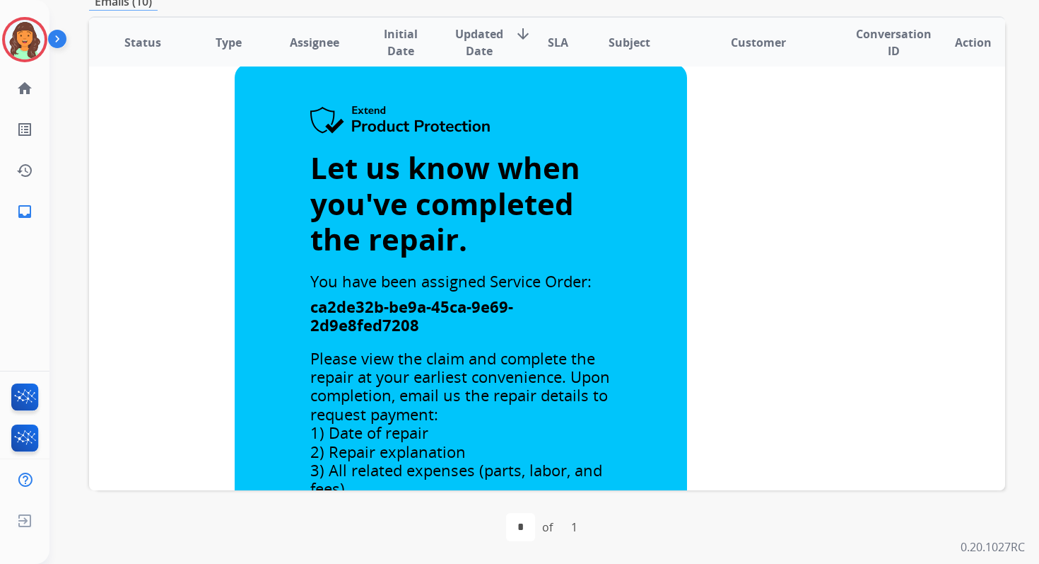
scroll to position [0, 0]
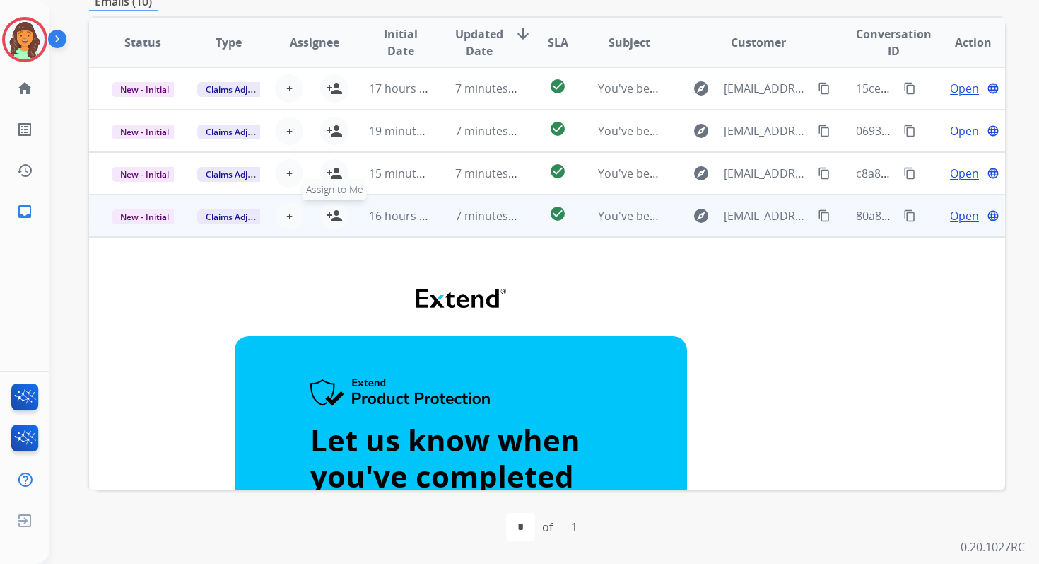
click at [334, 214] on mat-icon "person_add" at bounding box center [334, 215] width 17 height 17
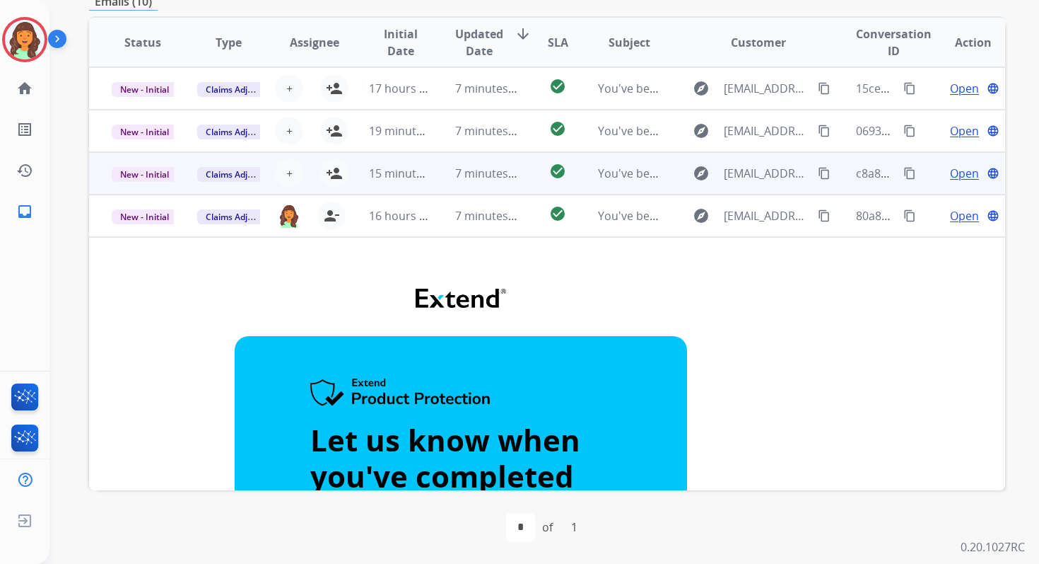
click at [433, 177] on td "7 minutes ago" at bounding box center [476, 173] width 86 height 42
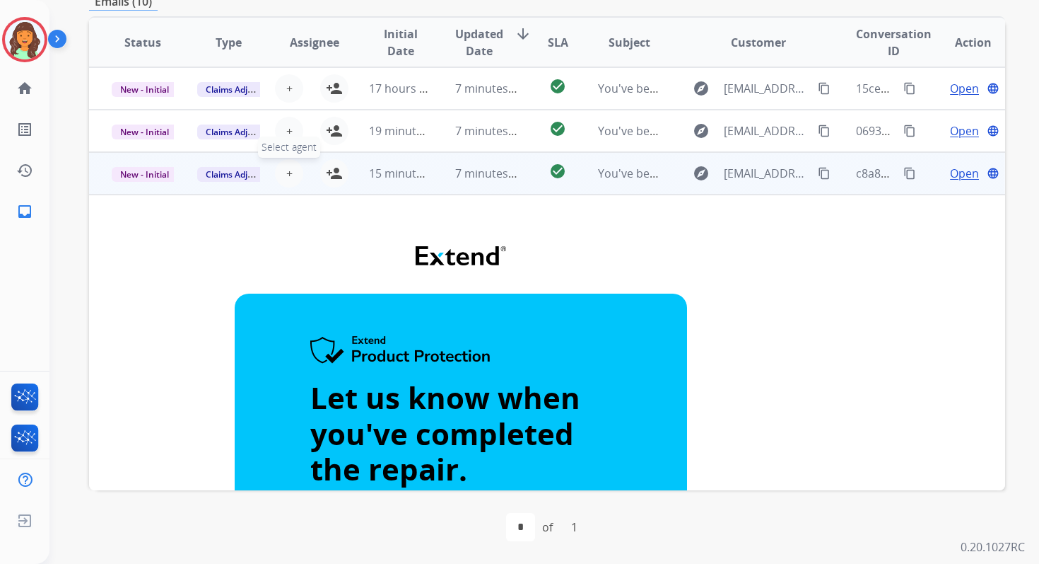
click at [286, 171] on span "+" at bounding box center [289, 173] width 6 height 17
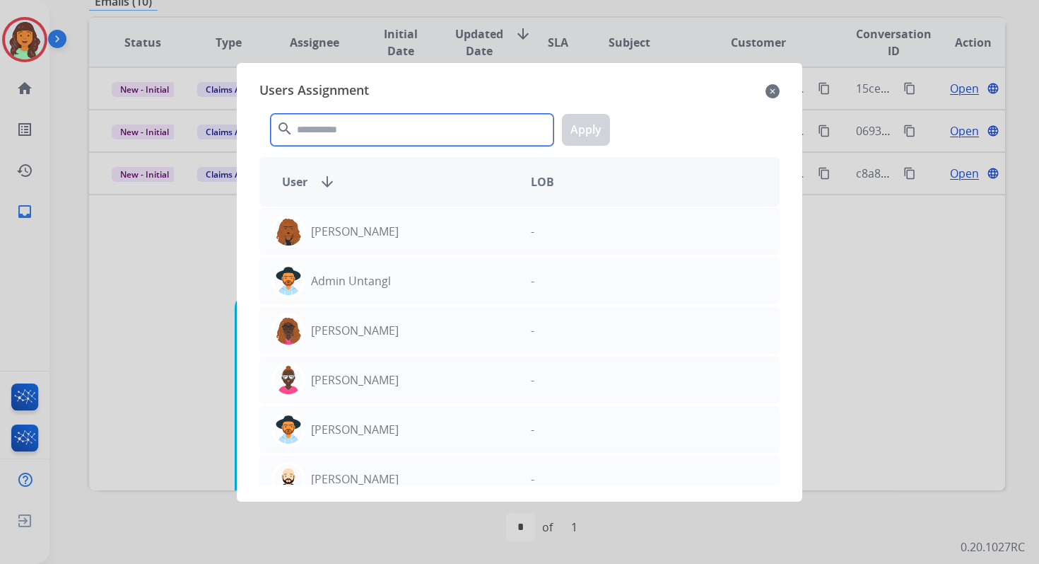
click at [340, 130] on input "text" at bounding box center [412, 130] width 283 height 32
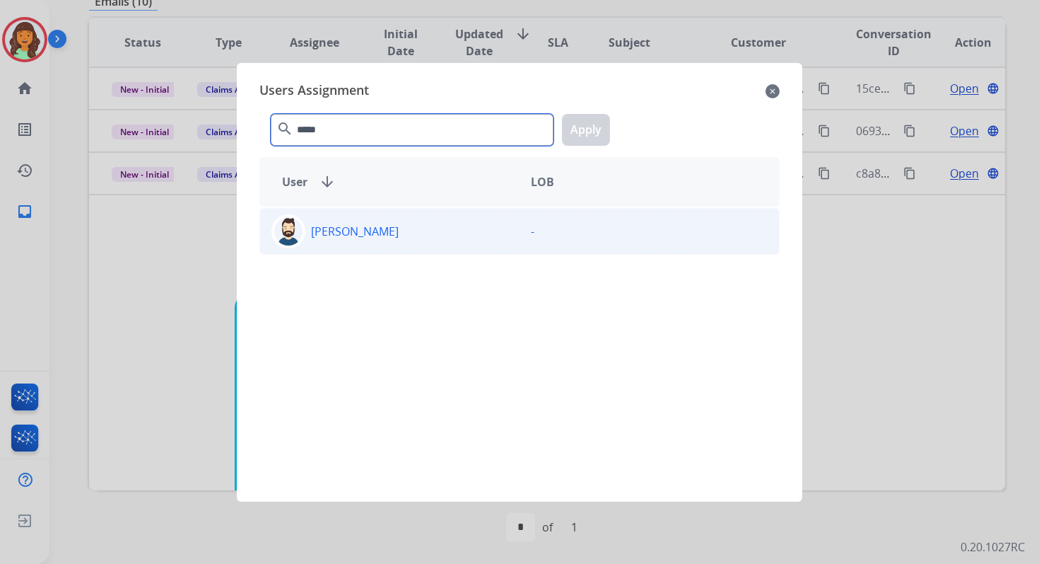
type input "*****"
click at [373, 230] on div "[PERSON_NAME]" at bounding box center [389, 231] width 259 height 34
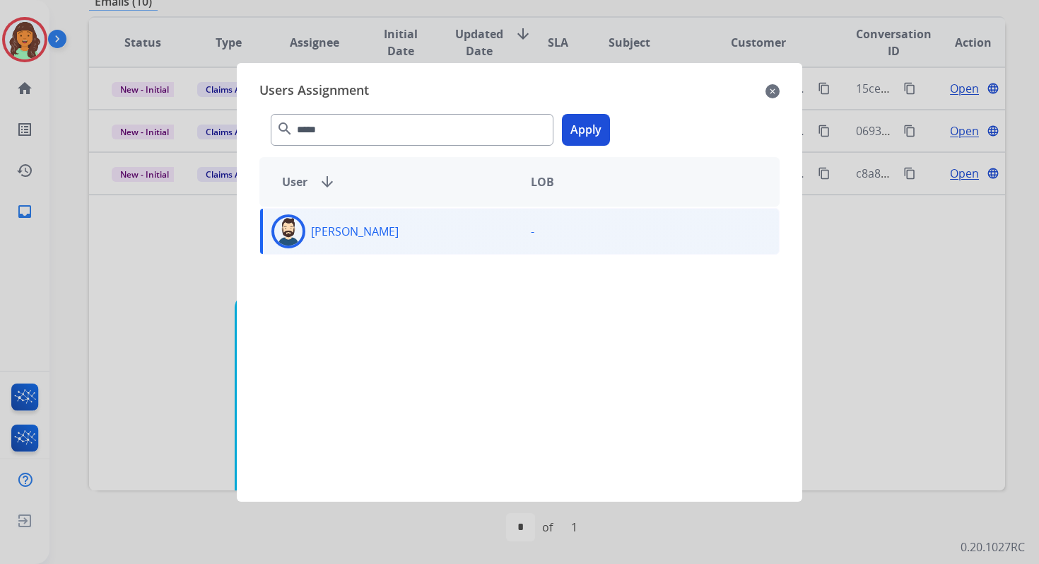
click at [578, 129] on button "Apply" at bounding box center [586, 130] width 48 height 32
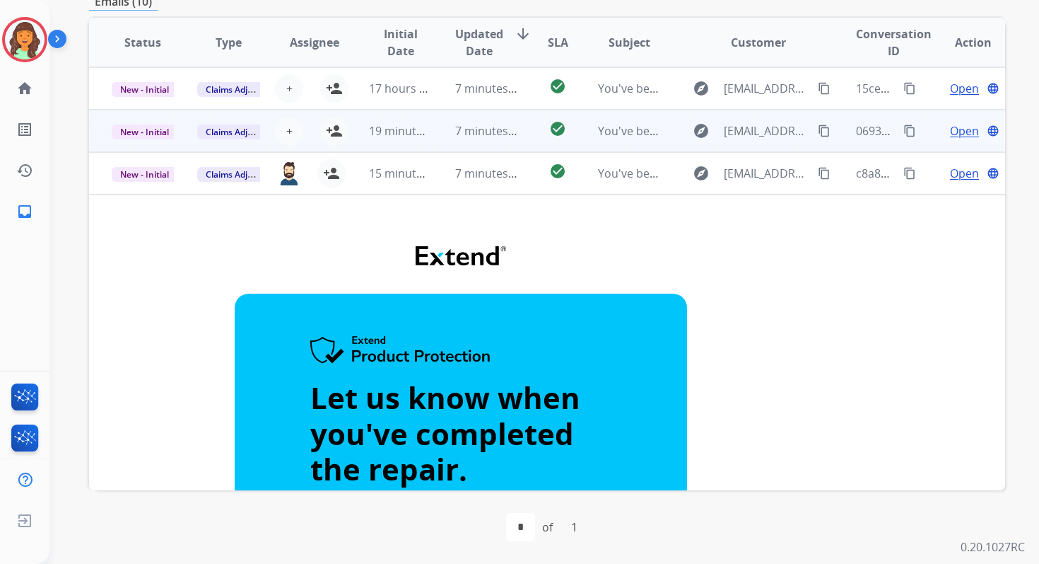
click at [489, 137] on span "7 minutes ago" at bounding box center [493, 131] width 76 height 16
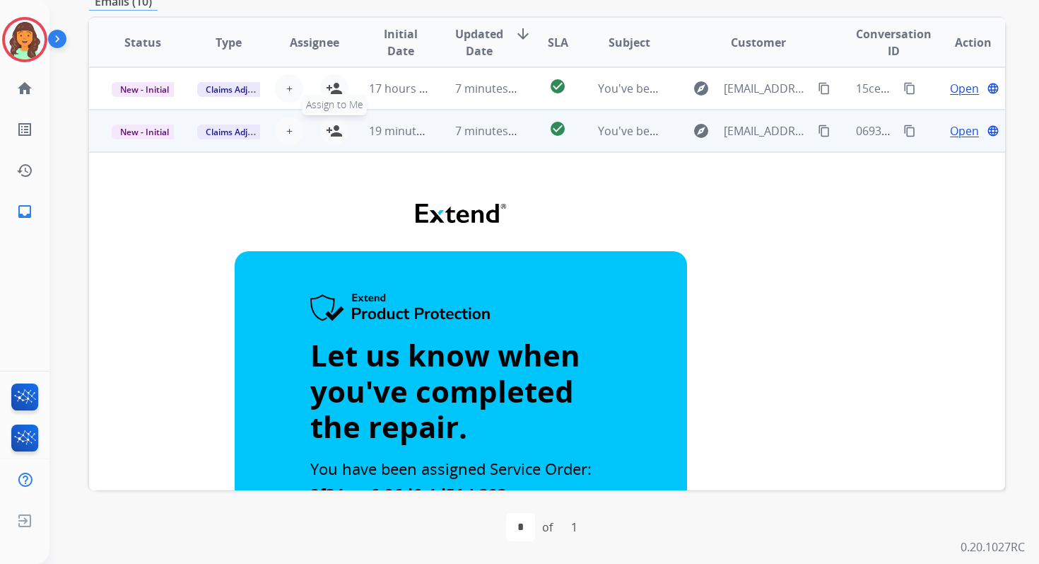
click at [332, 133] on mat-icon "person_add" at bounding box center [334, 130] width 17 height 17
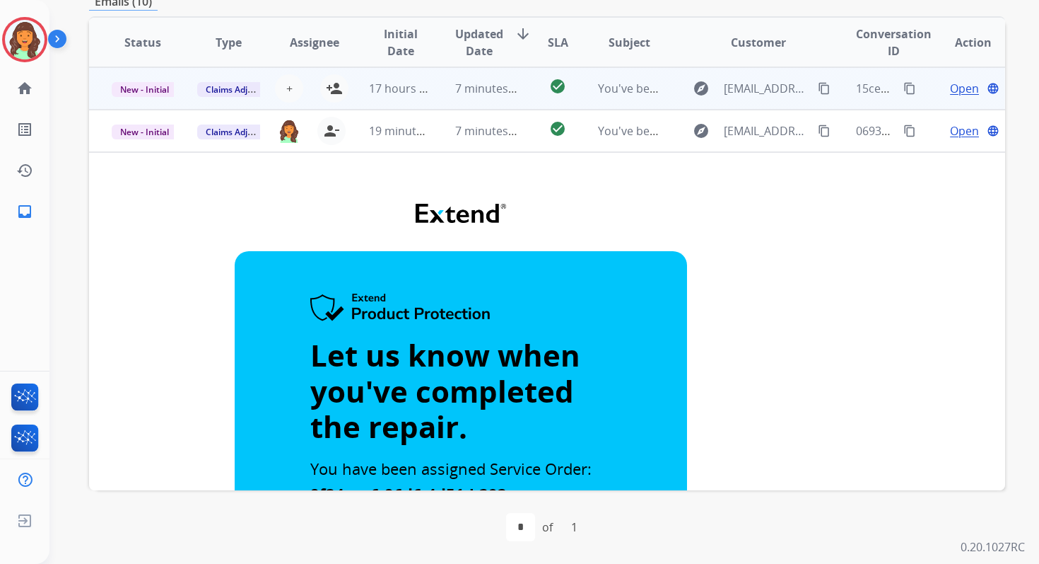
click at [454, 99] on td "7 minutes ago" at bounding box center [476, 88] width 86 height 42
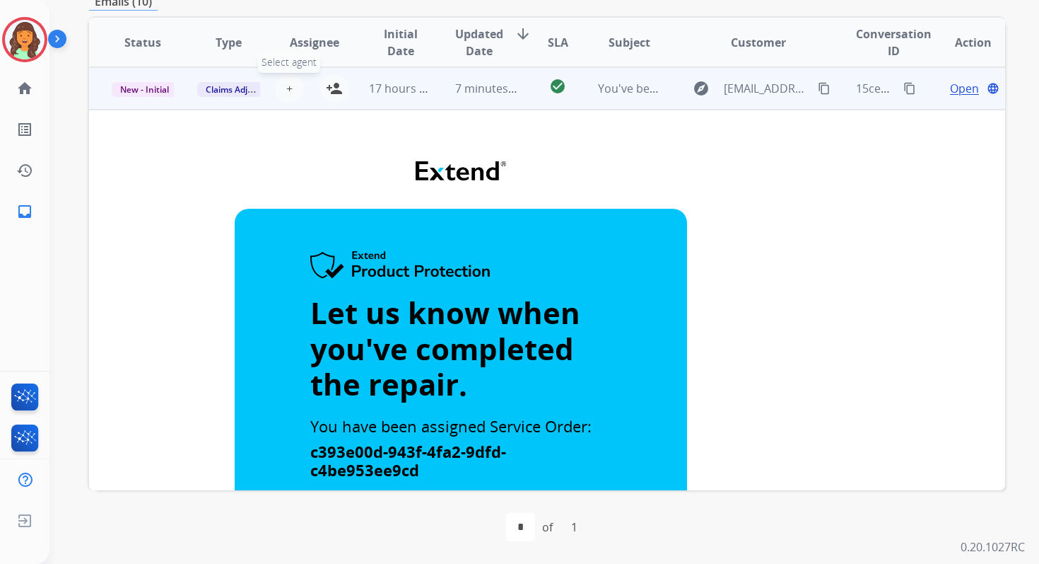
click at [288, 83] on span "+" at bounding box center [289, 88] width 6 height 17
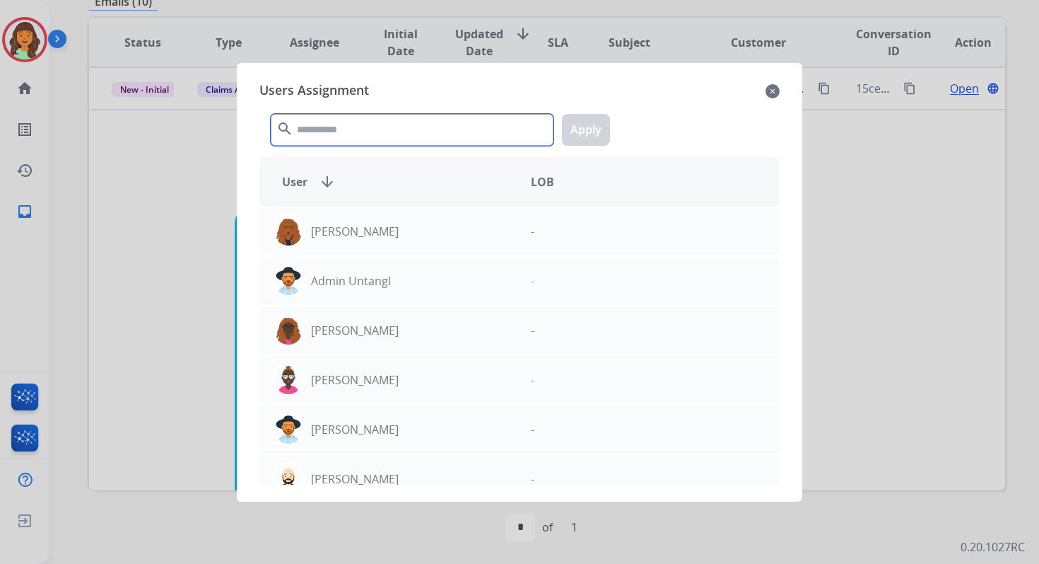
click at [334, 129] on input "text" at bounding box center [412, 130] width 283 height 32
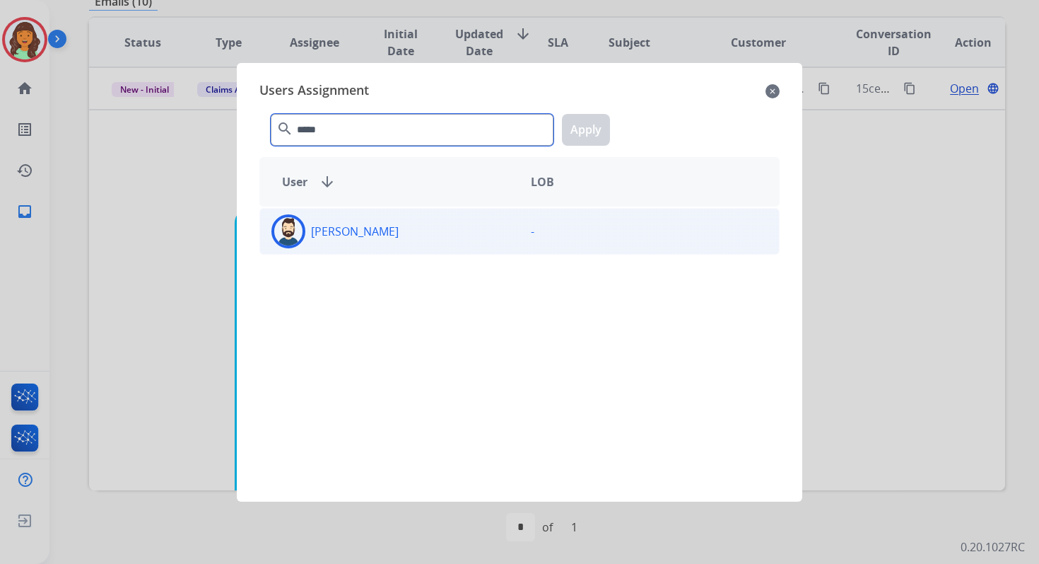
type input "*****"
click at [366, 229] on div "[PERSON_NAME]" at bounding box center [389, 231] width 259 height 34
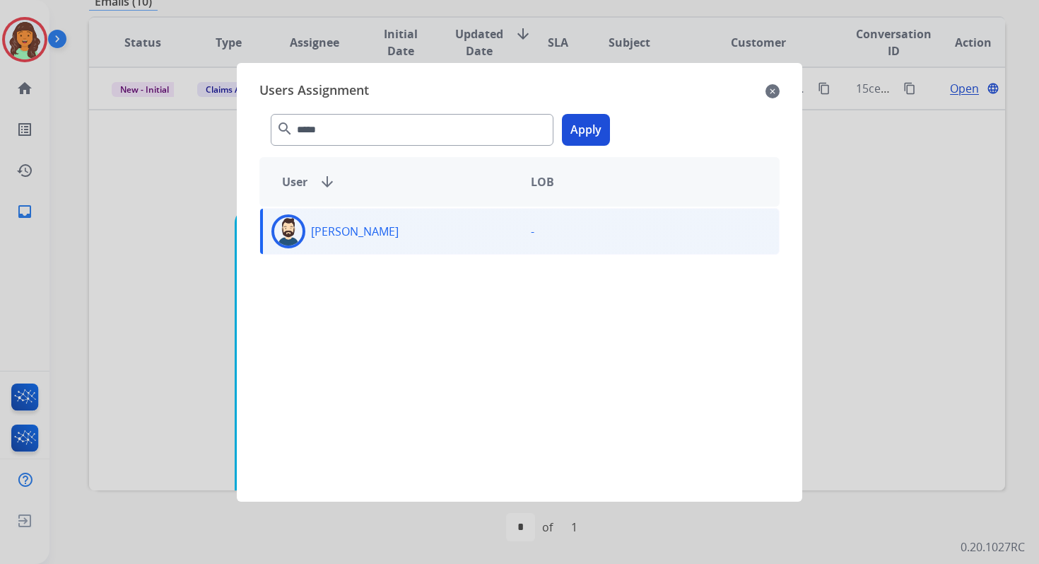
click at [588, 119] on button "Apply" at bounding box center [586, 130] width 48 height 32
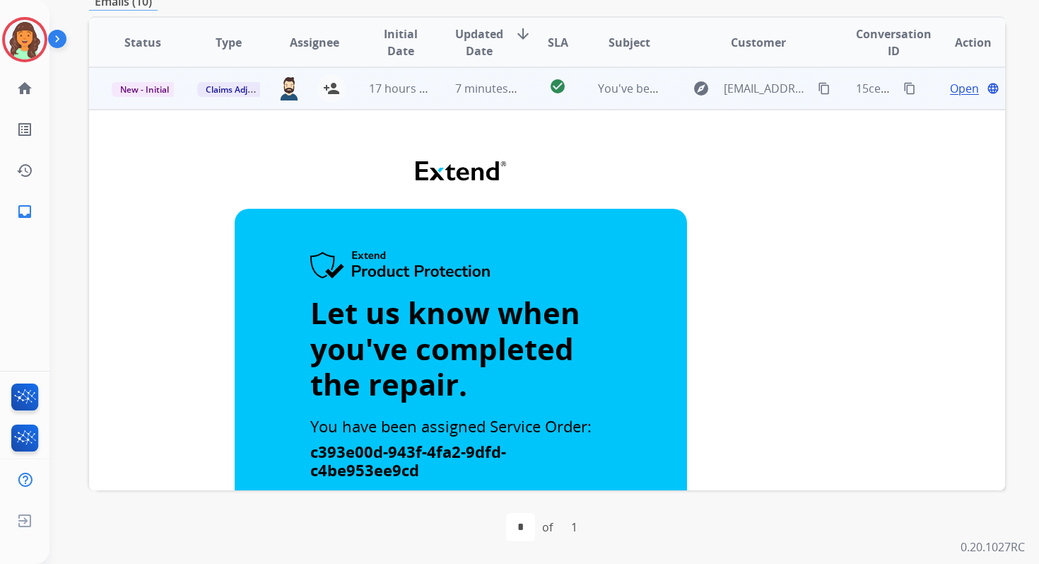
click at [505, 97] on td "7 minutes ago" at bounding box center [476, 88] width 86 height 42
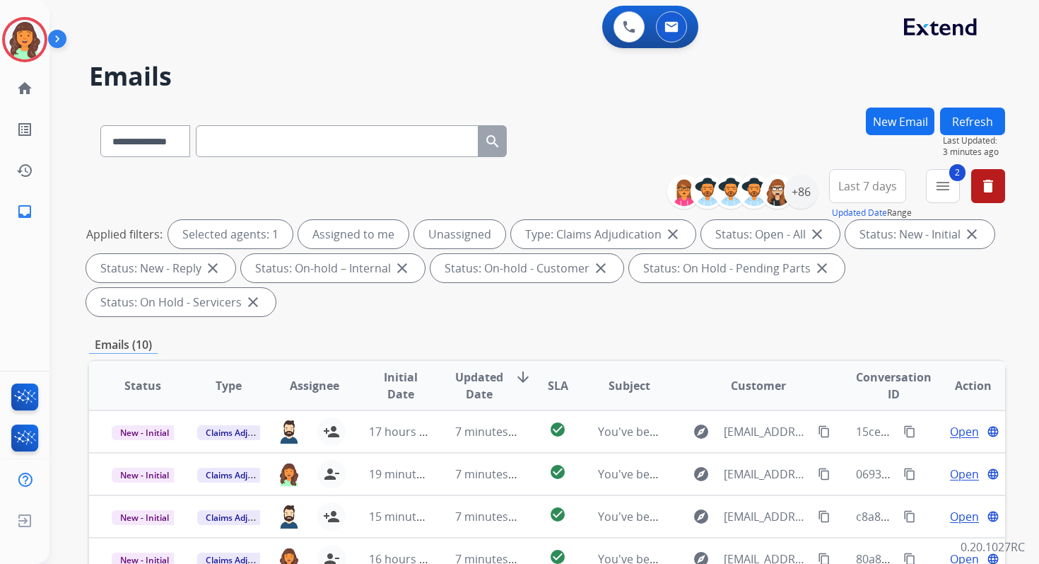
click at [979, 117] on button "Refresh" at bounding box center [972, 121] width 65 height 28
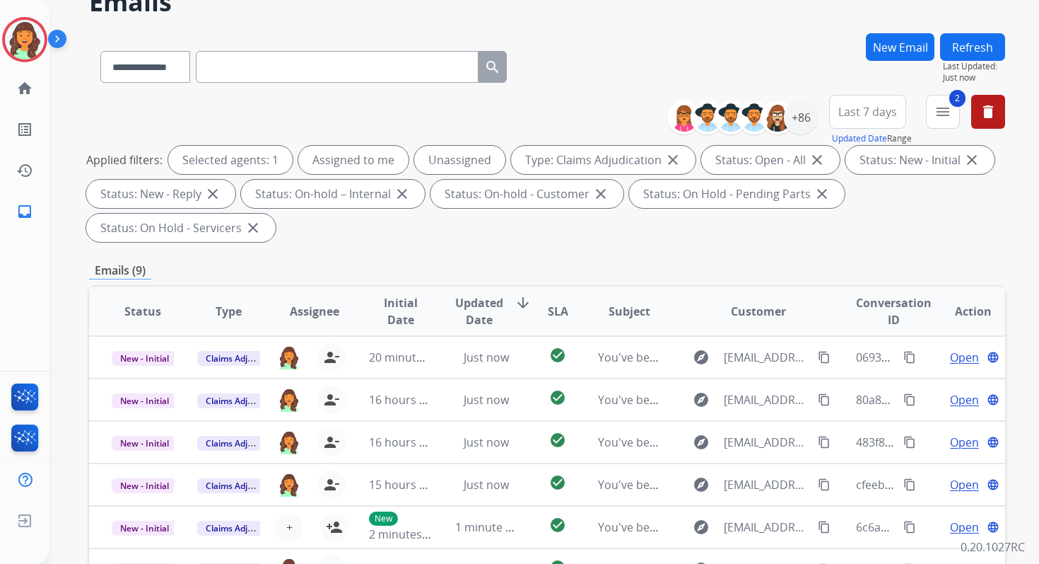
scroll to position [343, 0]
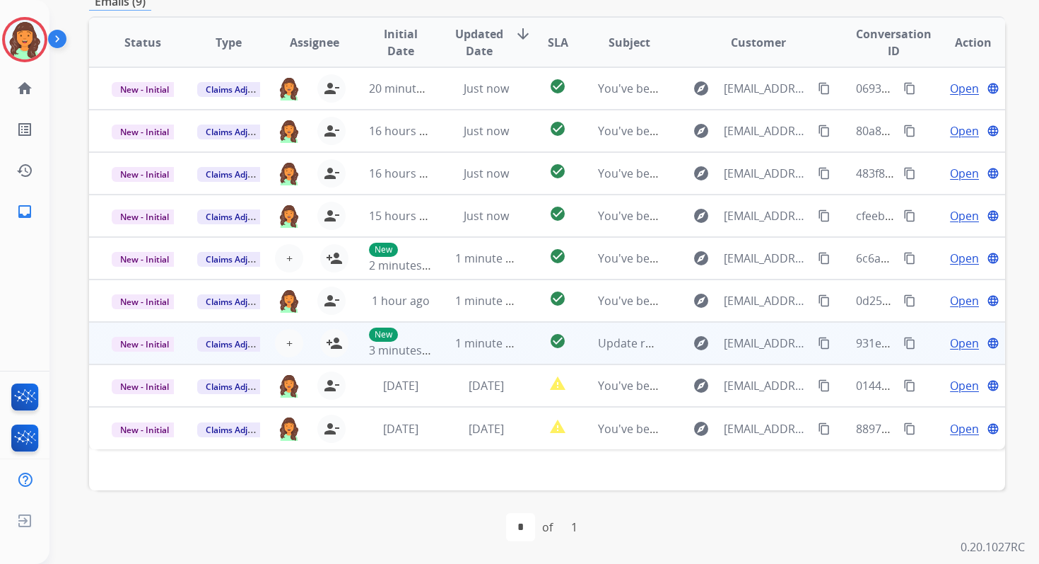
click at [467, 351] on td "1 minute ago" at bounding box center [476, 343] width 86 height 42
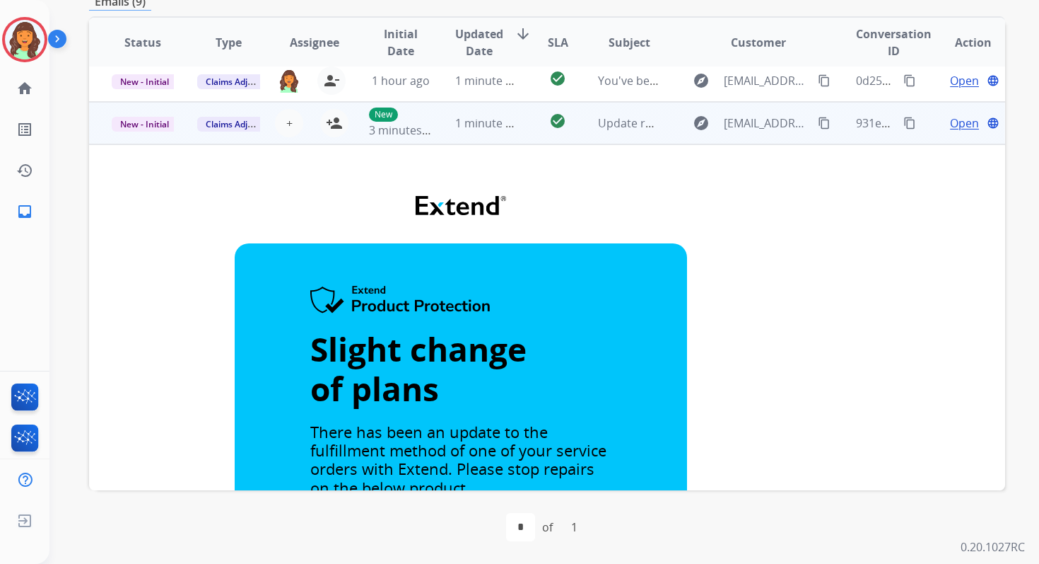
scroll to position [255, 0]
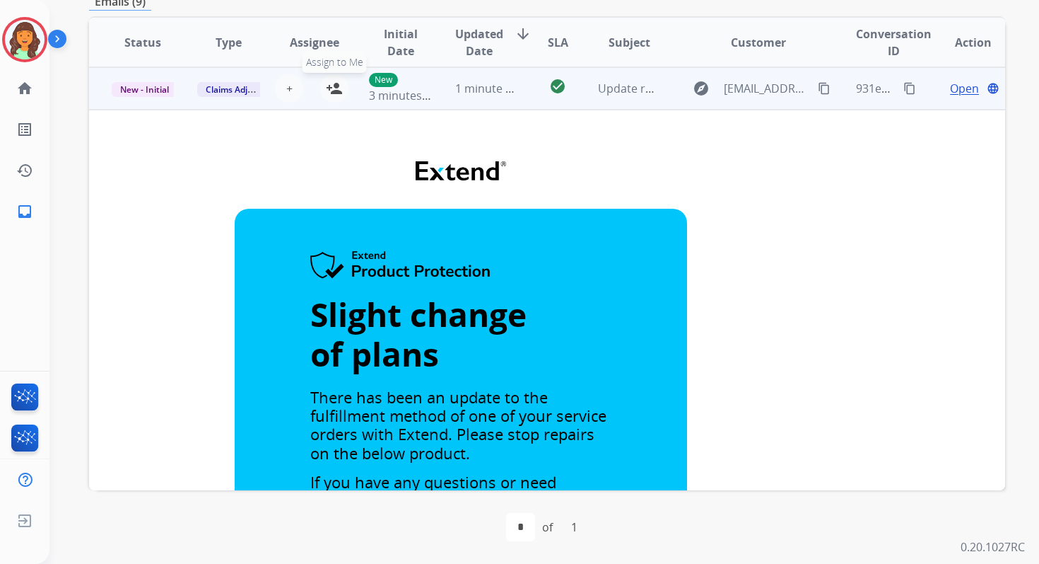
click at [332, 93] on mat-icon "person_add" at bounding box center [334, 88] width 17 height 17
click at [153, 87] on span "New - Initial" at bounding box center [145, 89] width 66 height 15
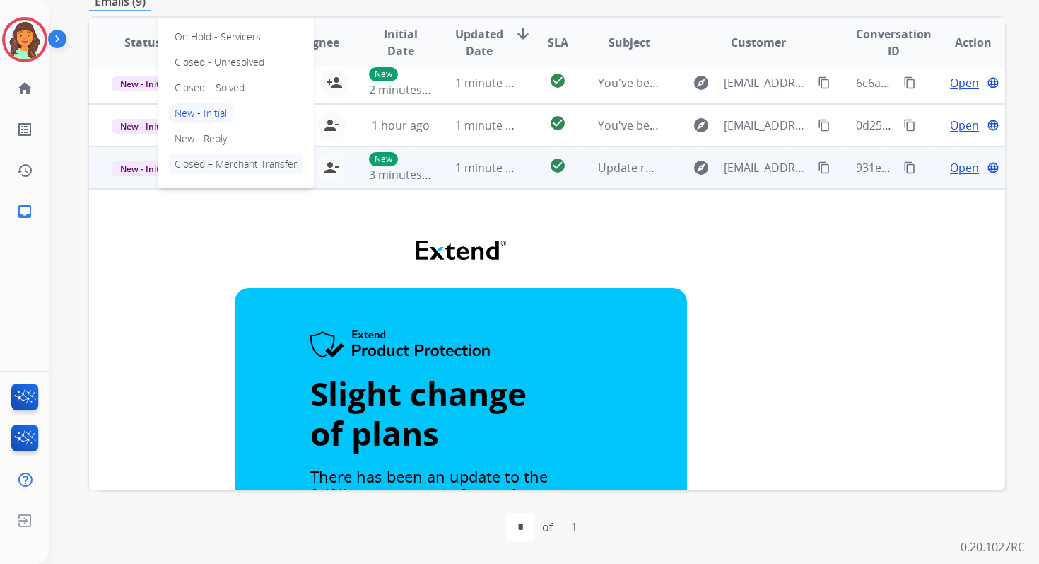
scroll to position [173, 0]
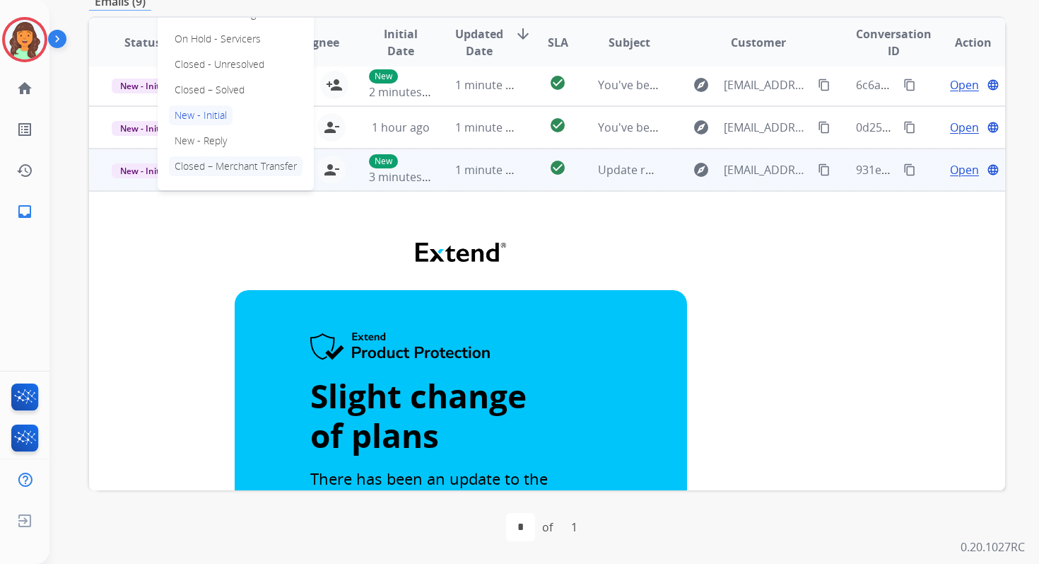
click at [191, 94] on p "Closed – Solved" at bounding box center [209, 90] width 81 height 20
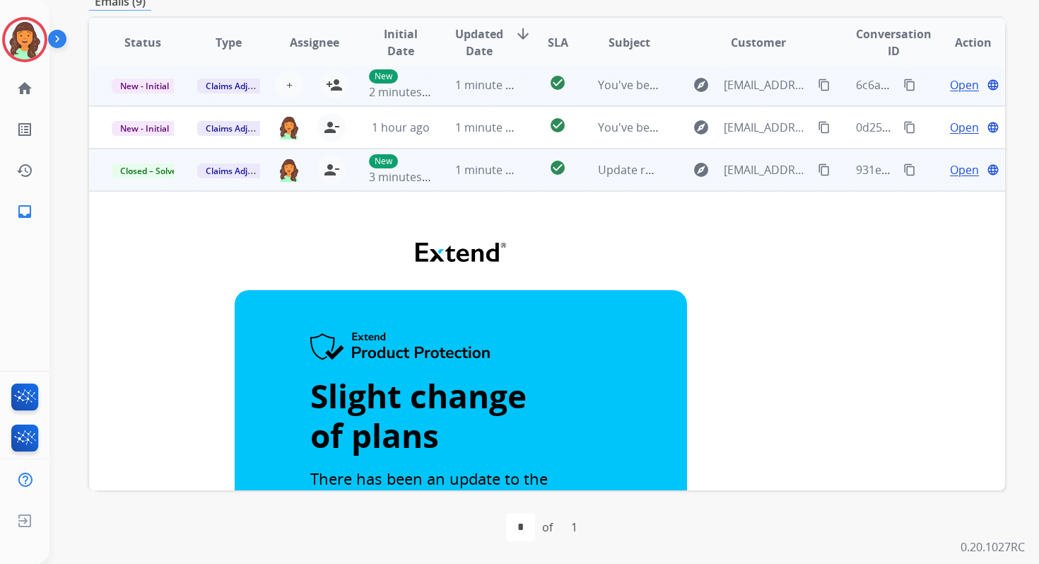
click at [440, 100] on td "1 minute ago" at bounding box center [476, 85] width 86 height 42
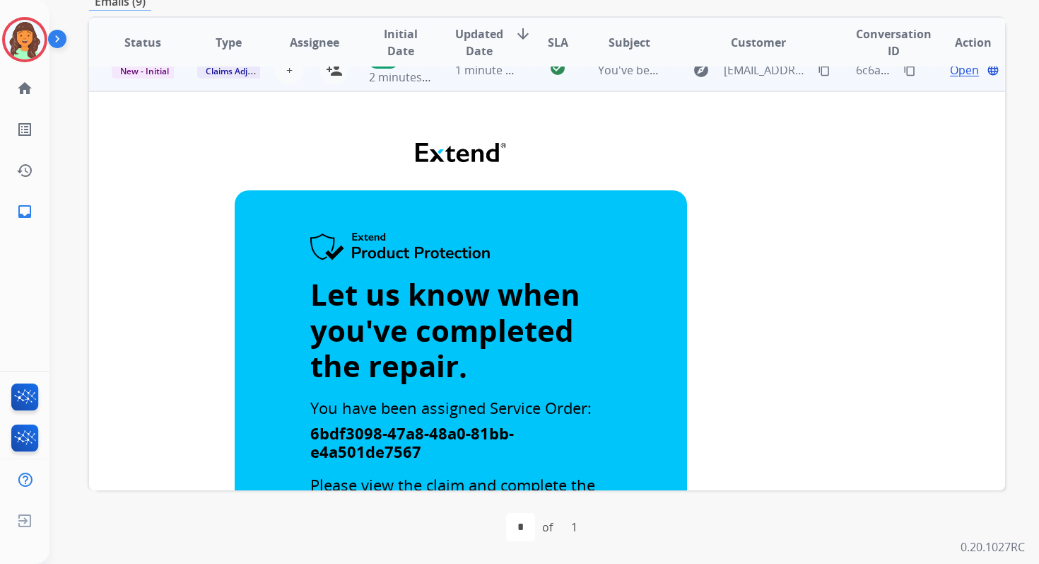
scroll to position [0, 0]
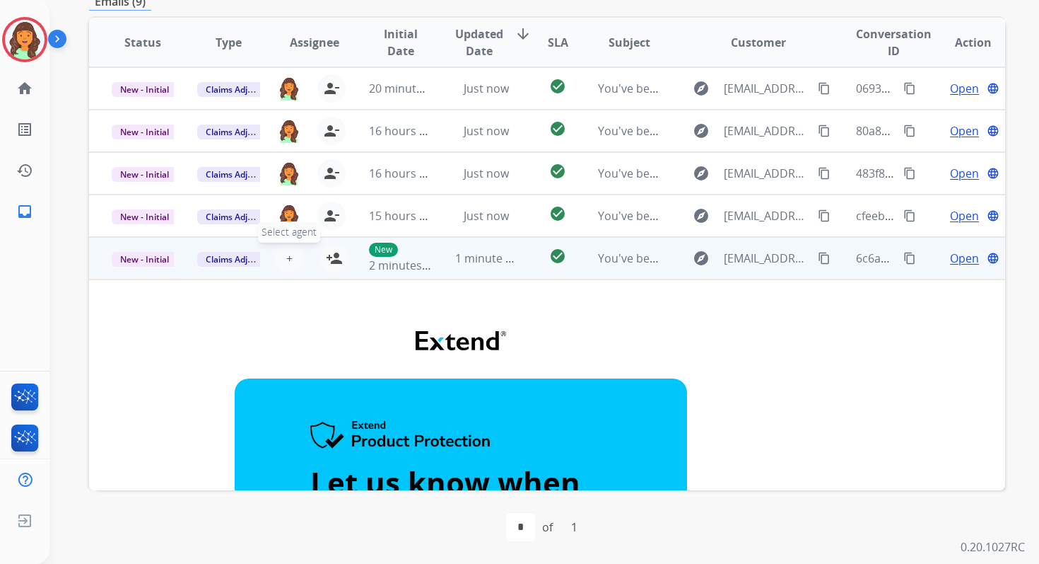
click at [288, 259] on span "+" at bounding box center [289, 258] width 6 height 17
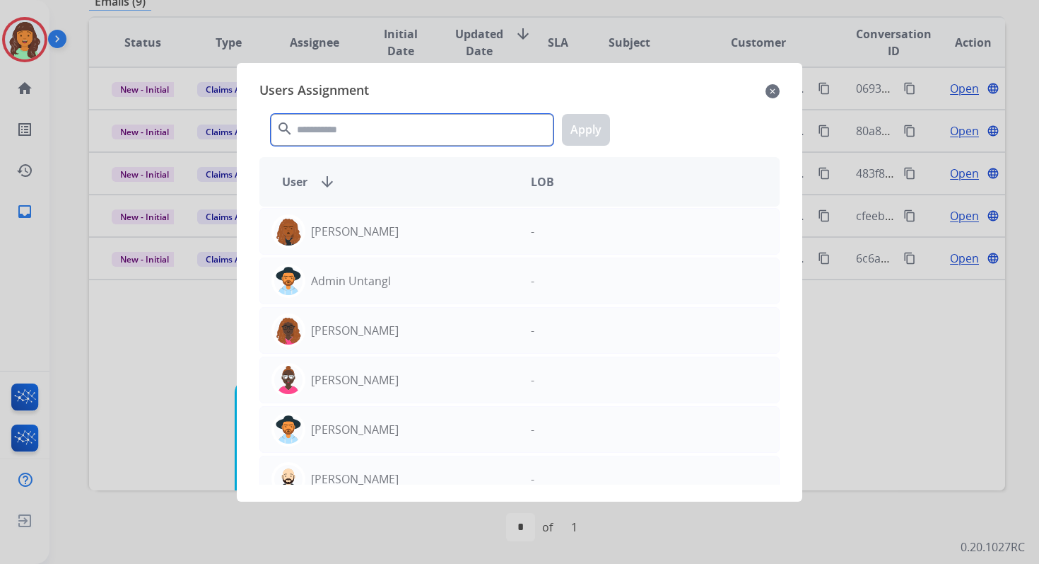
click at [385, 129] on input "text" at bounding box center [412, 130] width 283 height 32
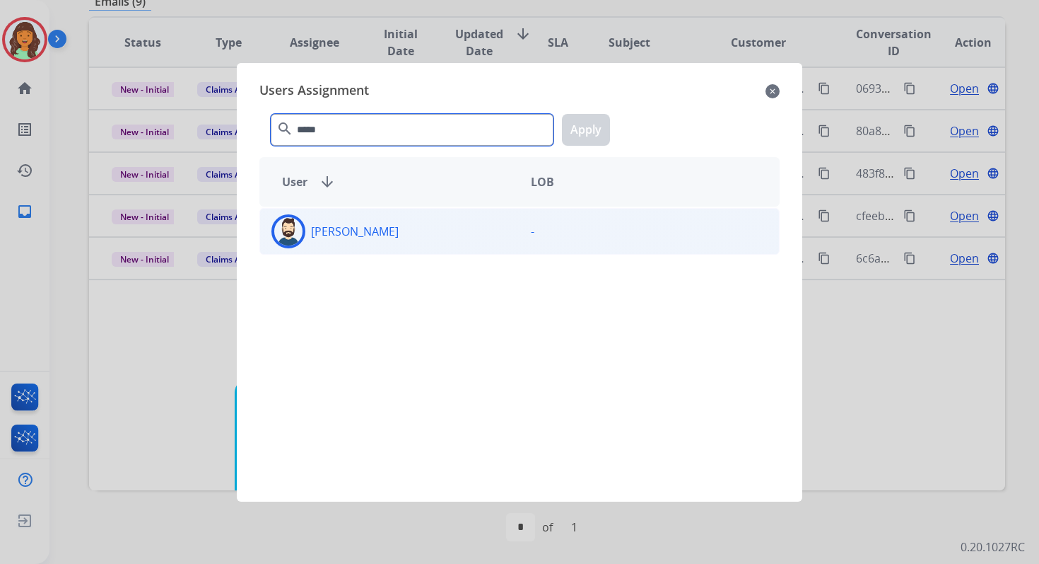
type input "*****"
click at [420, 235] on div "[PERSON_NAME]" at bounding box center [389, 231] width 259 height 34
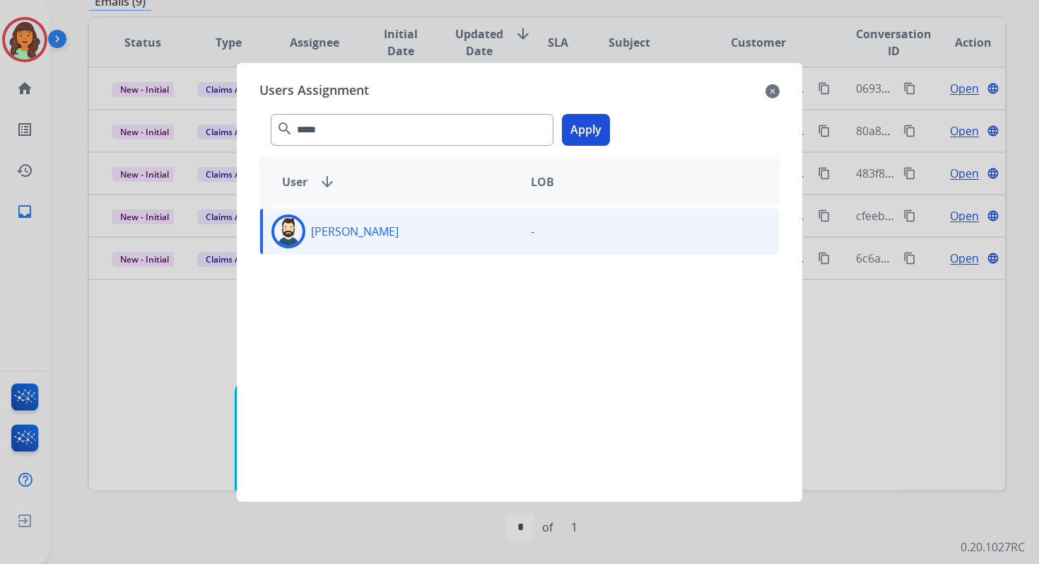
click at [581, 126] on button "Apply" at bounding box center [586, 130] width 48 height 32
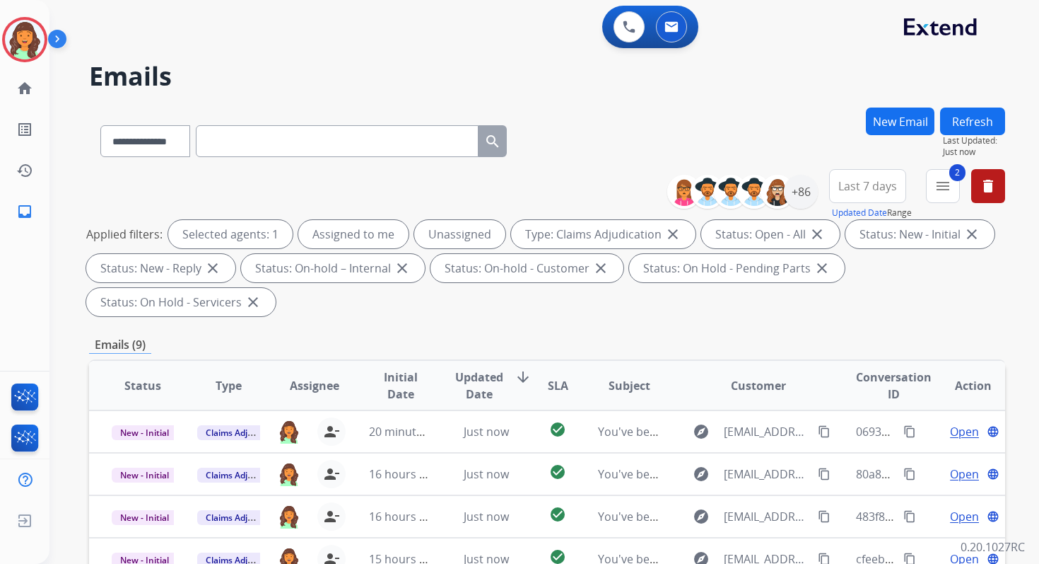
click at [965, 108] on button "Refresh" at bounding box center [972, 121] width 65 height 28
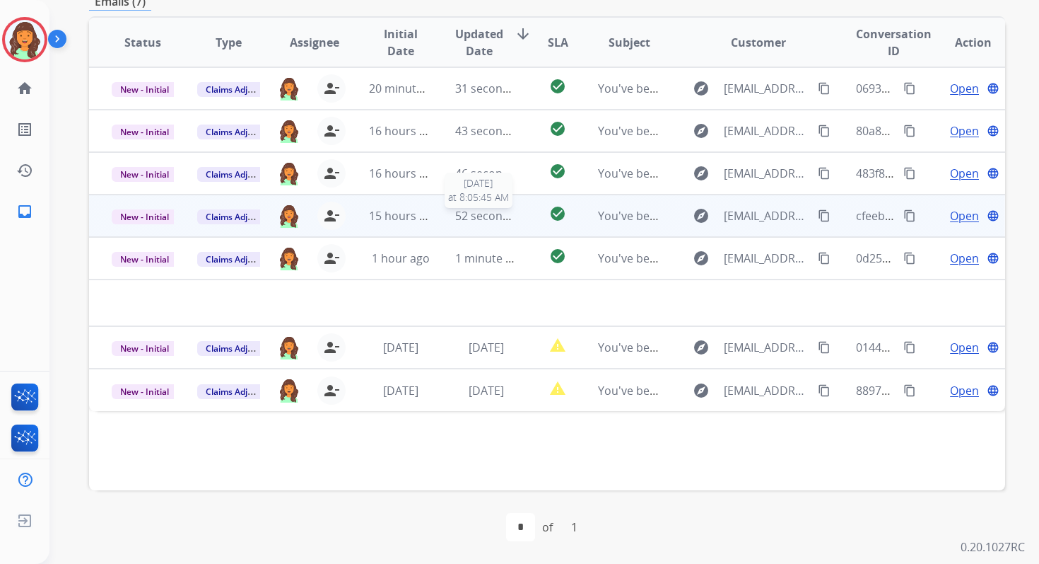
click at [489, 220] on span "52 seconds ago" at bounding box center [496, 216] width 83 height 16
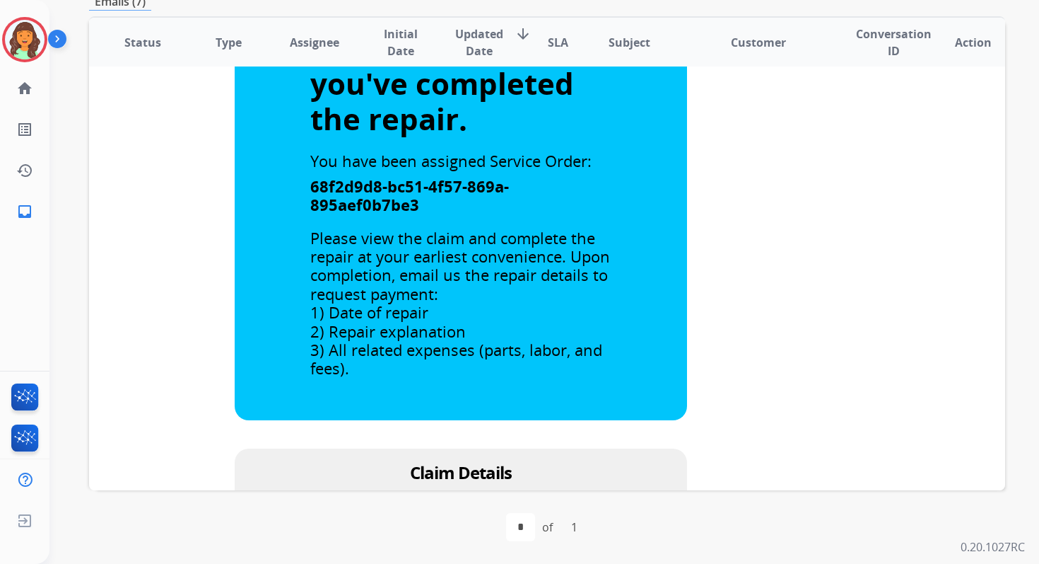
scroll to position [670, 0]
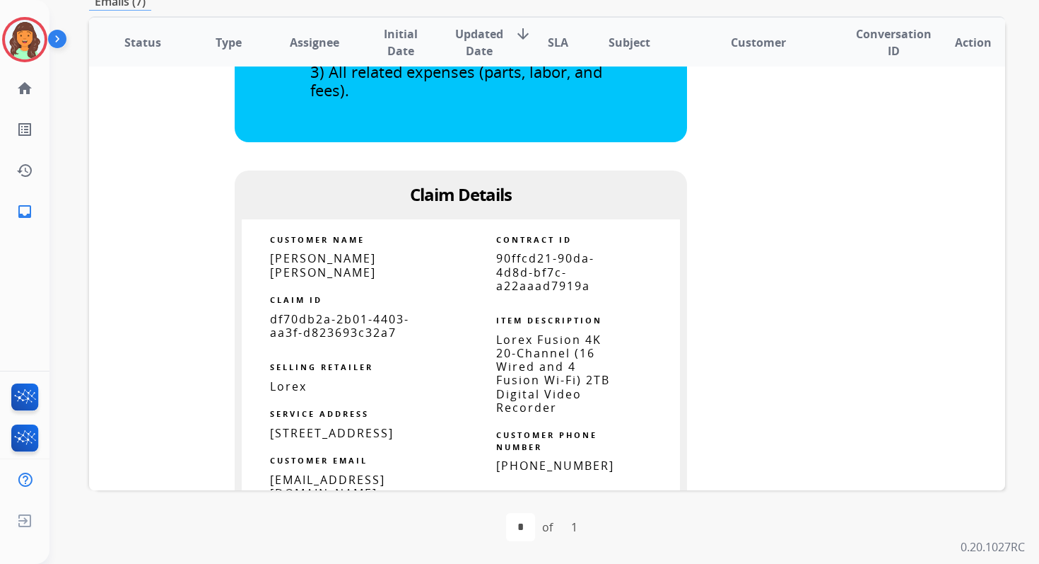
click at [530, 263] on span "90ffcd21-90da-4d8d-bf7c-a22aaad7919a" at bounding box center [545, 271] width 98 height 42
copy tbody
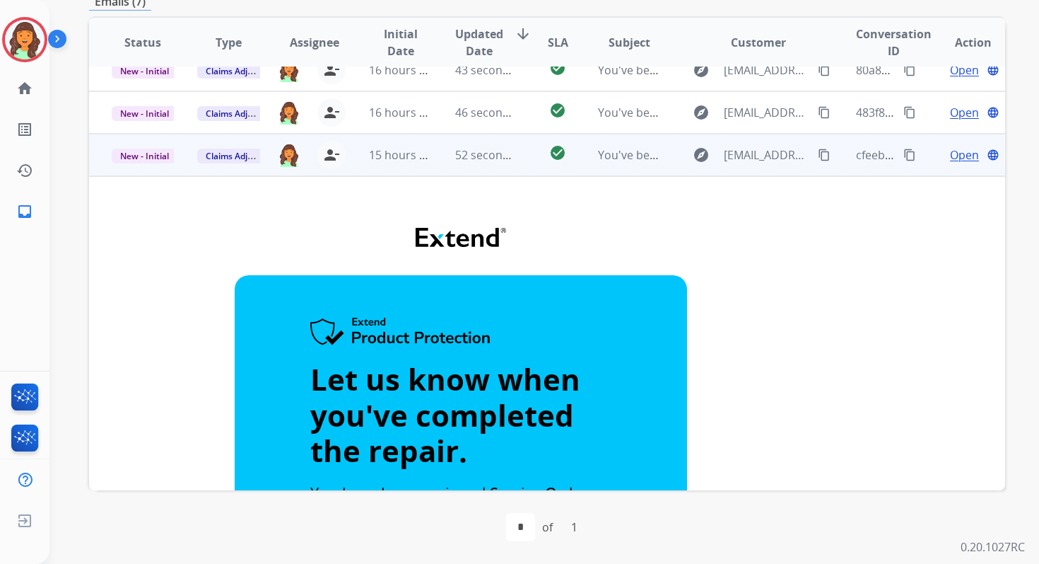
scroll to position [0, 0]
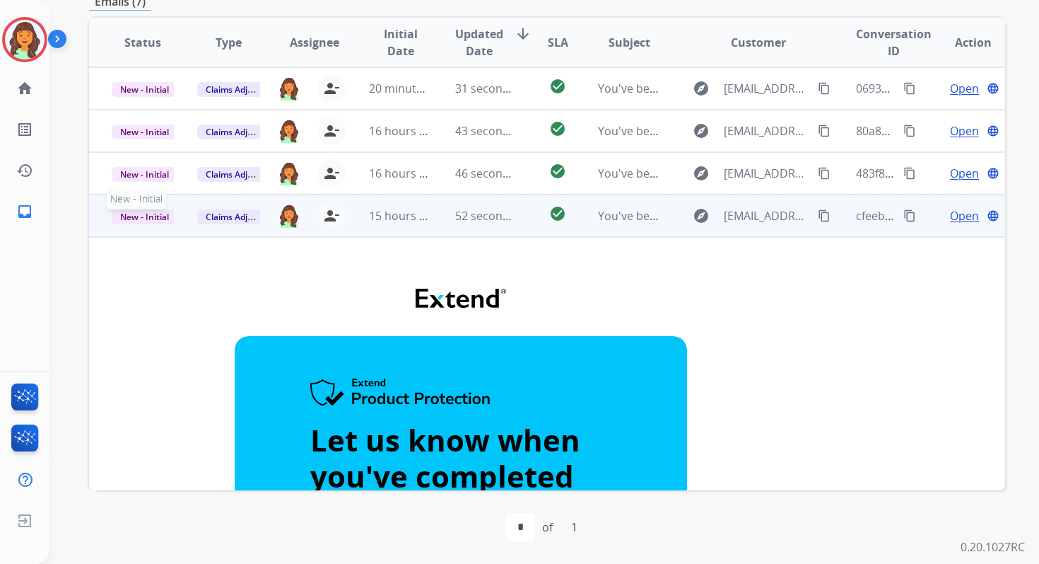
click at [152, 216] on span "New - Initial" at bounding box center [145, 216] width 66 height 15
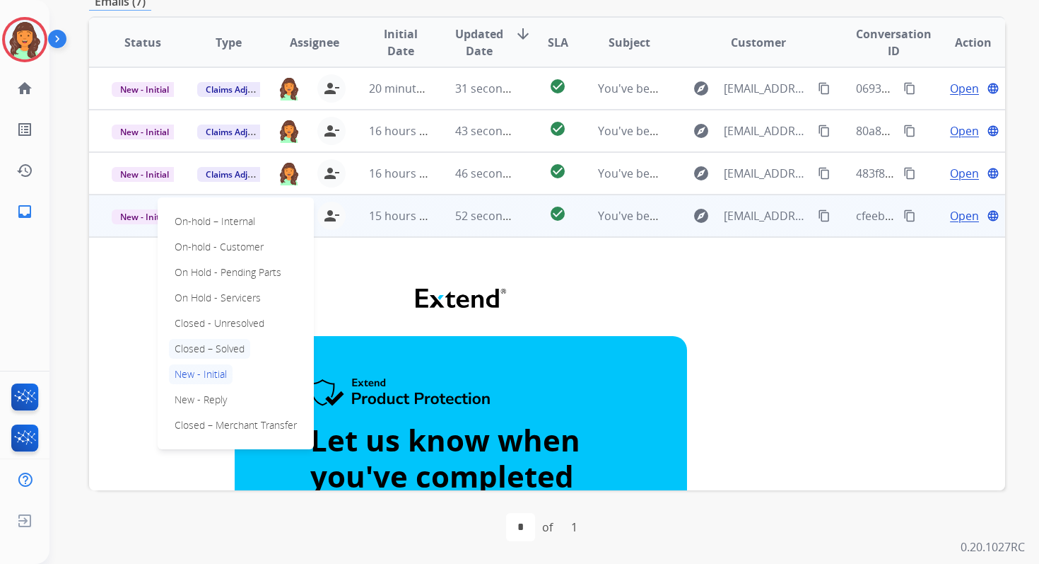
click at [207, 349] on p "Closed – Solved" at bounding box center [209, 349] width 81 height 20
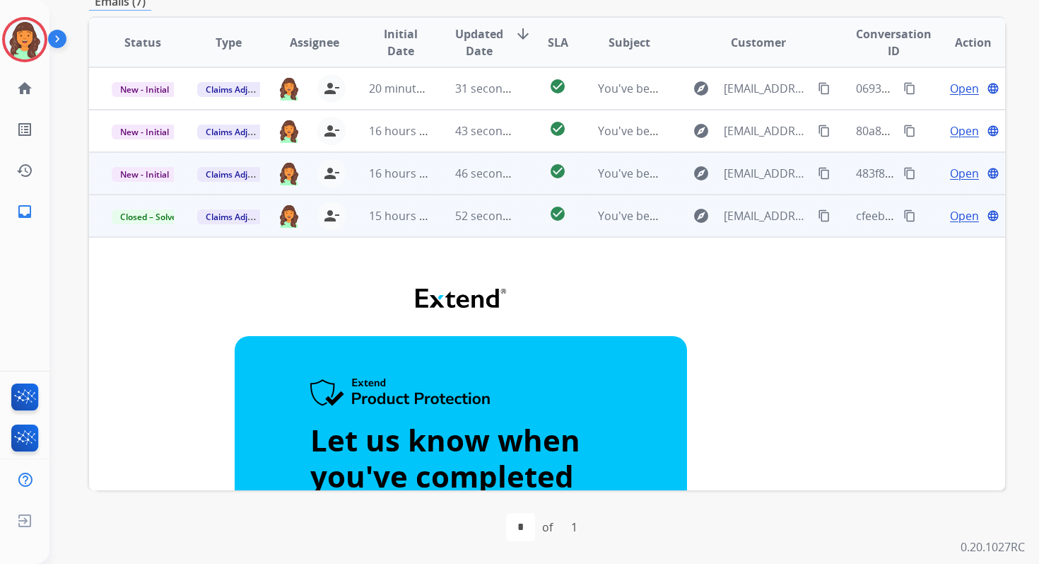
click at [457, 189] on td "46 seconds ago" at bounding box center [476, 173] width 86 height 42
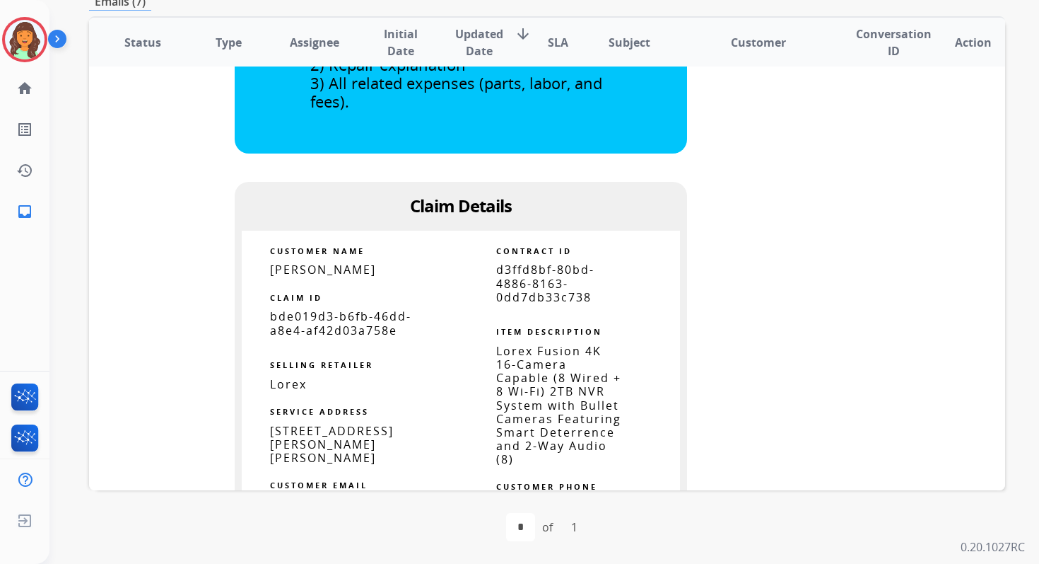
scroll to position [744, 0]
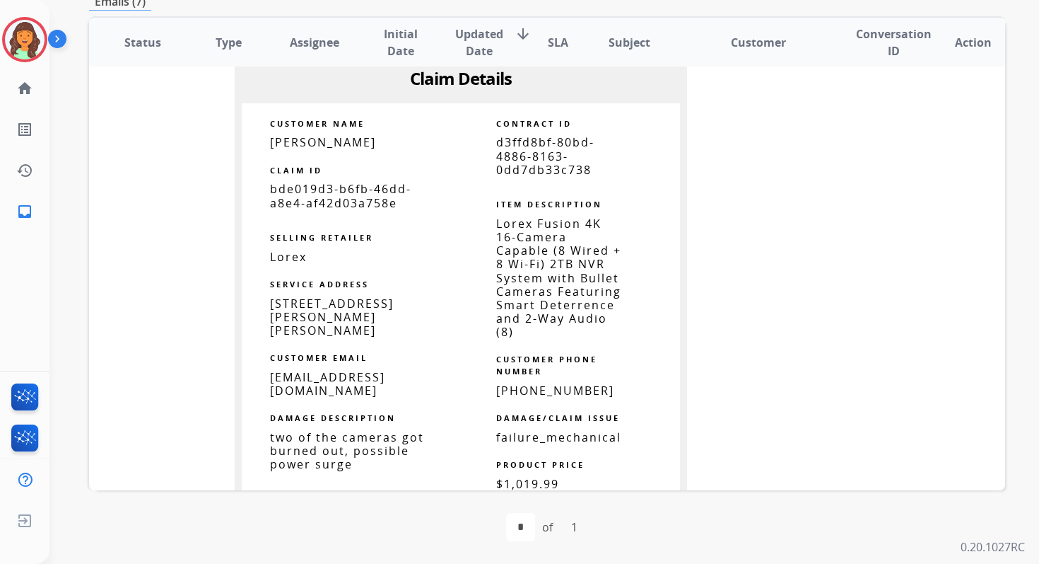
click at [535, 153] on span "d3ffd8bf-80bd-4886-8163-0dd7db33c738" at bounding box center [545, 155] width 98 height 42
copy tbody
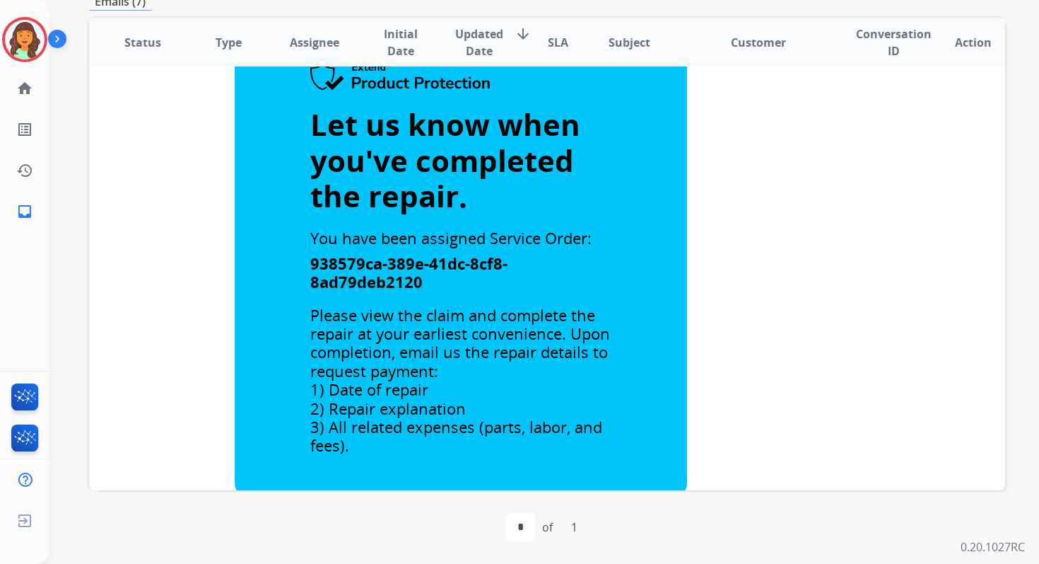
scroll to position [0, 0]
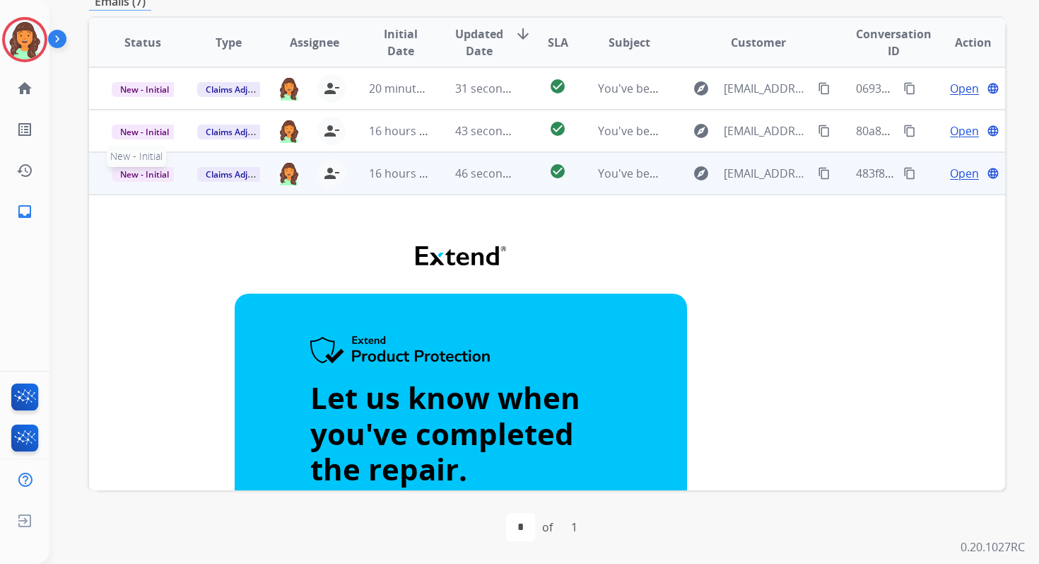
click at [144, 173] on span "New - Initial" at bounding box center [145, 174] width 66 height 15
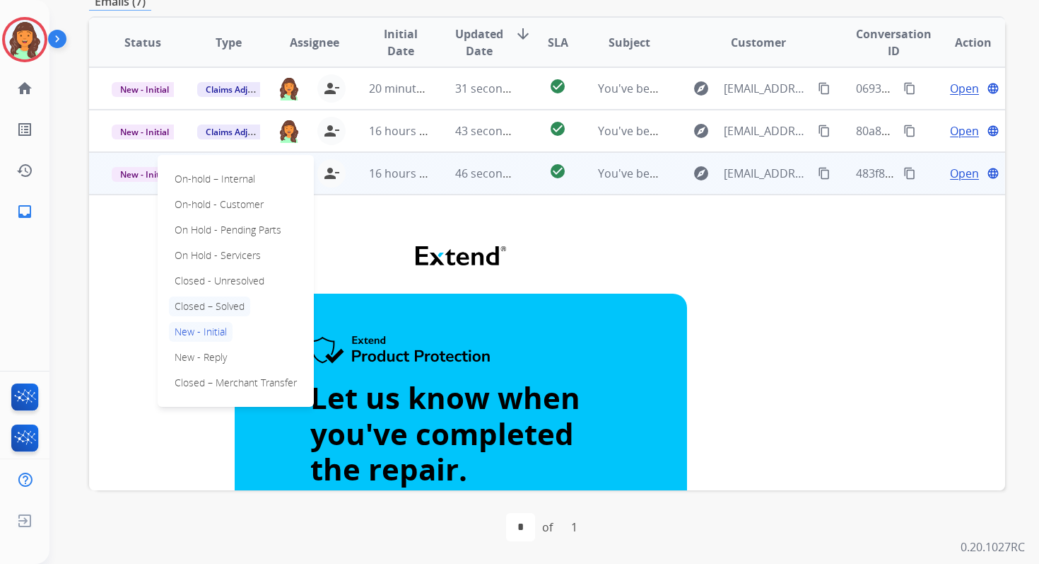
click at [209, 303] on p "Closed – Solved" at bounding box center [209, 306] width 81 height 20
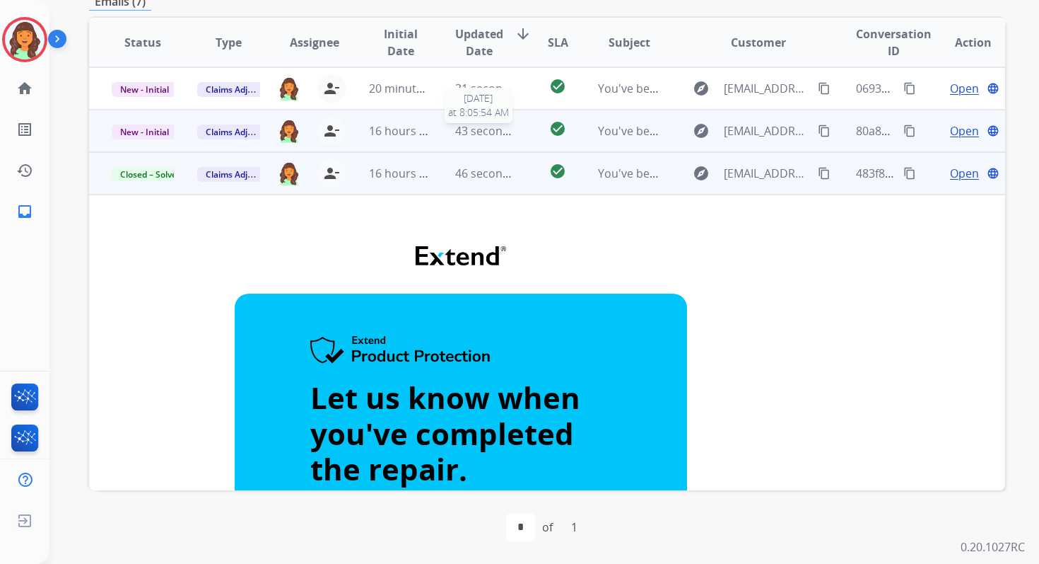
click at [474, 137] on span "43 seconds ago" at bounding box center [496, 131] width 83 height 16
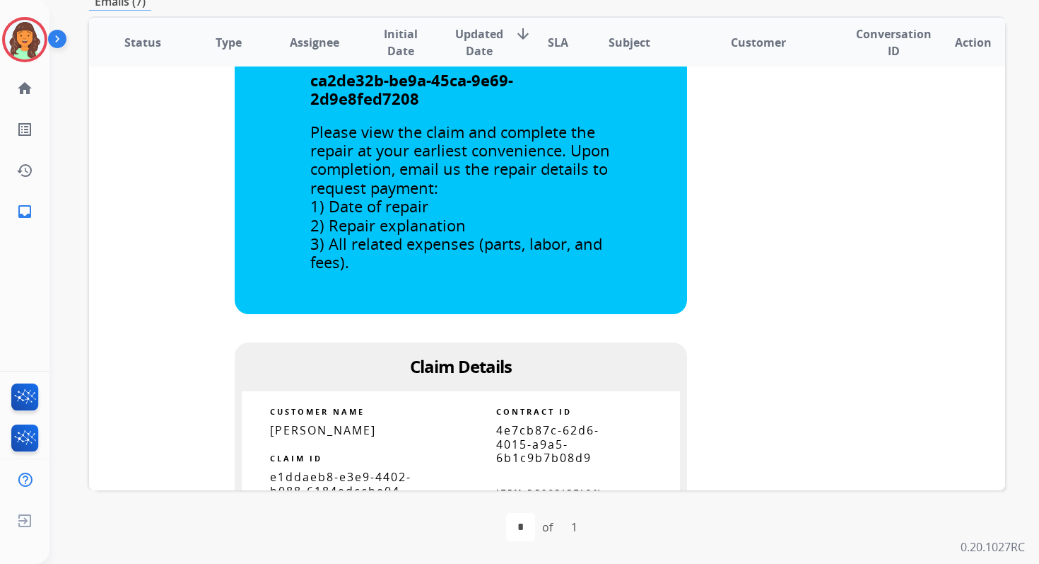
scroll to position [646, 0]
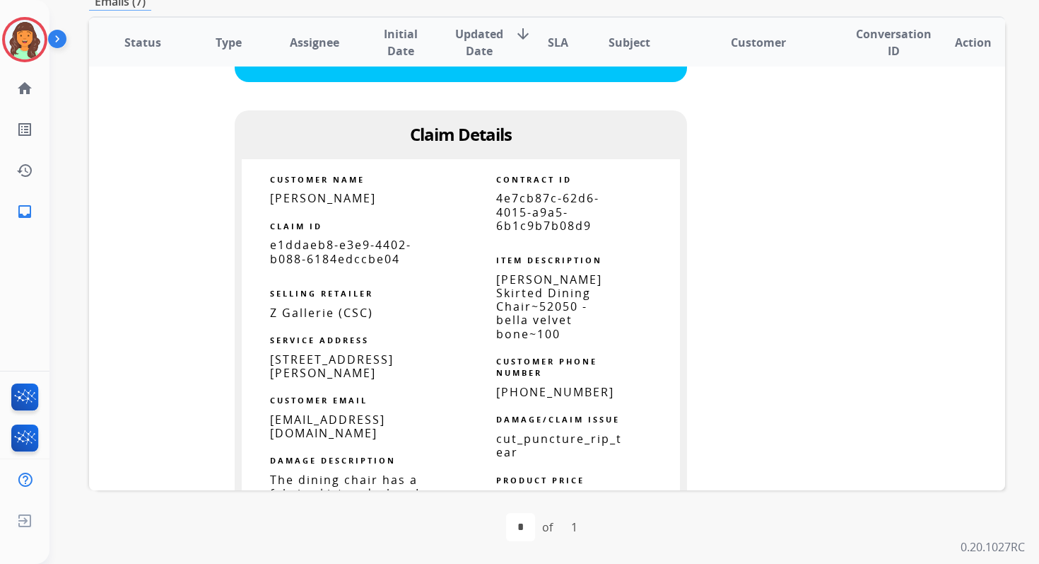
click at [544, 220] on span "4e7cb87c-62d6-4015-a9a5-6b1c9b7b08d9" at bounding box center [547, 211] width 103 height 42
copy tbody
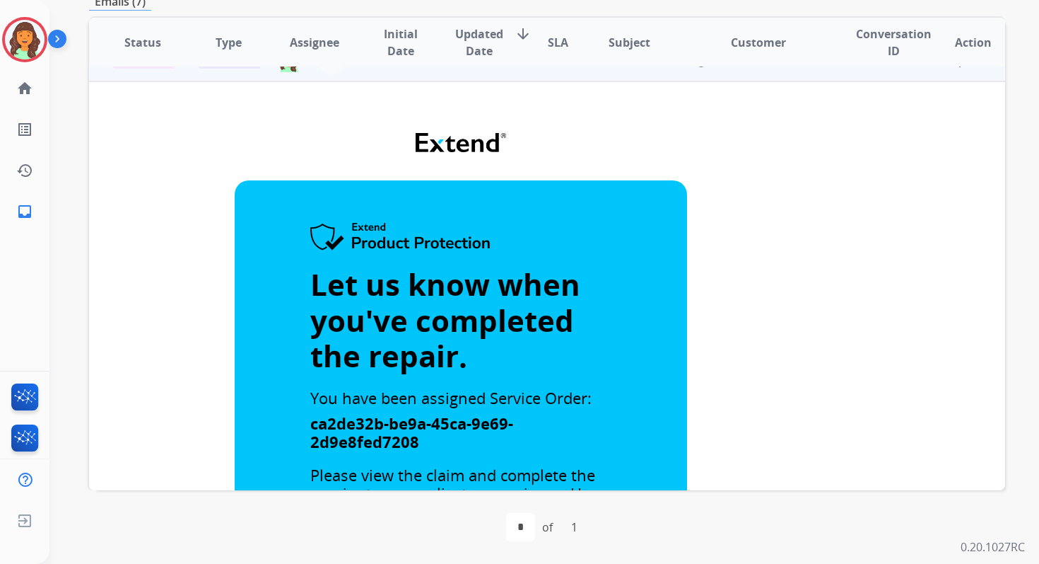
scroll to position [0, 0]
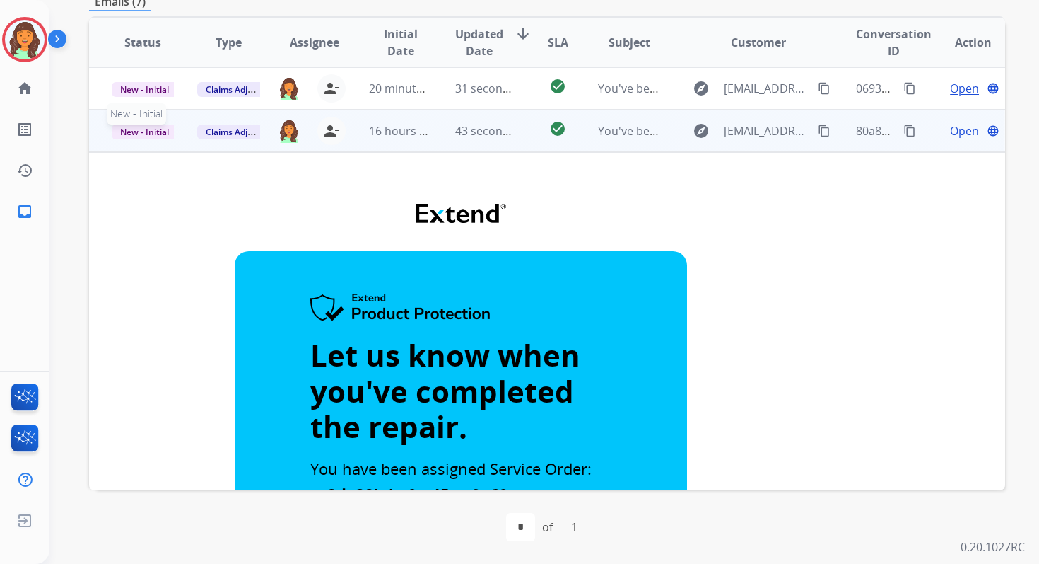
click at [152, 127] on span "New - Initial" at bounding box center [145, 131] width 66 height 15
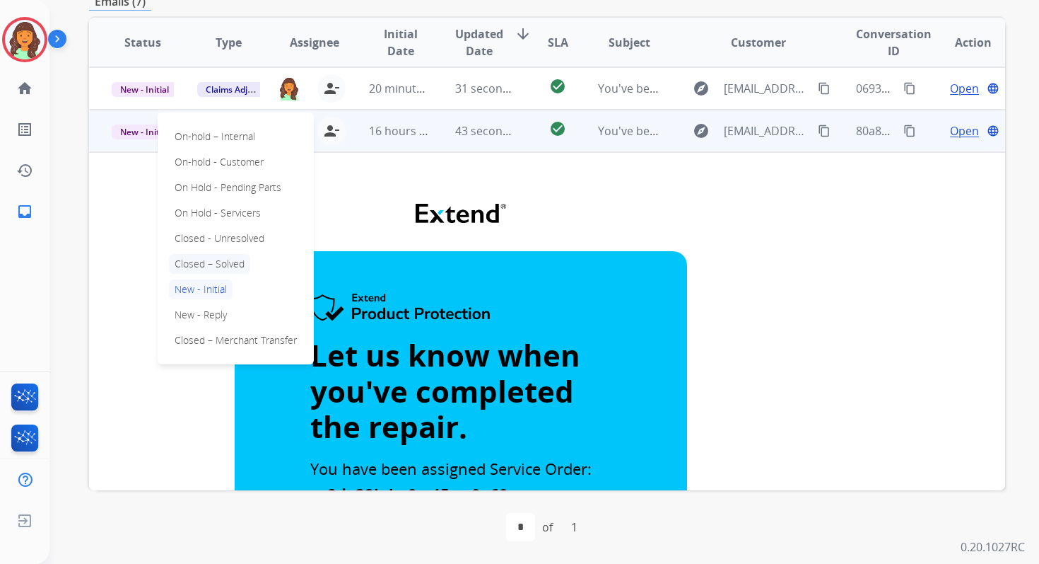
click at [206, 258] on p "Closed – Solved" at bounding box center [209, 264] width 81 height 20
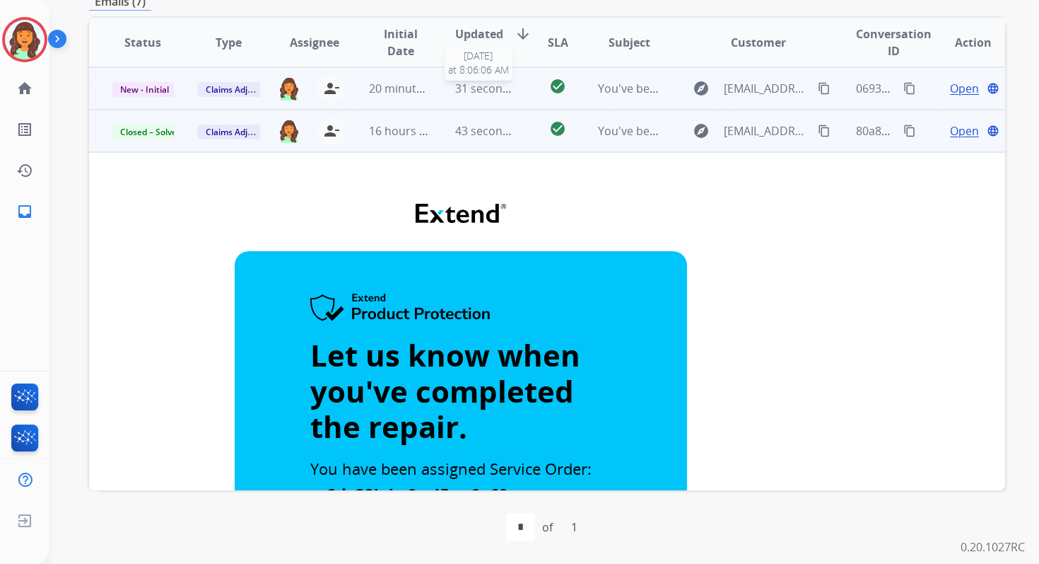
click at [472, 83] on span "31 seconds ago" at bounding box center [496, 89] width 83 height 16
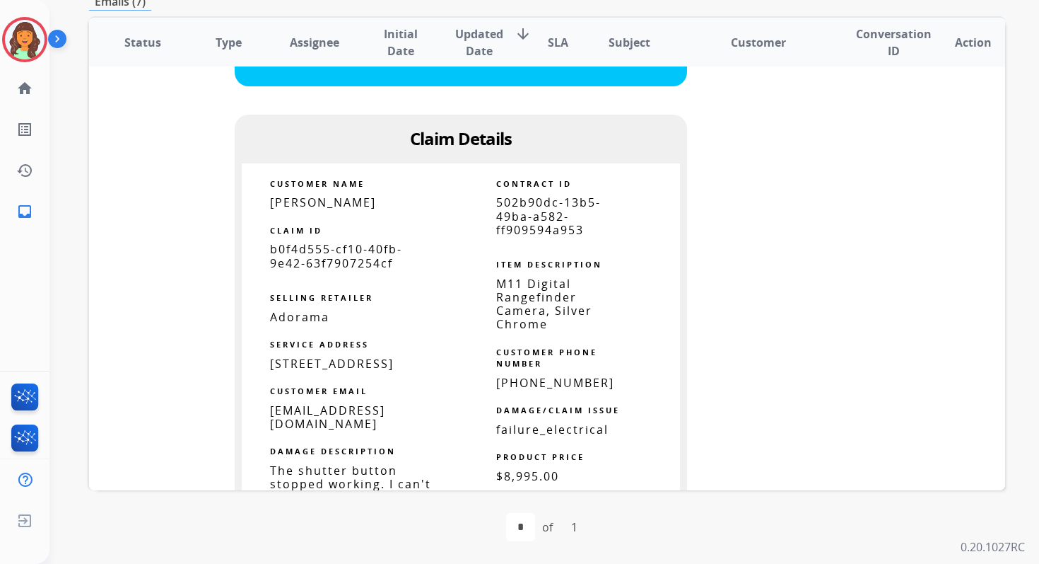
scroll to position [626, 0]
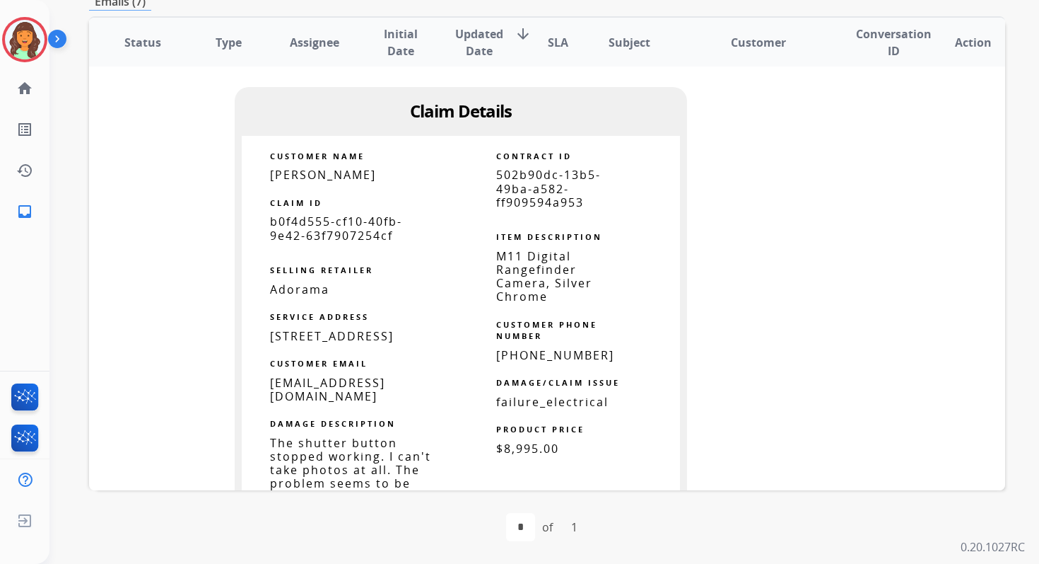
click at [534, 192] on span "502b90dc-13b5-49ba-a582-ff909594a953" at bounding box center [548, 188] width 105 height 42
copy tbody
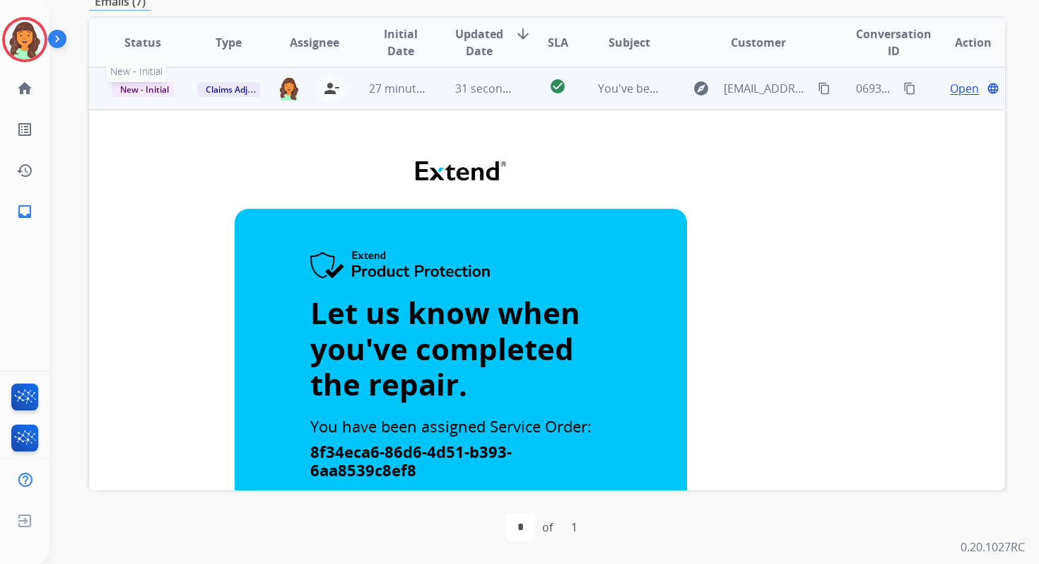
click at [144, 91] on span "New - Initial" at bounding box center [145, 89] width 66 height 15
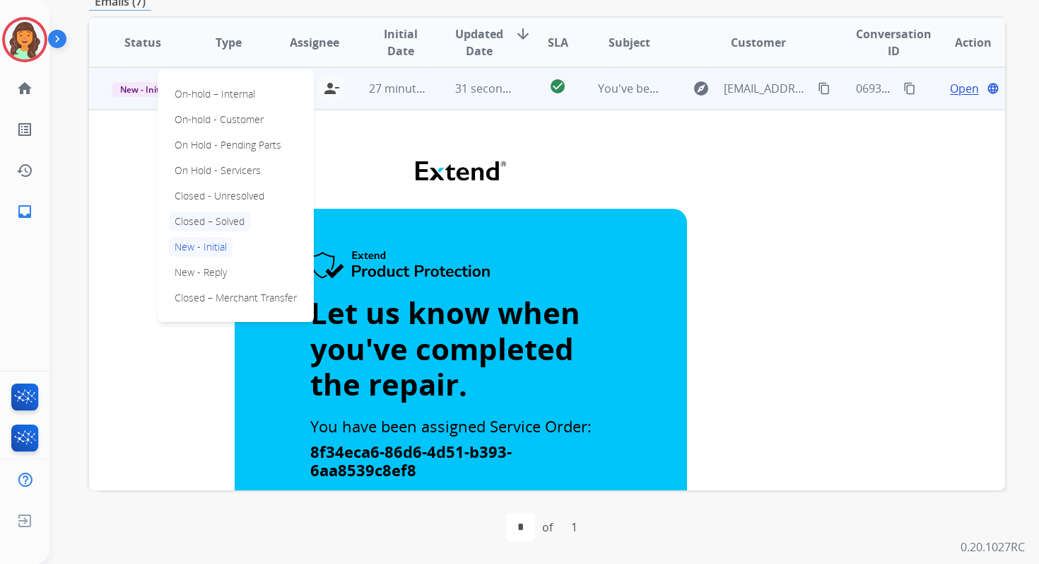
click at [206, 223] on p "Closed – Solved" at bounding box center [209, 221] width 81 height 20
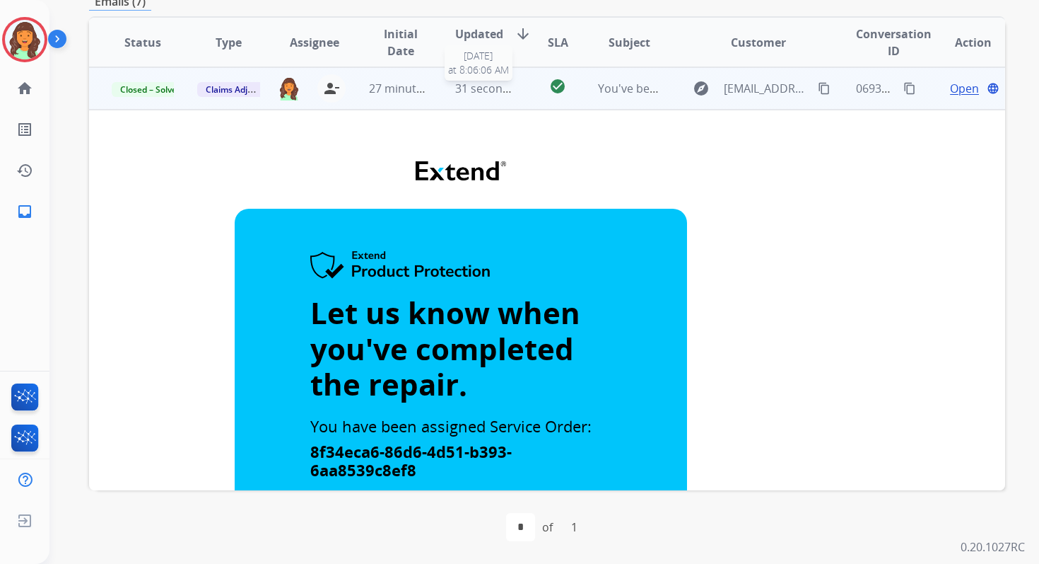
click at [481, 89] on span "31 seconds ago" at bounding box center [496, 89] width 83 height 16
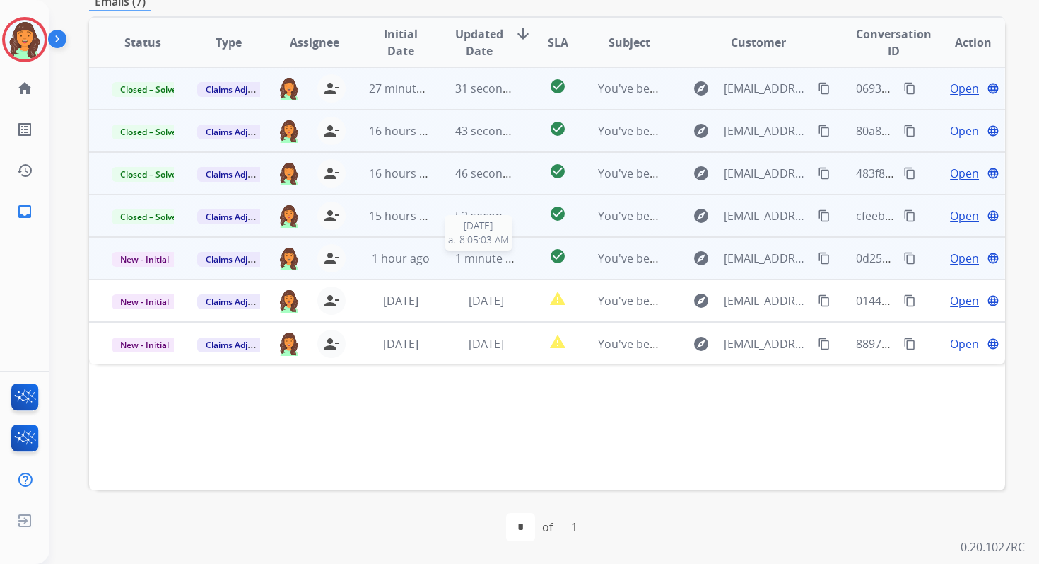
click at [497, 259] on span "1 minute ago" at bounding box center [490, 258] width 70 height 16
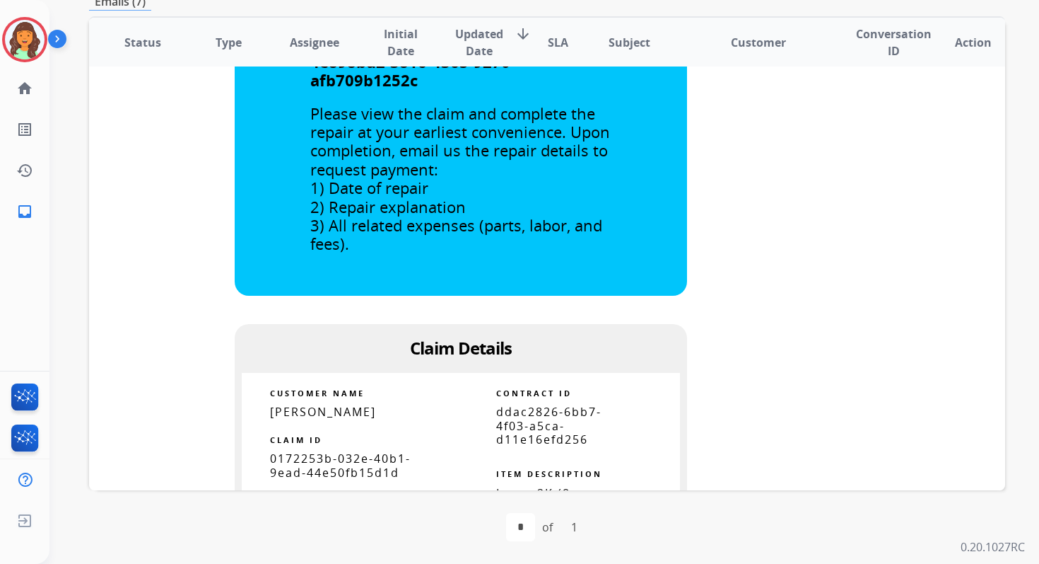
scroll to position [879, 0]
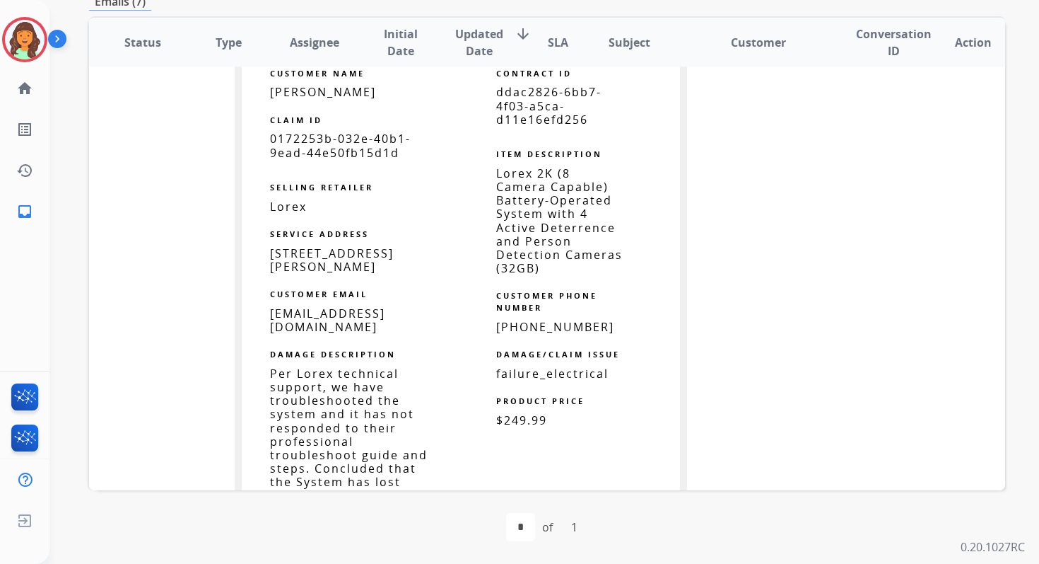
click at [523, 125] on span "ddac2826-6bb7-4f03-a5ca-d11e16efd256" at bounding box center [548, 105] width 105 height 42
copy tbody
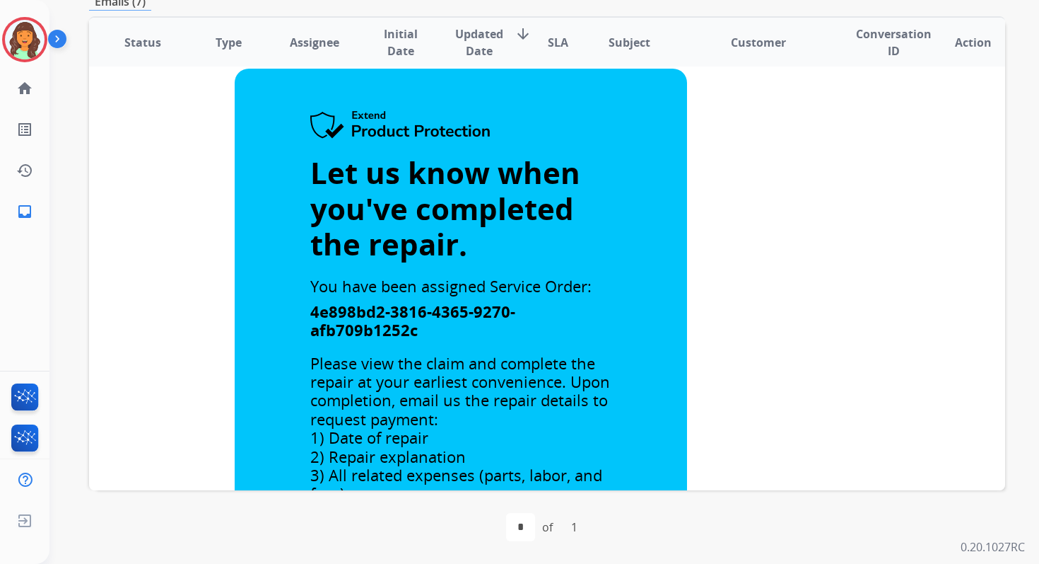
scroll to position [0, 0]
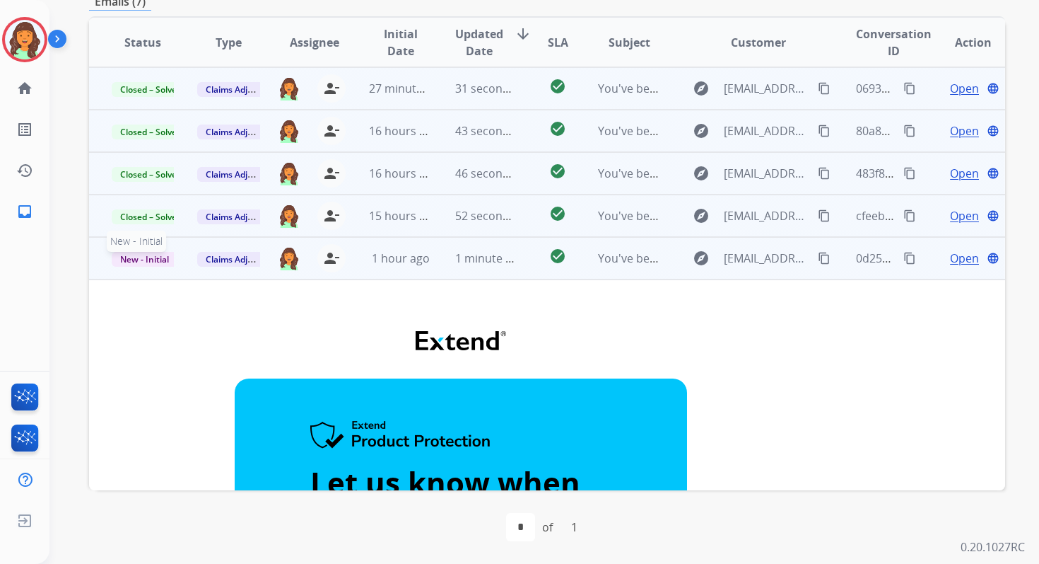
click at [147, 257] on span "New - Initial" at bounding box center [145, 259] width 66 height 15
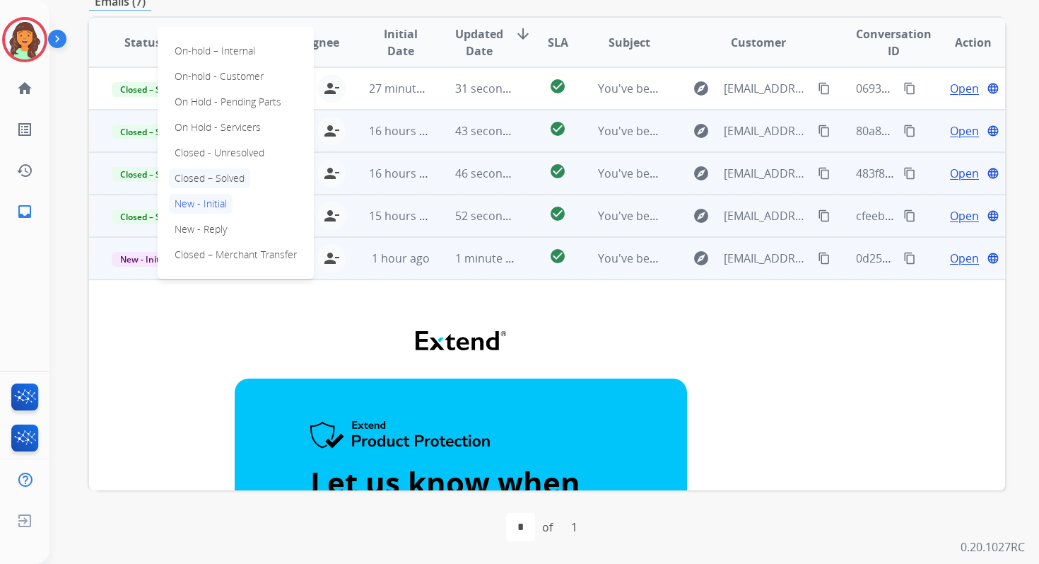
click at [214, 173] on p "Closed – Solved" at bounding box center [209, 178] width 81 height 20
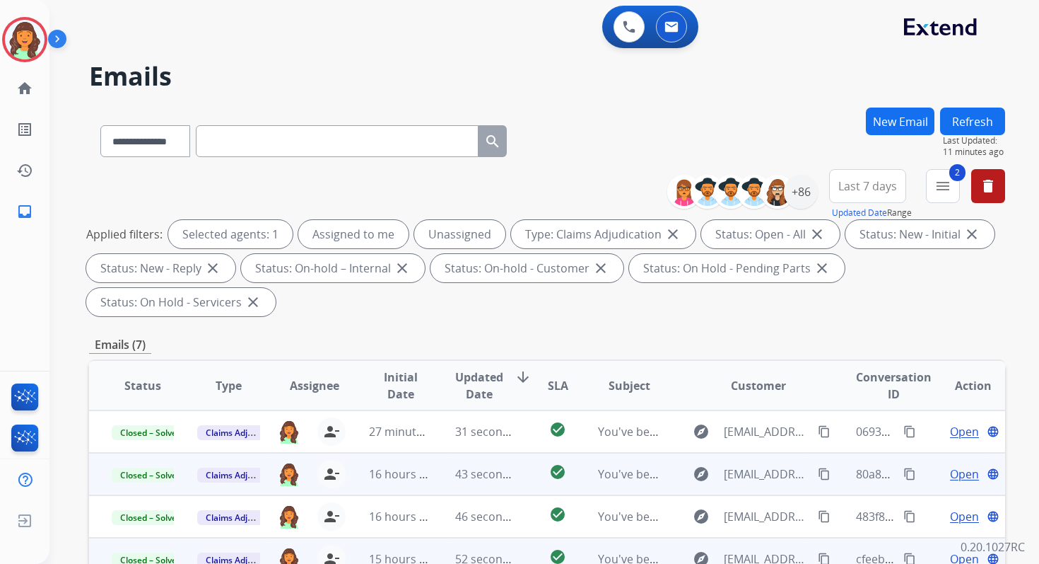
click at [972, 126] on button "Refresh" at bounding box center [972, 121] width 65 height 28
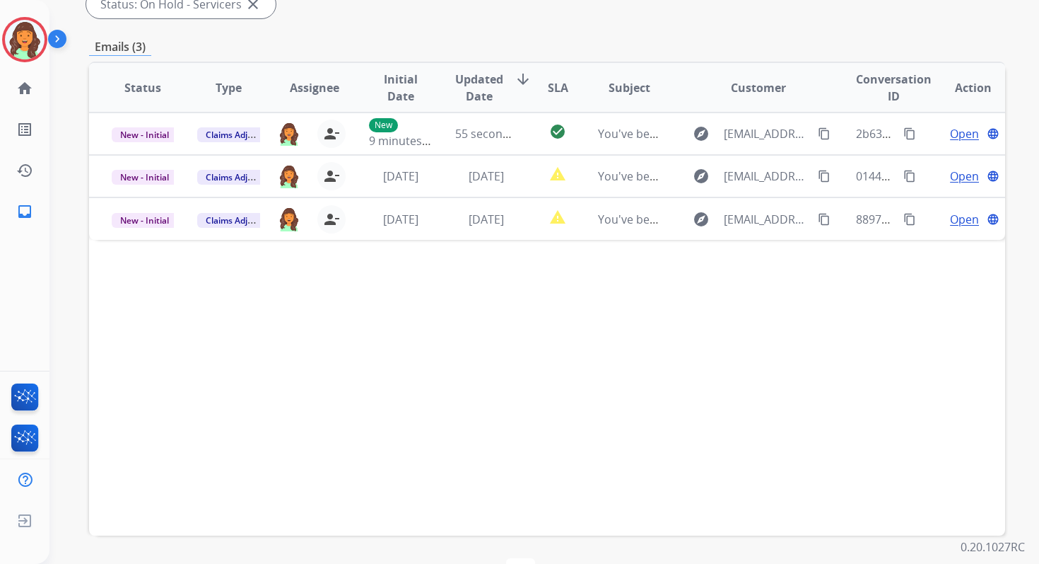
scroll to position [298, 0]
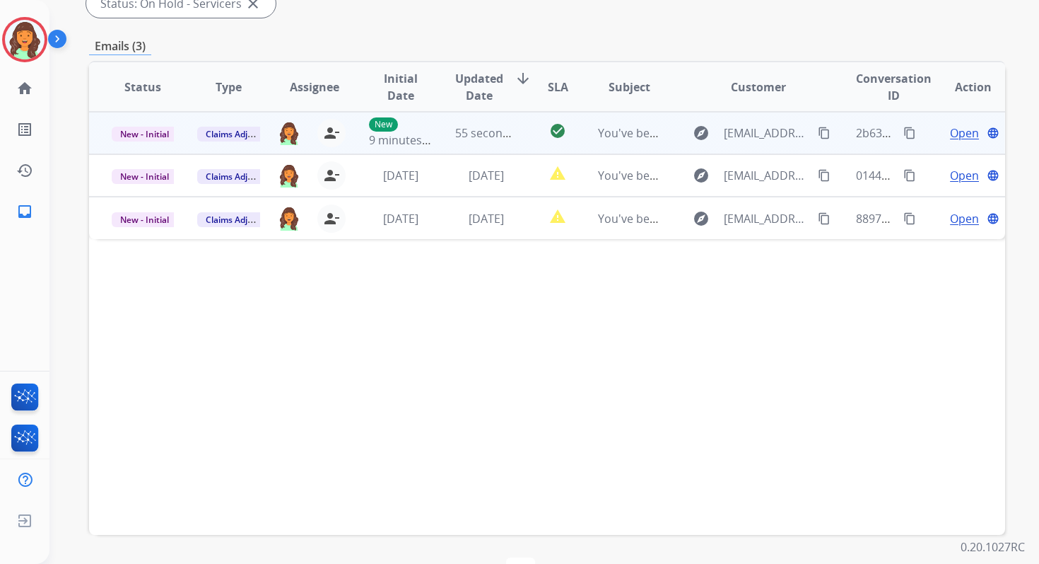
click at [506, 147] on td "55 seconds ago" at bounding box center [476, 133] width 86 height 42
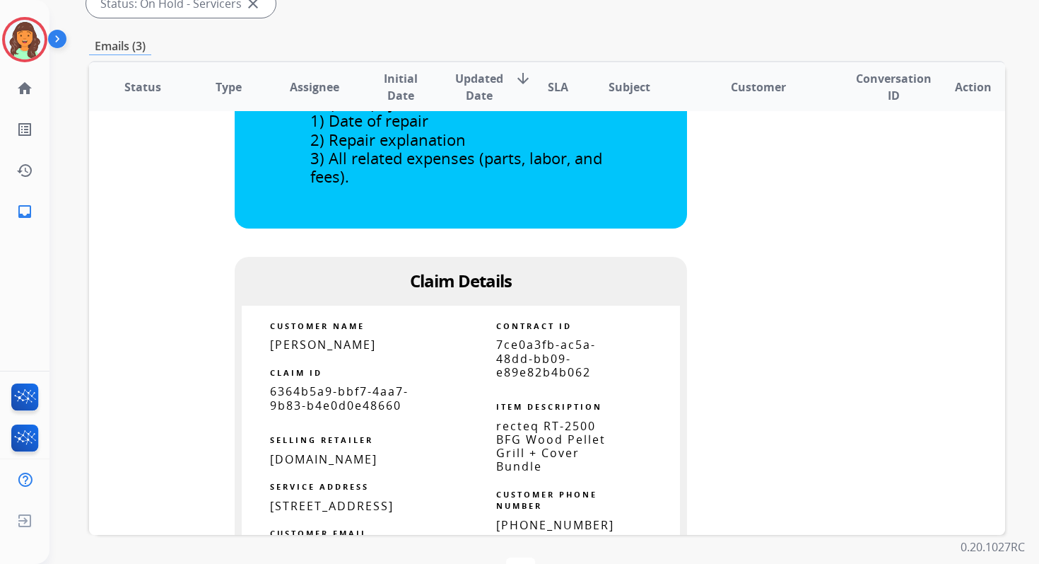
scroll to position [570, 0]
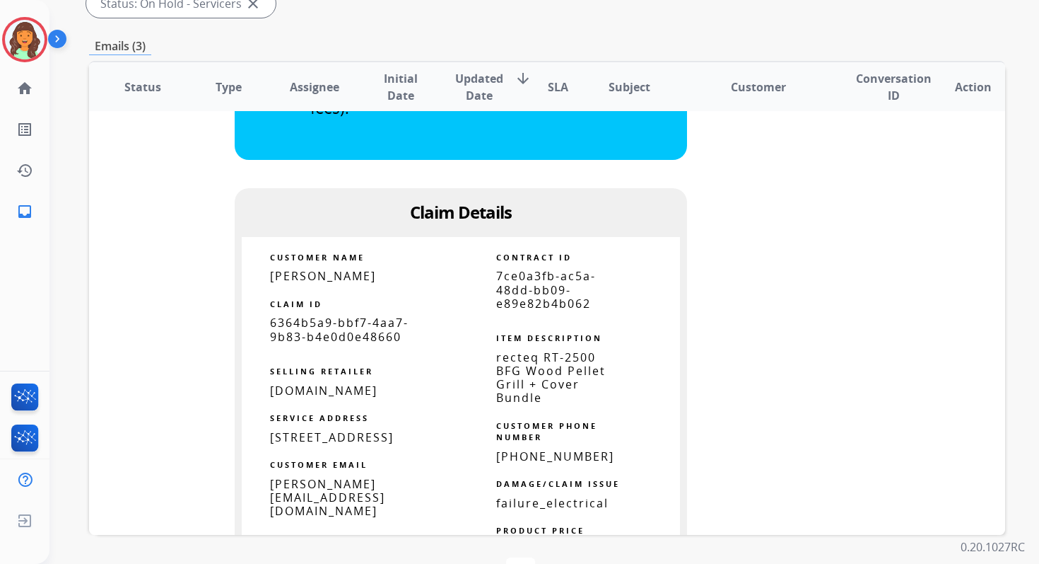
click at [537, 292] on span "7ce0a3fb-ac5a-48dd-bb09-e89e82b4b062" at bounding box center [546, 289] width 100 height 42
copy tbody
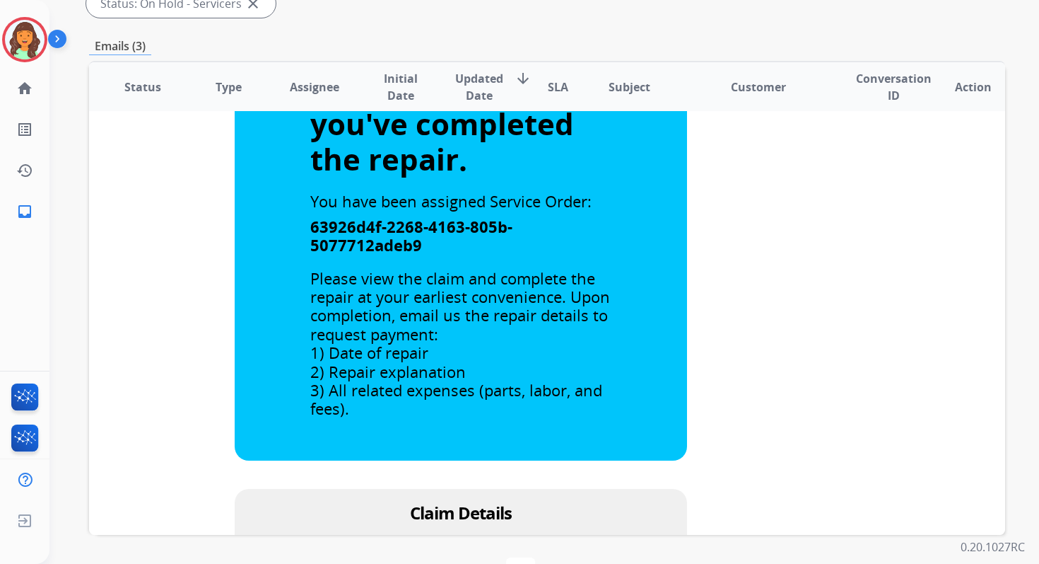
scroll to position [0, 0]
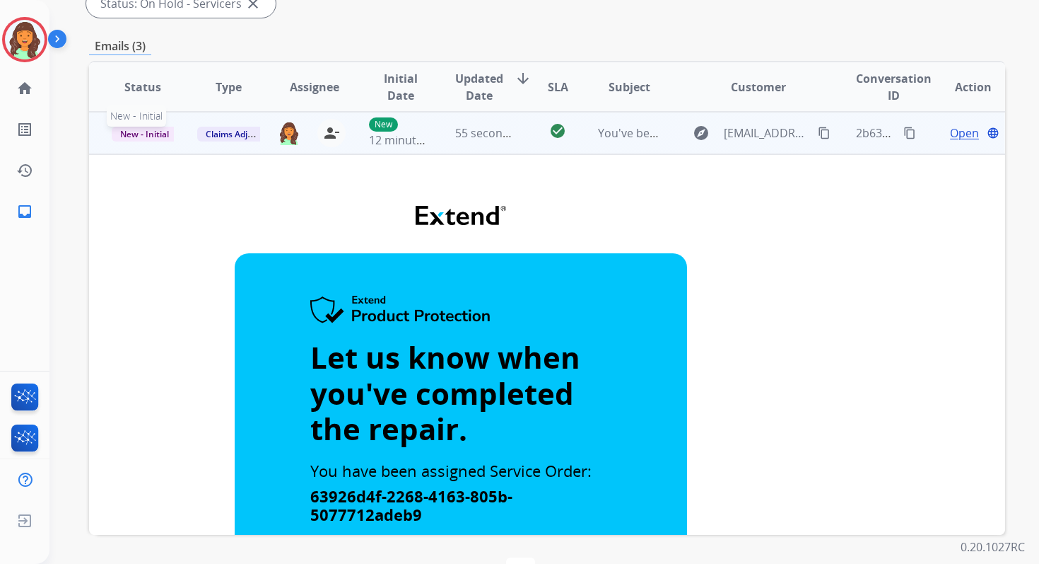
click at [148, 134] on span "New - Initial" at bounding box center [145, 134] width 66 height 15
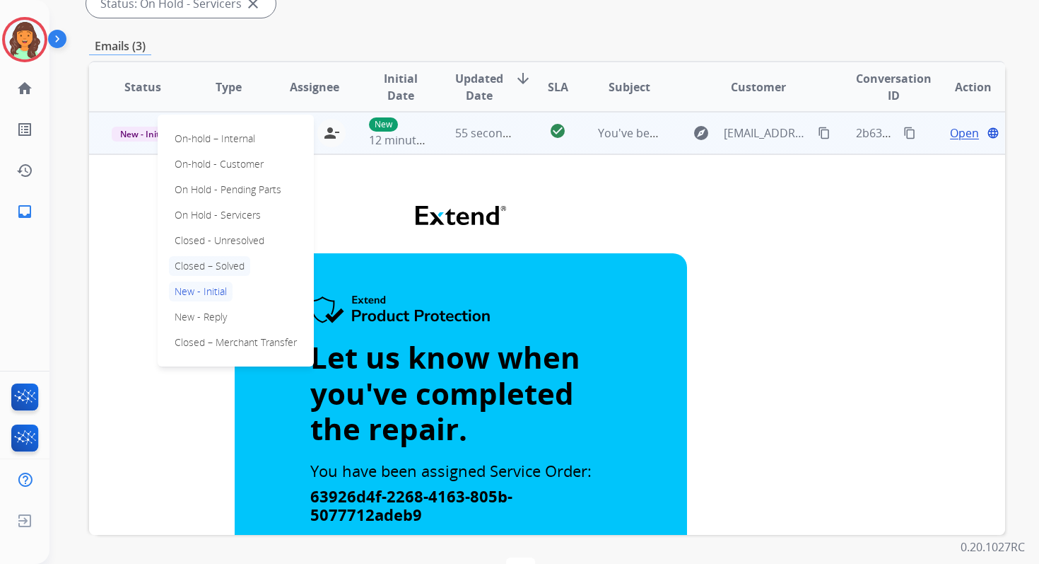
click at [208, 267] on p "Closed – Solved" at bounding box center [209, 266] width 81 height 20
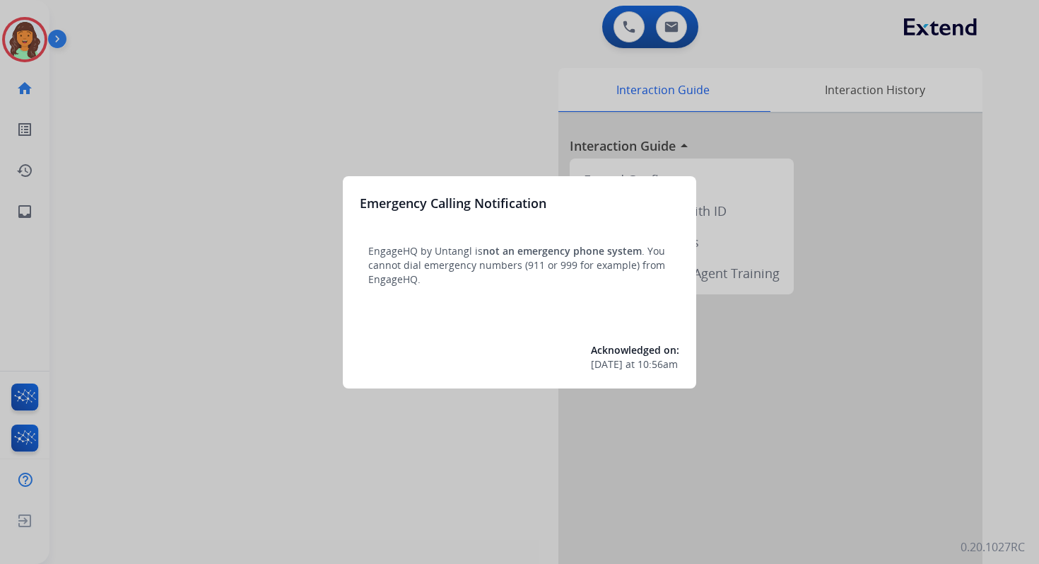
click at [527, 98] on div at bounding box center [519, 282] width 1039 height 564
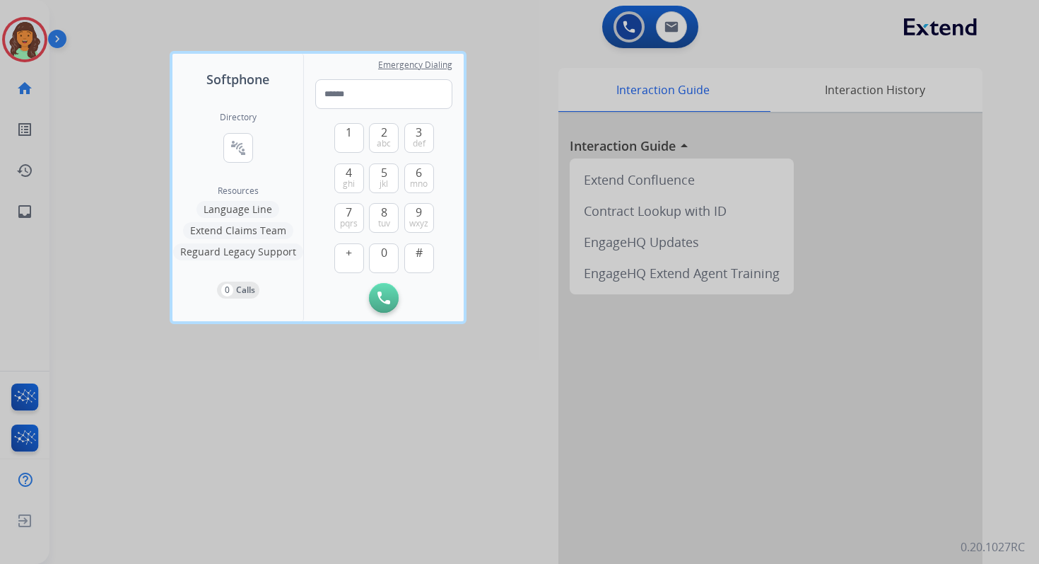
click at [691, 29] on div at bounding box center [519, 282] width 1039 height 564
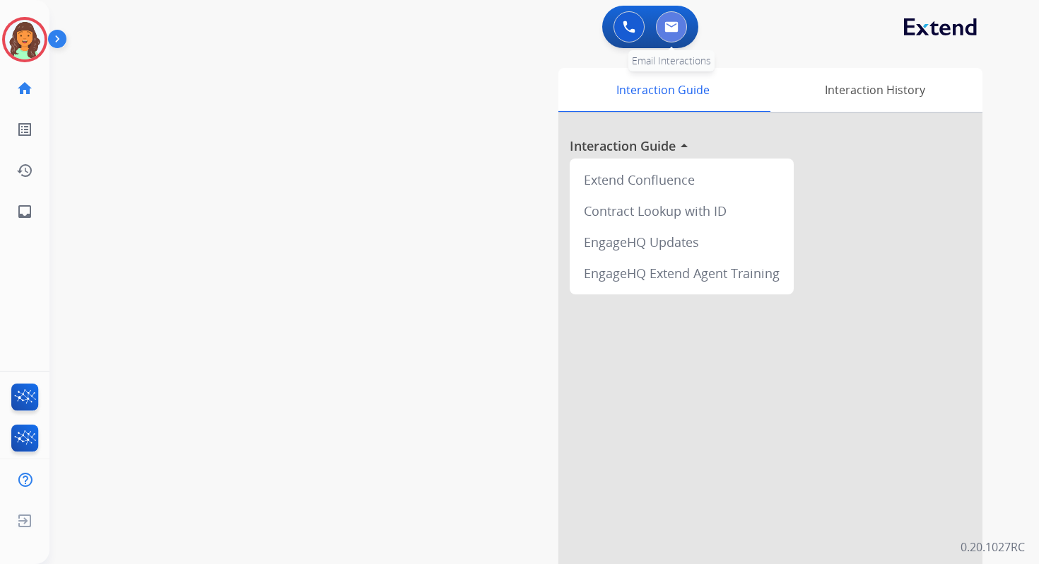
click at [660, 25] on button at bounding box center [671, 26] width 31 height 31
select select "**********"
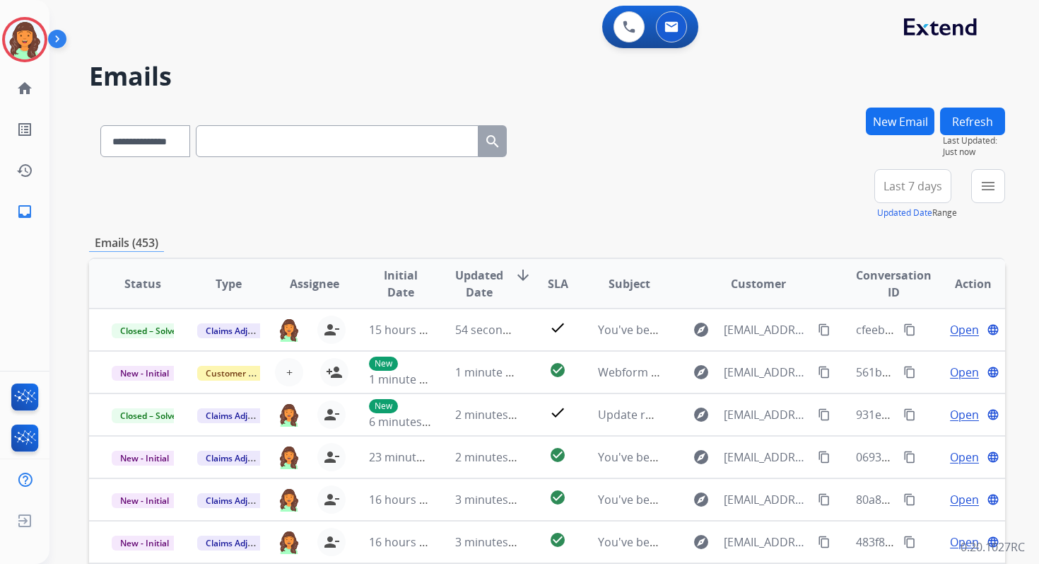
click at [914, 118] on button "New Email" at bounding box center [900, 121] width 69 height 28
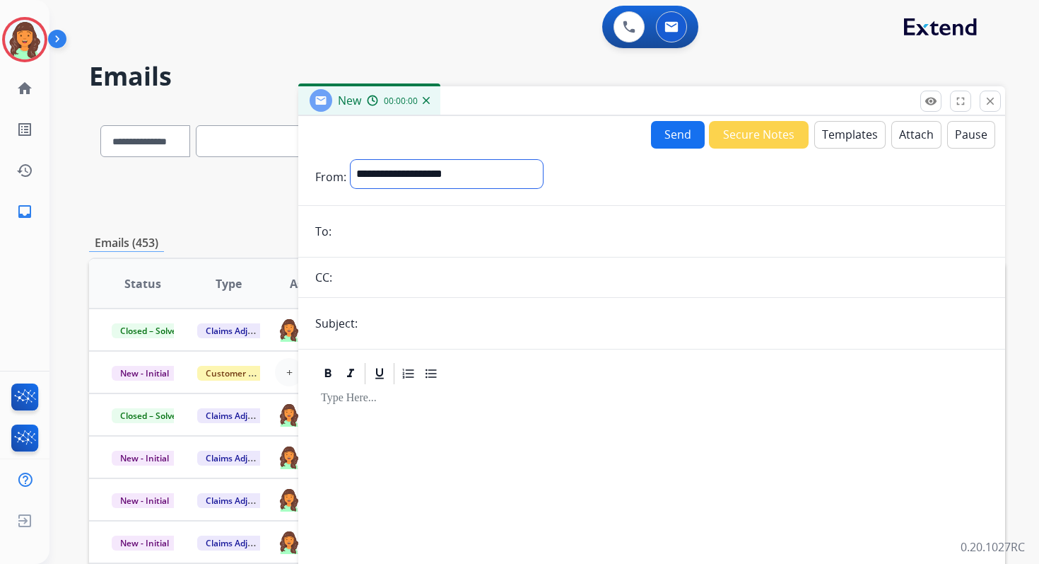
click at [414, 179] on select "**********" at bounding box center [447, 174] width 192 height 28
select select "**********"
click at [351, 160] on select "**********" at bounding box center [447, 174] width 192 height 28
click at [401, 231] on input "email" at bounding box center [662, 232] width 653 height 28
type input "**********"
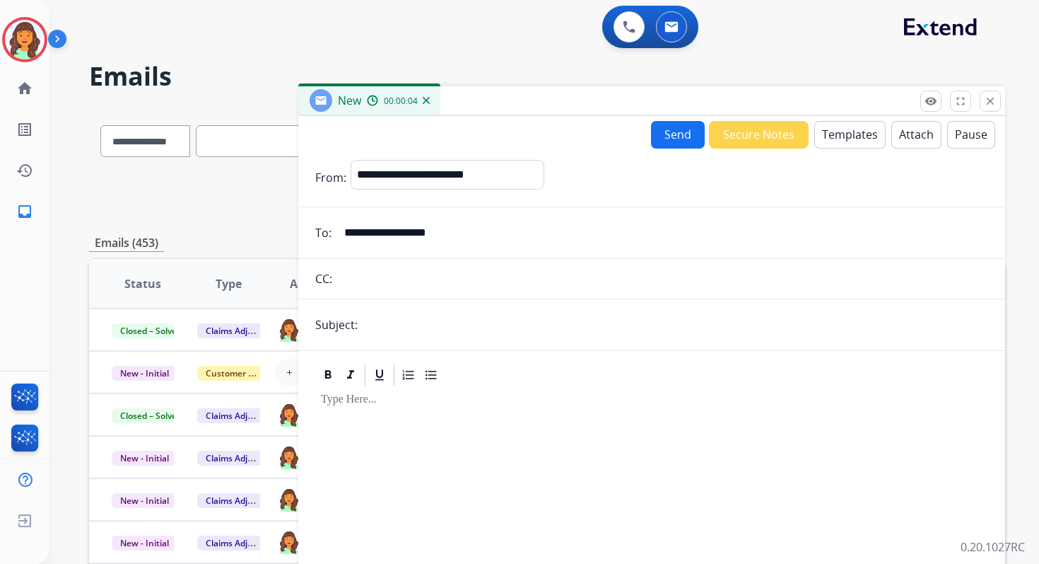
click at [410, 311] on input "text" at bounding box center [675, 324] width 626 height 28
paste input "**********"
type input "**********"
click at [828, 138] on button "Templates" at bounding box center [850, 135] width 71 height 28
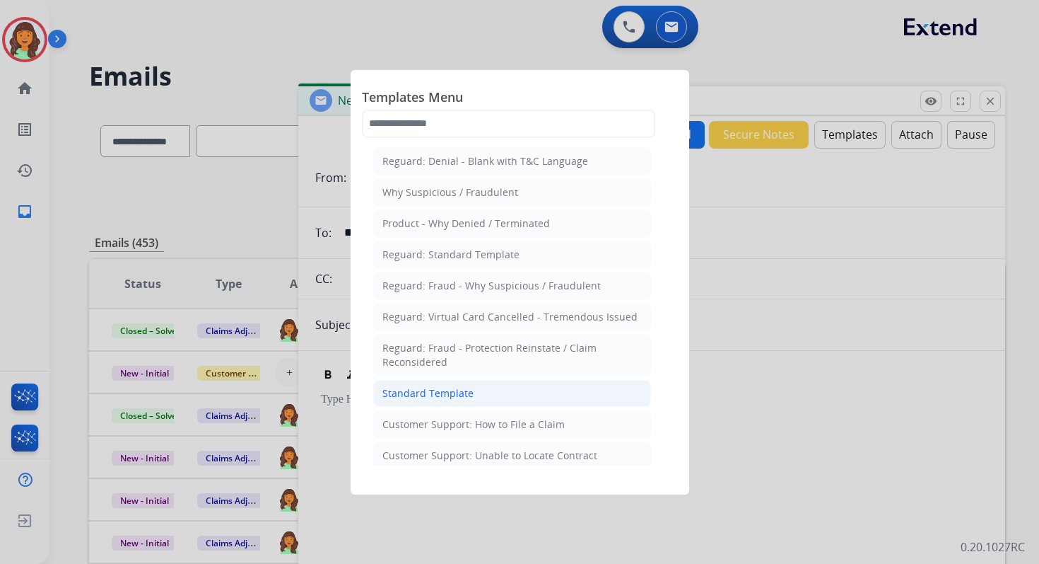
click at [448, 386] on div "Standard Template" at bounding box center [428, 393] width 91 height 14
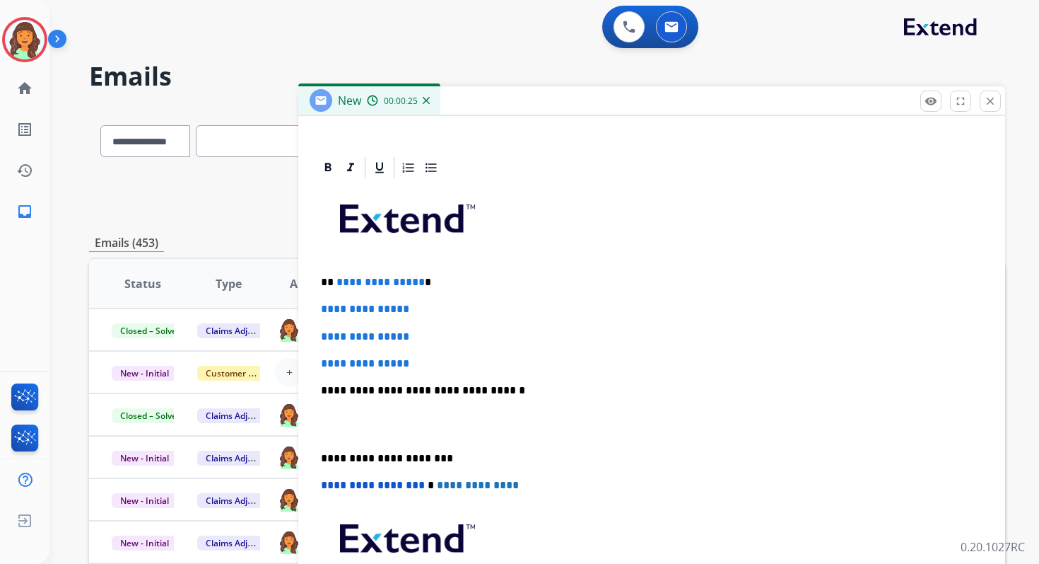
scroll to position [325, 0]
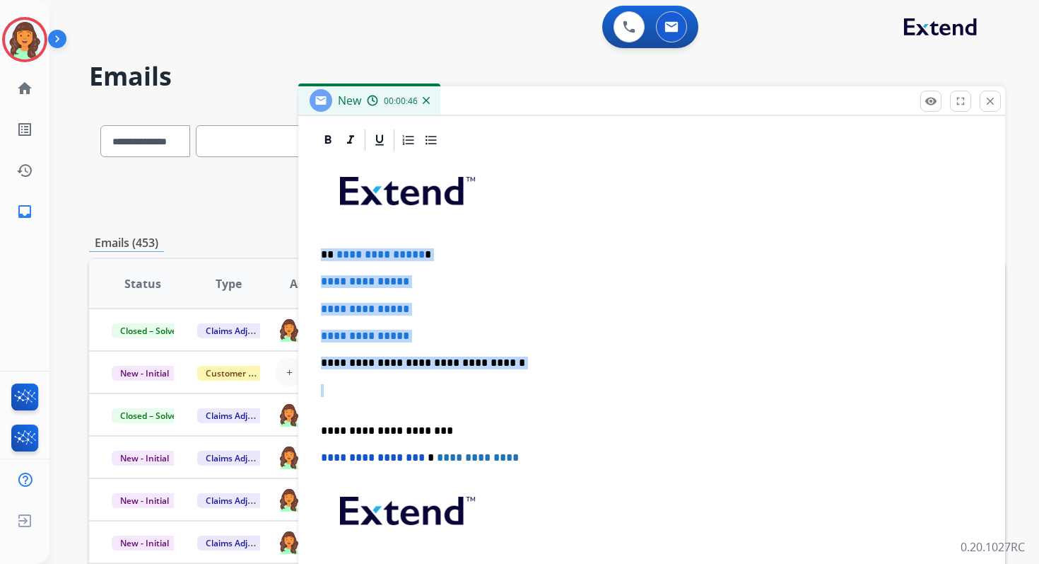
drag, startPoint x: 321, startPoint y: 254, endPoint x: 507, endPoint y: 369, distance: 218.8
click at [507, 369] on div "**********" at bounding box center [651, 396] width 673 height 486
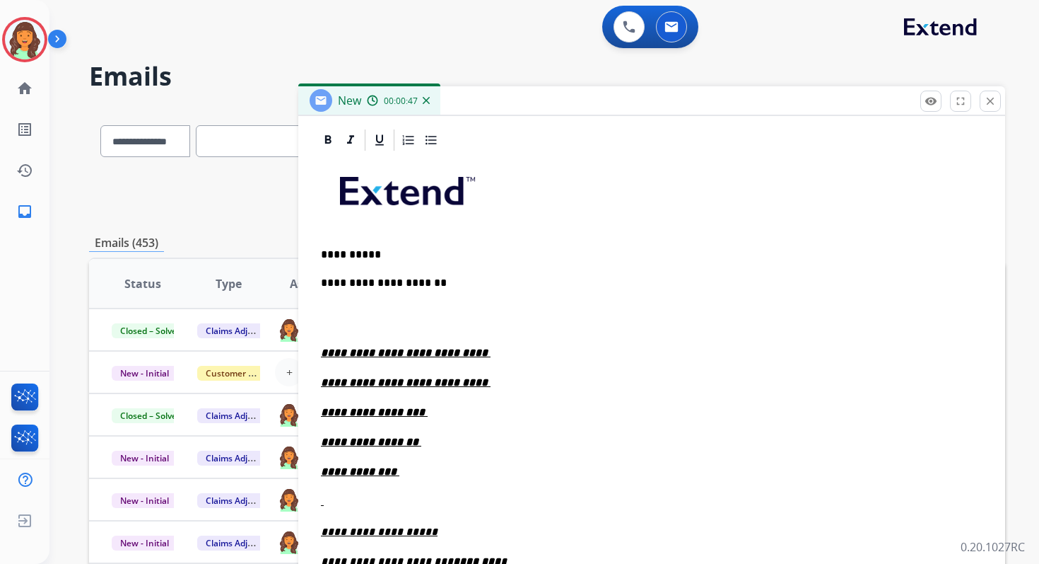
click at [322, 353] on u "**********" at bounding box center [406, 352] width 170 height 11
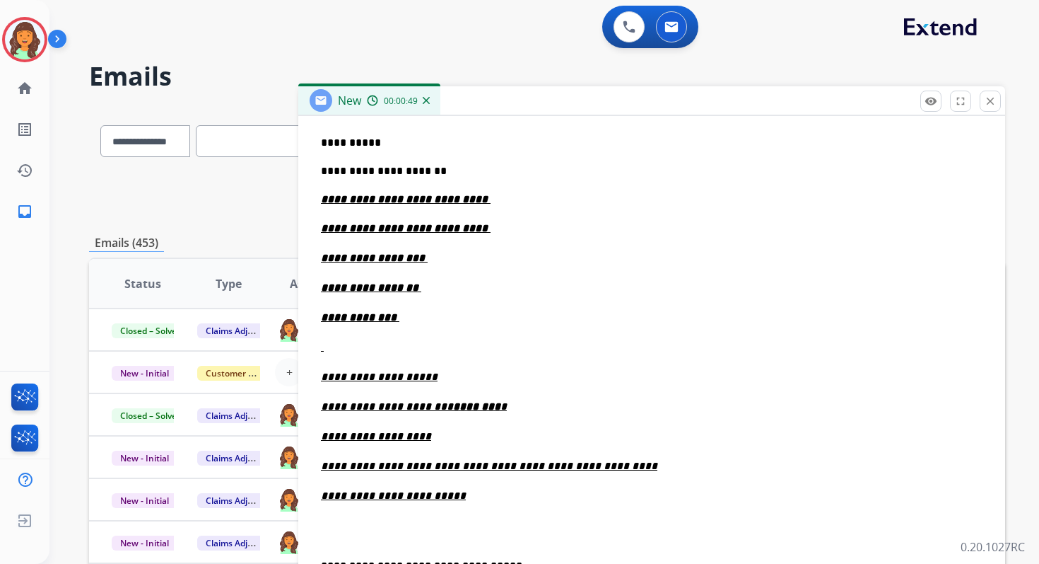
scroll to position [472, 0]
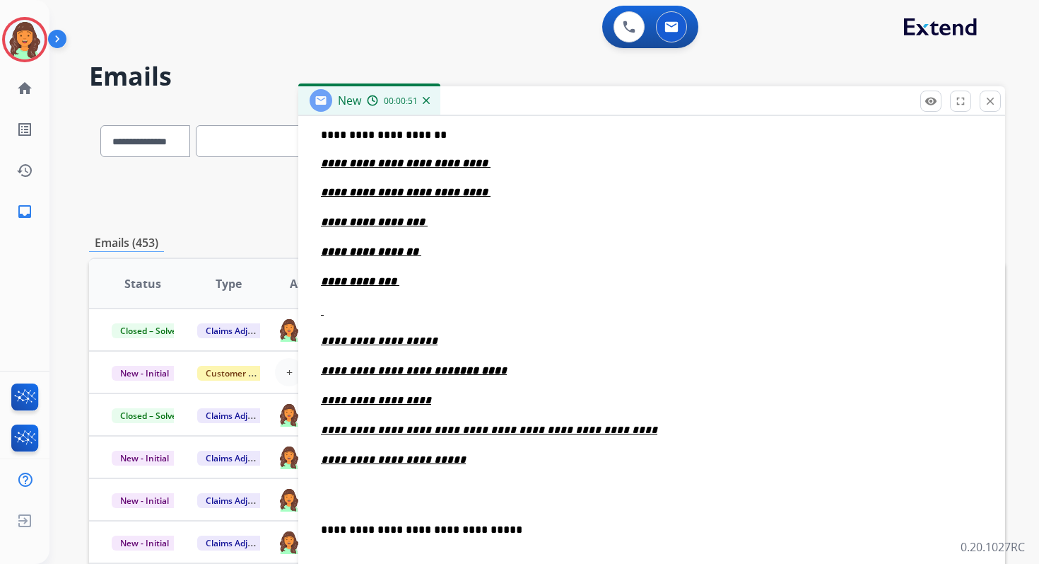
click at [320, 527] on div "**********" at bounding box center [651, 394] width 673 height 778
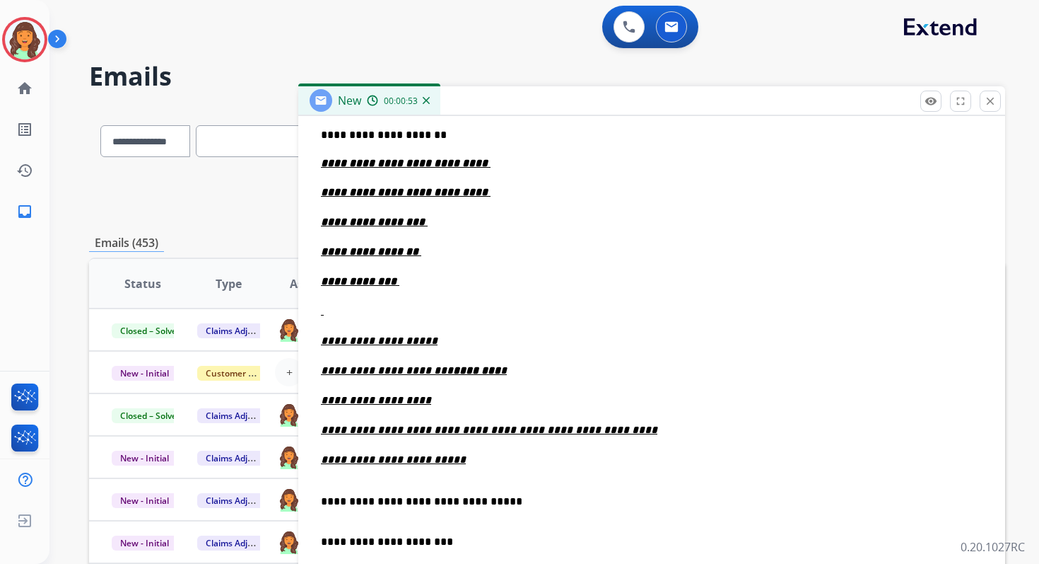
click at [374, 544] on p "**********" at bounding box center [646, 541] width 650 height 13
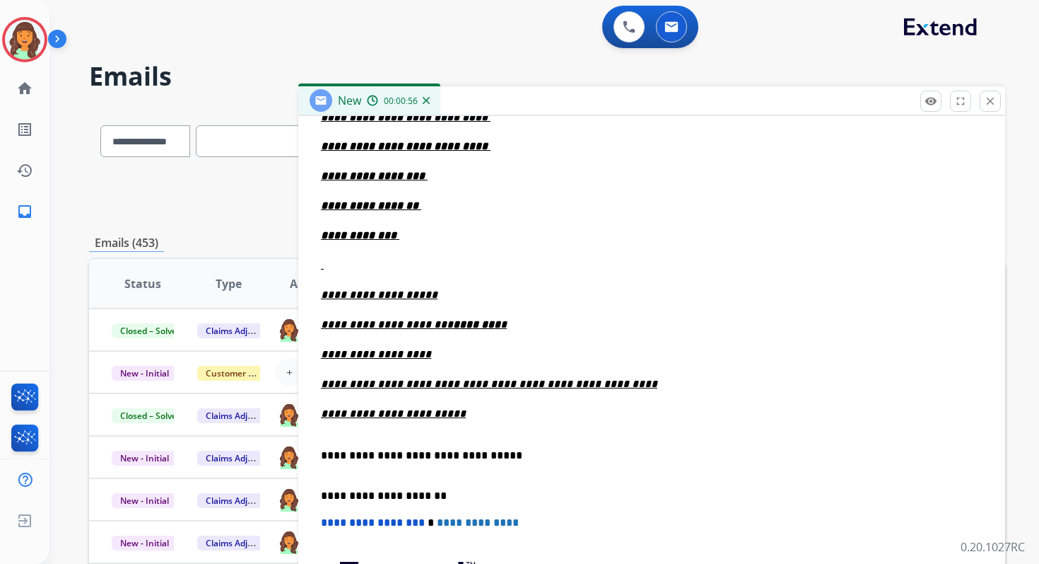
scroll to position [585, 0]
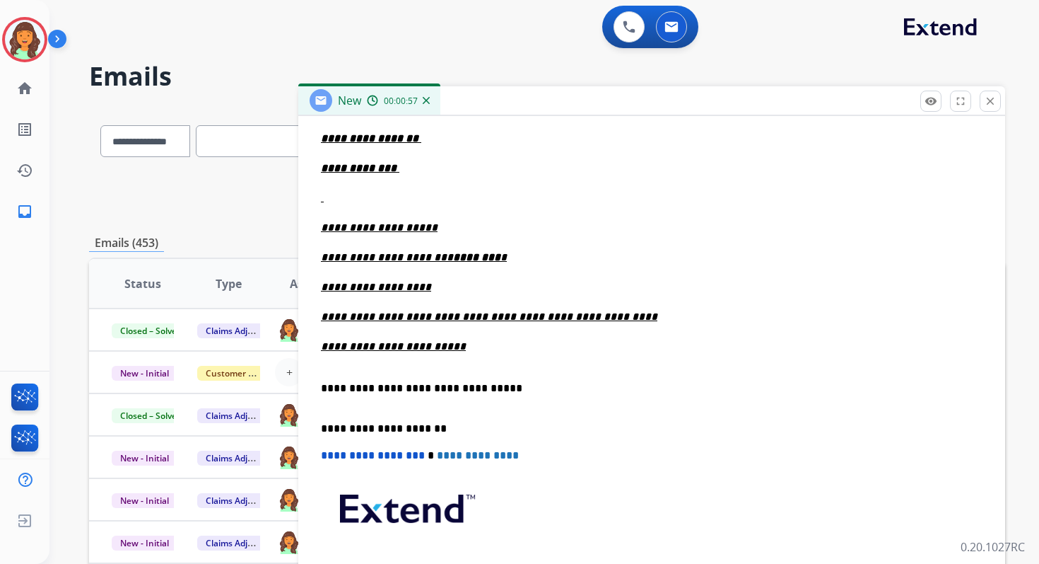
click at [325, 455] on span "**********" at bounding box center [373, 455] width 104 height 11
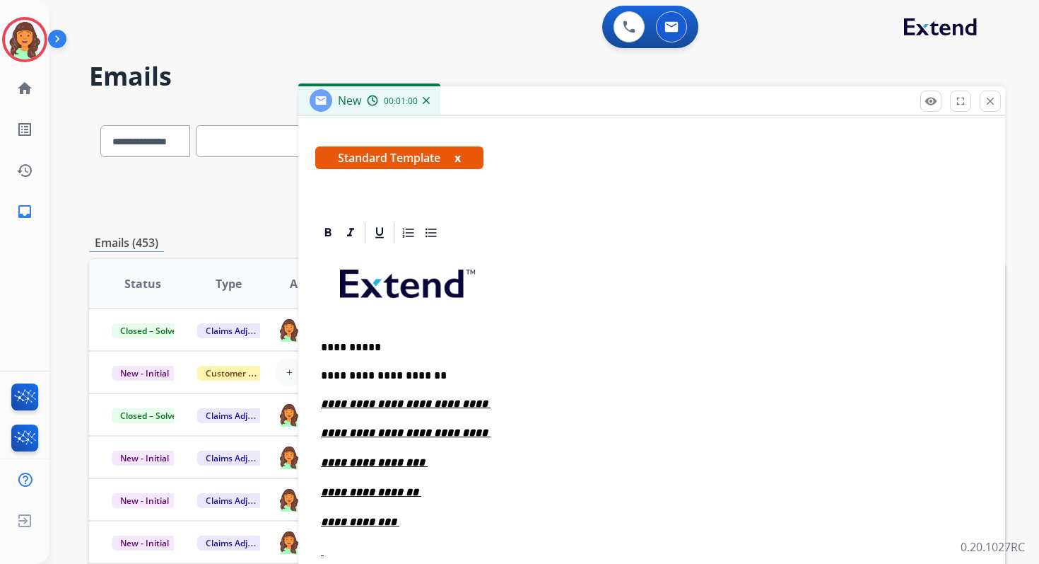
scroll to position [260, 0]
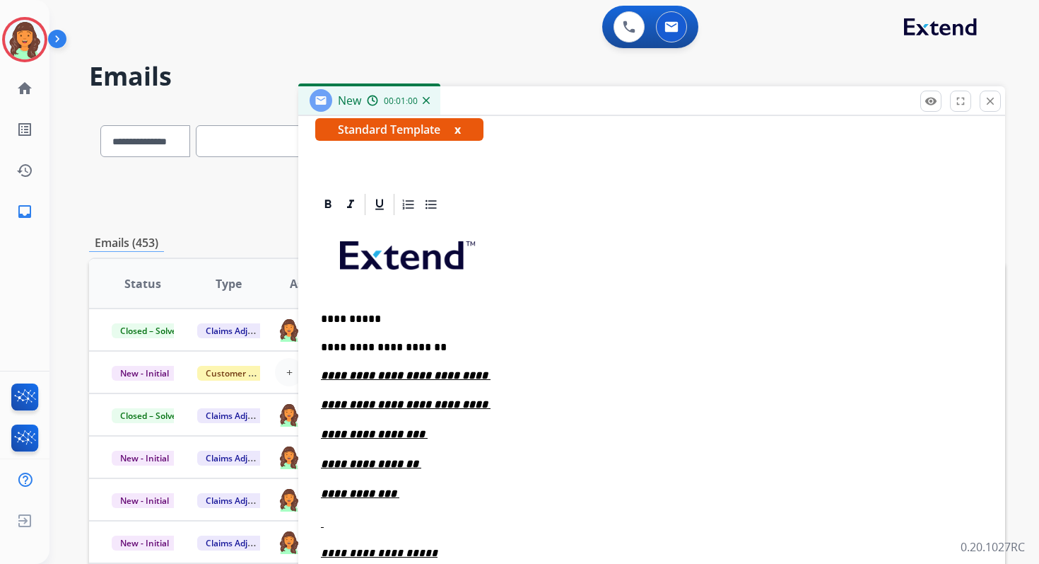
click at [424, 347] on p "**********" at bounding box center [646, 347] width 650 height 16
click at [477, 378] on p "**********" at bounding box center [652, 375] width 662 height 13
click at [430, 440] on p "**********" at bounding box center [652, 434] width 662 height 16
click at [418, 463] on p "**********" at bounding box center [652, 464] width 662 height 16
click at [426, 493] on p "**********" at bounding box center [652, 494] width 662 height 16
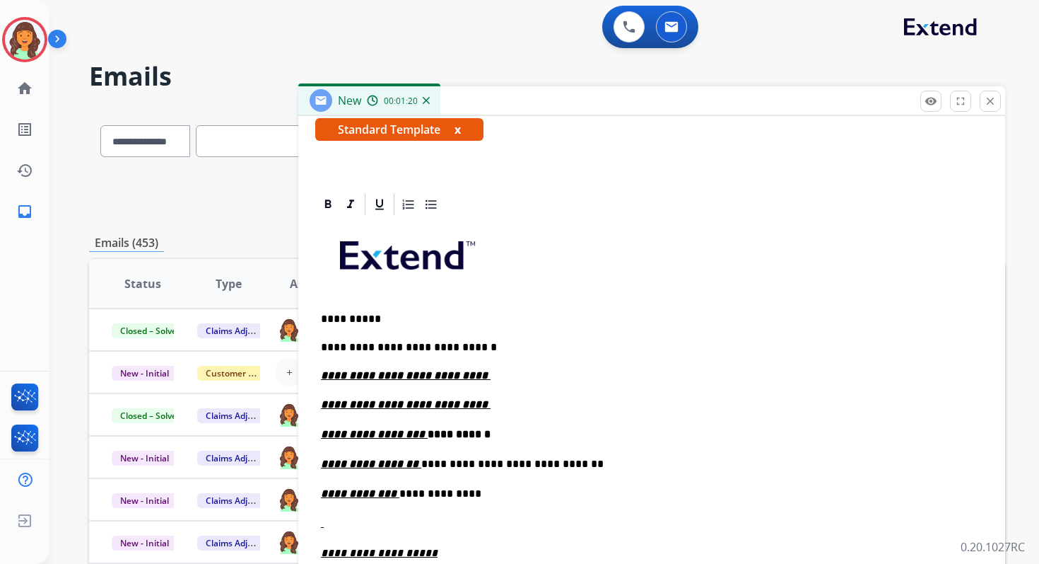
click at [480, 377] on p "**********" at bounding box center [652, 375] width 662 height 13
click at [470, 408] on p "**********" at bounding box center [652, 405] width 662 height 16
click at [478, 374] on p "**********" at bounding box center [652, 375] width 662 height 13
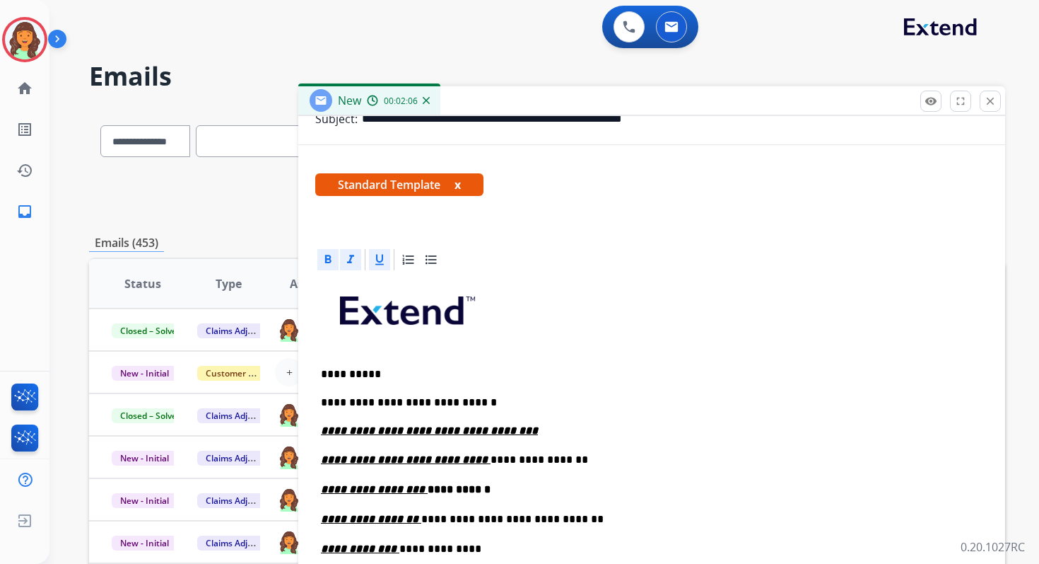
scroll to position [0, 0]
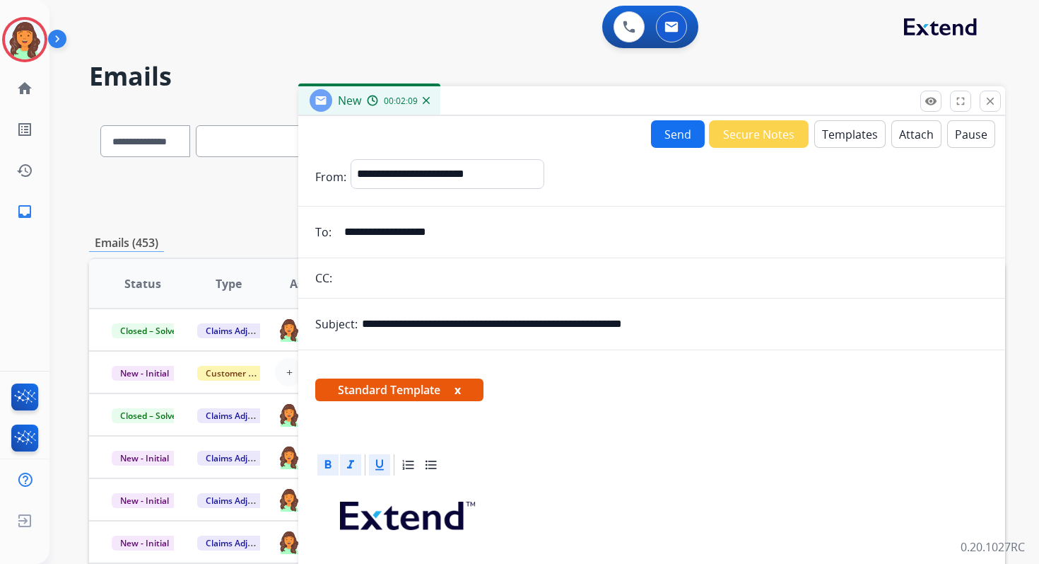
click at [670, 131] on button "Send" at bounding box center [678, 134] width 54 height 28
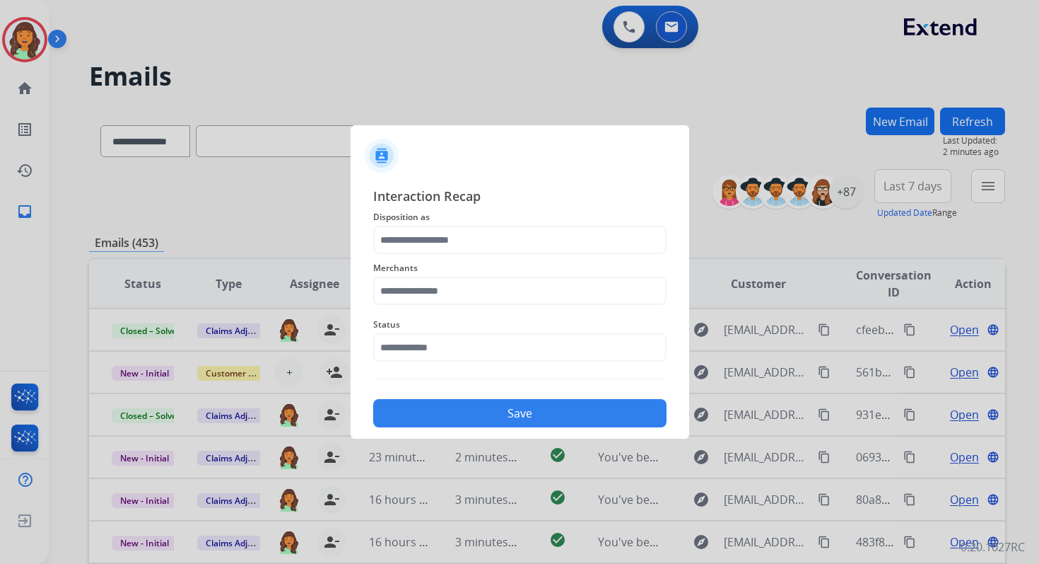
click at [459, 255] on div "Merchants" at bounding box center [519, 282] width 293 height 57
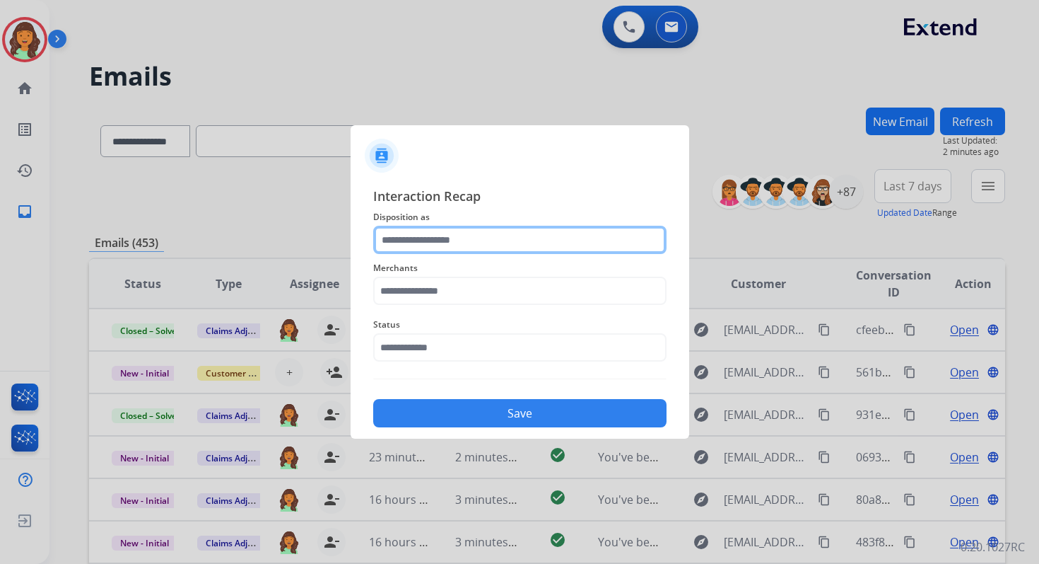
click at [457, 241] on input "text" at bounding box center [519, 240] width 293 height 28
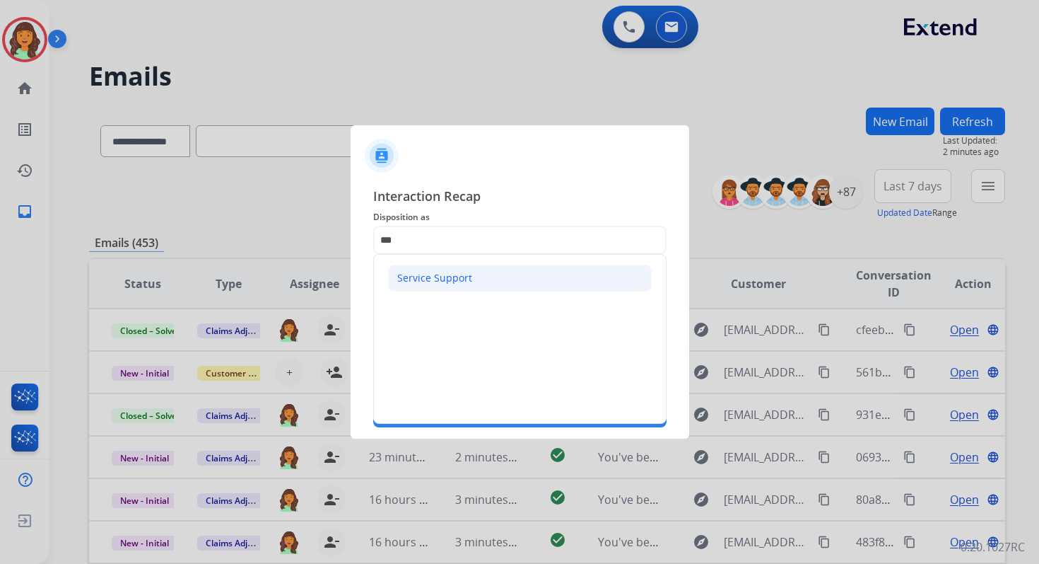
click at [462, 275] on div "Service Support" at bounding box center [434, 278] width 75 height 14
type input "**********"
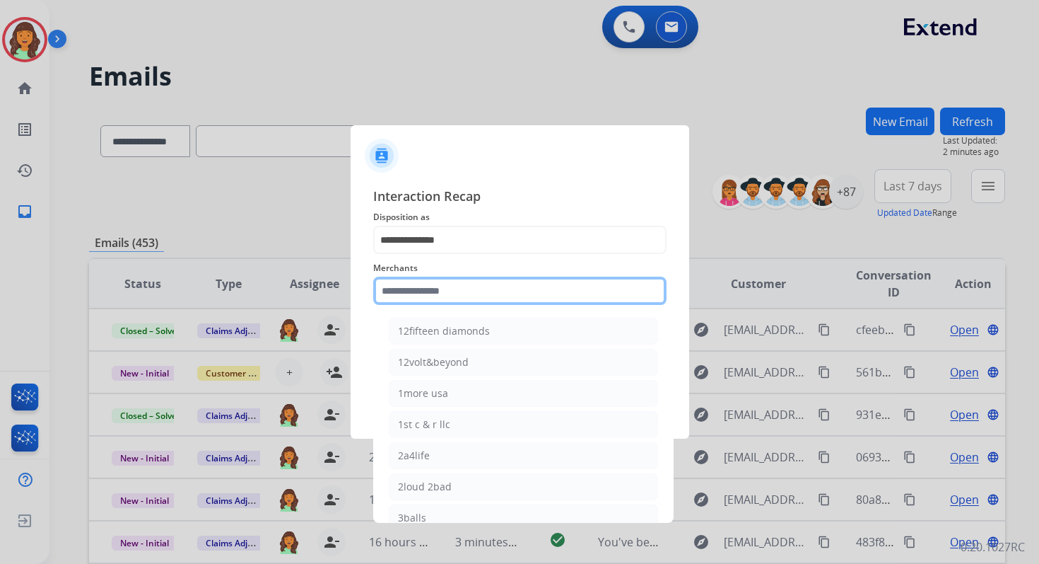
click at [462, 284] on input "text" at bounding box center [519, 290] width 293 height 28
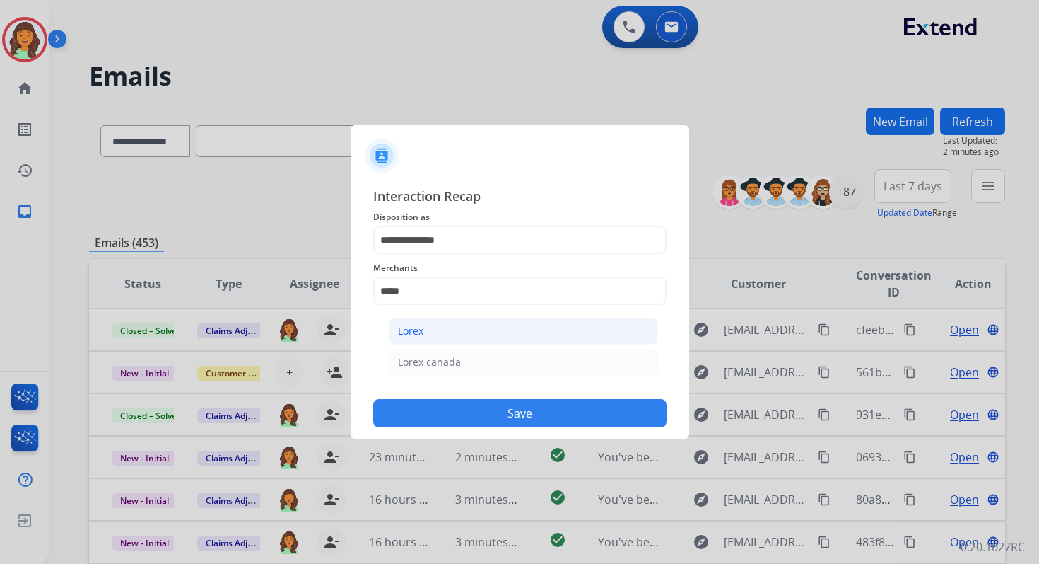
click at [456, 330] on li "Lorex" at bounding box center [523, 330] width 269 height 27
type input "*****"
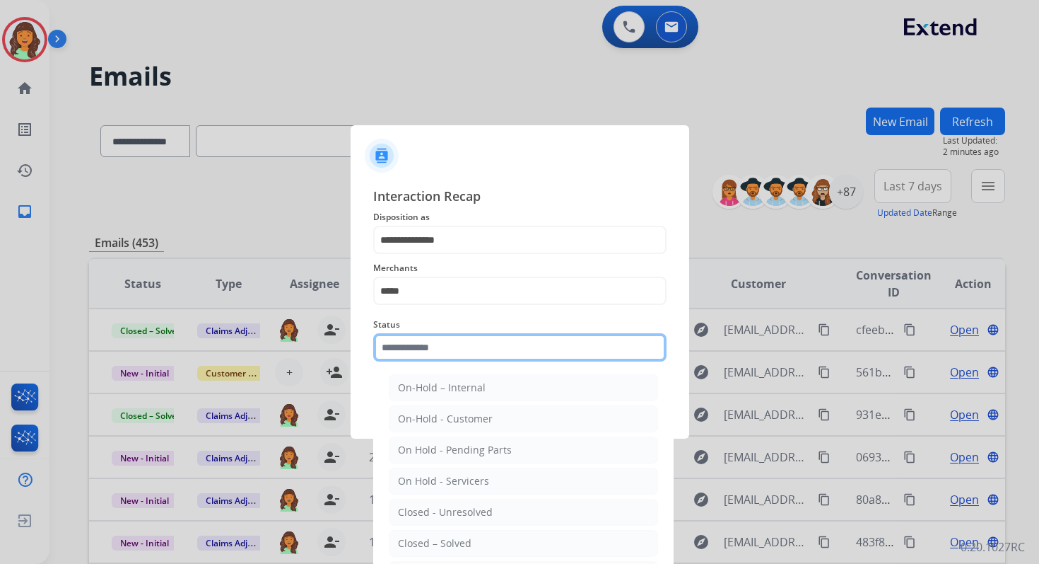
click at [456, 335] on input "text" at bounding box center [519, 347] width 293 height 28
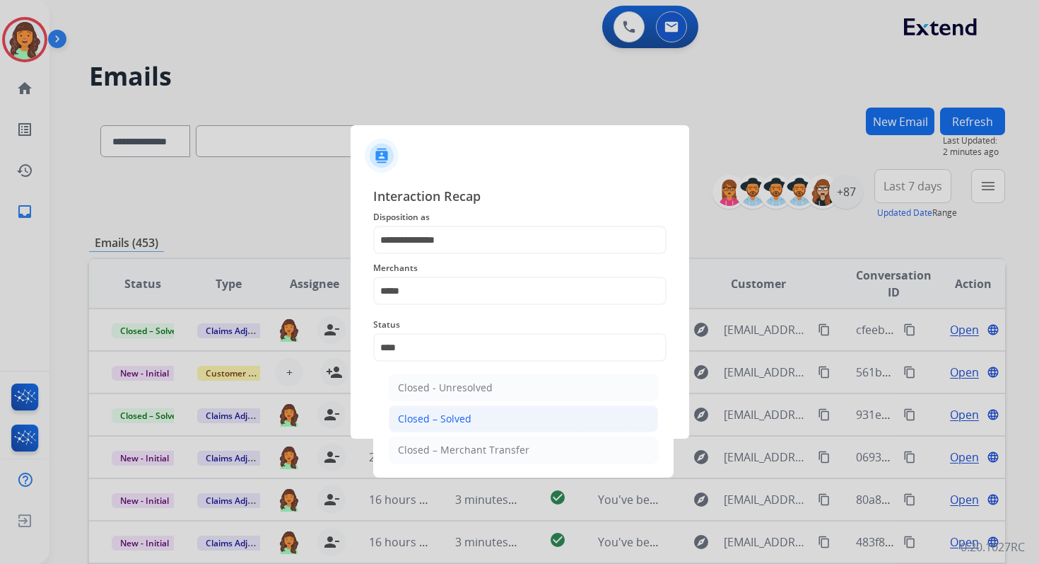
click at [481, 414] on li "Closed – Solved" at bounding box center [523, 418] width 269 height 27
type input "**********"
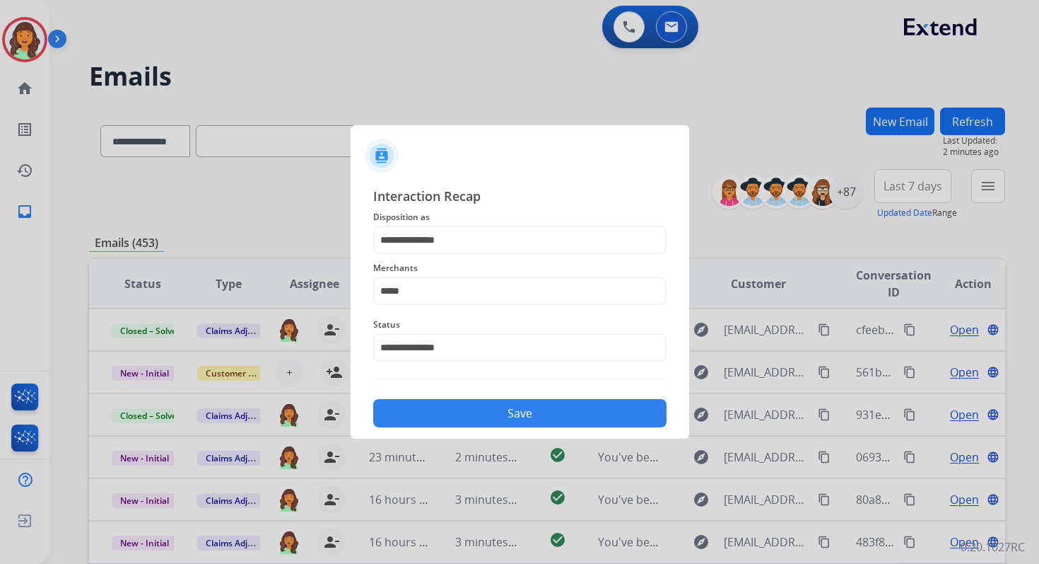
click at [481, 414] on button "Save" at bounding box center [519, 413] width 293 height 28
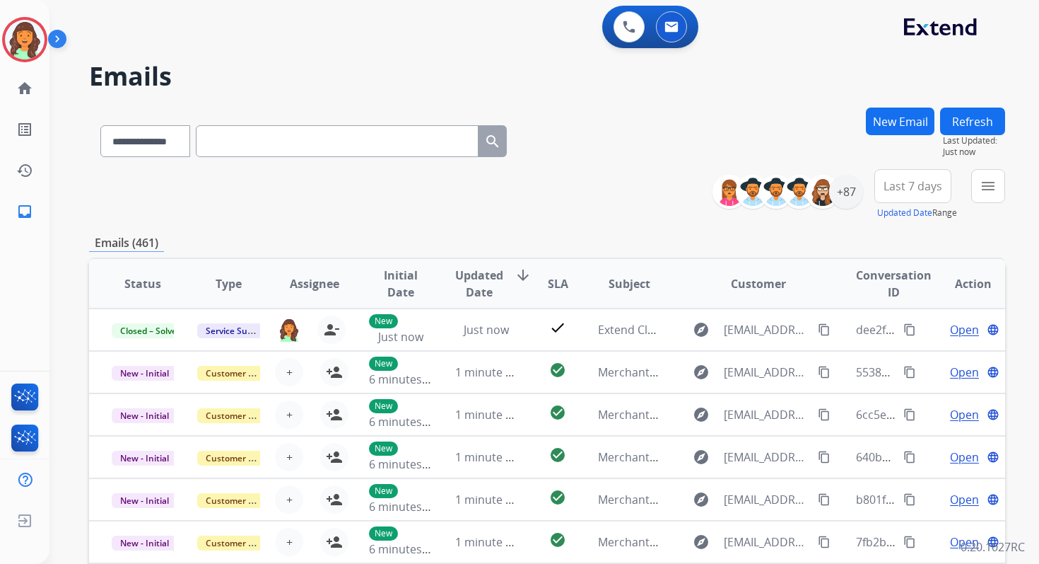
click at [976, 192] on button "menu" at bounding box center [989, 186] width 34 height 34
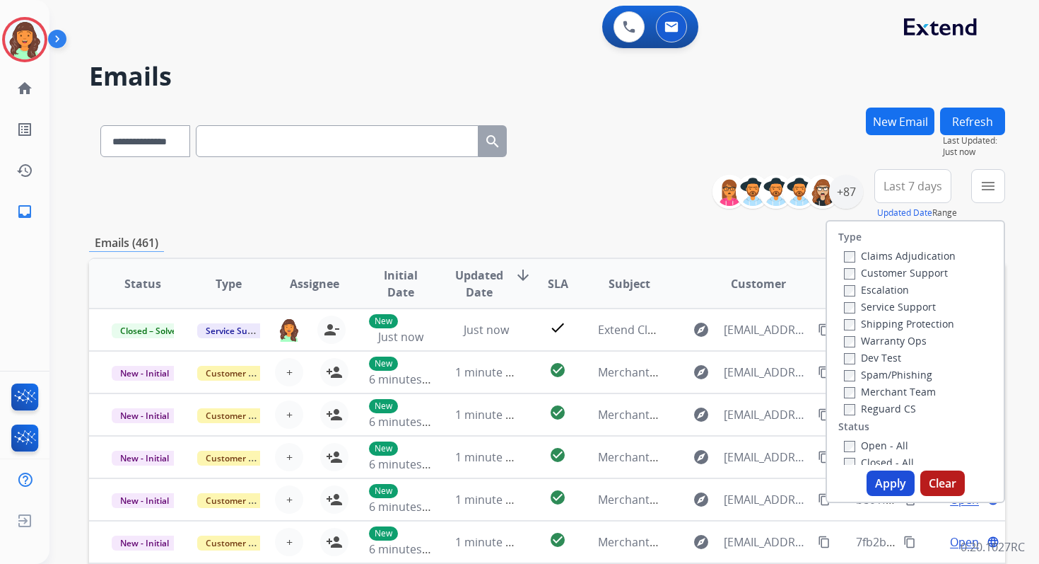
click at [788, 243] on div "Emails (461)" at bounding box center [547, 243] width 916 height 18
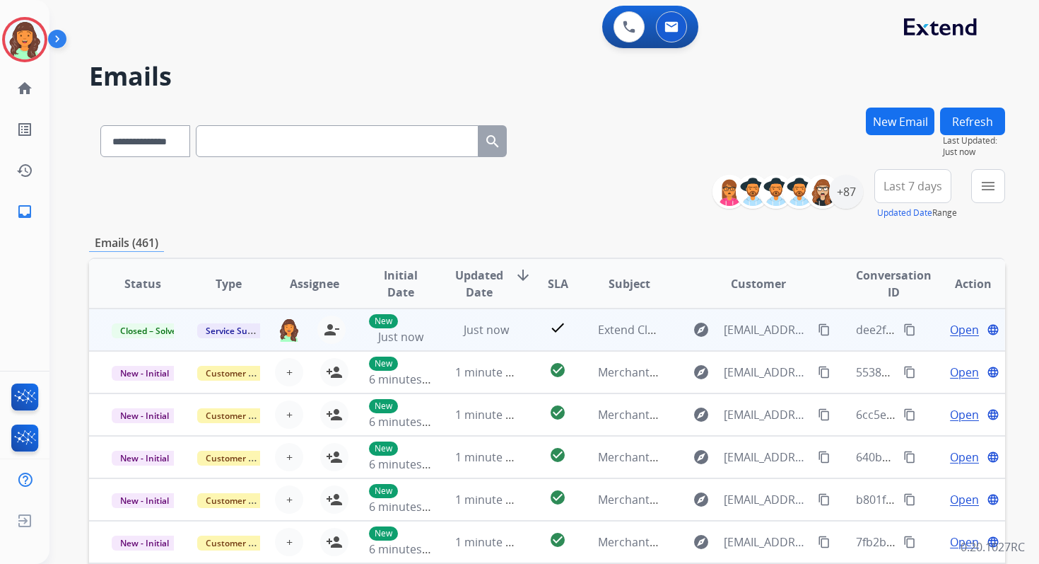
click at [904, 326] on mat-icon "content_copy" at bounding box center [910, 329] width 13 height 13
